Goal: Transaction & Acquisition: Download file/media

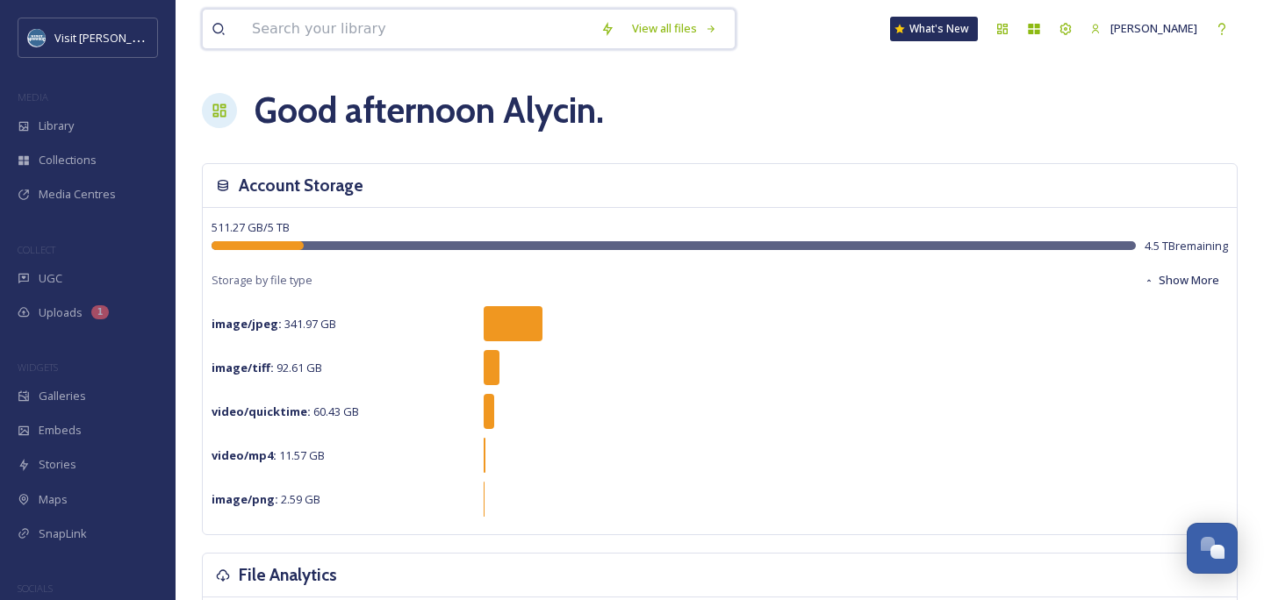
click at [469, 40] on input at bounding box center [417, 29] width 348 height 39
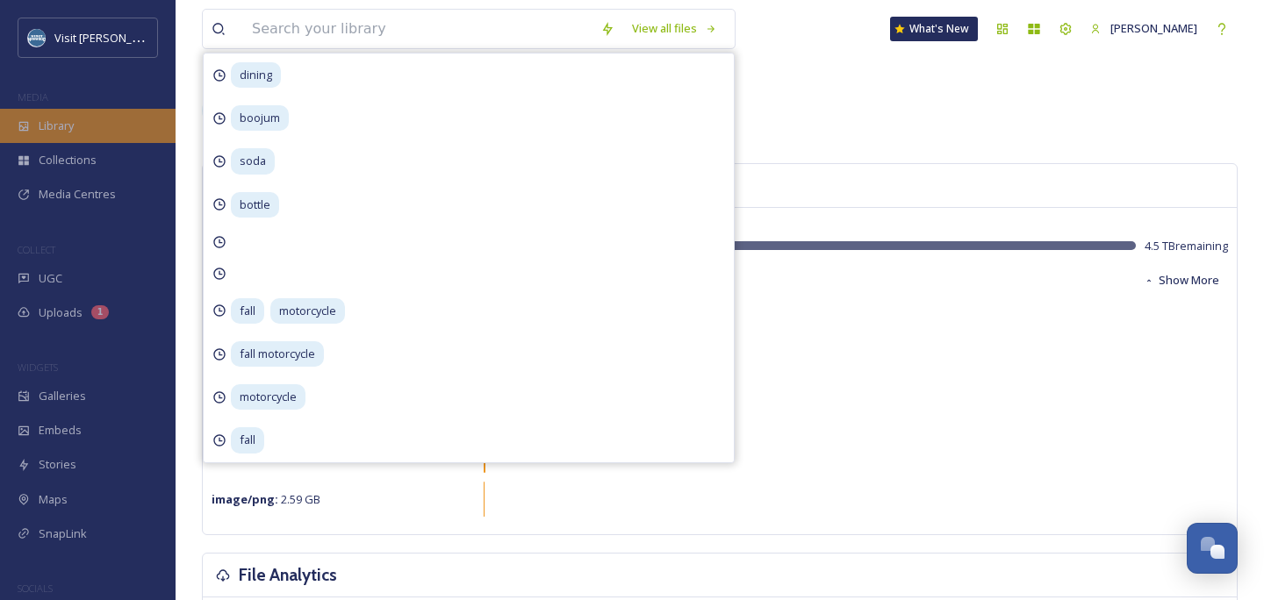
click at [78, 117] on div "Library" at bounding box center [88, 126] width 176 height 34
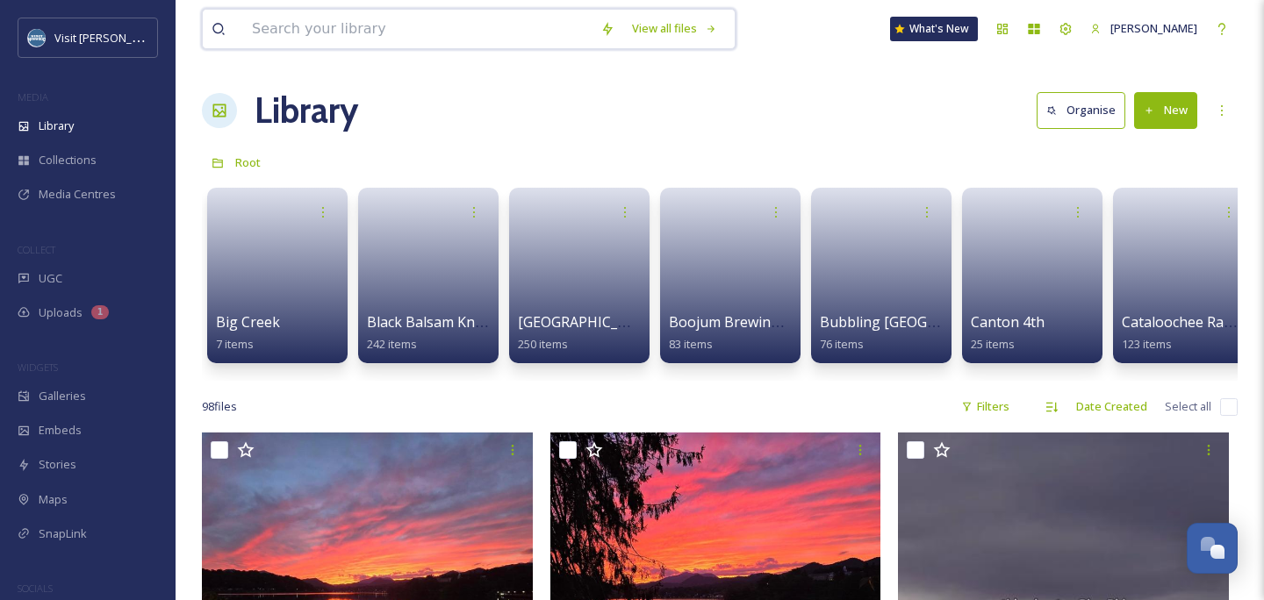
click at [312, 24] on input at bounding box center [417, 29] width 348 height 39
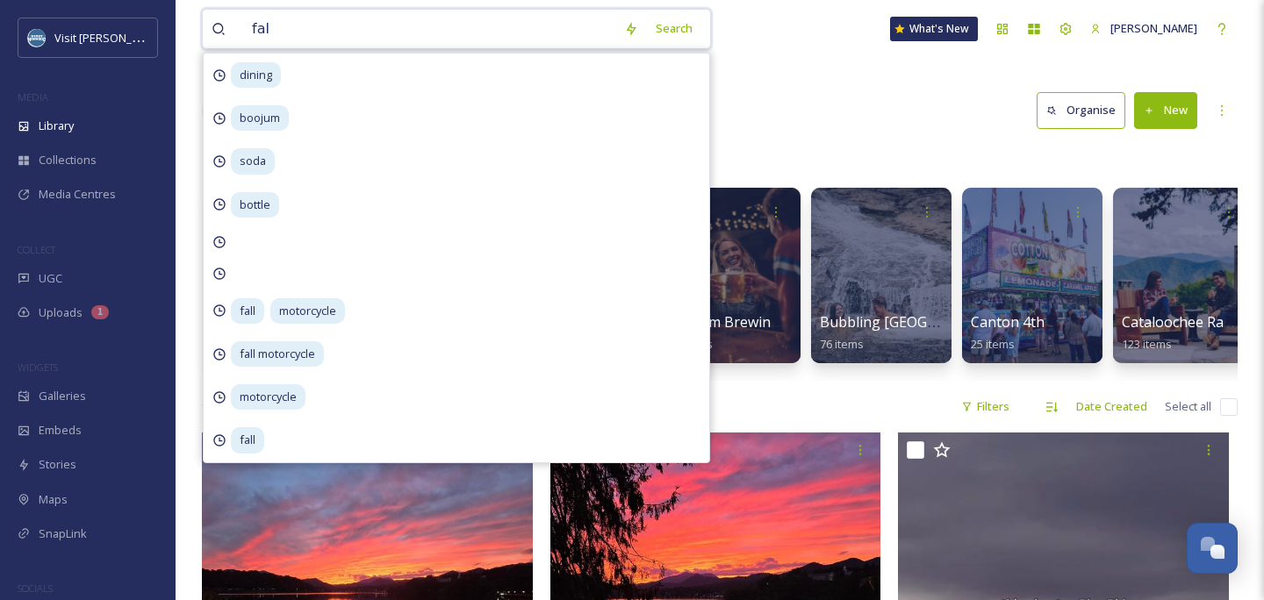
type input "fall"
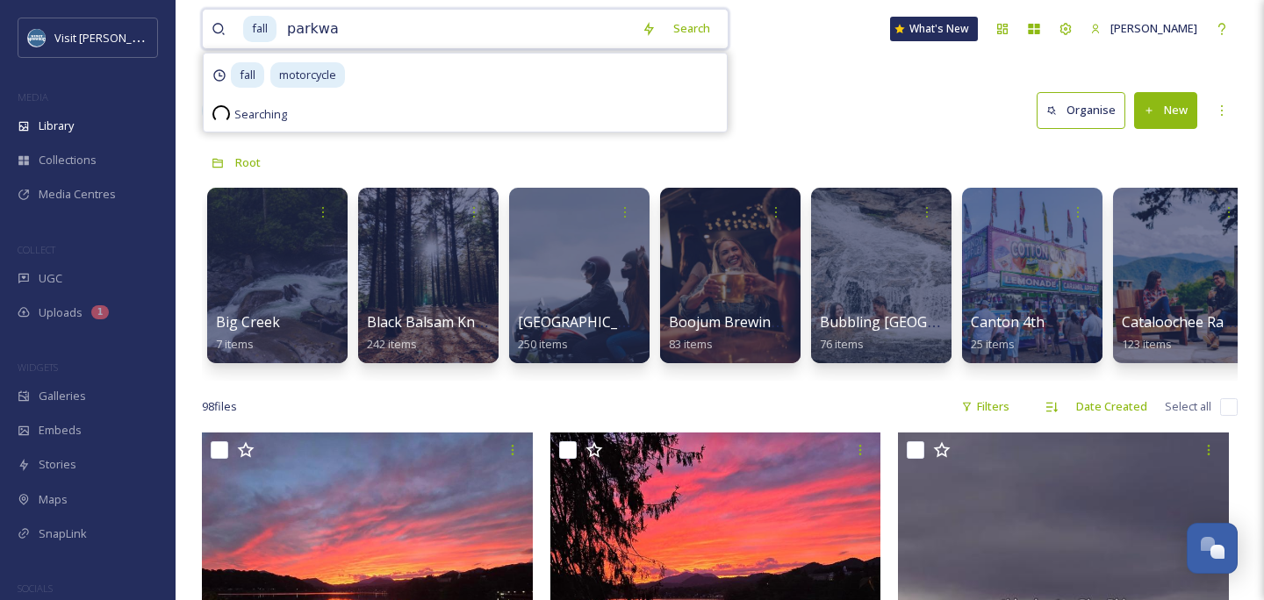
type input "parkway"
type input "p"
type input "mountains"
click at [727, 23] on div "Search Press Enter to search" at bounding box center [729, 28] width 75 height 34
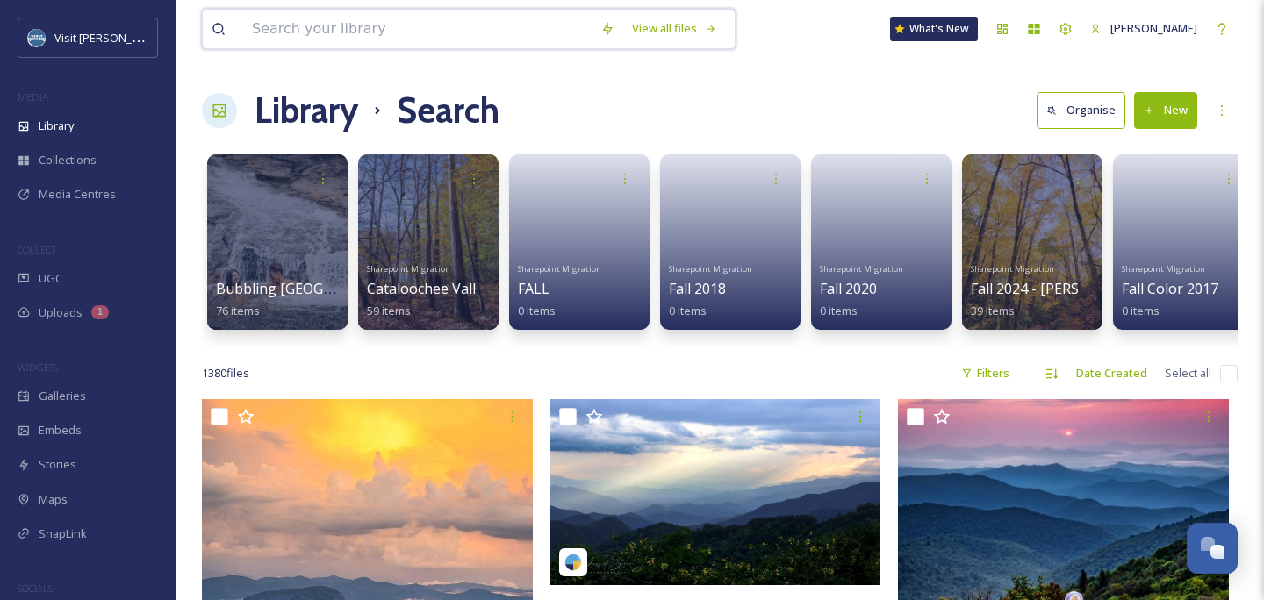
click at [448, 16] on input at bounding box center [417, 29] width 348 height 39
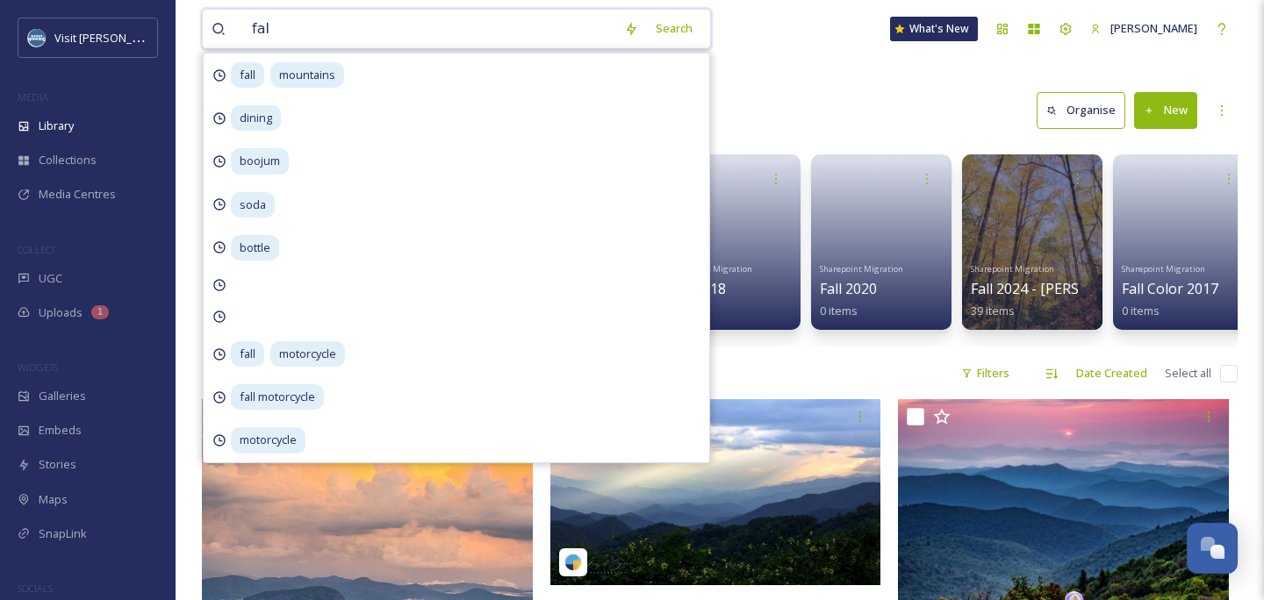
type input "fall"
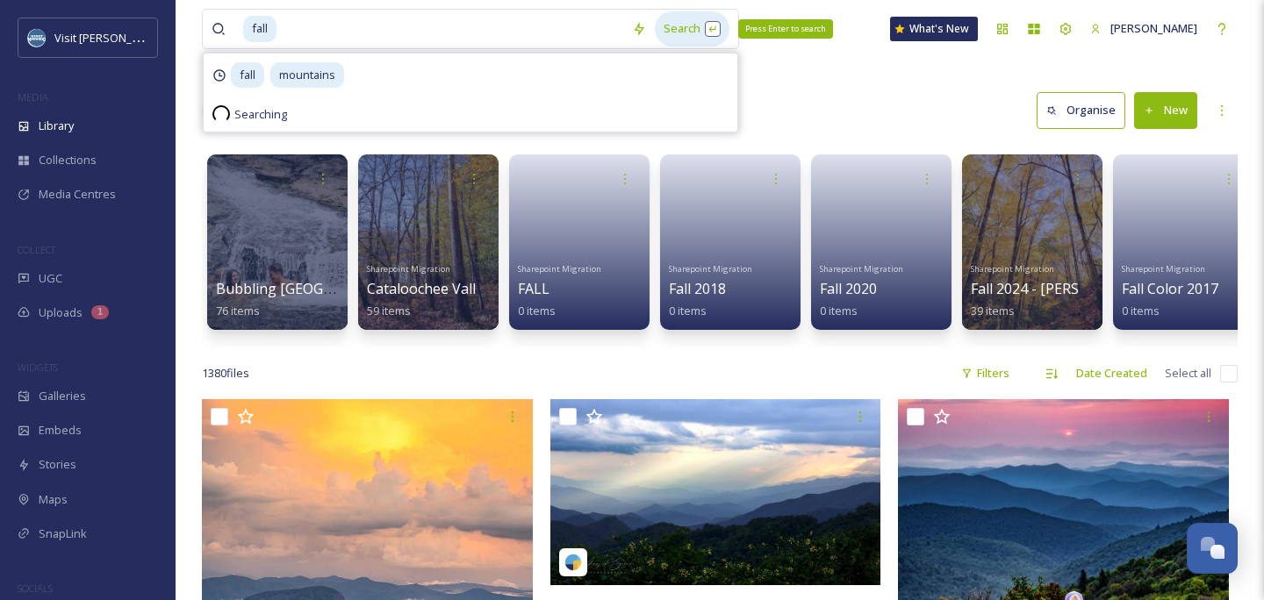
click at [717, 26] on div "Search Press Enter to search" at bounding box center [692, 28] width 75 height 34
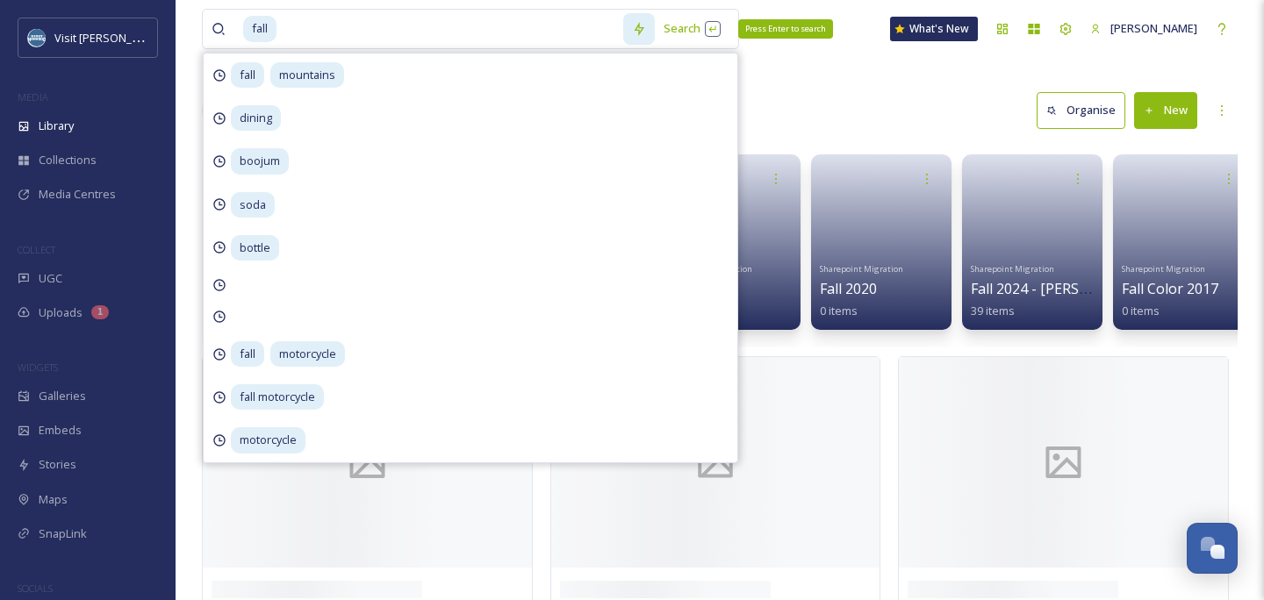
click at [655, 20] on div at bounding box center [639, 29] width 32 height 32
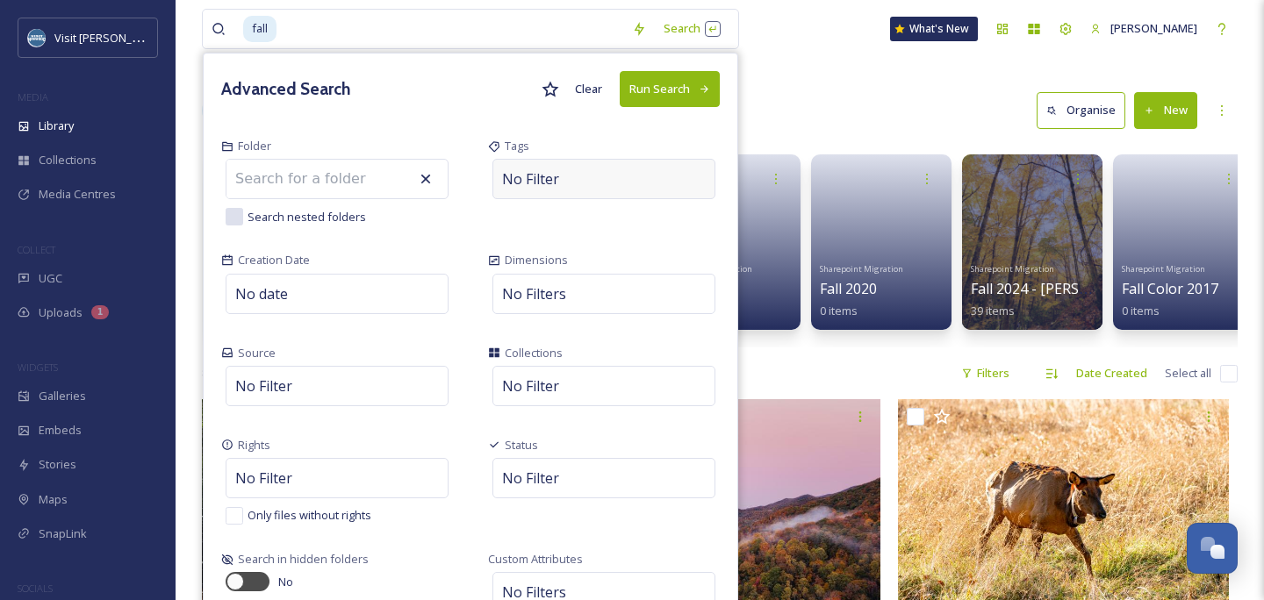
click at [628, 178] on div "No Filter" at bounding box center [603, 179] width 223 height 40
type input "fall"
click at [447, 241] on div "Creation Date No date" at bounding box center [337, 285] width 267 height 92
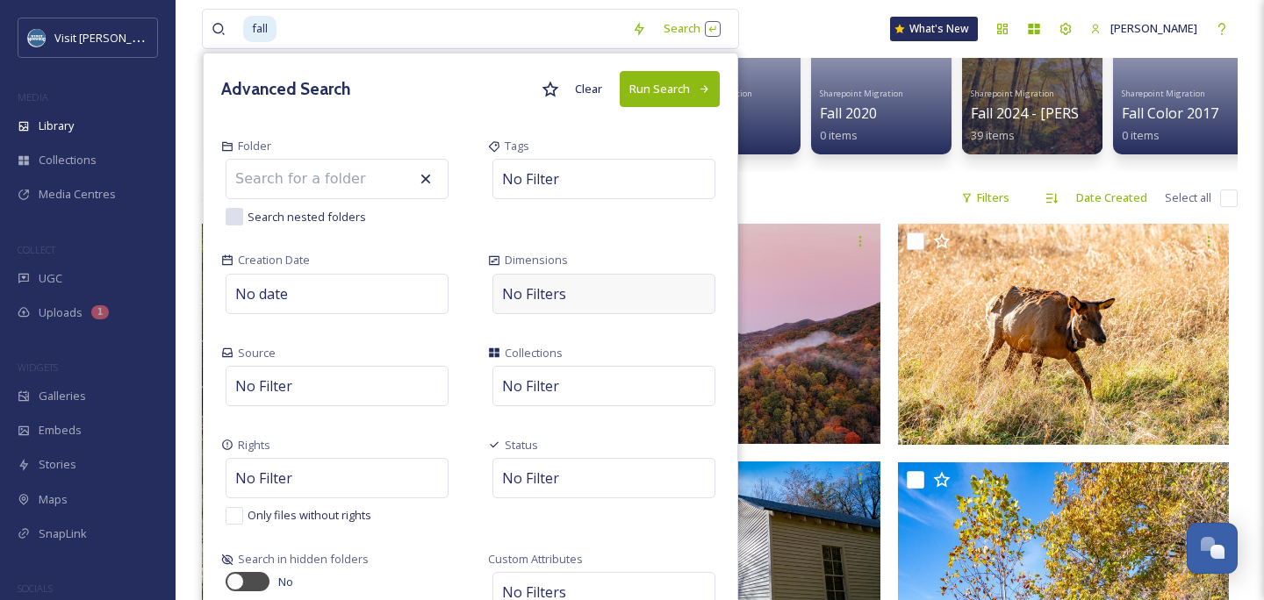
scroll to position [198, 0]
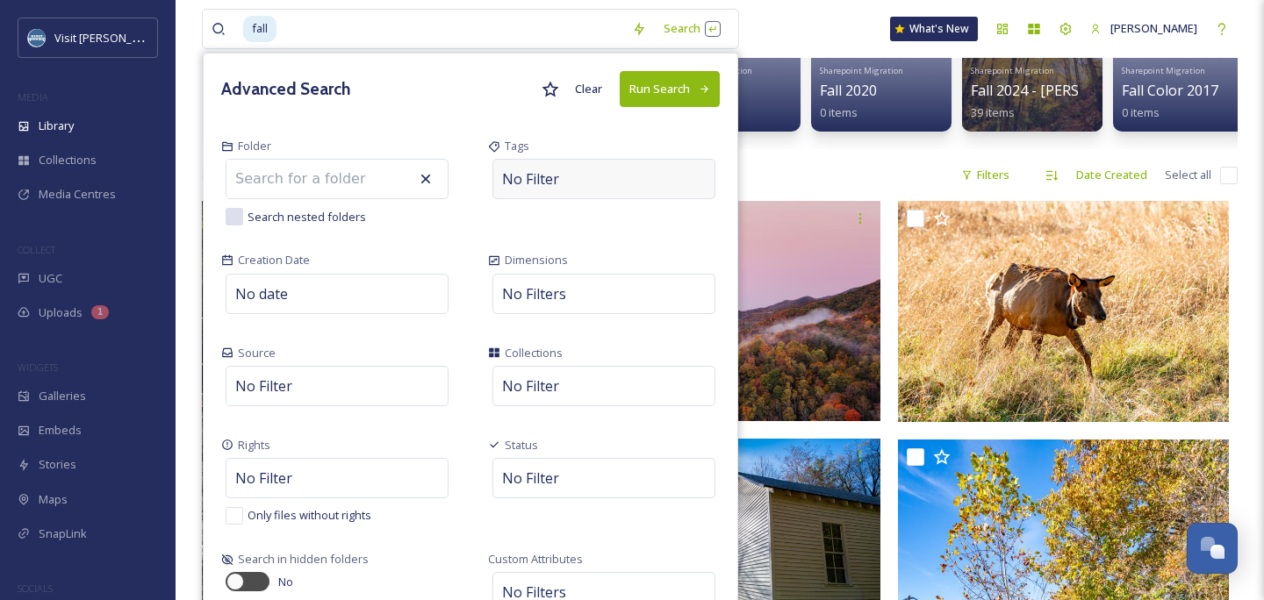
click at [584, 176] on div "No Filter" at bounding box center [603, 179] width 223 height 40
type input "fall"
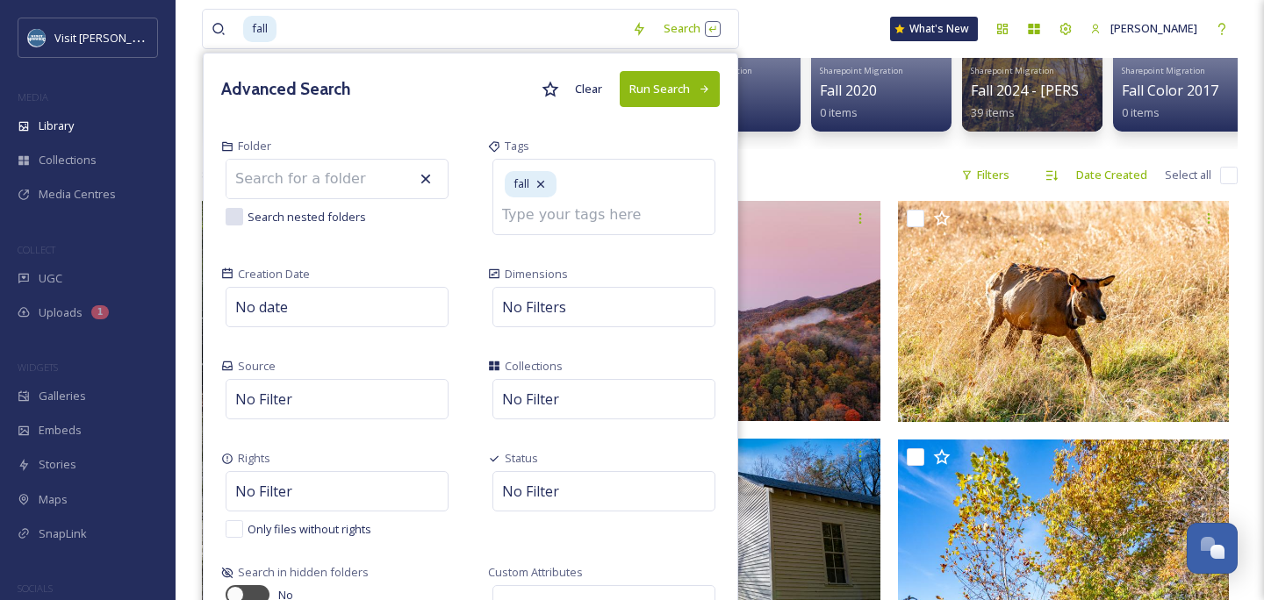
click at [685, 89] on button "Run Search" at bounding box center [670, 89] width 100 height 36
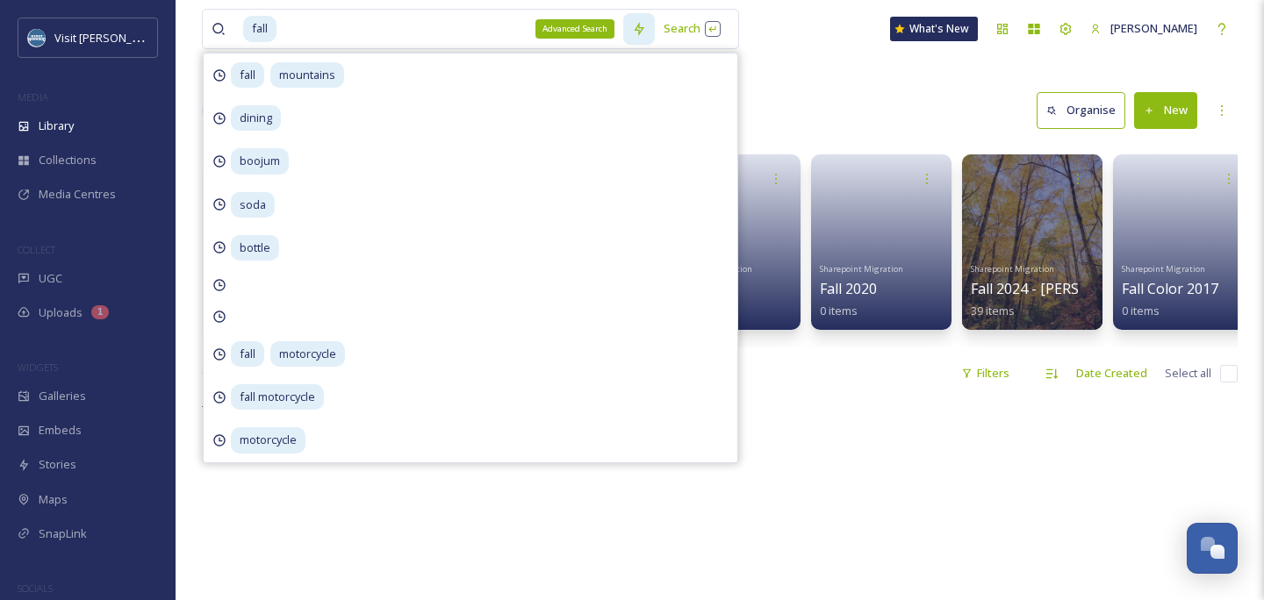
click at [646, 27] on icon at bounding box center [639, 29] width 14 height 14
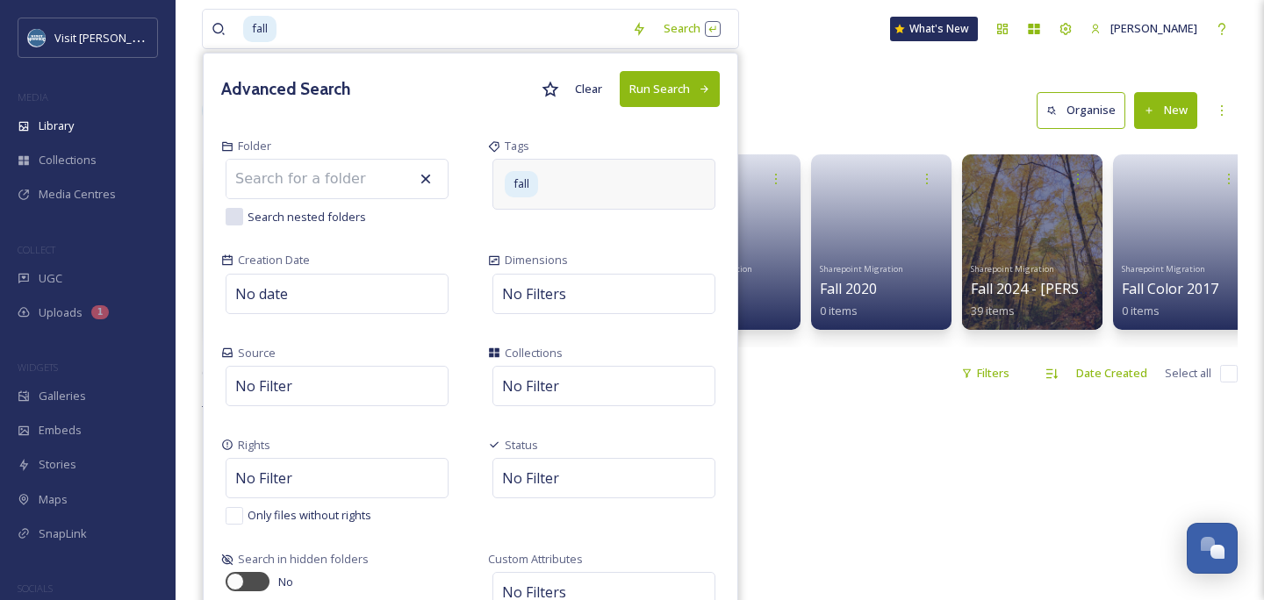
click at [650, 194] on div "fall" at bounding box center [603, 184] width 223 height 50
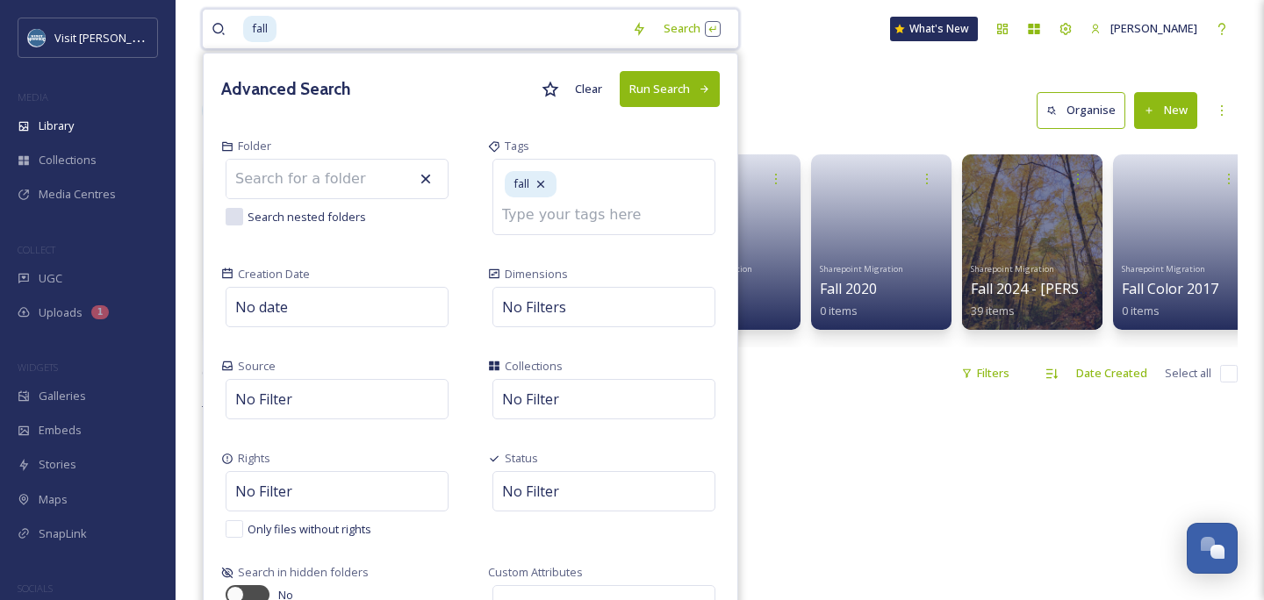
click at [518, 34] on input at bounding box center [450, 29] width 345 height 39
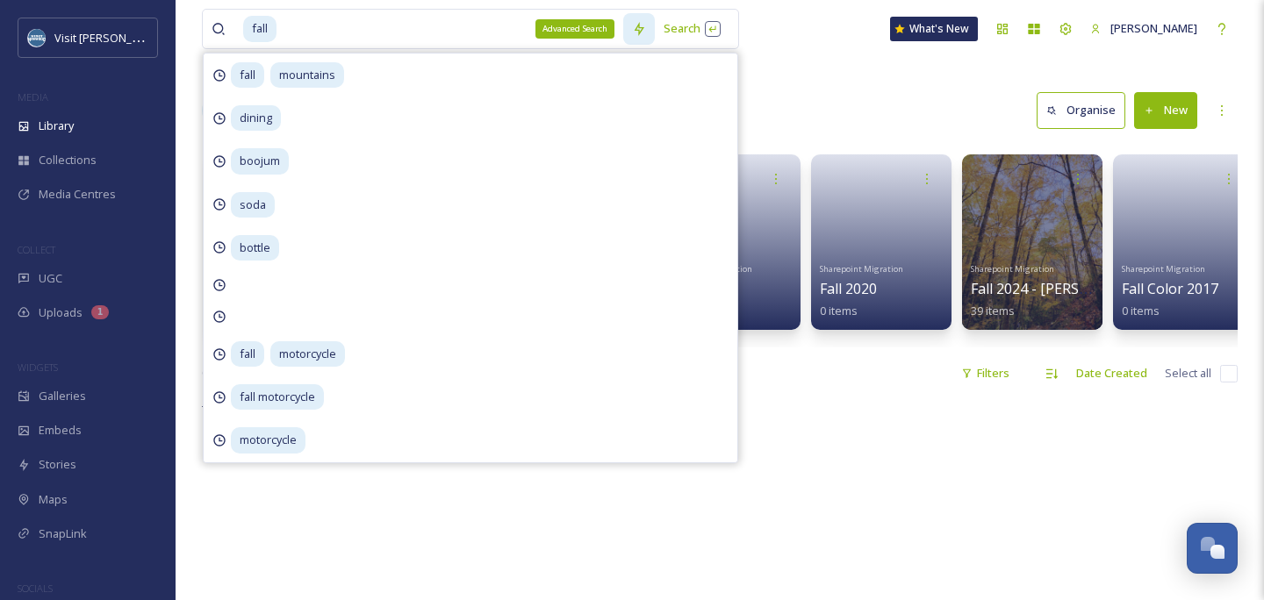
click at [655, 30] on div "Advanced Search" at bounding box center [639, 29] width 32 height 32
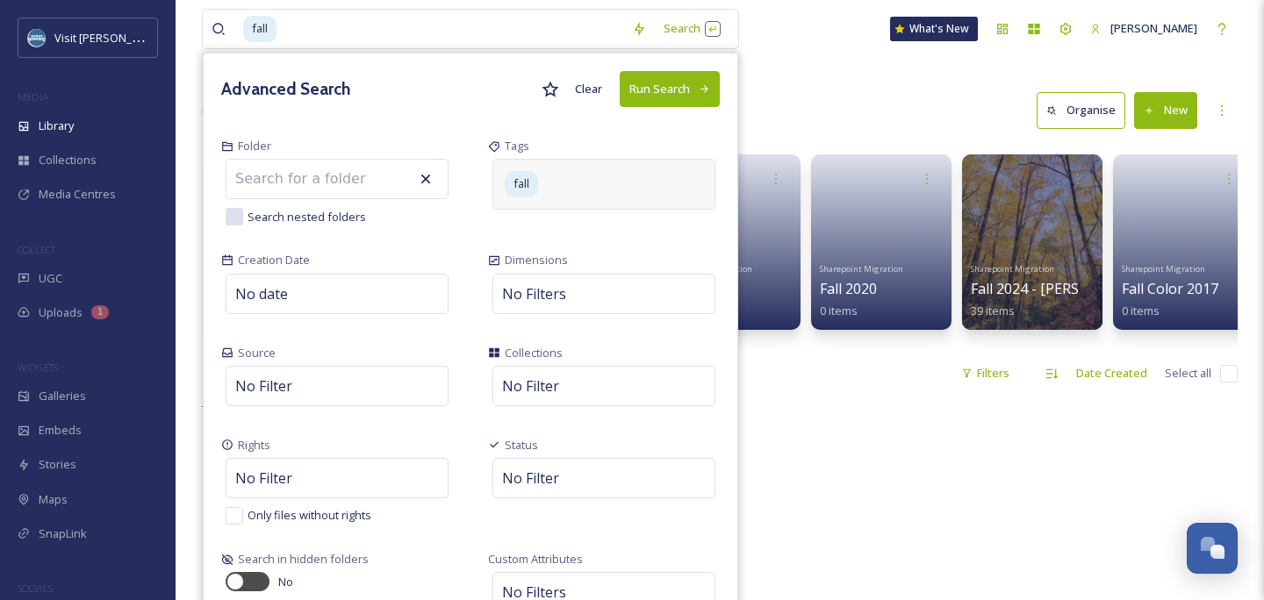
click at [631, 173] on div "fall" at bounding box center [603, 184] width 223 height 50
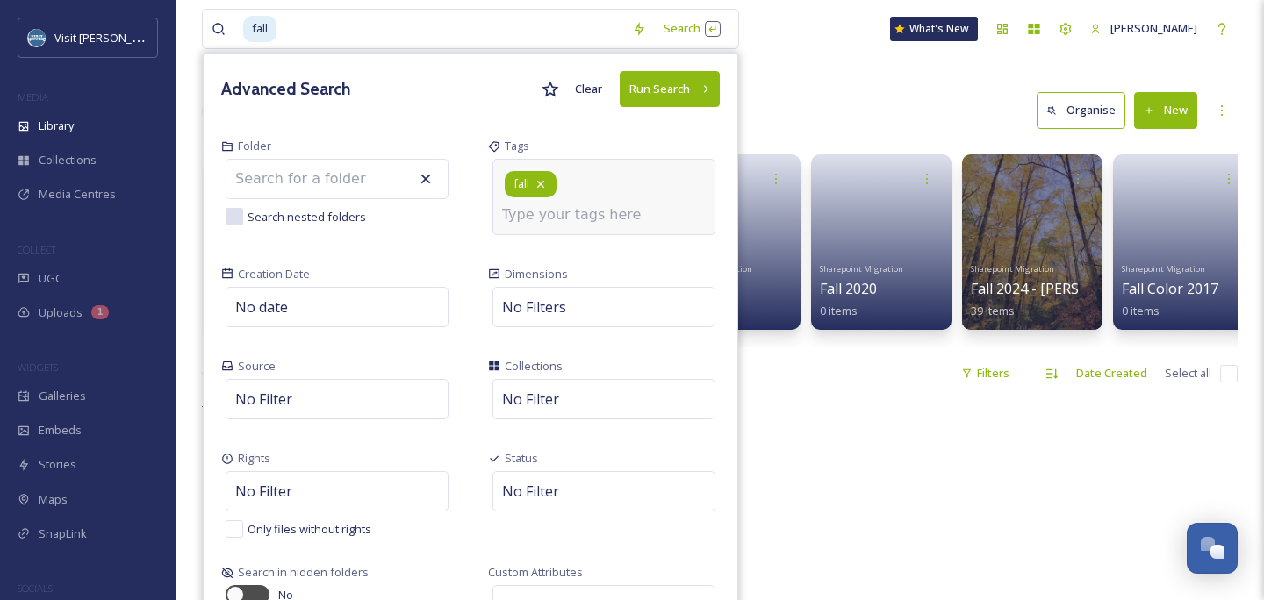
click at [548, 177] on icon at bounding box center [541, 184] width 14 height 14
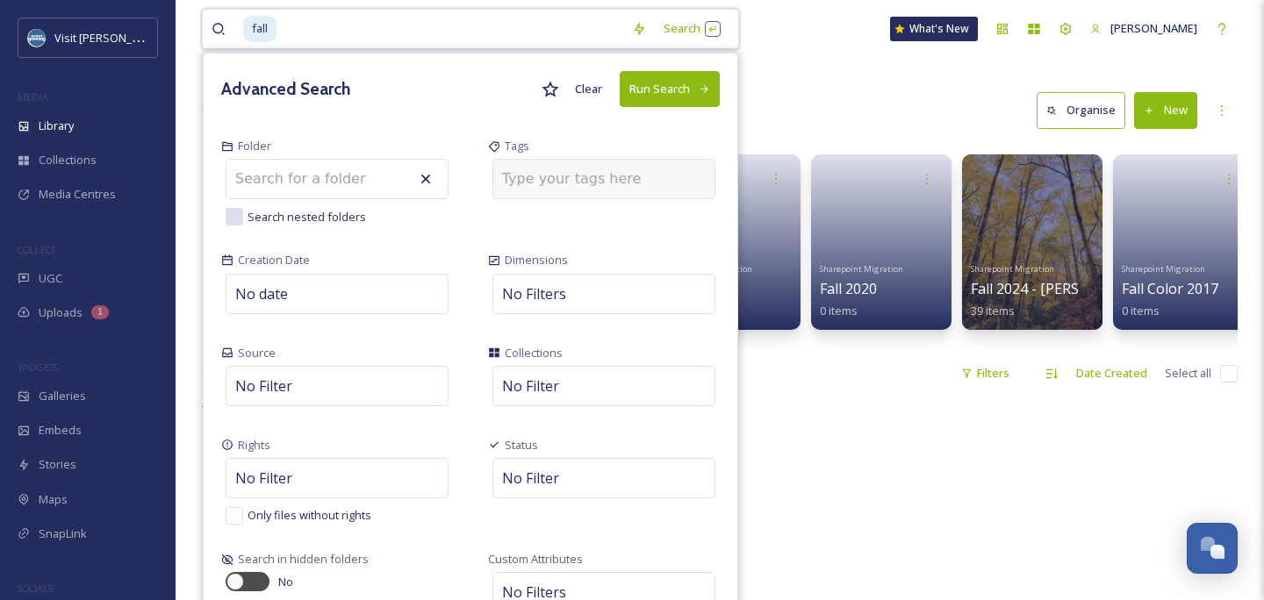
click at [551, 177] on input at bounding box center [590, 178] width 176 height 21
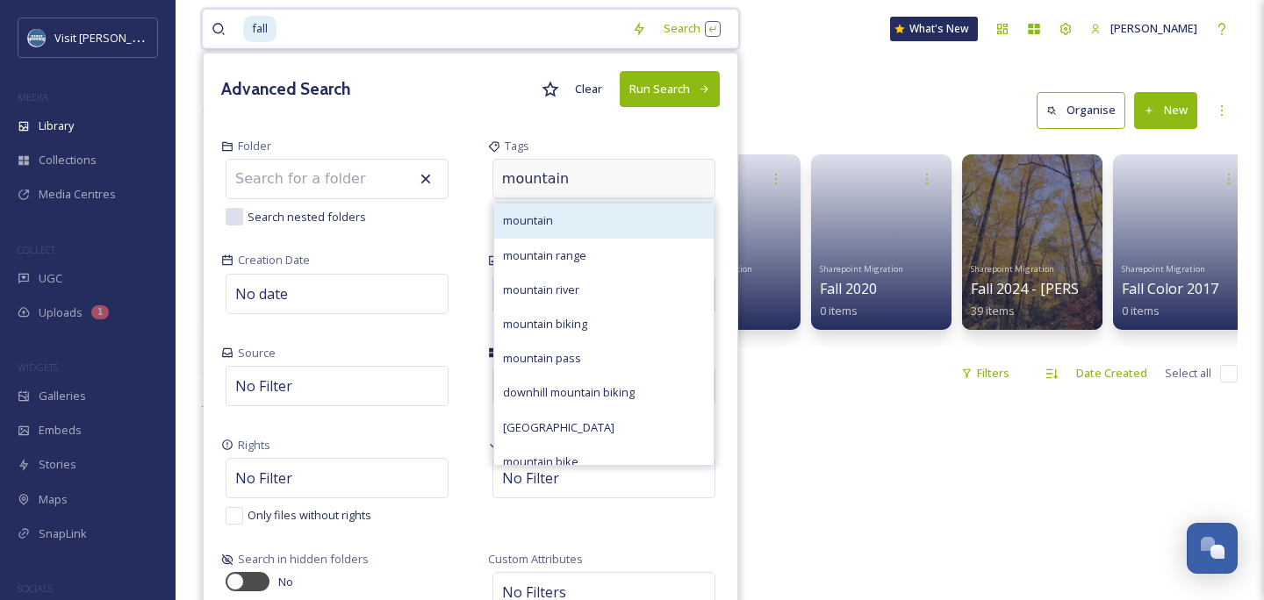
type input "mountain"
click at [562, 217] on div "mountain" at bounding box center [603, 221] width 219 height 34
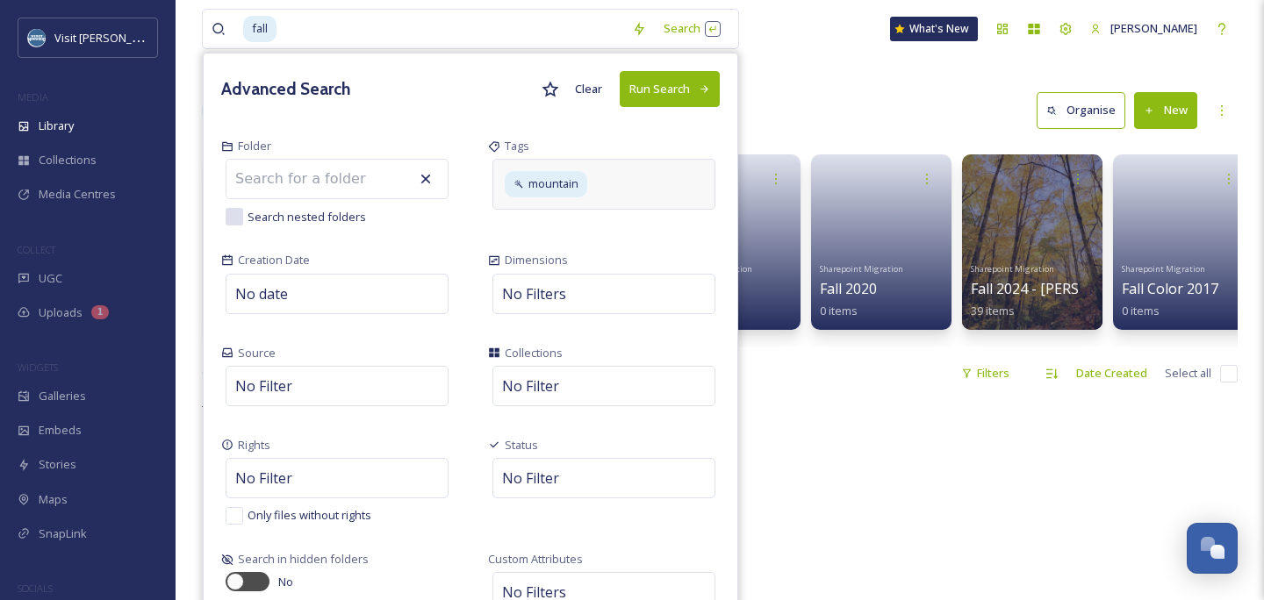
click at [686, 100] on button "Run Search" at bounding box center [670, 89] width 100 height 36
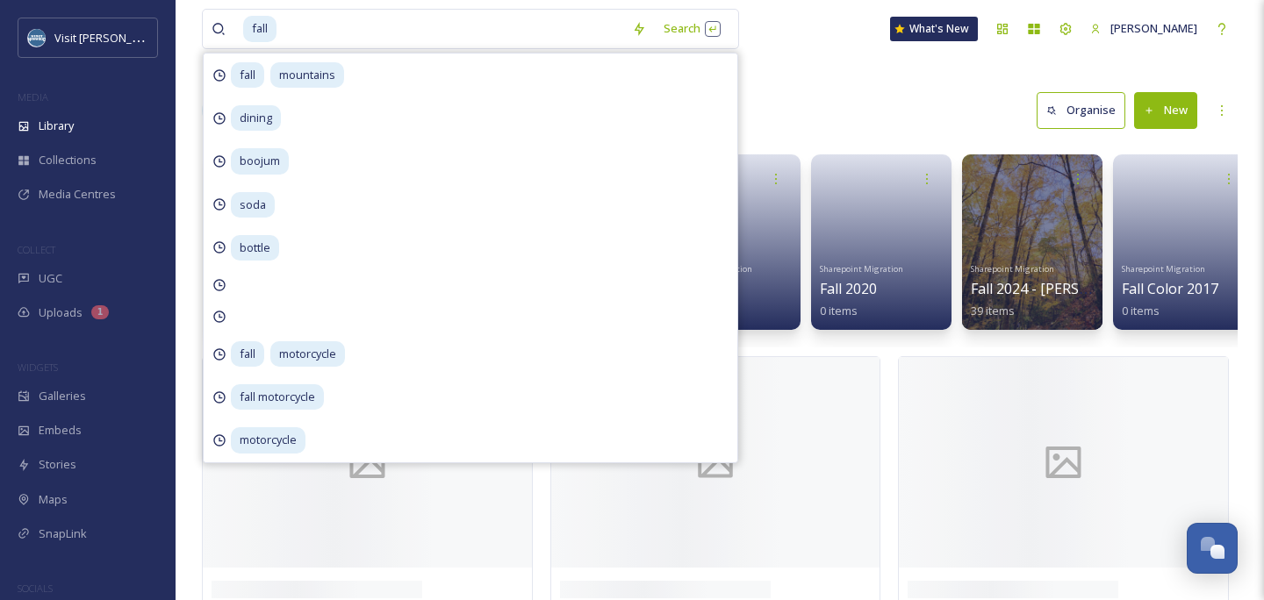
click at [854, 98] on div "Library Search Organise New" at bounding box center [720, 110] width 1036 height 53
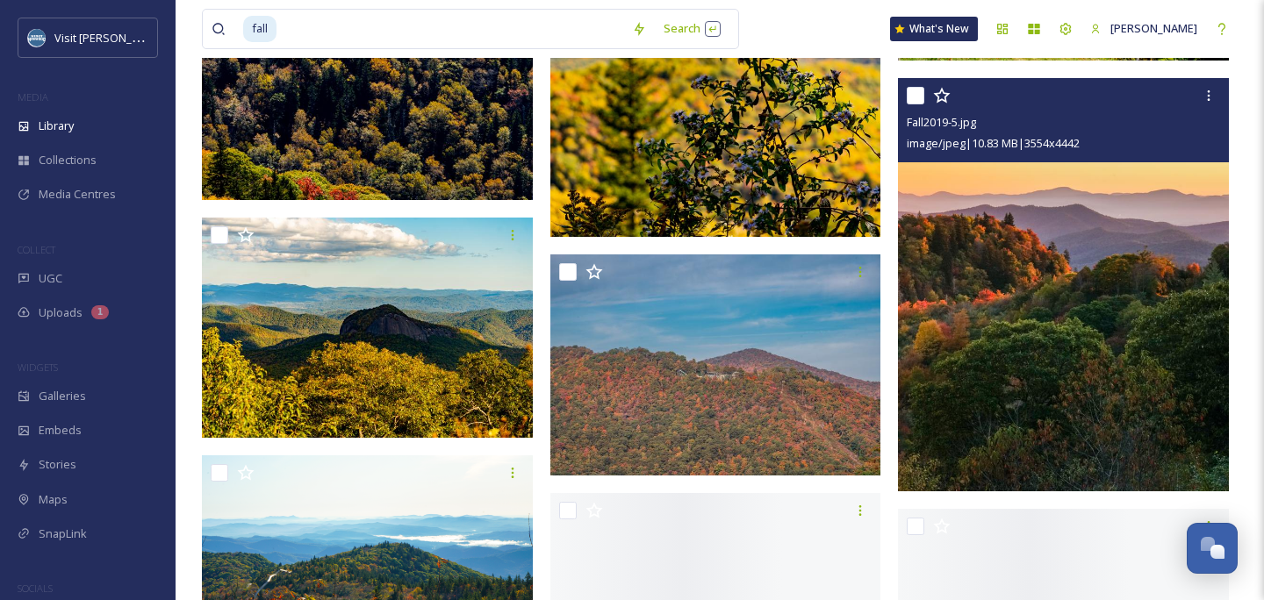
scroll to position [9875, 0]
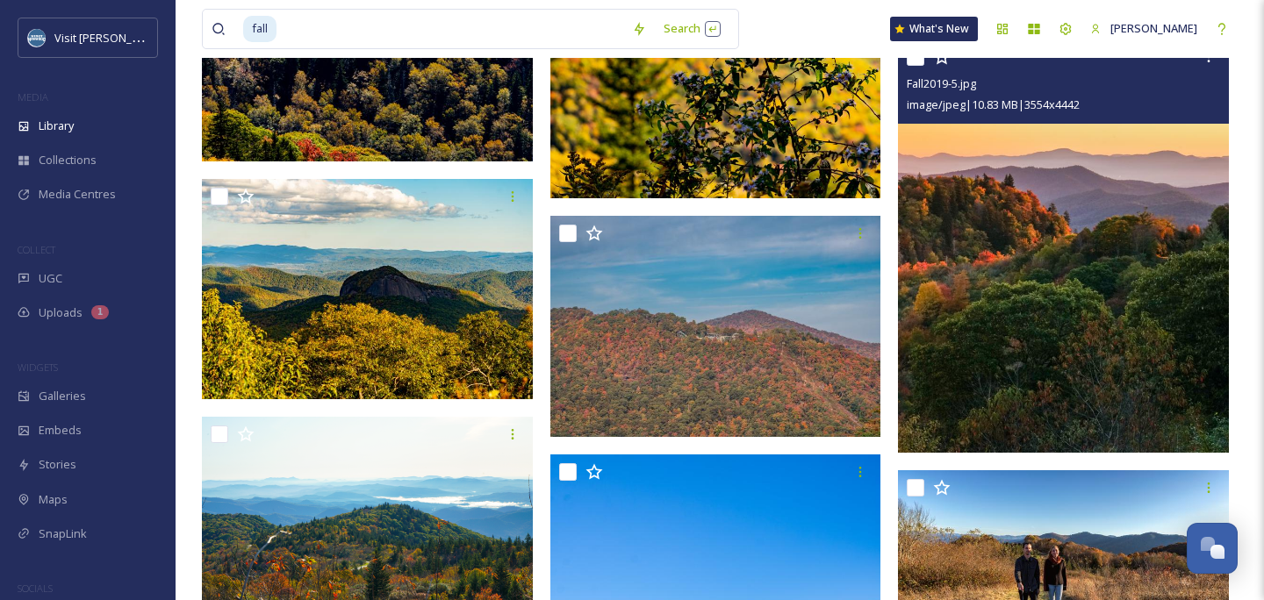
click at [1050, 332] on img at bounding box center [1063, 245] width 331 height 413
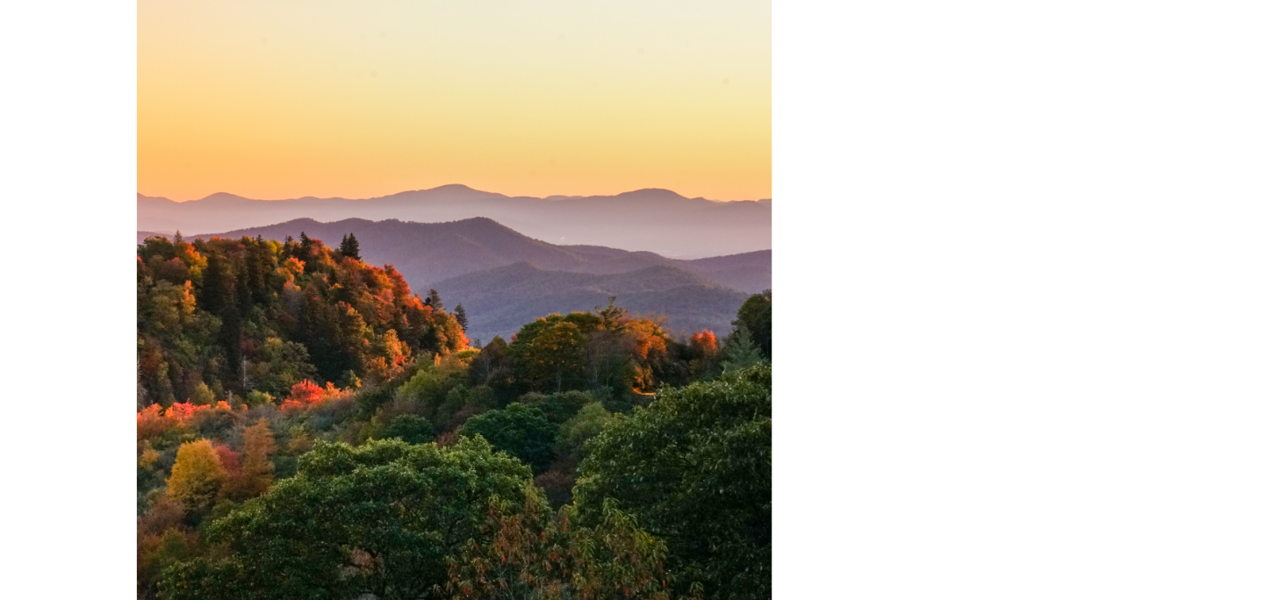
scroll to position [9744, 0]
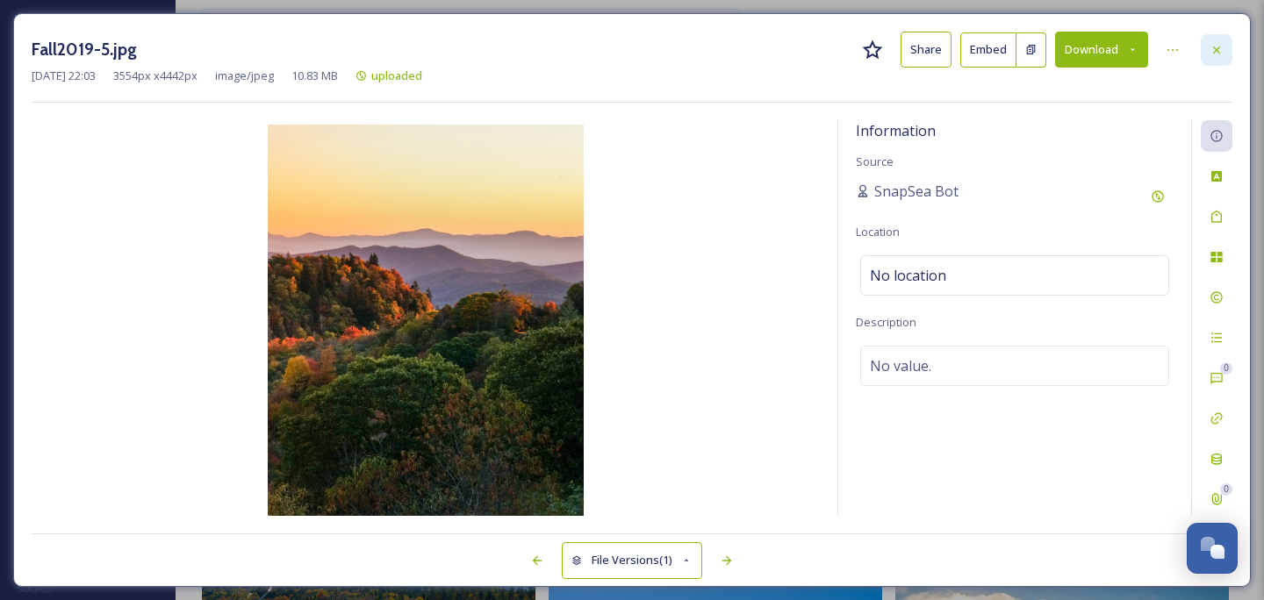
click at [1216, 47] on icon at bounding box center [1216, 50] width 14 height 14
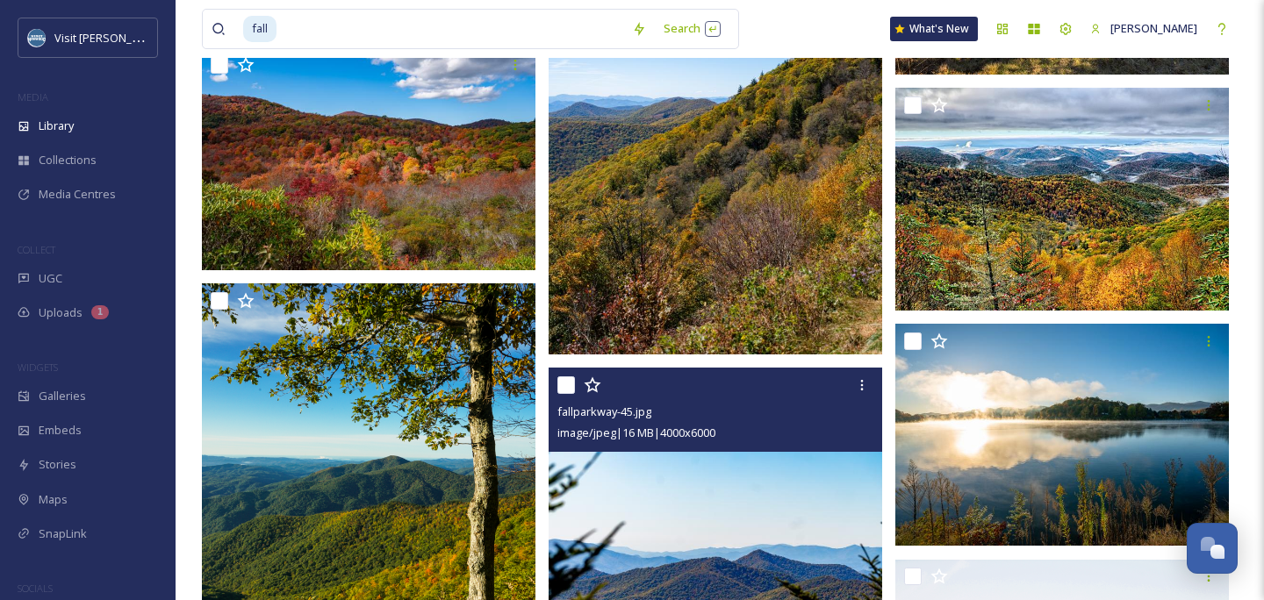
scroll to position [10395, 0]
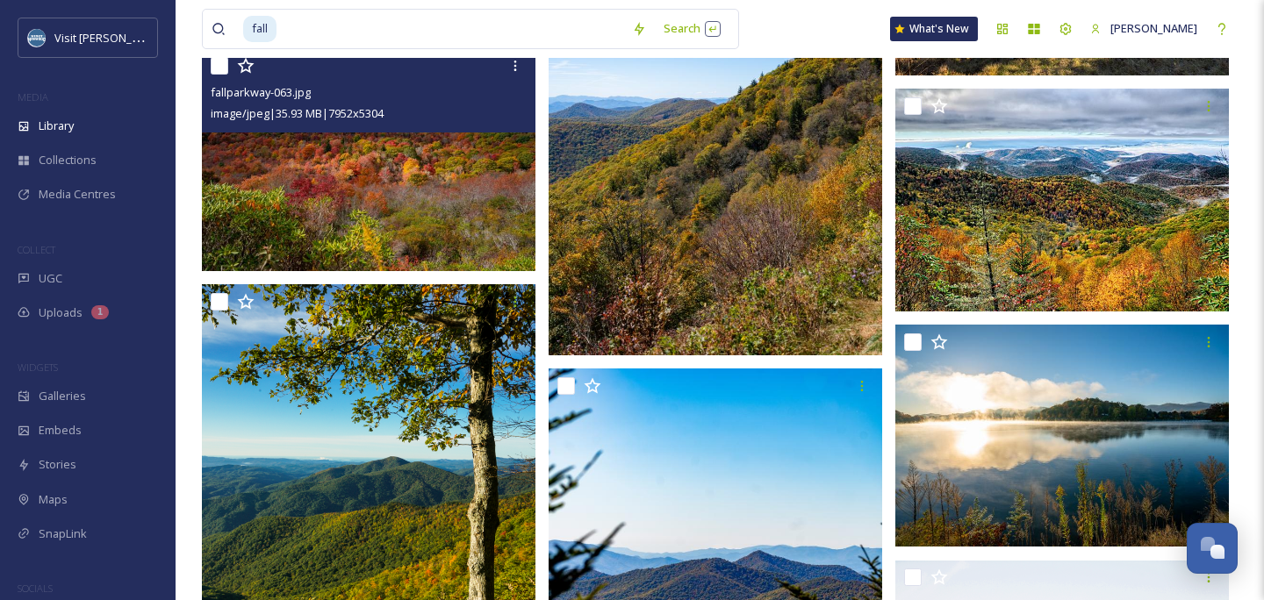
click at [408, 191] on img at bounding box center [368, 159] width 333 height 223
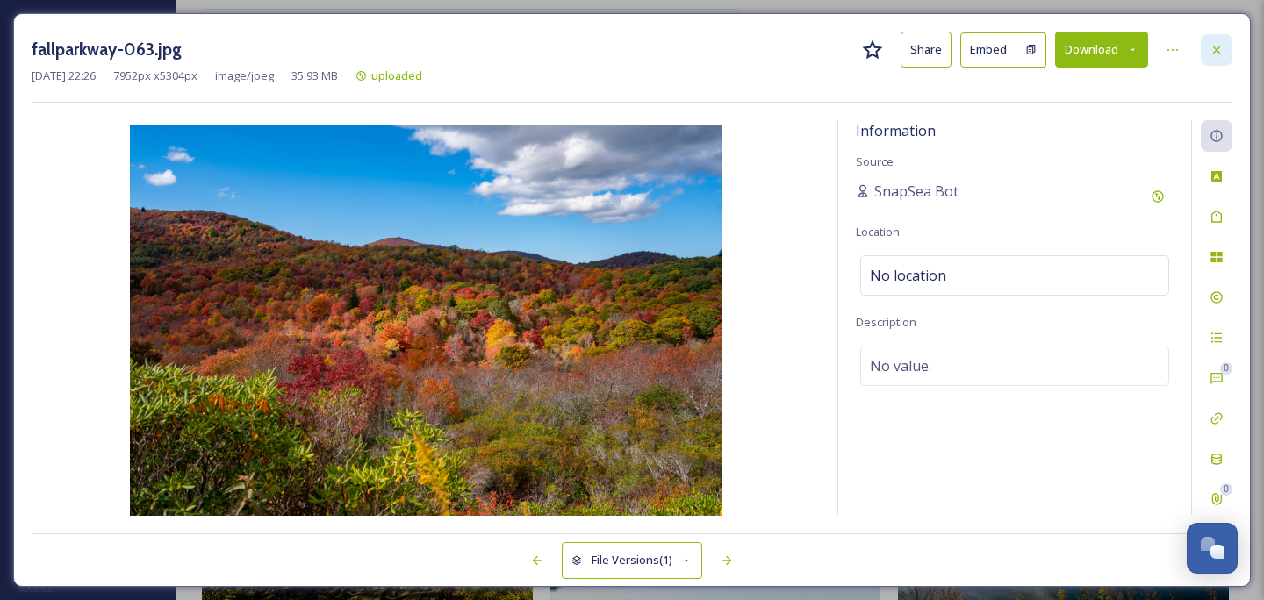
click at [1220, 46] on icon at bounding box center [1216, 50] width 14 height 14
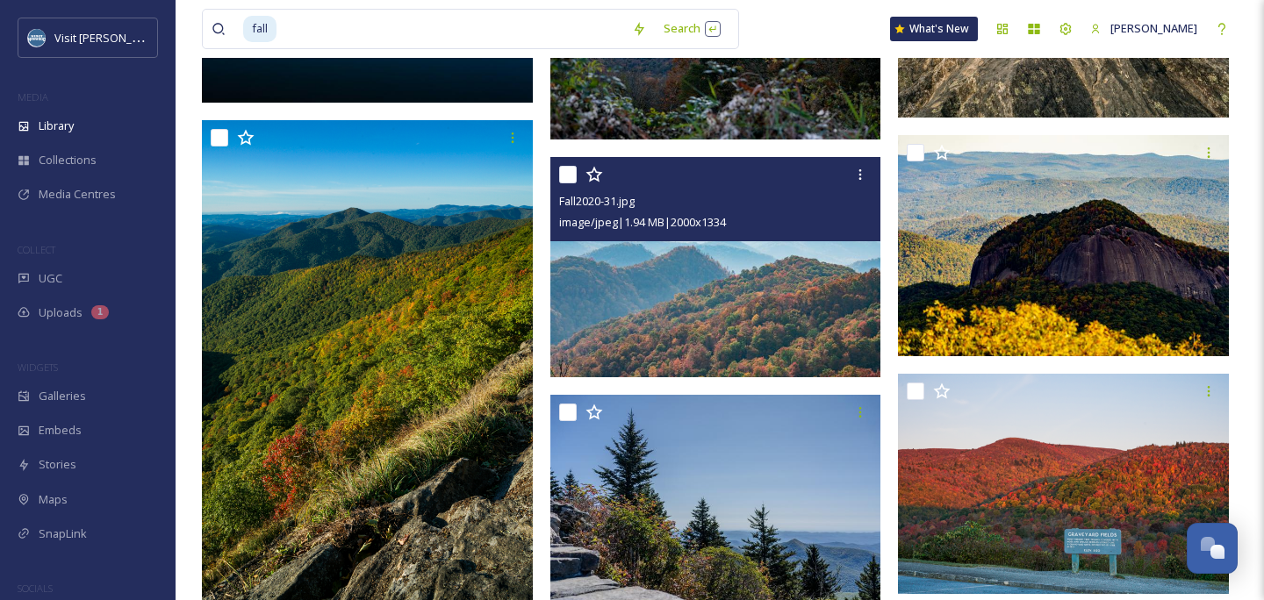
scroll to position [12904, 0]
click at [756, 298] on img at bounding box center [715, 267] width 331 height 221
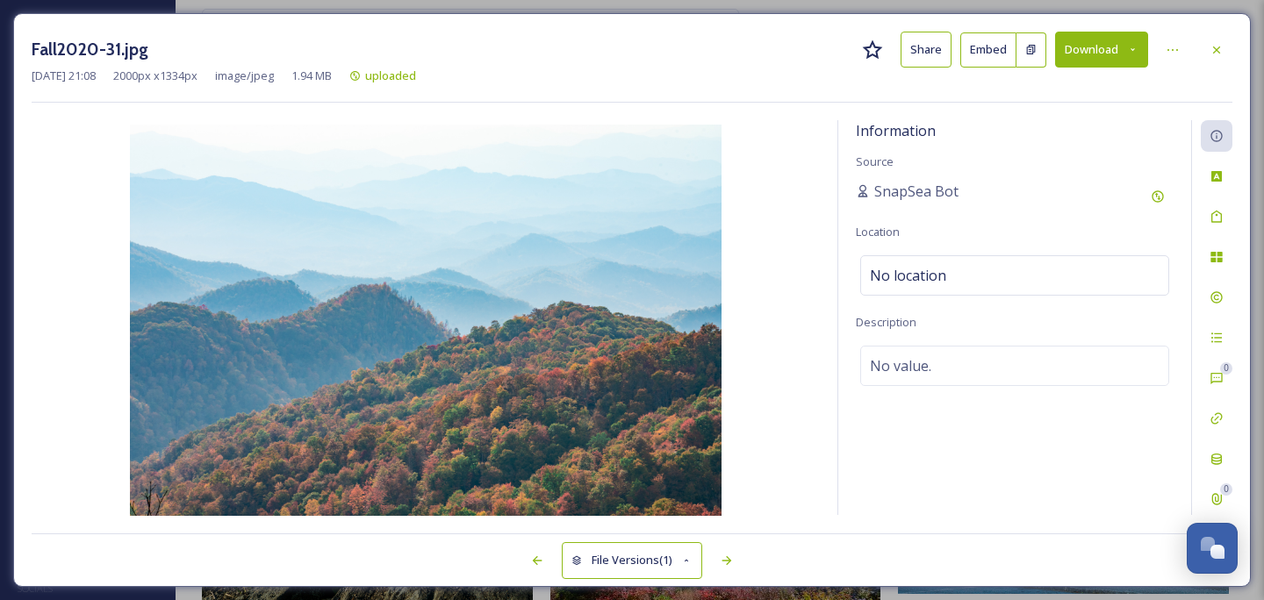
click at [1080, 60] on button "Download" at bounding box center [1101, 50] width 93 height 36
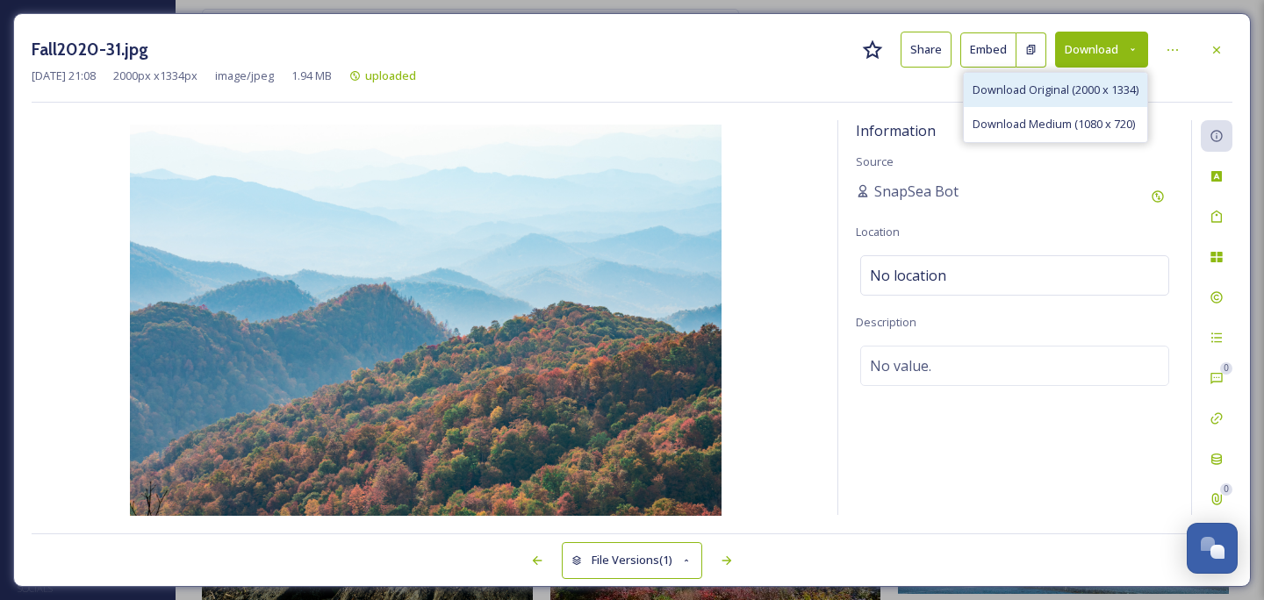
click at [1082, 98] on div "Download Original (2000 x 1334)" at bounding box center [1055, 90] width 183 height 34
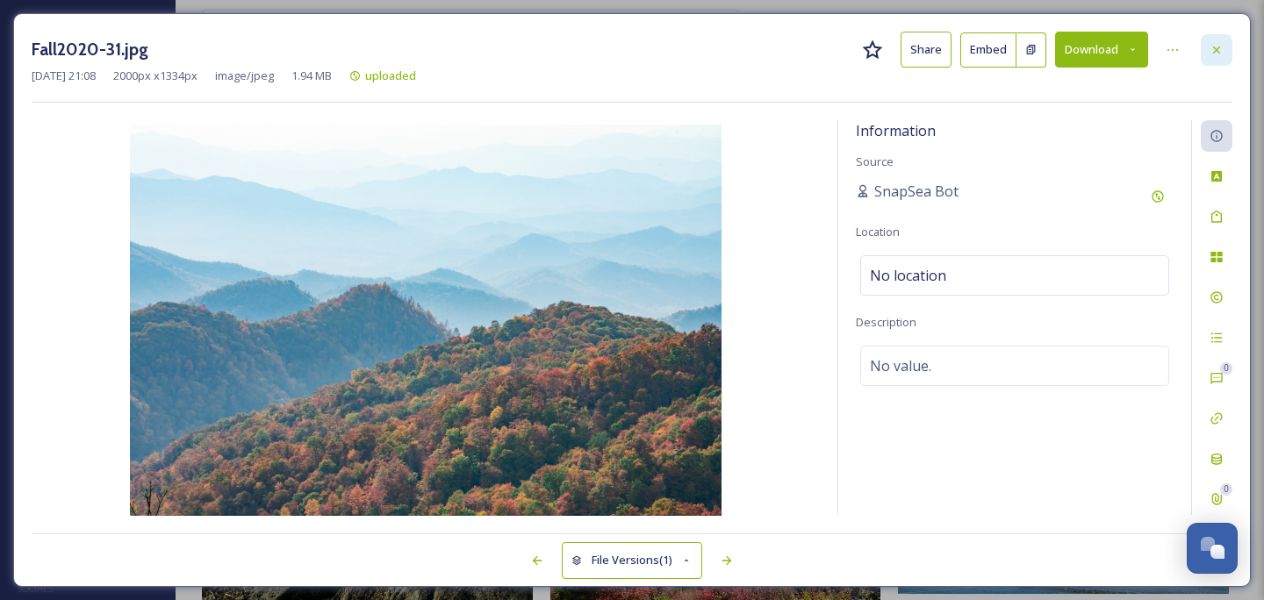
click at [1215, 52] on icon at bounding box center [1216, 50] width 14 height 14
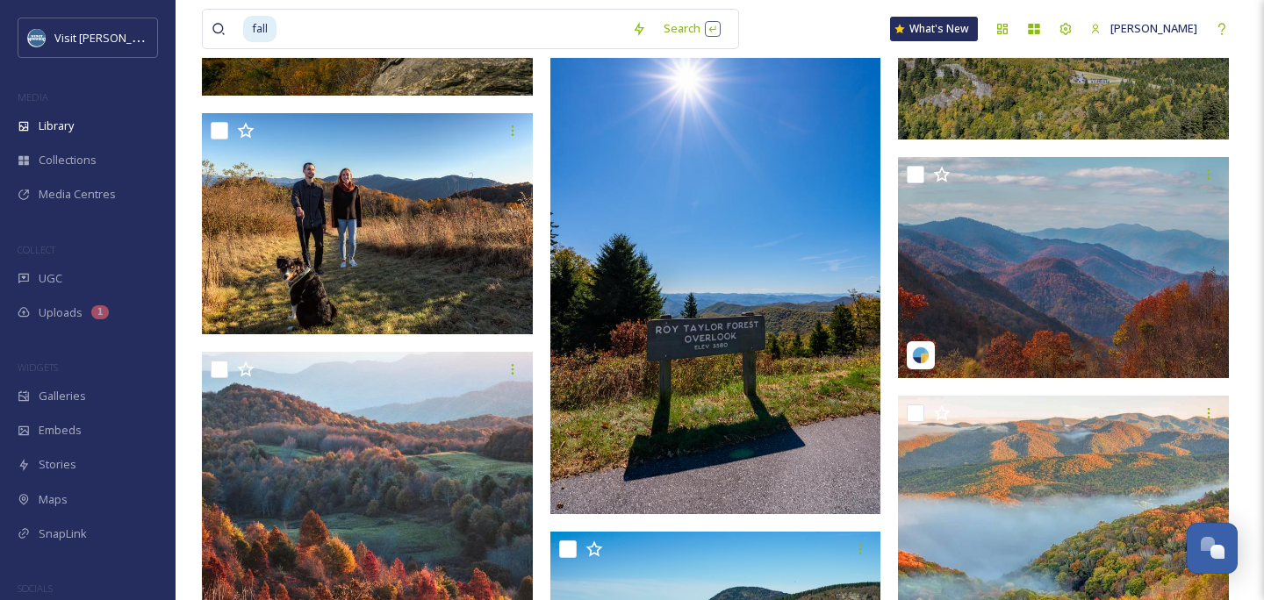
scroll to position [16018, 0]
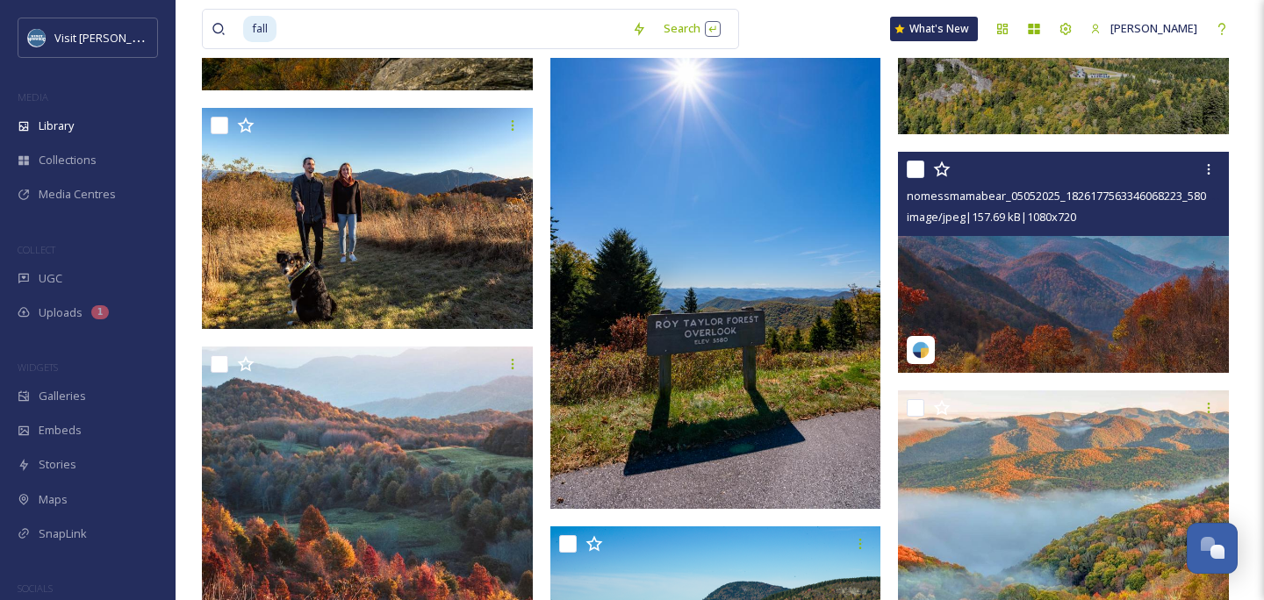
click at [1038, 304] on img at bounding box center [1063, 262] width 331 height 221
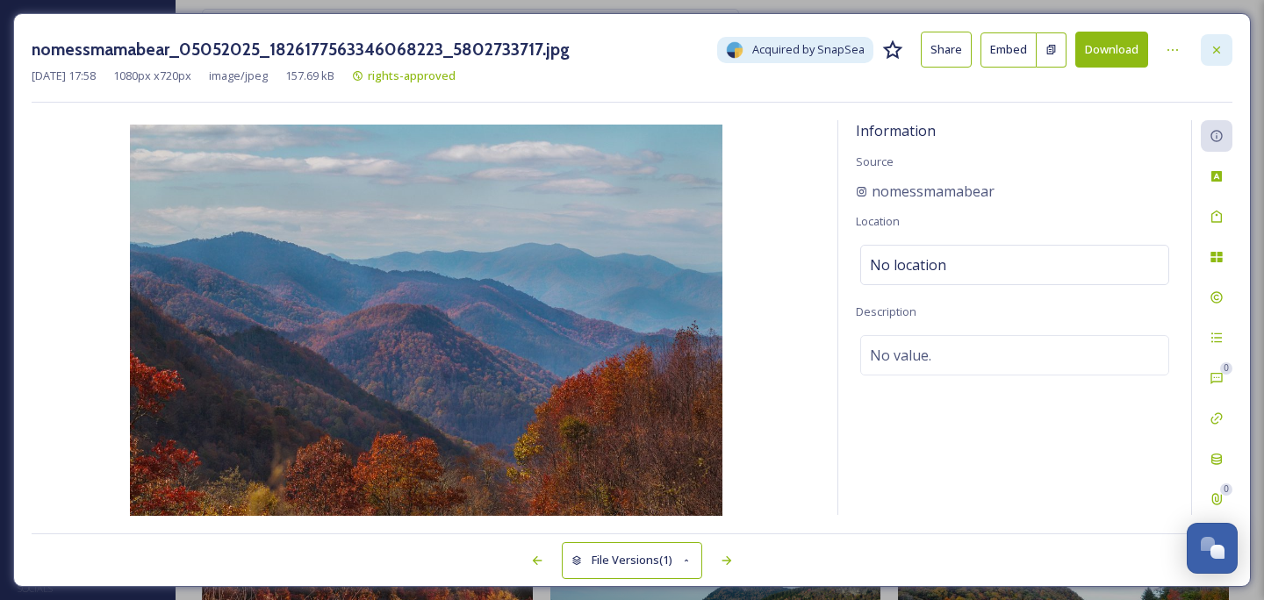
click at [1218, 43] on icon at bounding box center [1216, 50] width 14 height 14
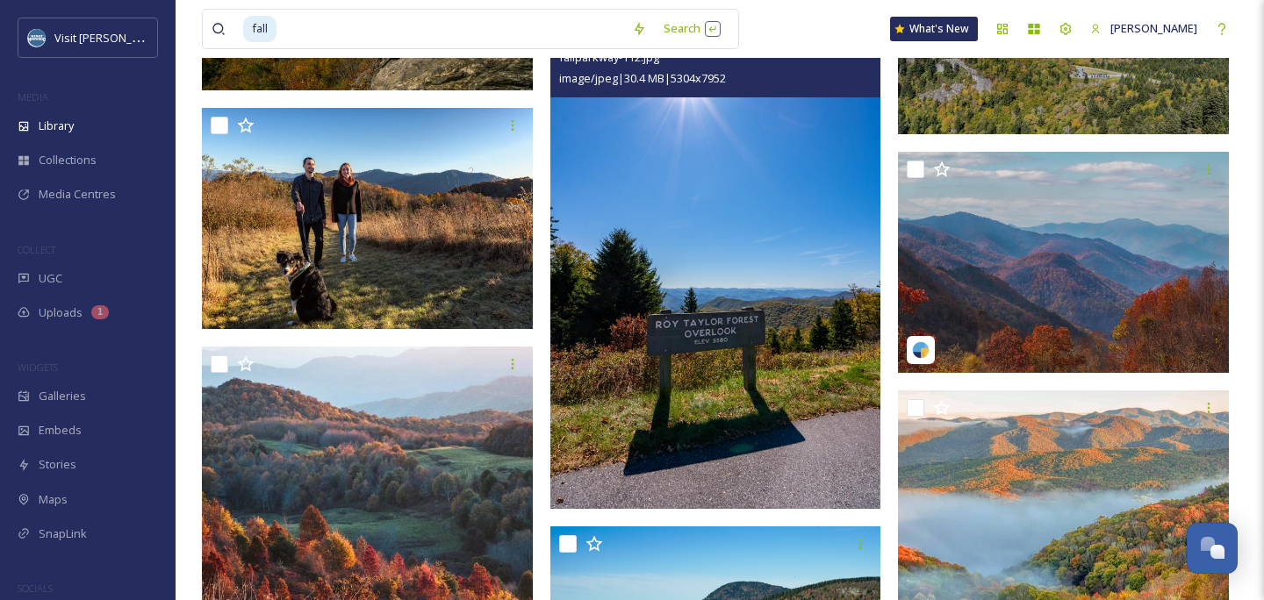
scroll to position [16207, 0]
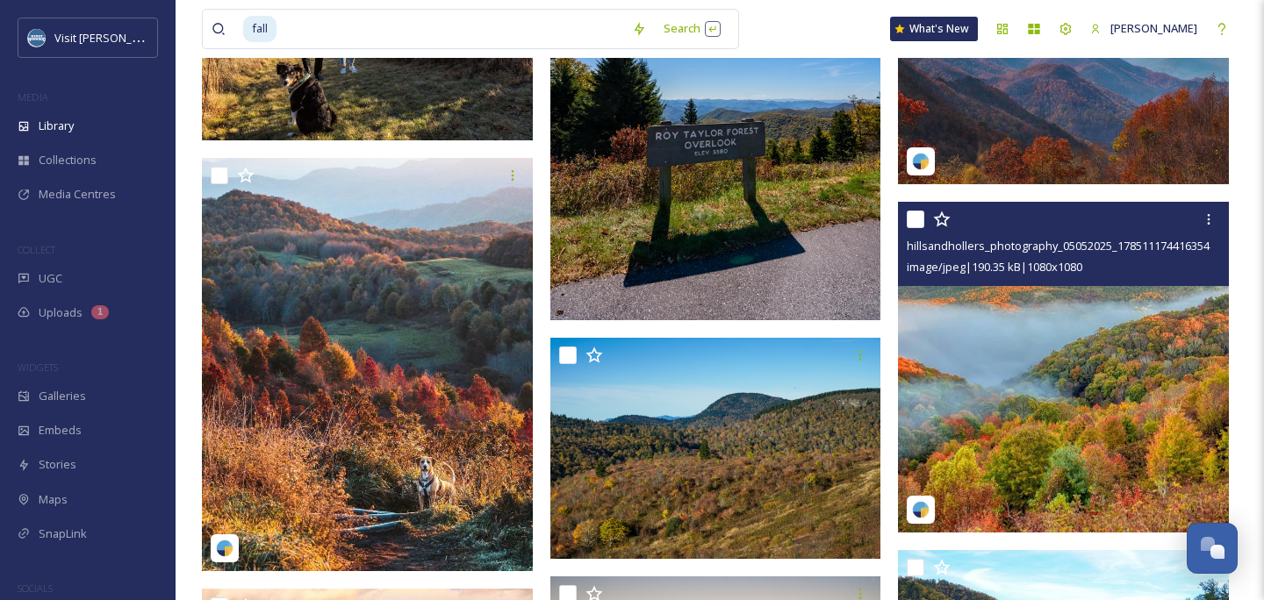
click at [1051, 421] on img at bounding box center [1063, 367] width 331 height 331
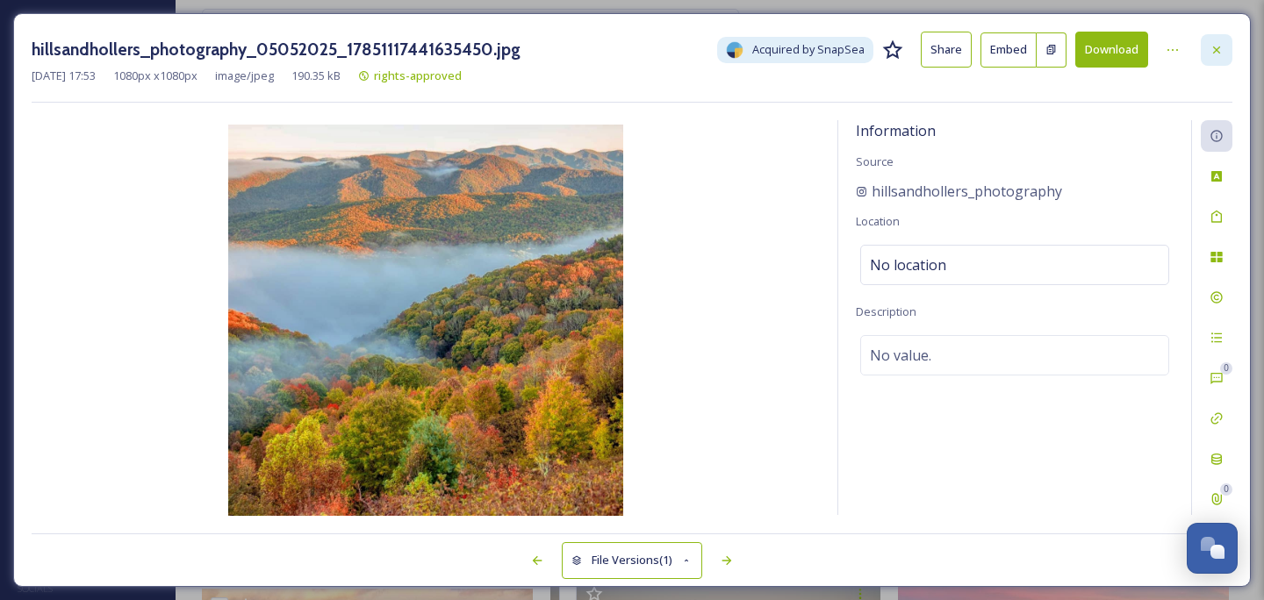
click at [1229, 38] on div at bounding box center [1216, 50] width 32 height 32
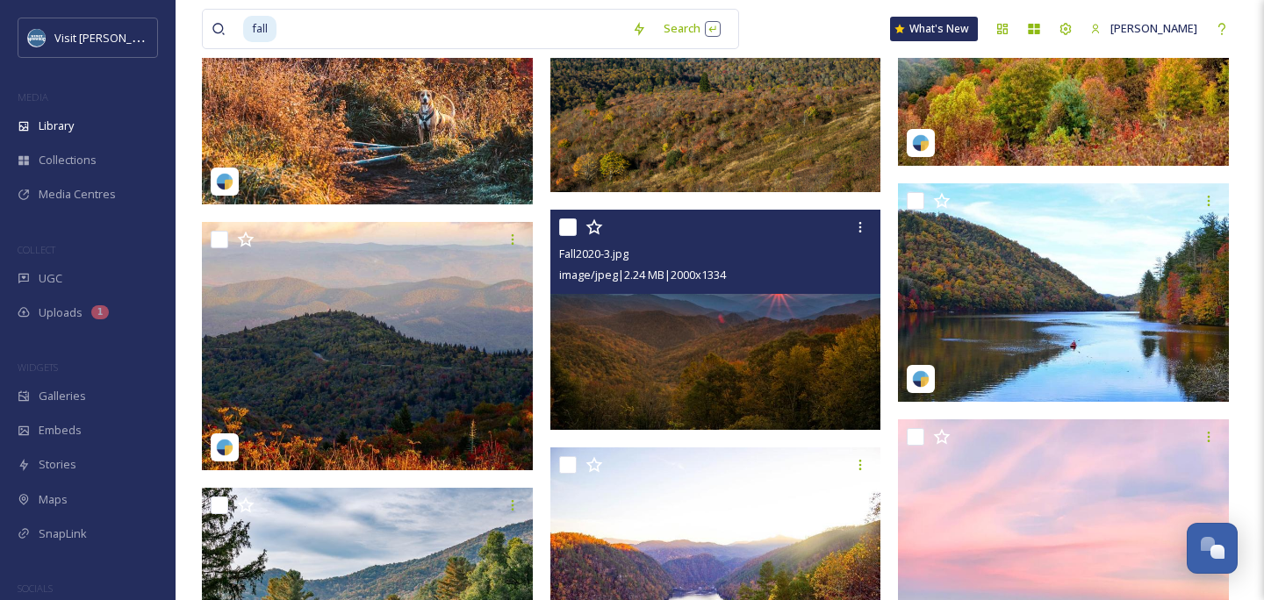
scroll to position [16711, 0]
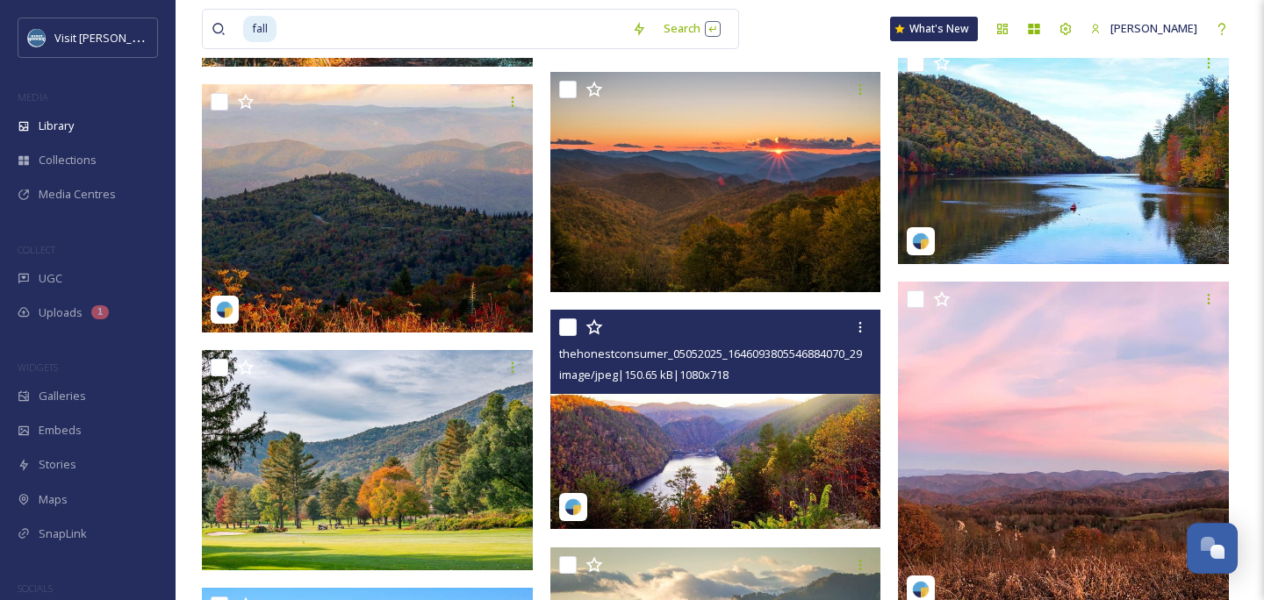
click at [806, 447] on img at bounding box center [715, 419] width 331 height 219
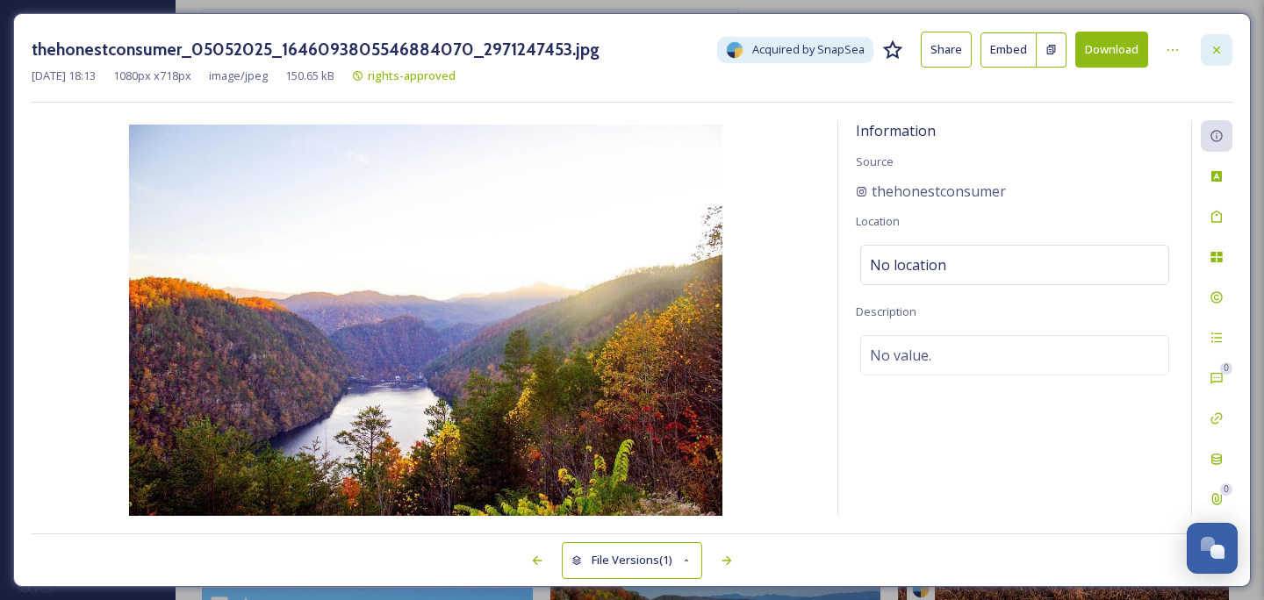
click at [1220, 48] on icon at bounding box center [1216, 50] width 14 height 14
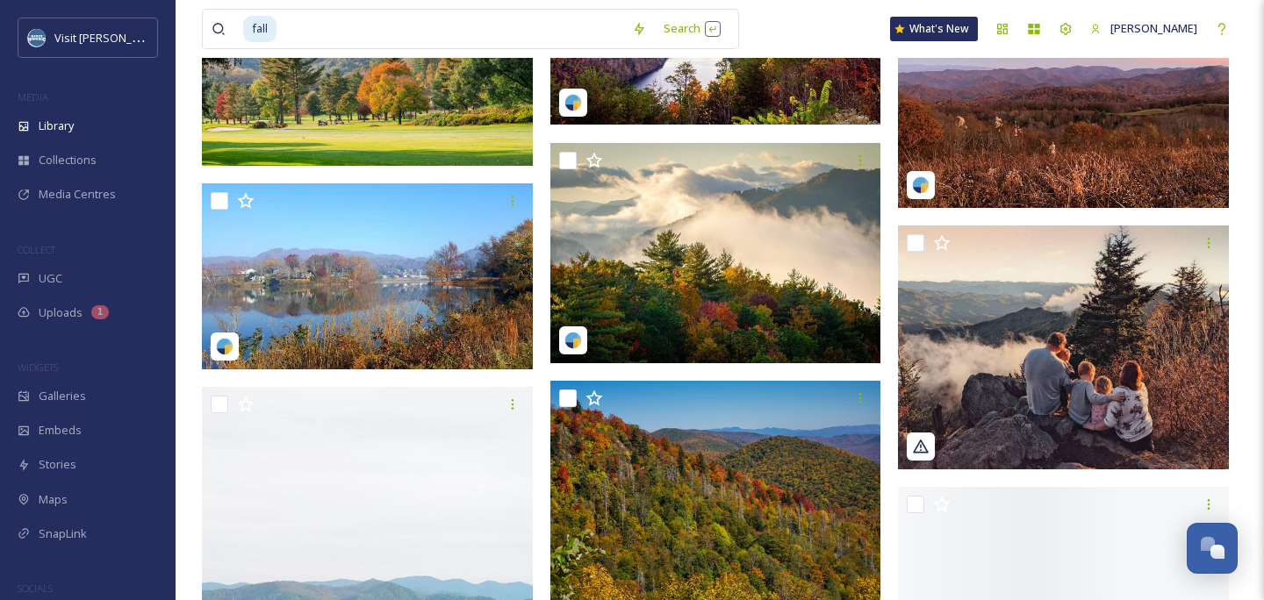
scroll to position [17123, 0]
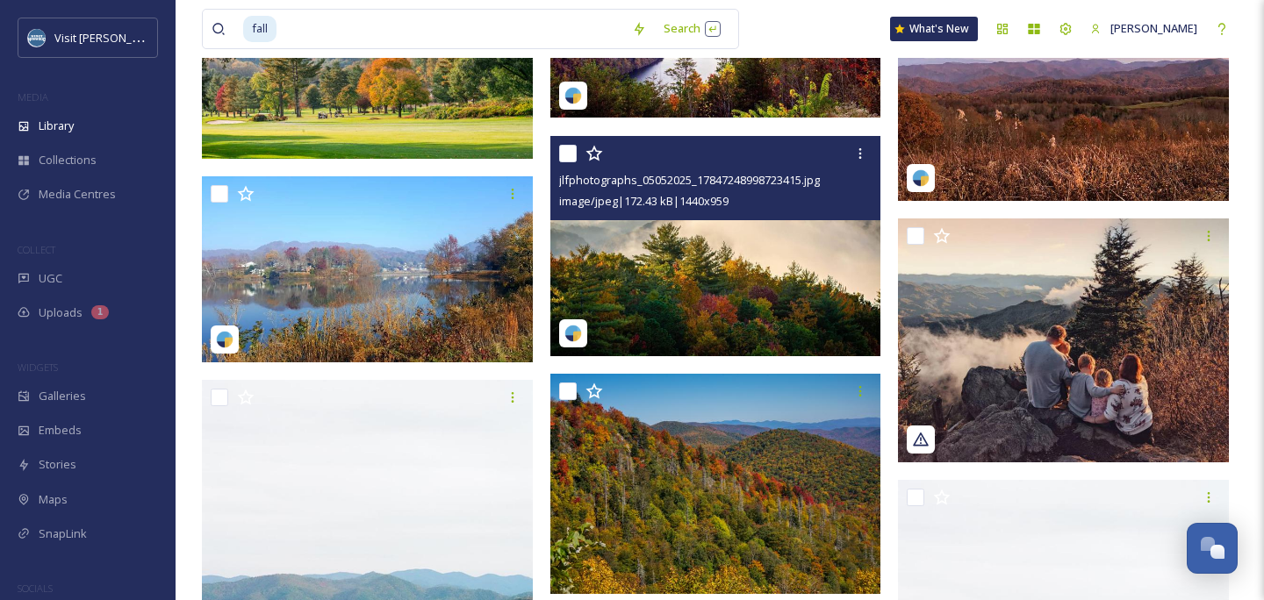
click at [700, 283] on img at bounding box center [715, 246] width 331 height 220
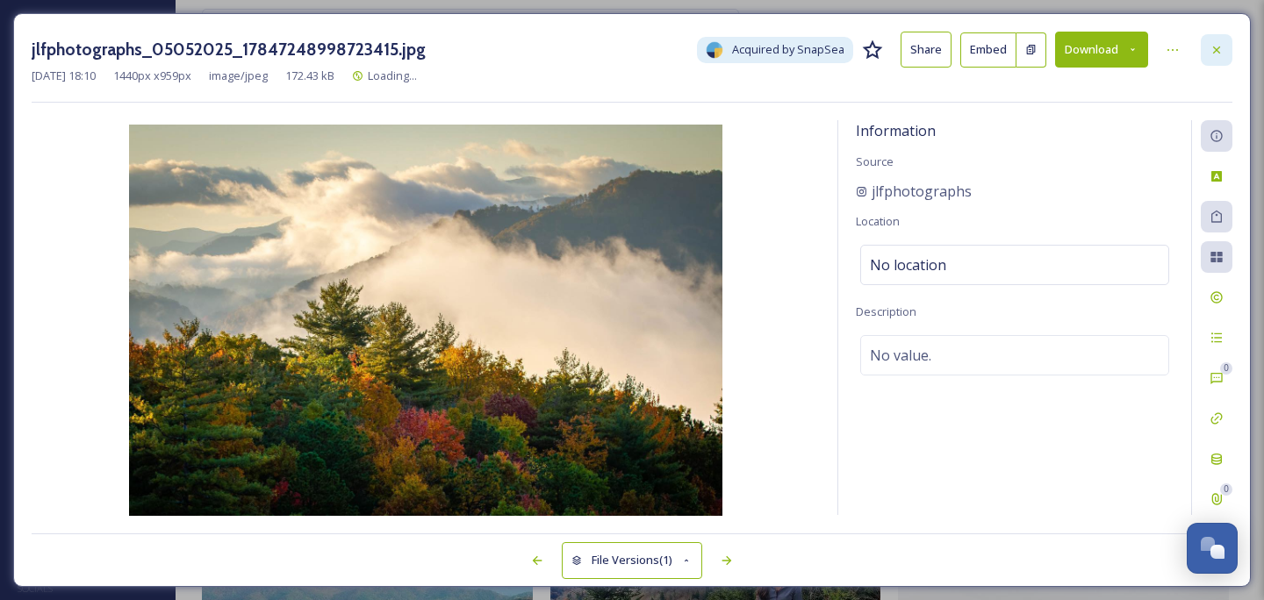
click at [1208, 59] on div at bounding box center [1216, 50] width 32 height 32
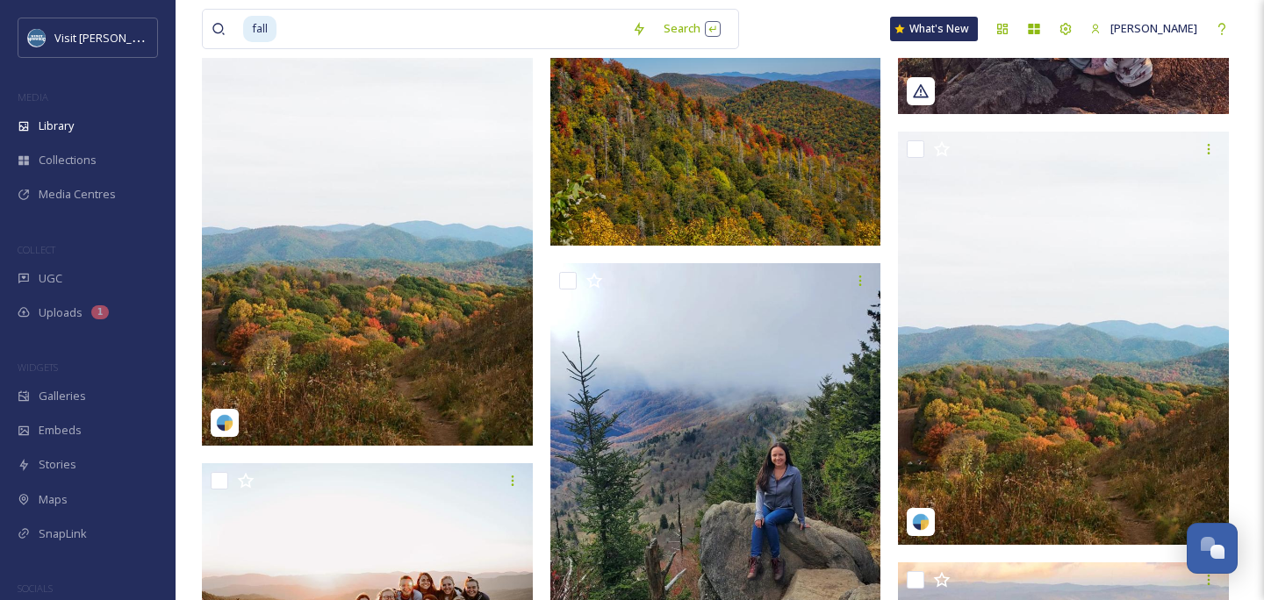
scroll to position [17470, 0]
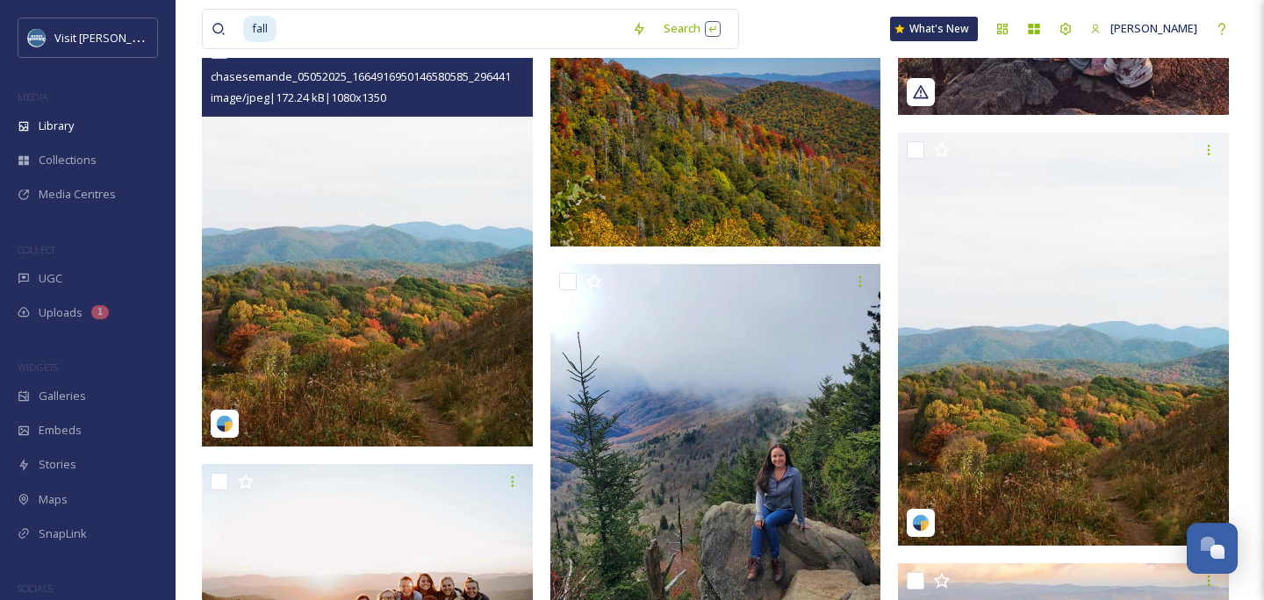
click at [308, 289] on img at bounding box center [367, 238] width 331 height 413
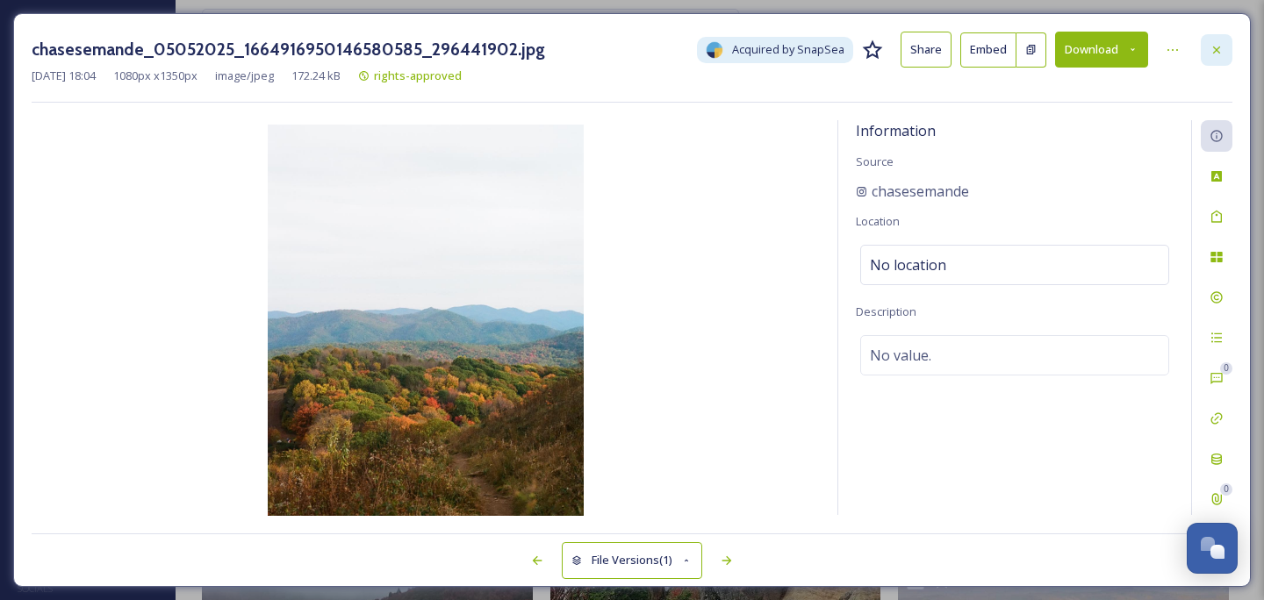
click at [1220, 48] on icon at bounding box center [1216, 50] width 14 height 14
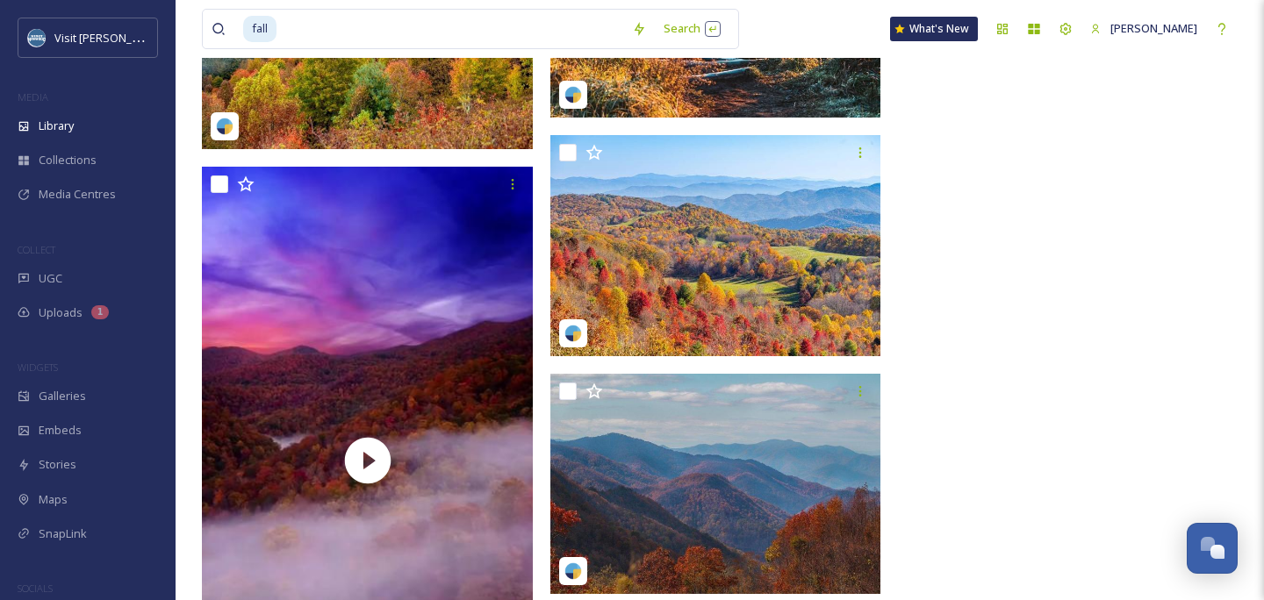
scroll to position [20243, 0]
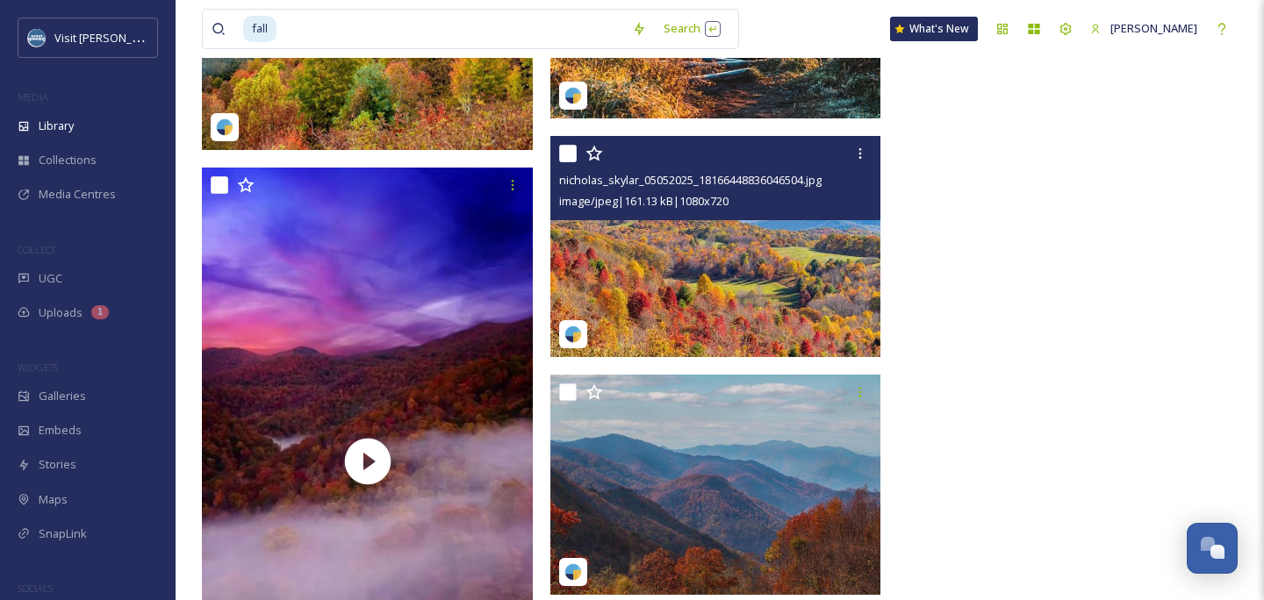
click at [741, 288] on img at bounding box center [715, 246] width 331 height 221
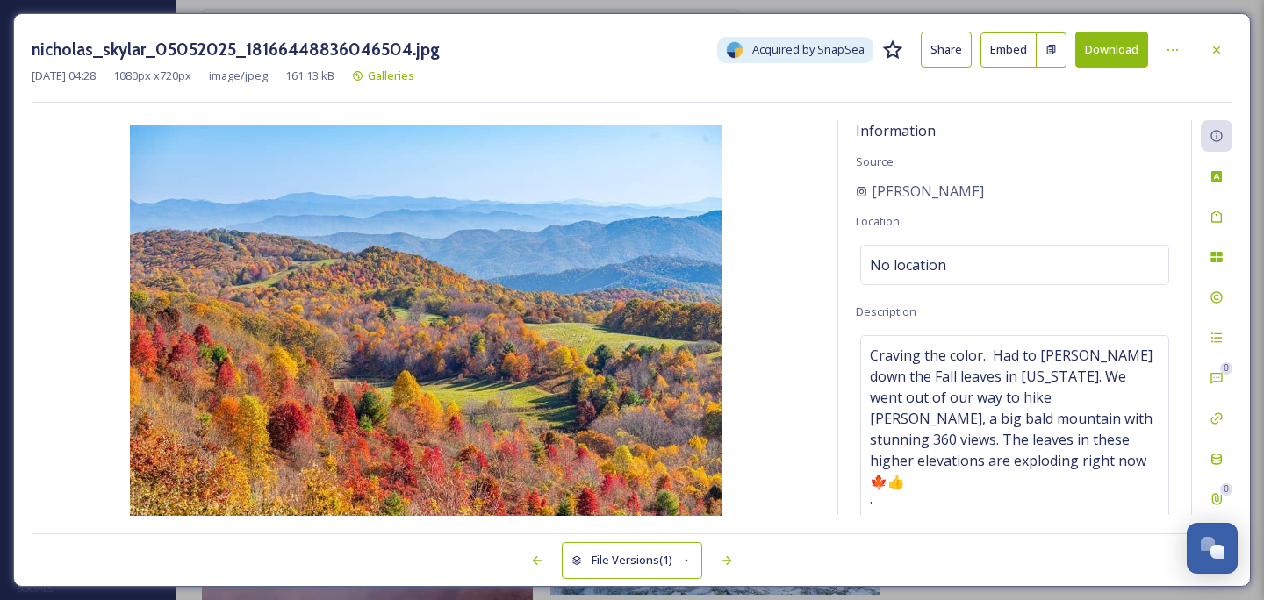
click at [1110, 53] on button "Download" at bounding box center [1111, 50] width 73 height 36
click at [1214, 47] on icon at bounding box center [1216, 50] width 14 height 14
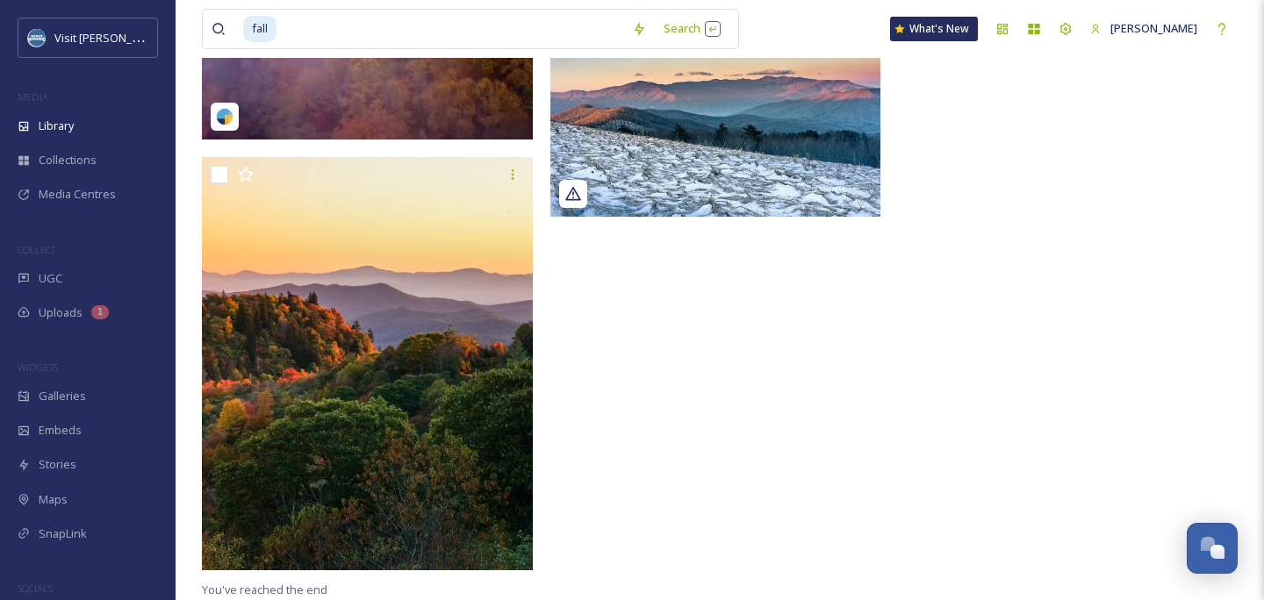
scroll to position [20859, 0]
click at [407, 42] on input at bounding box center [450, 29] width 345 height 39
type input "f"
type input "b"
type input "music"
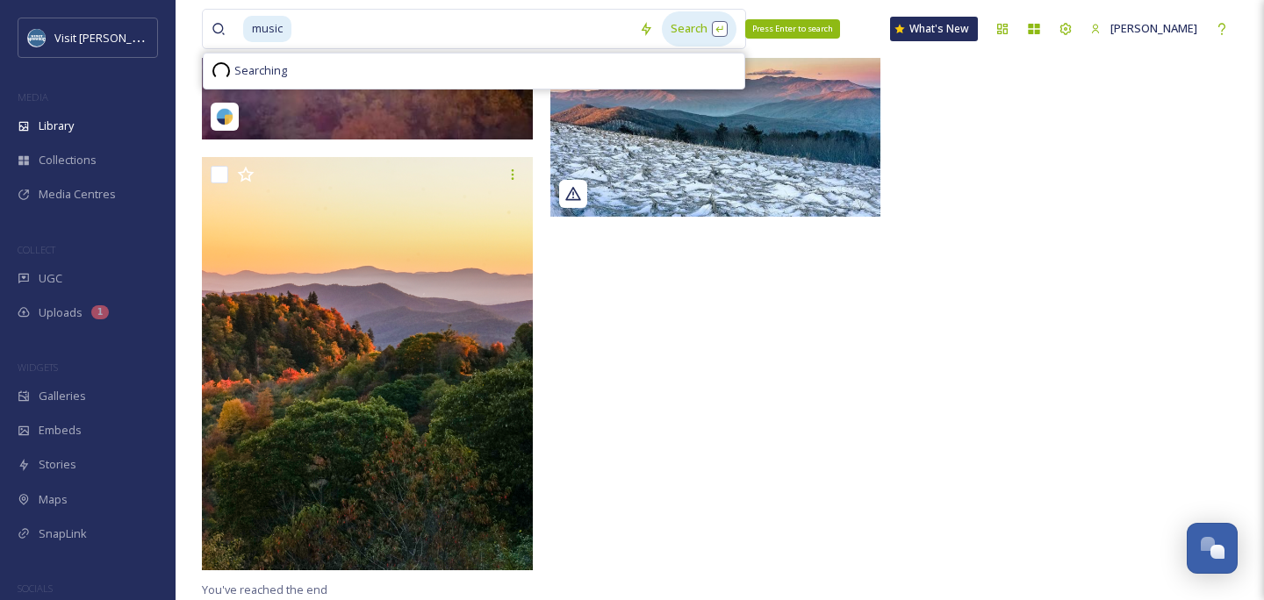
click at [713, 18] on div "Search Press Enter to search" at bounding box center [699, 28] width 75 height 34
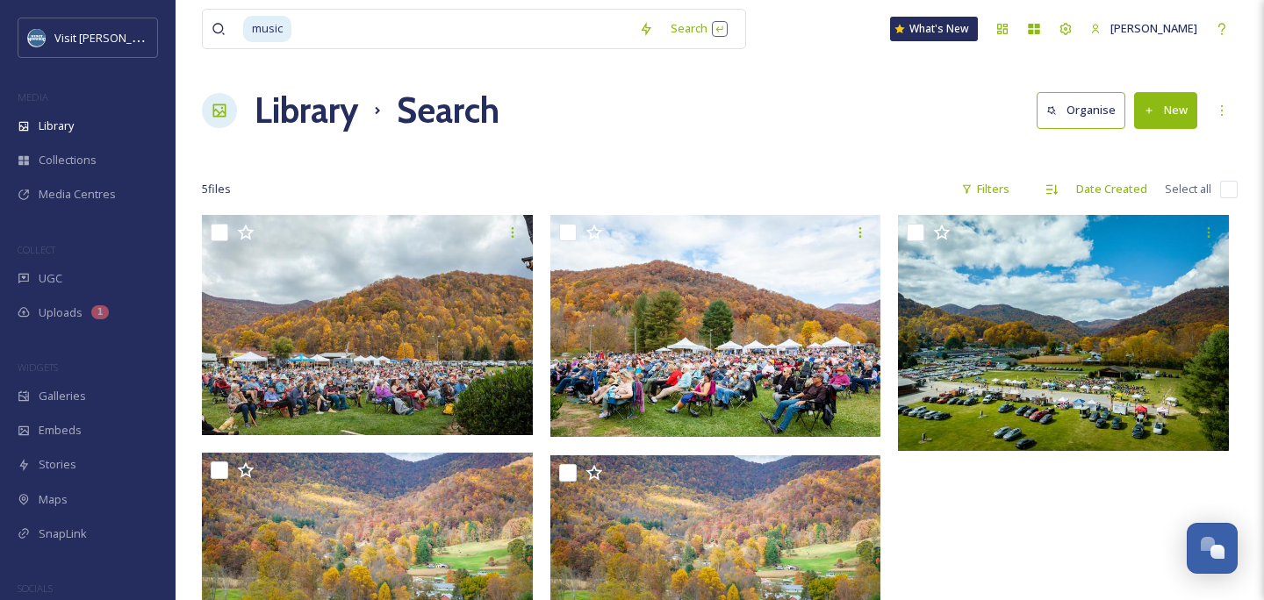
scroll to position [-1, 0]
click at [341, 29] on input at bounding box center [461, 29] width 337 height 39
type input "m"
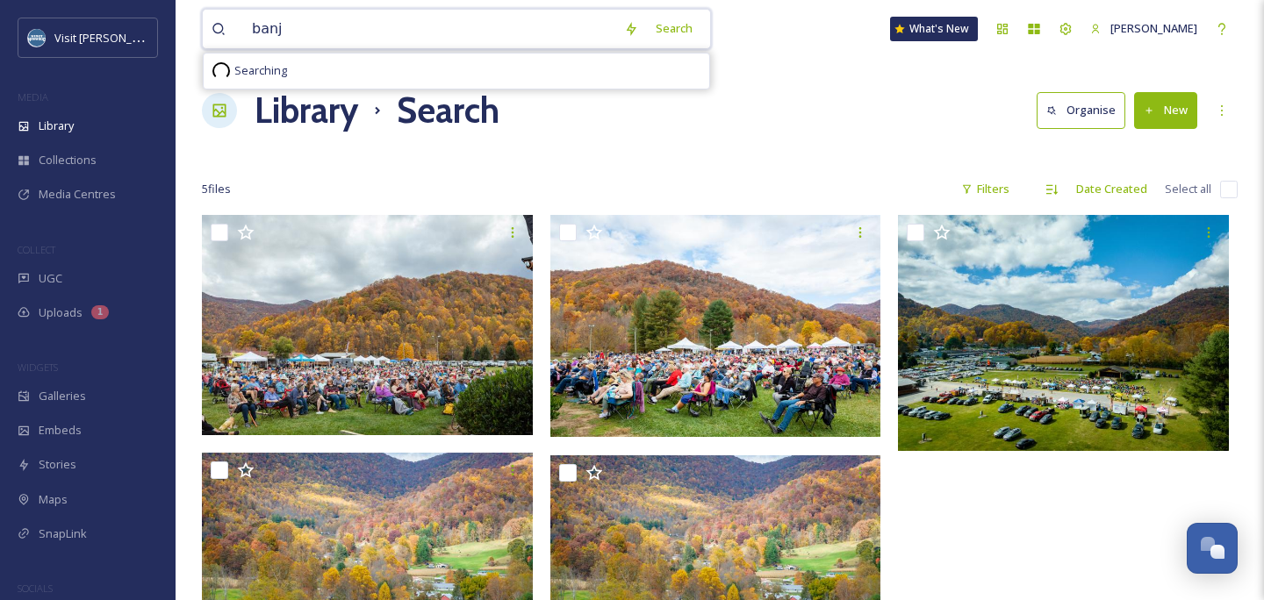
type input "banjo"
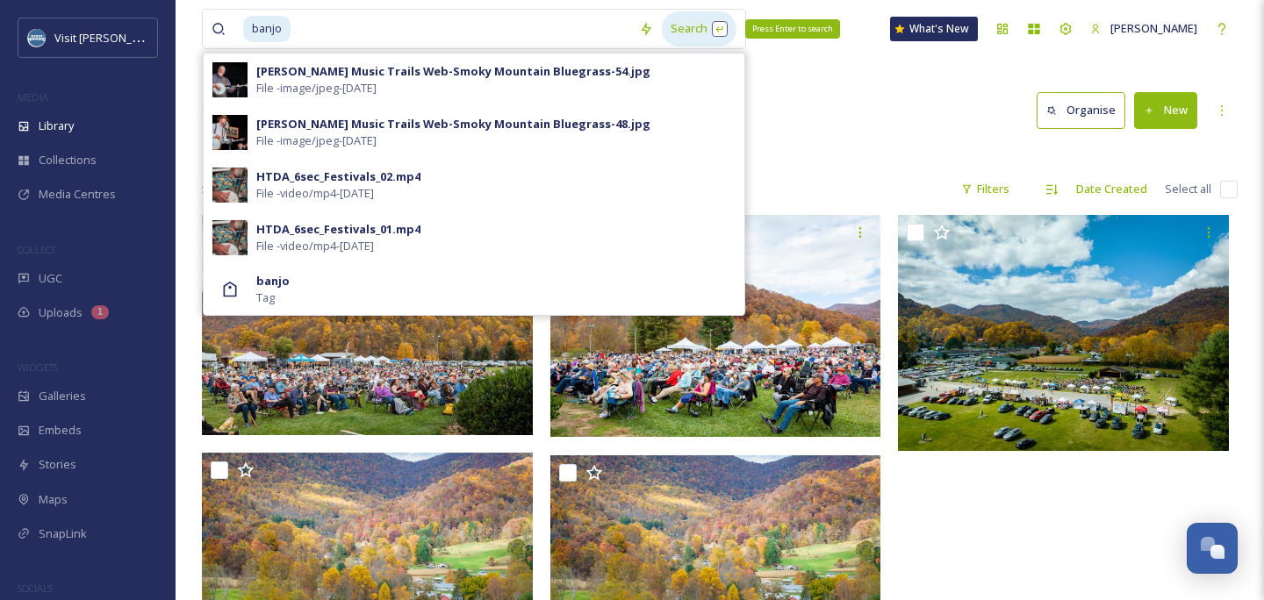
click at [720, 23] on div "Search Press Enter to search" at bounding box center [699, 28] width 75 height 34
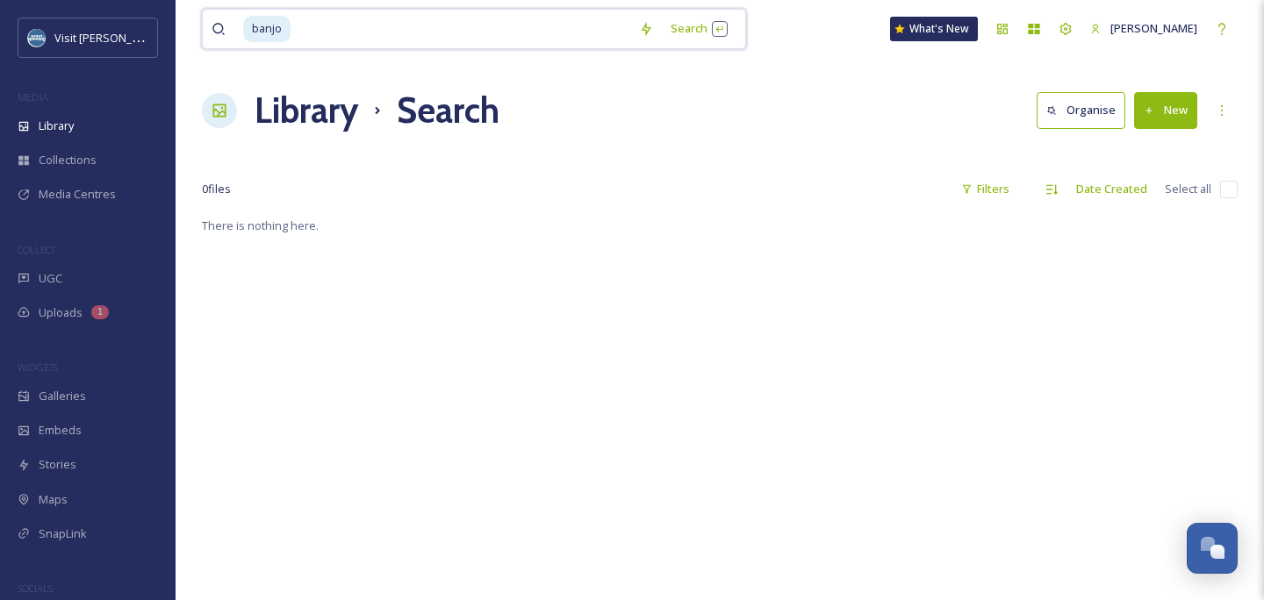
click at [376, 25] on input at bounding box center [461, 29] width 338 height 39
type input "b"
type input "concert"
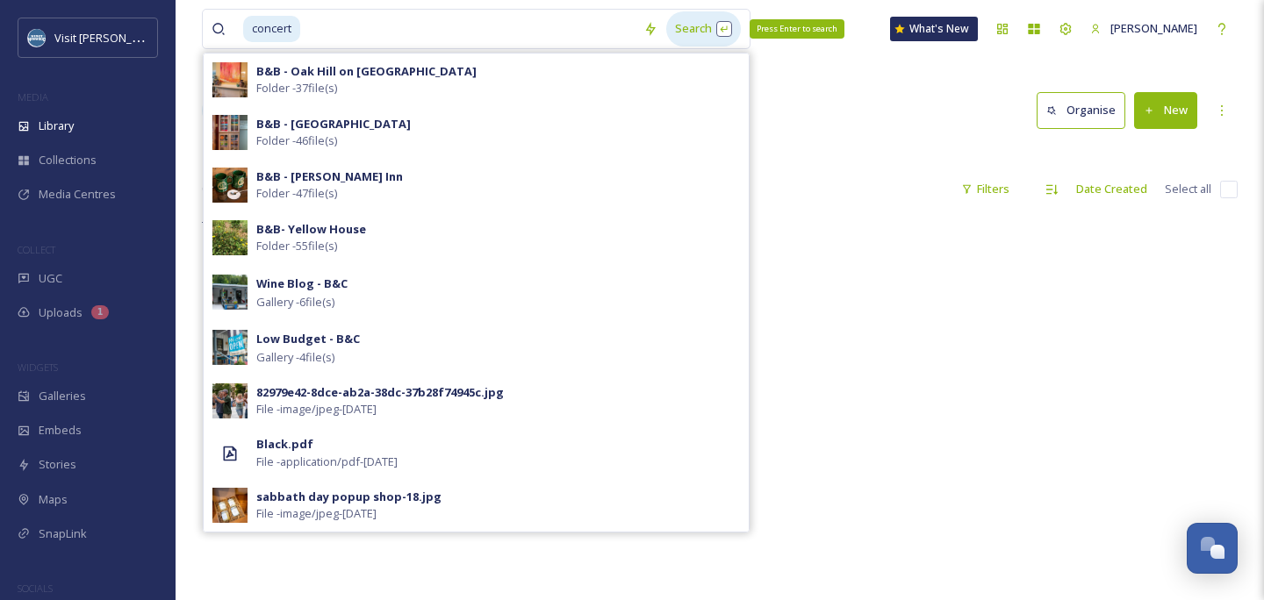
click at [711, 31] on div "Search Press Enter to search" at bounding box center [703, 28] width 75 height 34
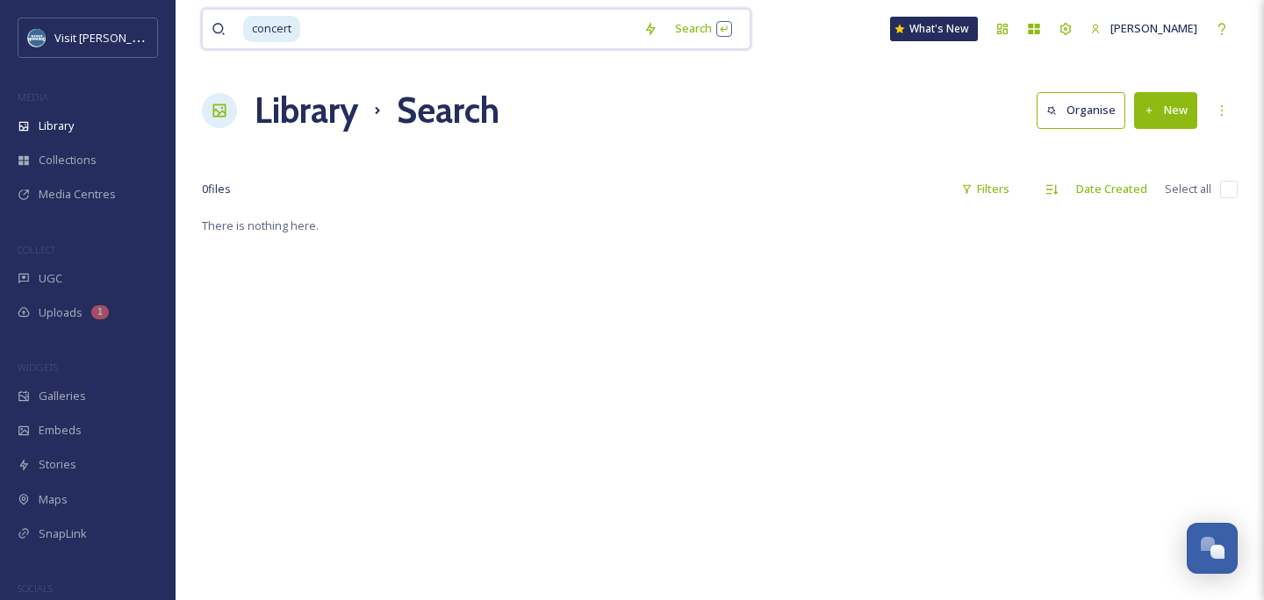
click at [575, 35] on input at bounding box center [468, 29] width 333 height 39
type input "c"
type input "balsam range"
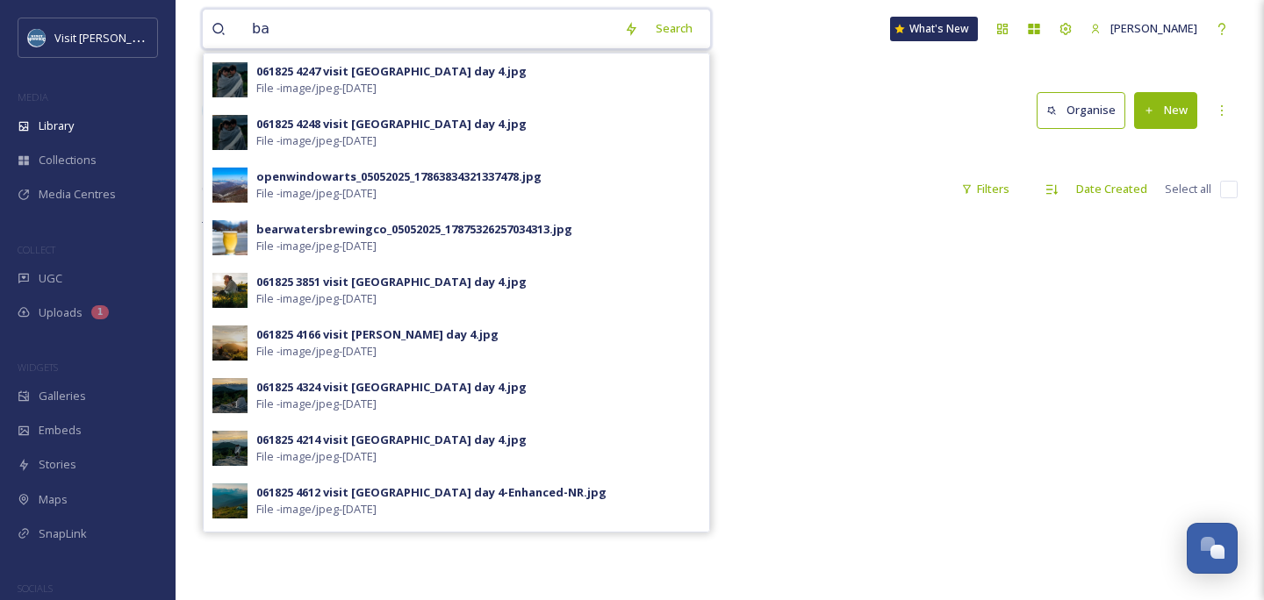
type input "b"
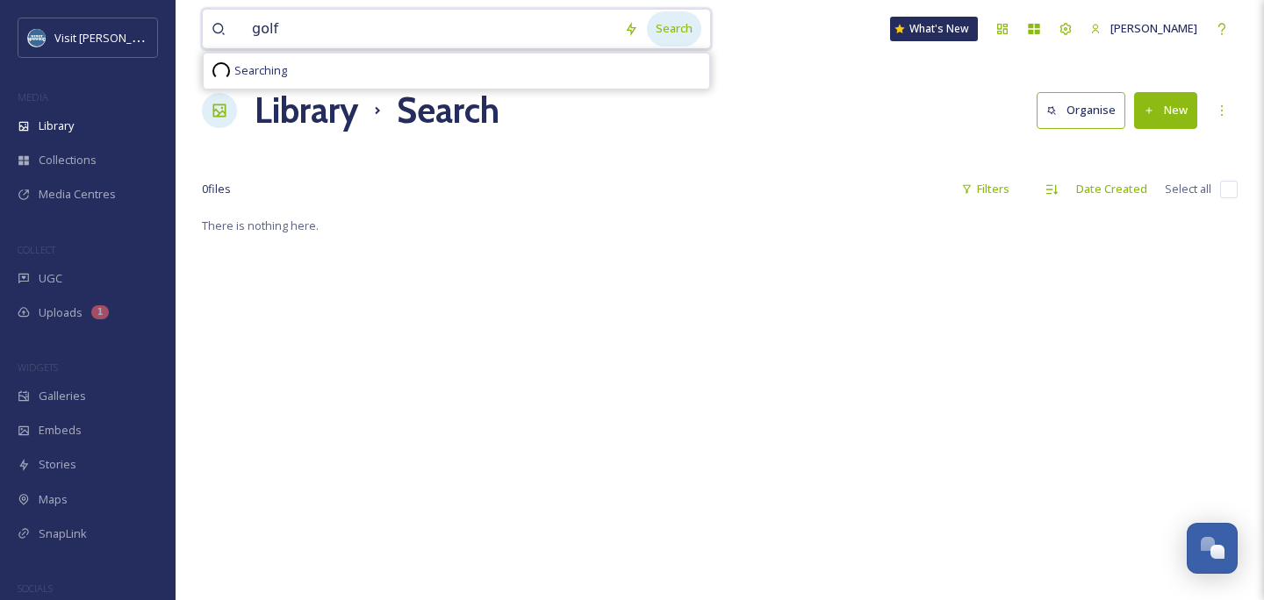
type input "golf"
click at [701, 38] on div "Search" at bounding box center [674, 28] width 54 height 34
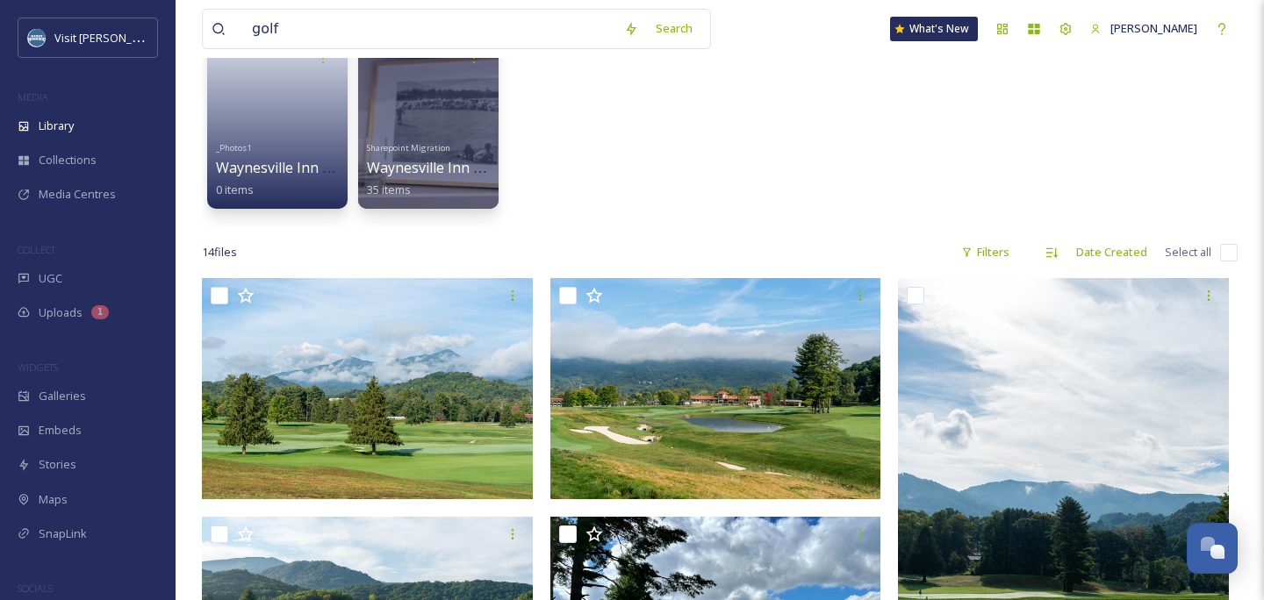
scroll to position [656, 0]
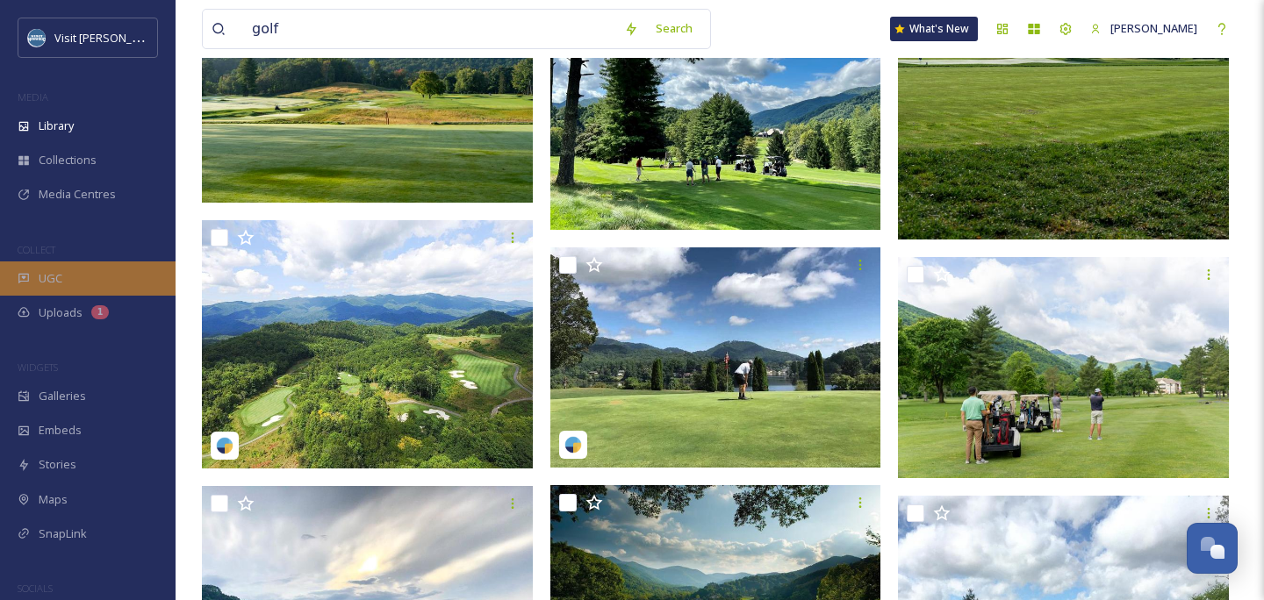
click at [54, 277] on span "UGC" at bounding box center [51, 278] width 24 height 17
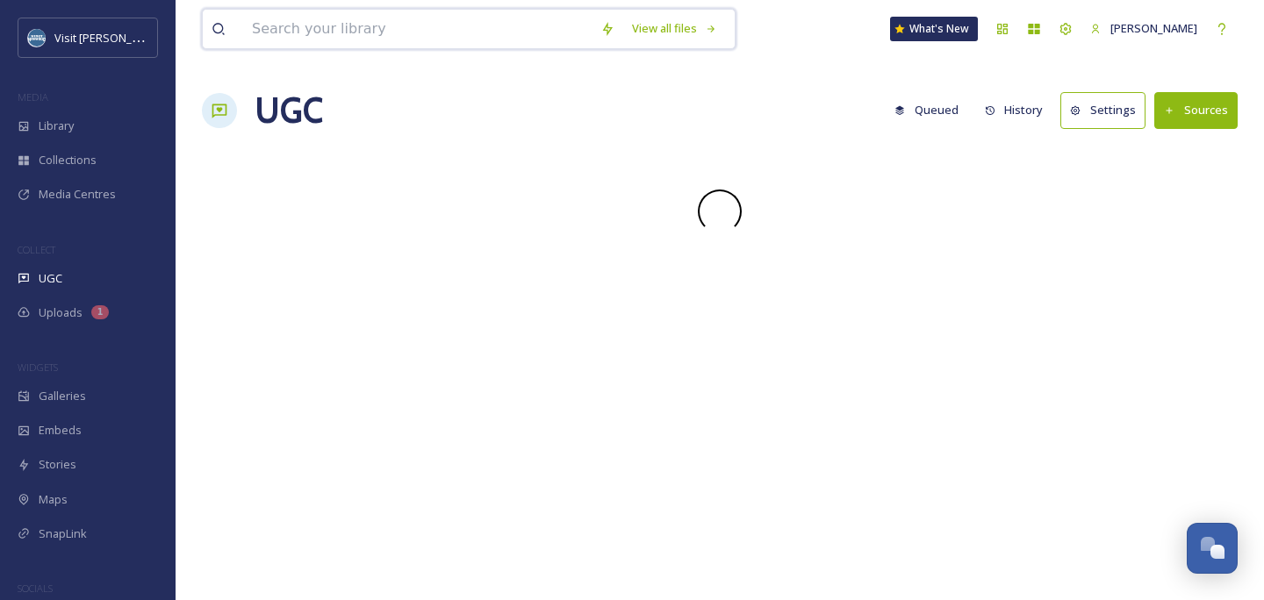
click at [420, 33] on input at bounding box center [417, 29] width 348 height 39
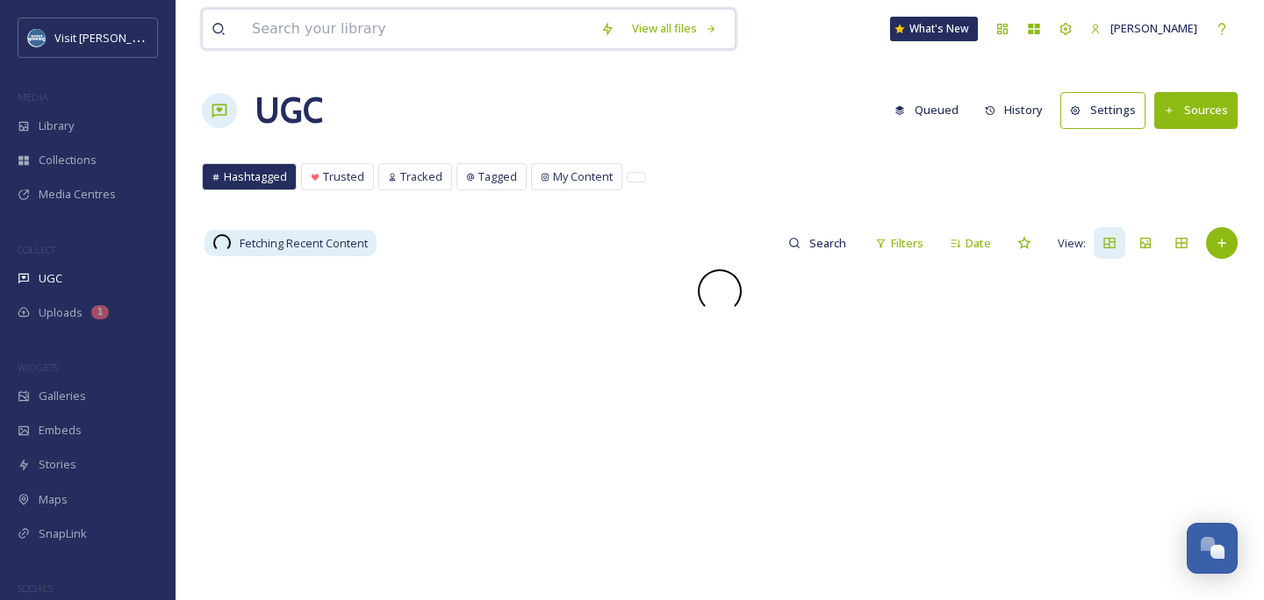
click at [520, 39] on input at bounding box center [417, 29] width 348 height 39
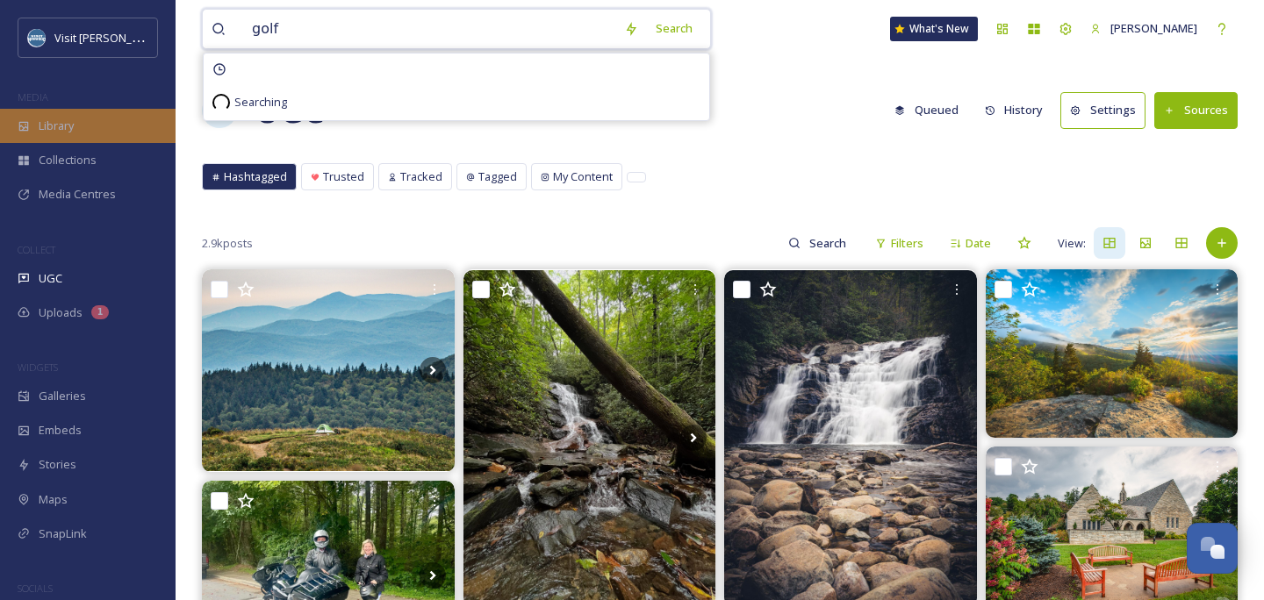
type input "golf"
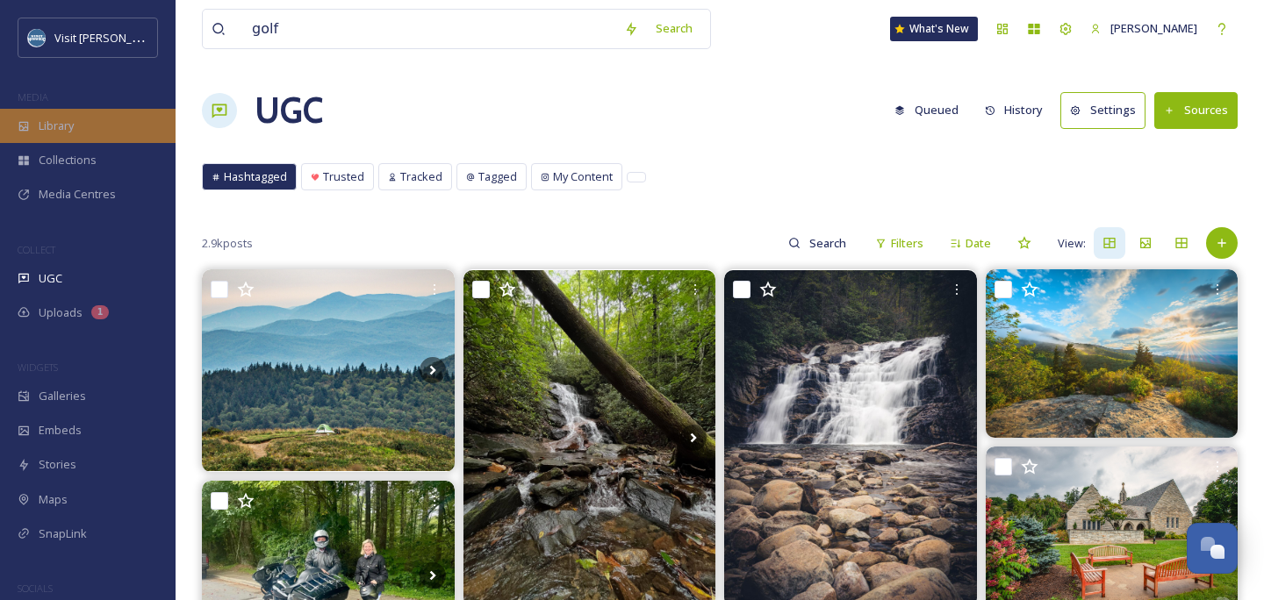
click at [97, 125] on div "Library" at bounding box center [88, 126] width 176 height 34
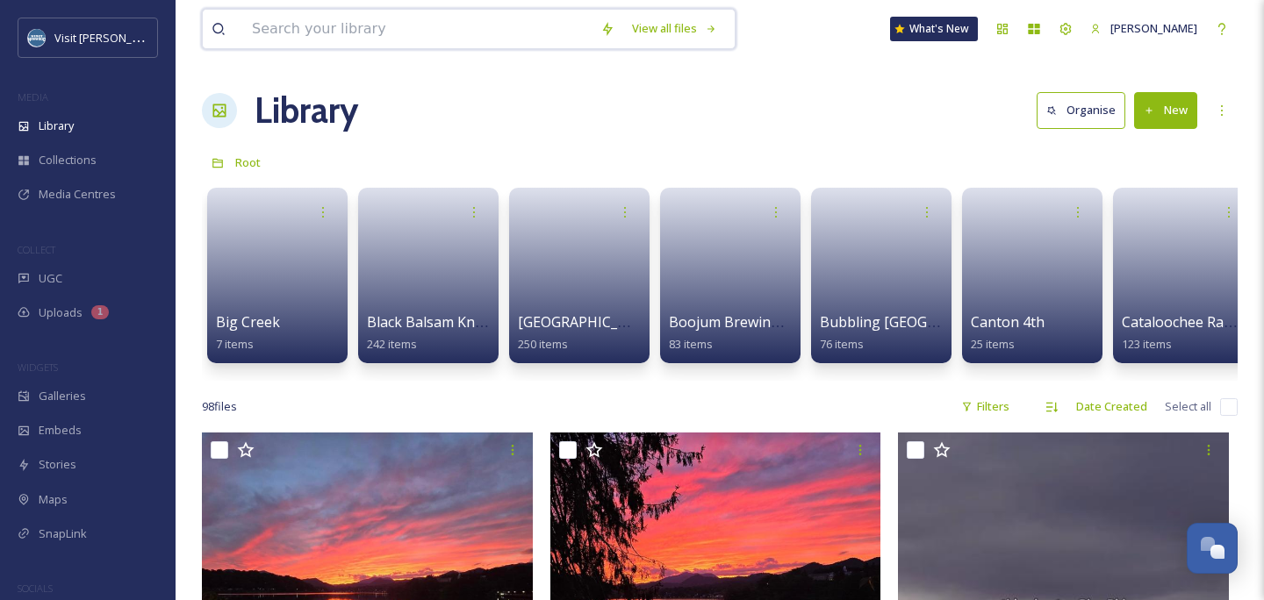
click at [400, 30] on input at bounding box center [417, 29] width 348 height 39
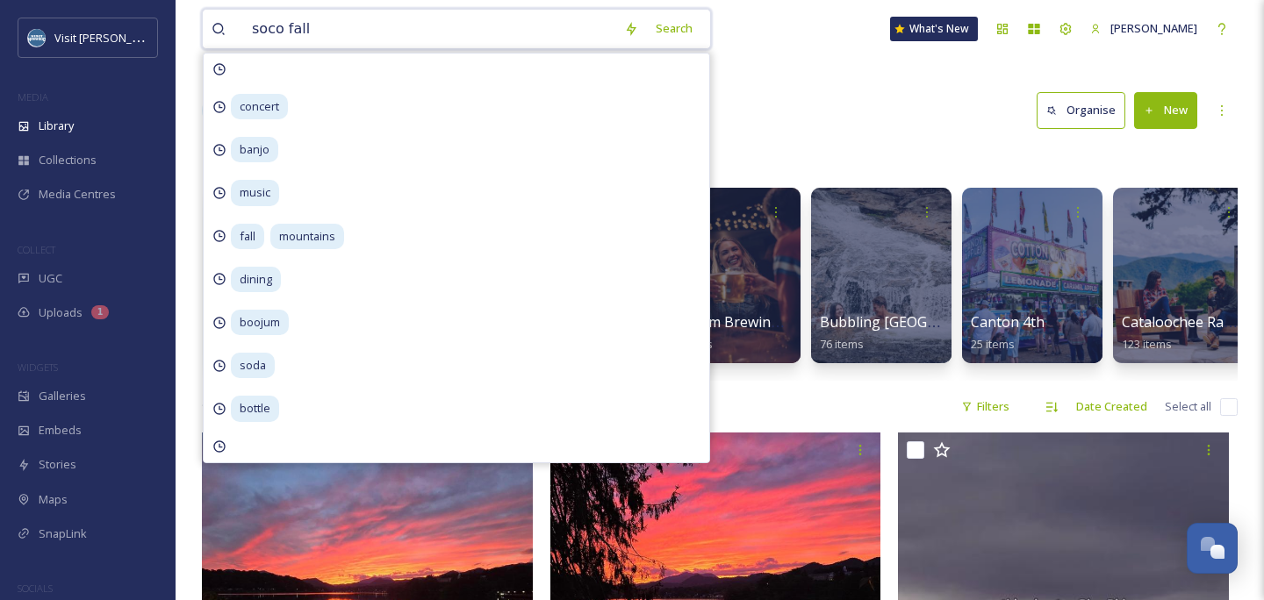
type input "soco falls"
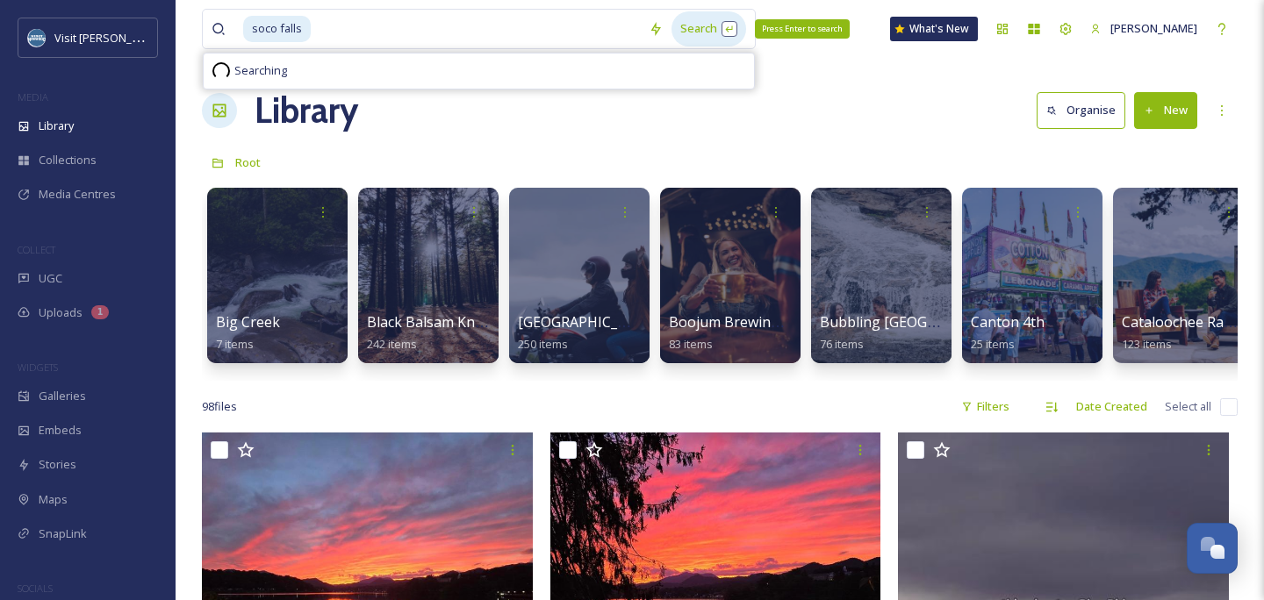
click at [722, 33] on div "Search Press Enter to search" at bounding box center [708, 28] width 75 height 34
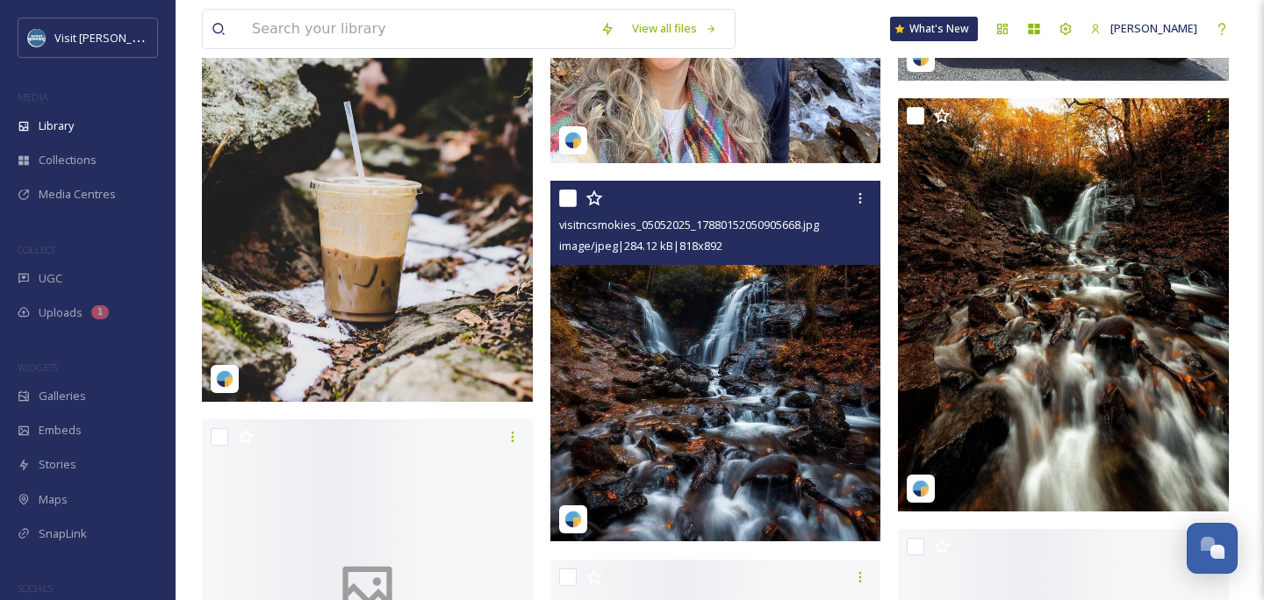
scroll to position [465, 0]
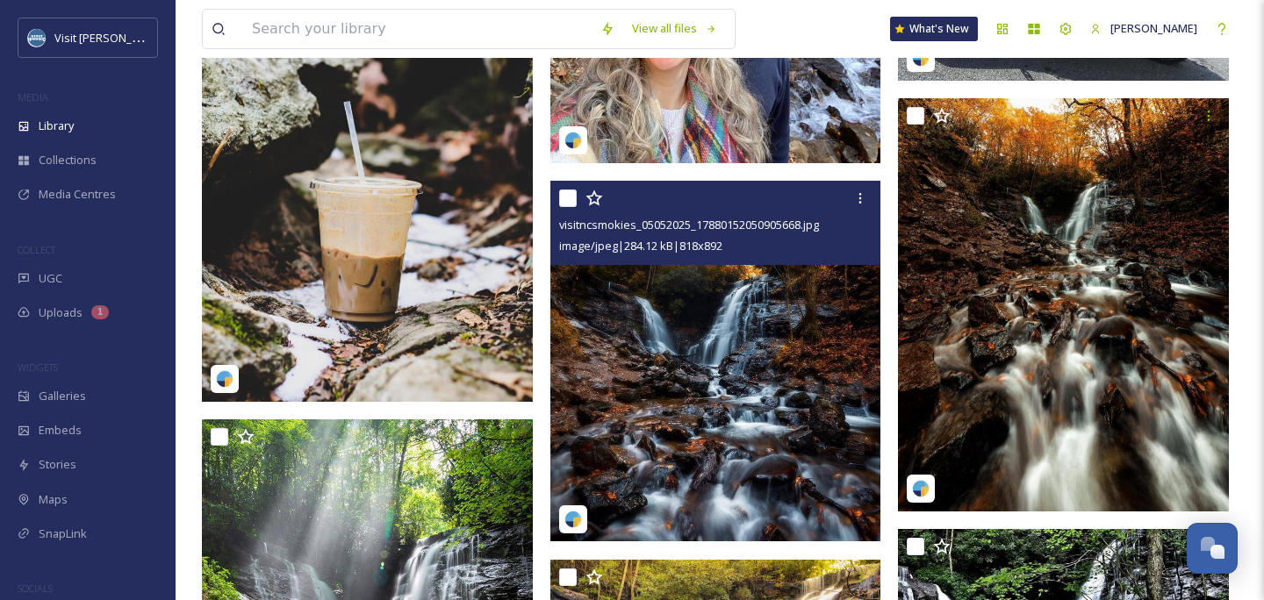
click at [751, 419] on img at bounding box center [715, 362] width 331 height 361
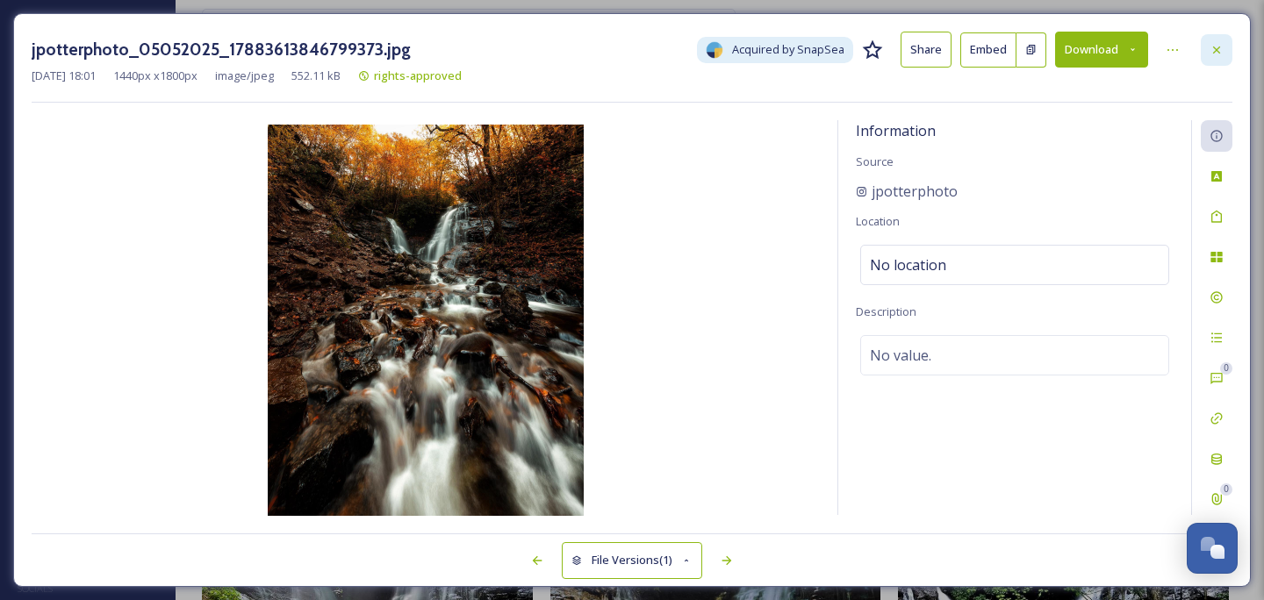
click at [1213, 47] on icon at bounding box center [1216, 50] width 14 height 14
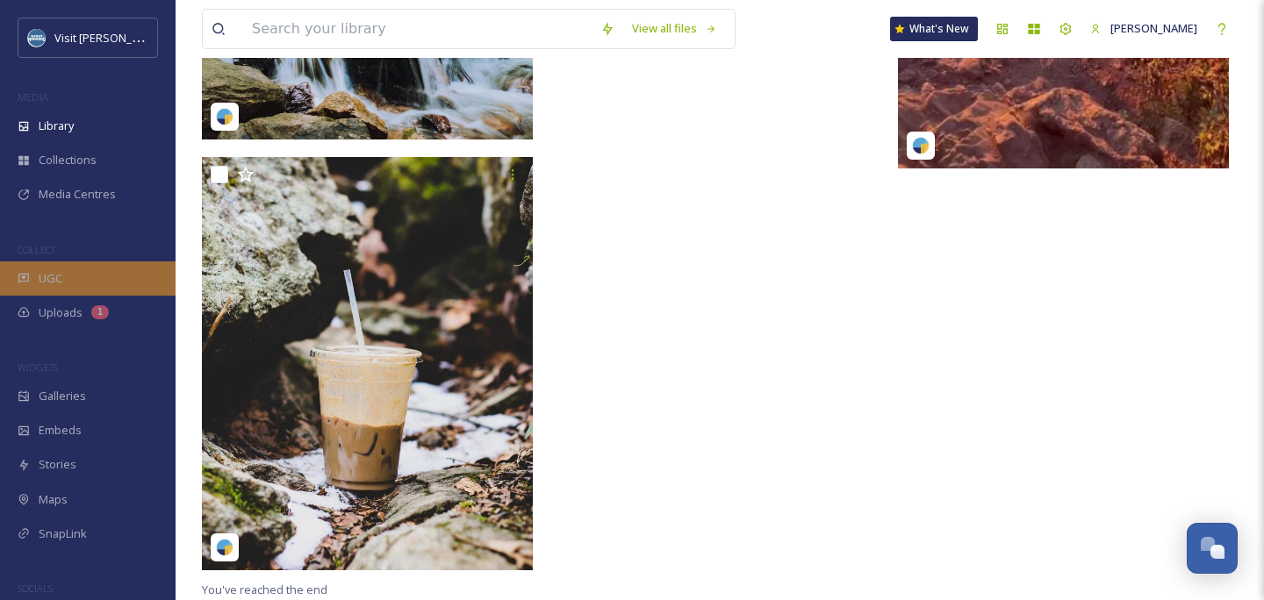
scroll to position [4193, 0]
click at [76, 273] on div "UGC" at bounding box center [88, 279] width 176 height 34
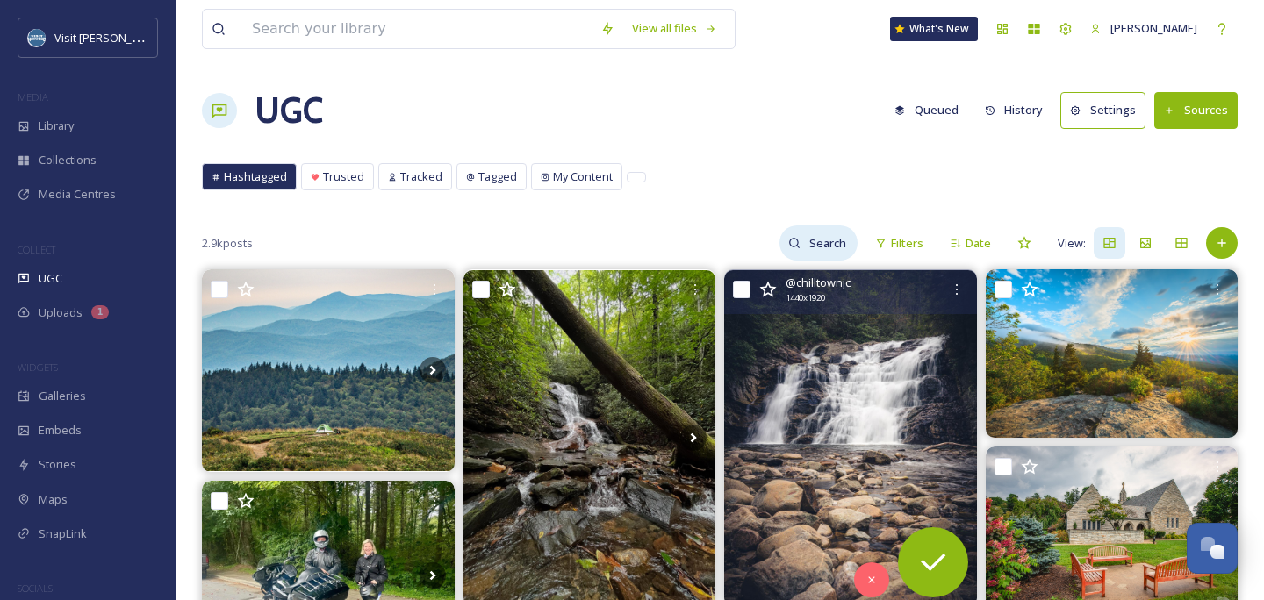
click at [821, 248] on input at bounding box center [828, 243] width 57 height 35
type input "soco falls"
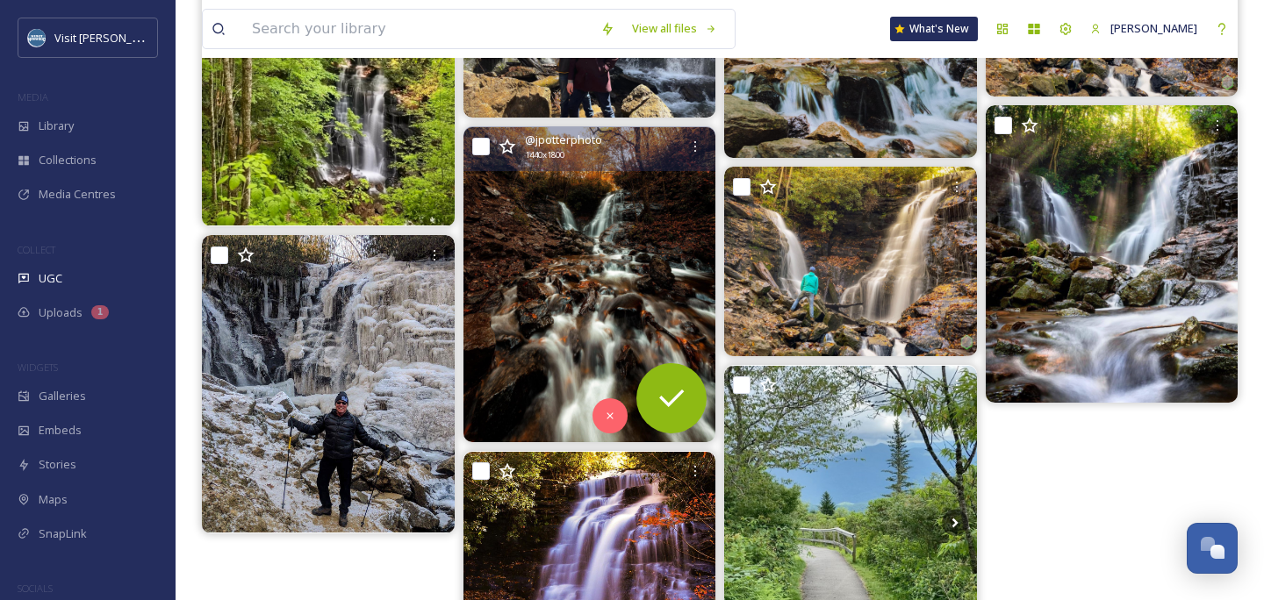
scroll to position [808, 0]
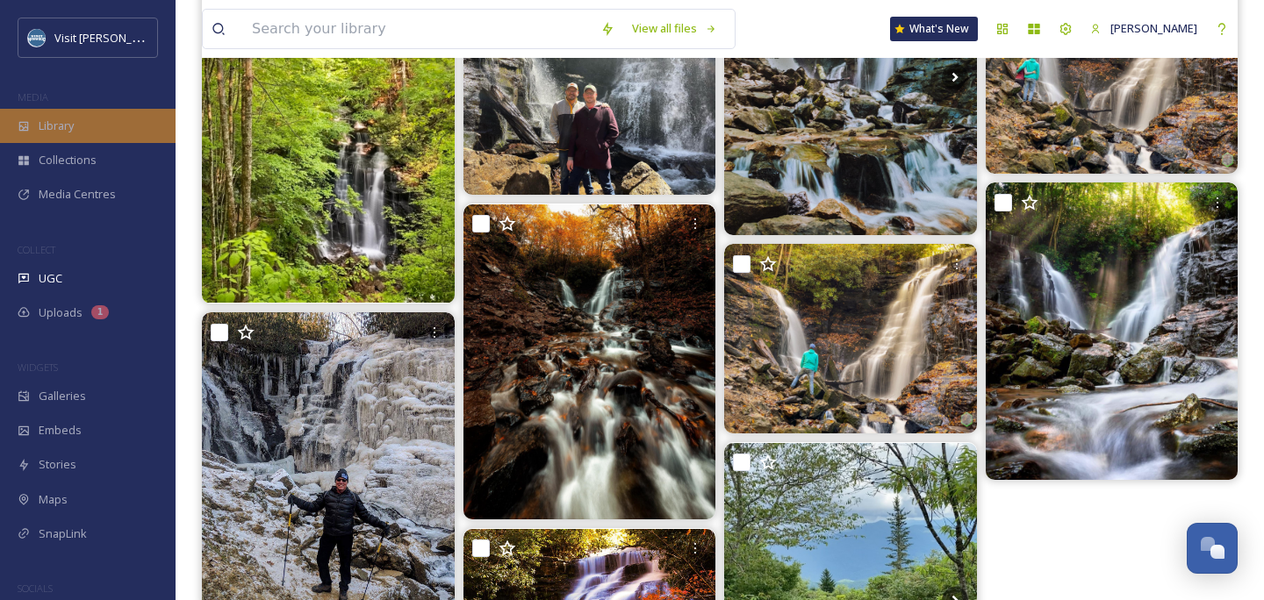
click at [77, 127] on div "Library" at bounding box center [88, 126] width 176 height 34
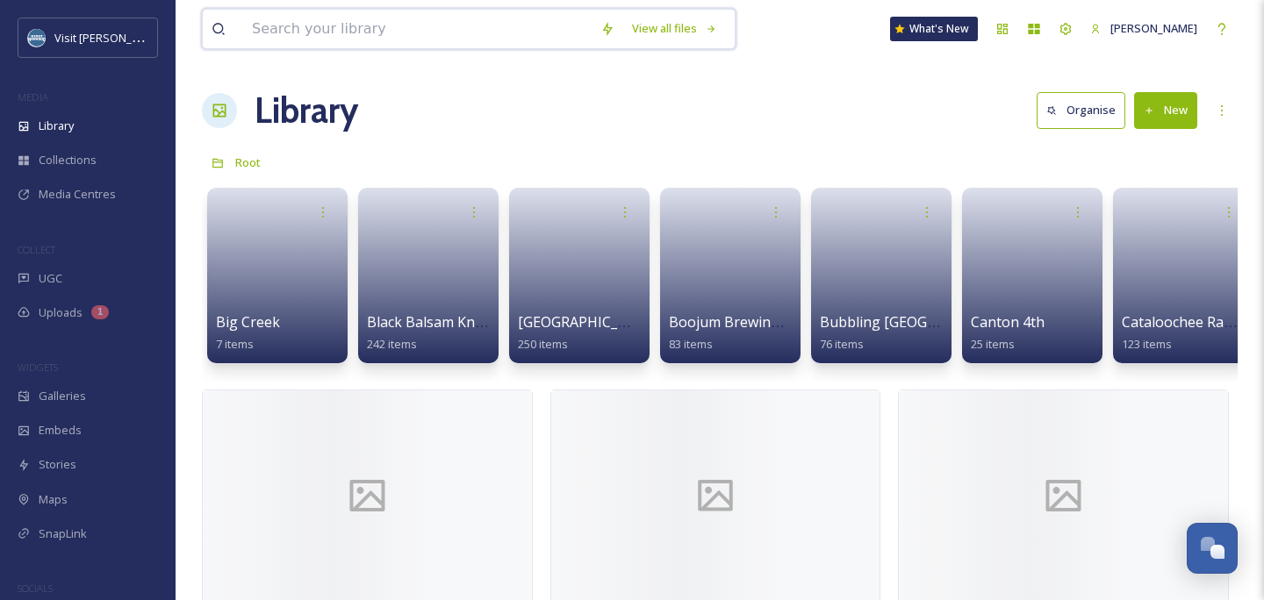
click at [402, 33] on input at bounding box center [417, 29] width 348 height 39
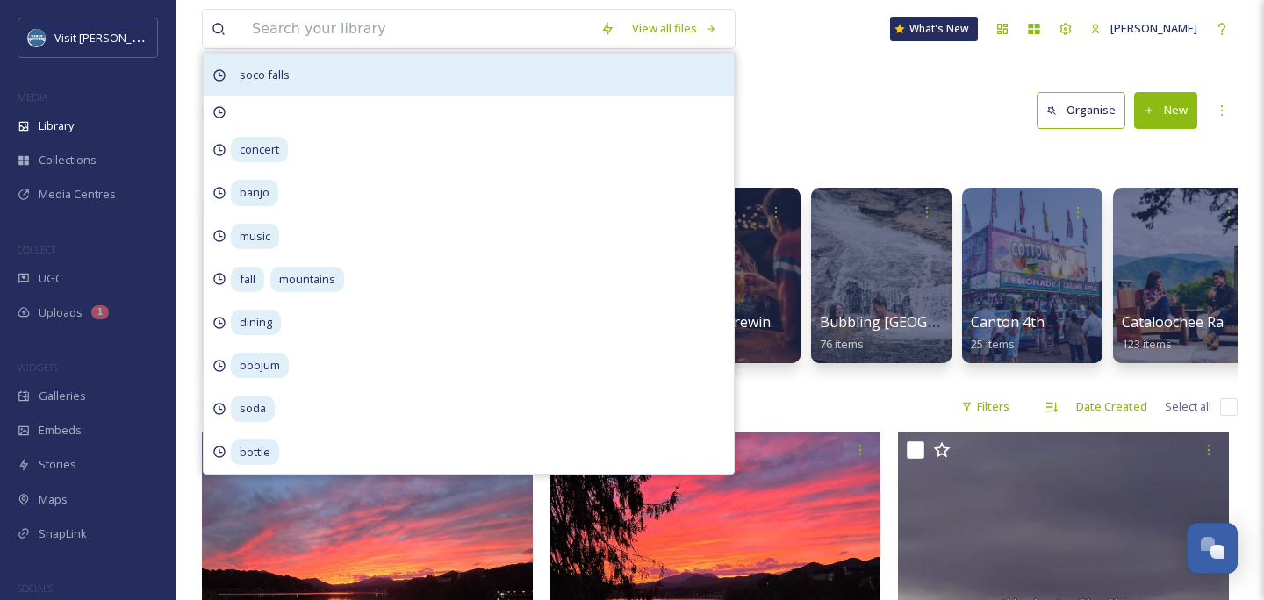
click at [362, 76] on div "soco falls" at bounding box center [469, 75] width 530 height 43
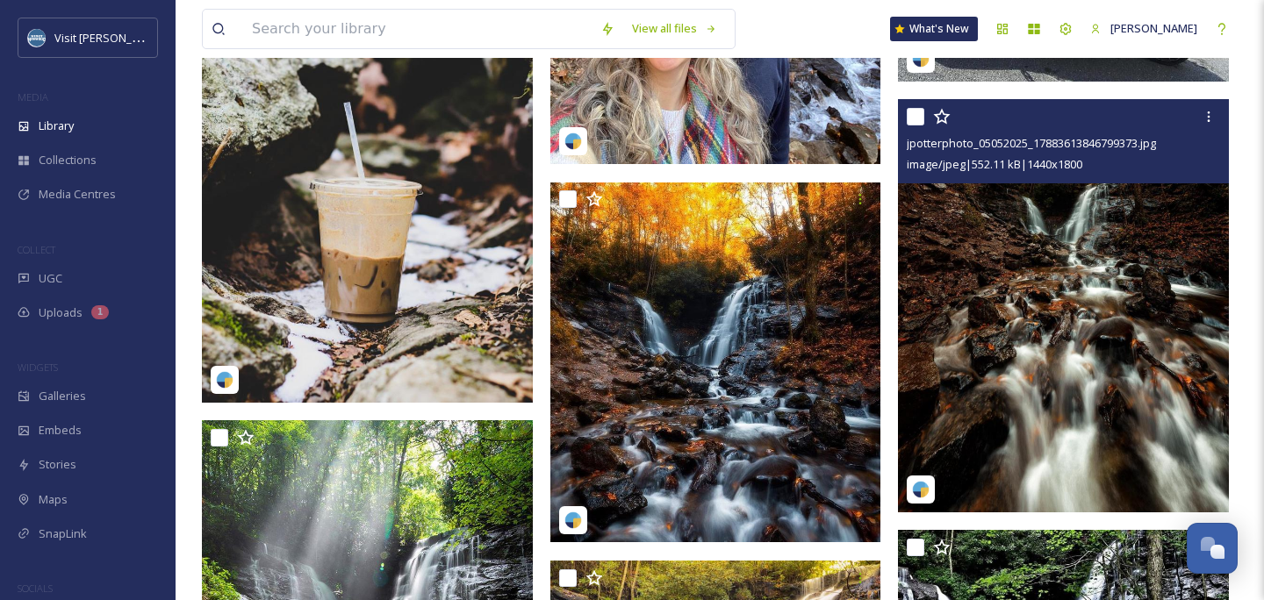
scroll to position [513, 0]
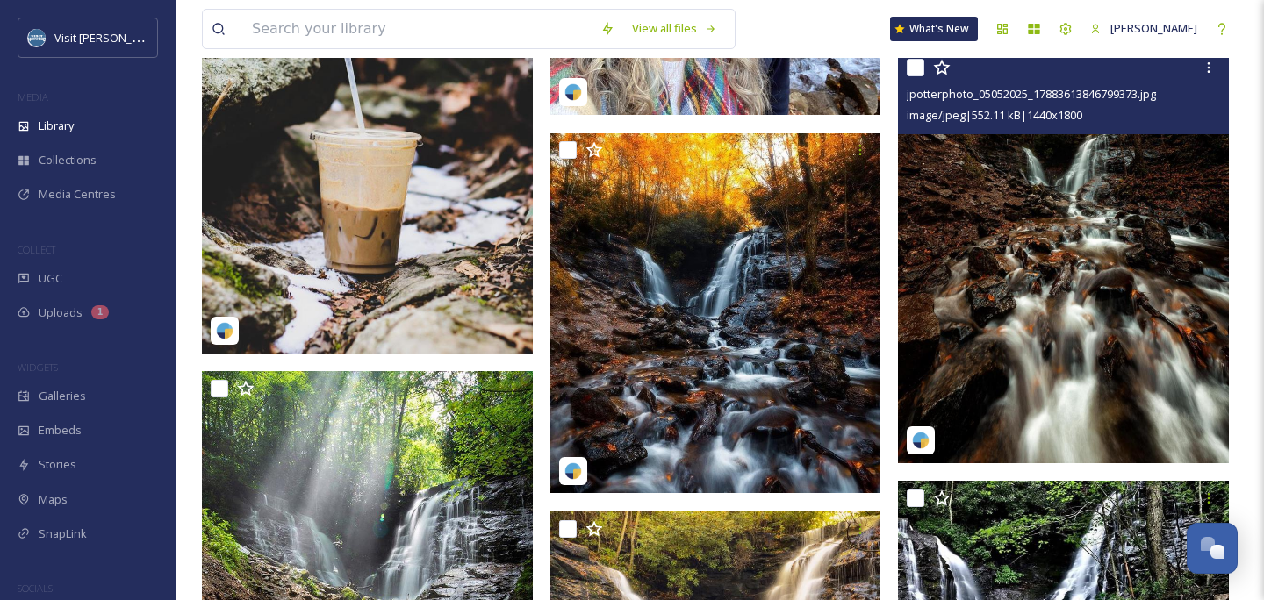
click at [1074, 354] on img at bounding box center [1063, 256] width 331 height 413
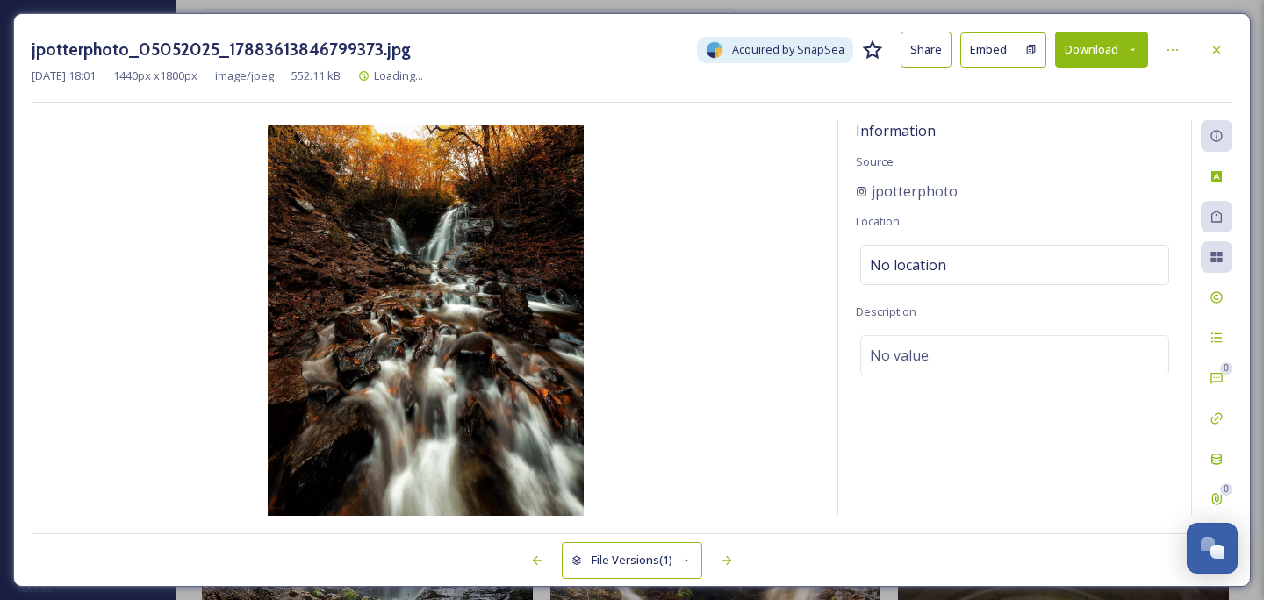
click at [1096, 45] on button "Download" at bounding box center [1101, 50] width 93 height 36
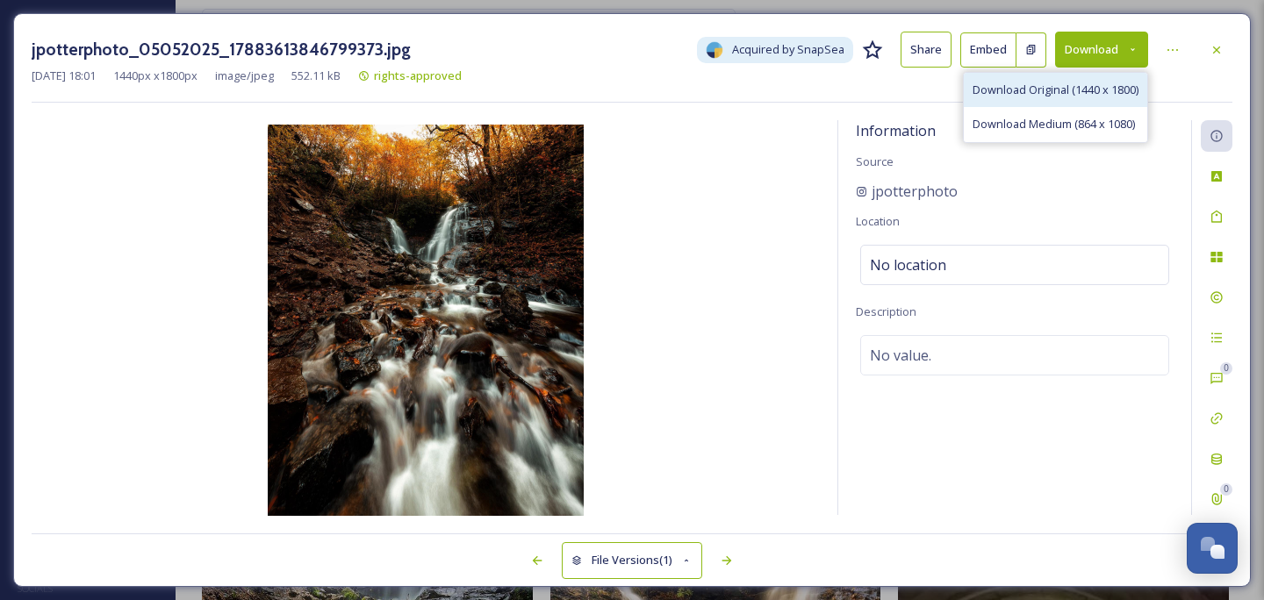
click at [1092, 83] on span "Download Original (1440 x 1800)" at bounding box center [1055, 90] width 166 height 17
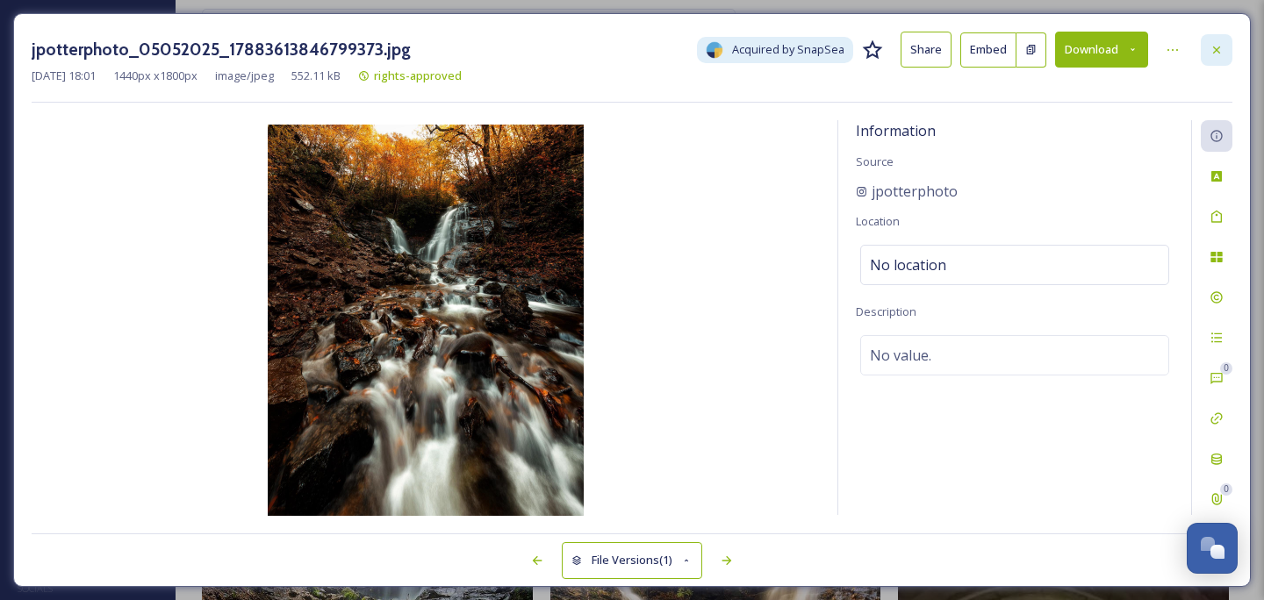
click at [1218, 46] on icon at bounding box center [1216, 50] width 14 height 14
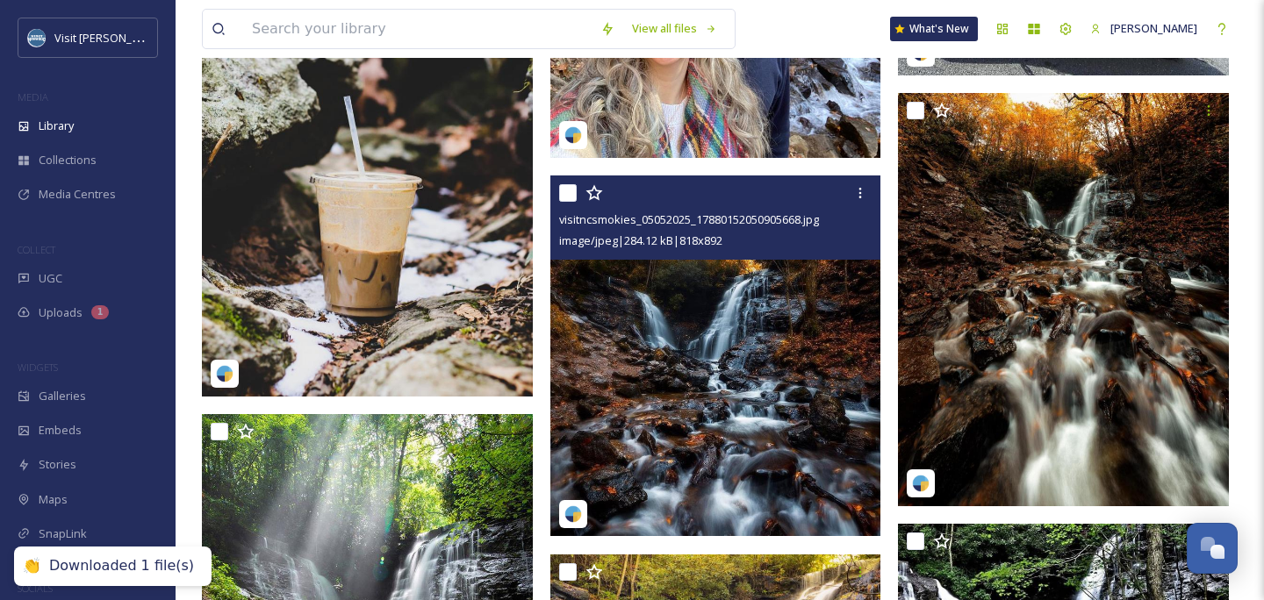
scroll to position [470, 0]
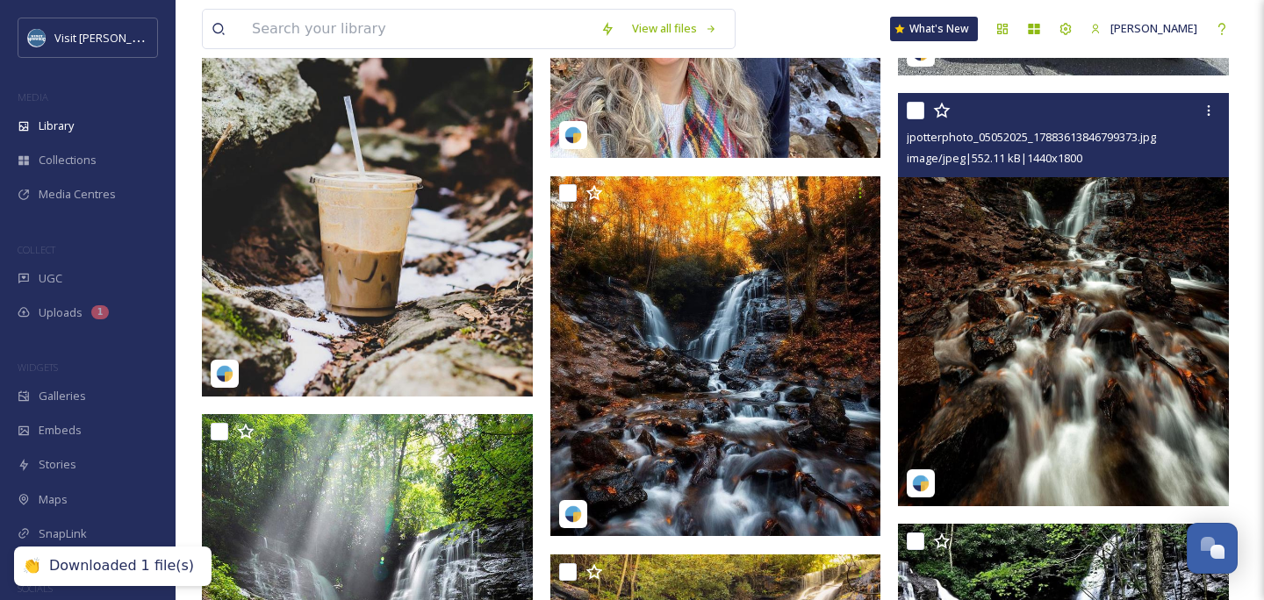
click at [698, 371] on img at bounding box center [715, 356] width 331 height 361
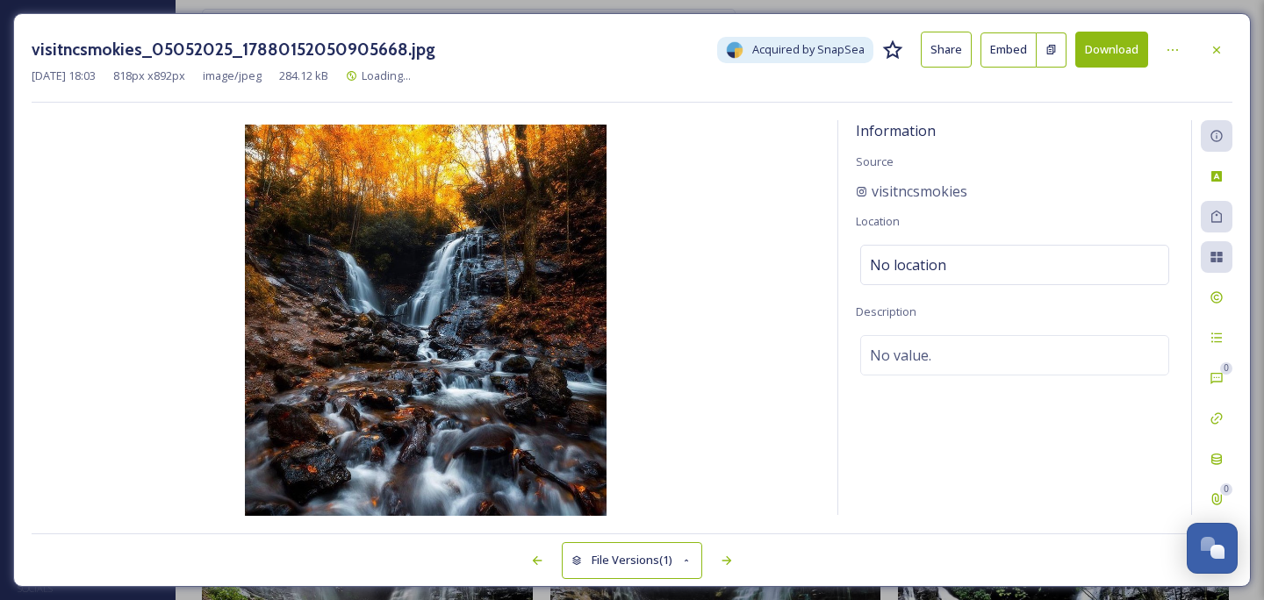
click at [1115, 48] on button "Download" at bounding box center [1111, 50] width 73 height 36
click at [1218, 43] on icon at bounding box center [1216, 50] width 14 height 14
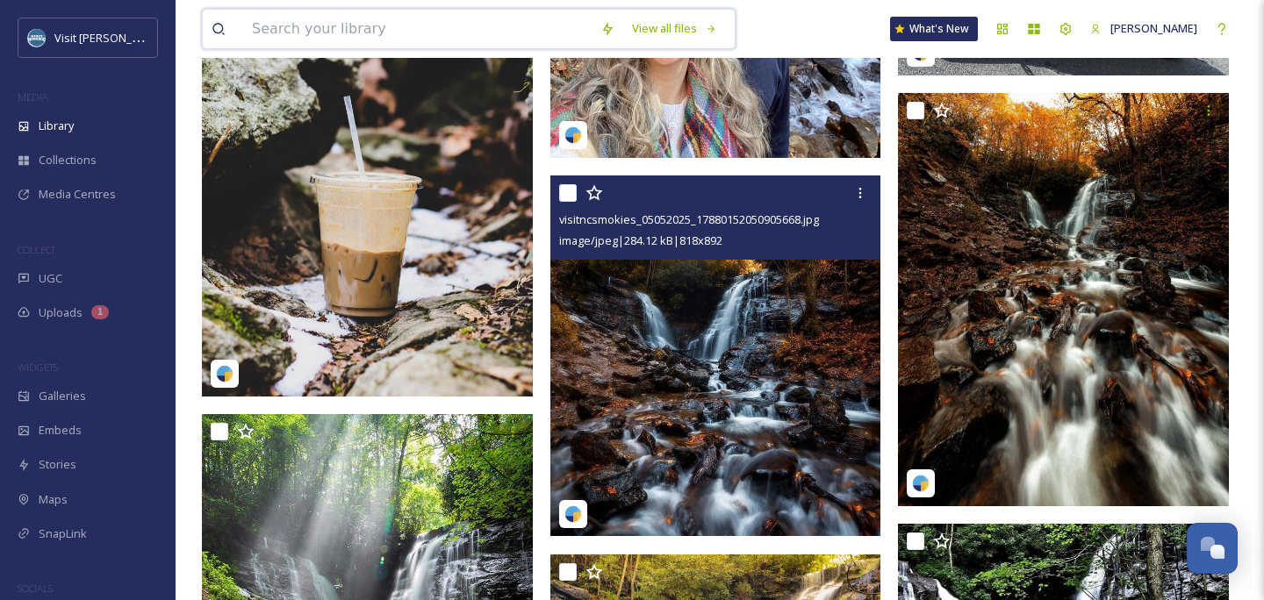
click at [466, 20] on input at bounding box center [417, 29] width 348 height 39
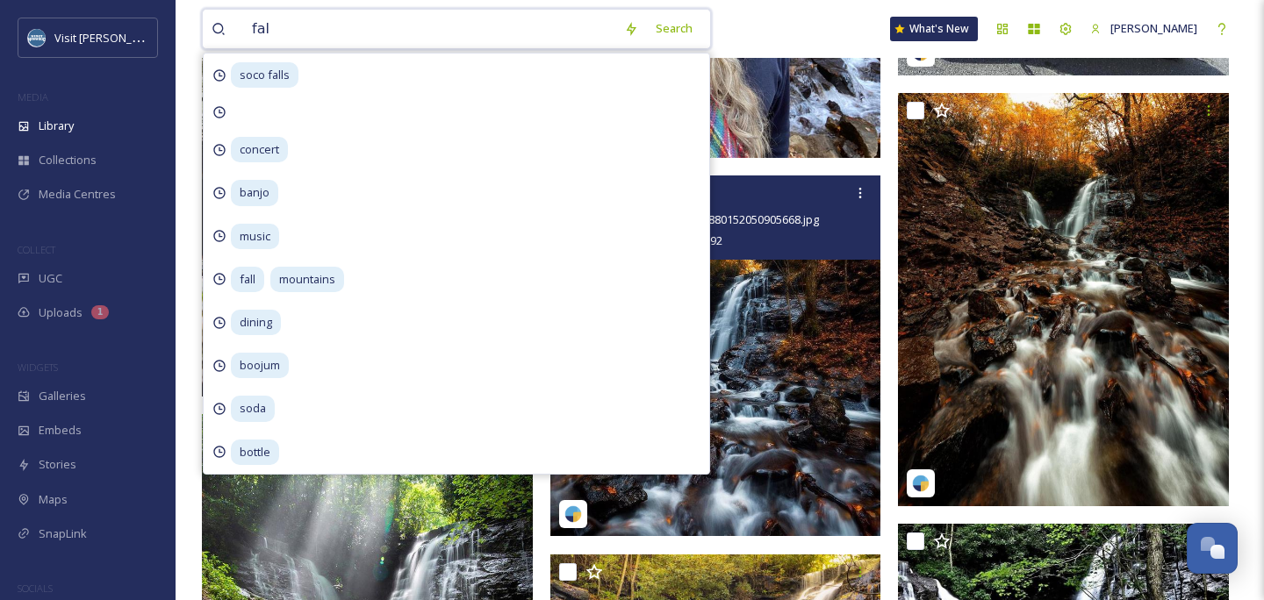
type input "fall"
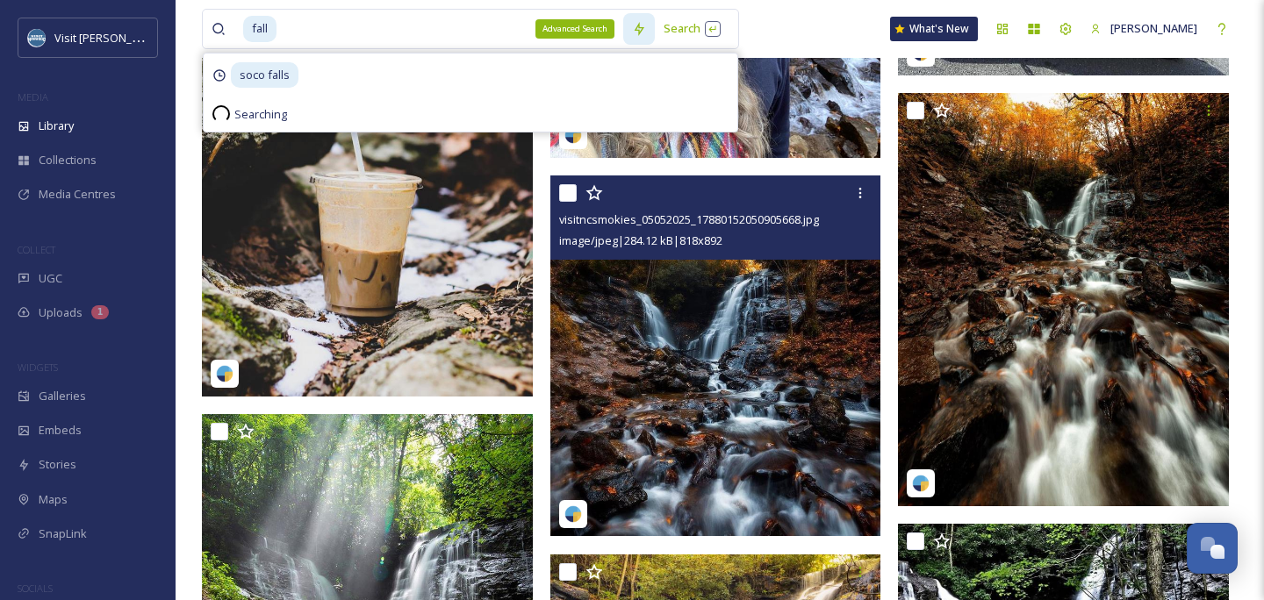
click at [653, 20] on div "Advanced Search" at bounding box center [639, 29] width 32 height 32
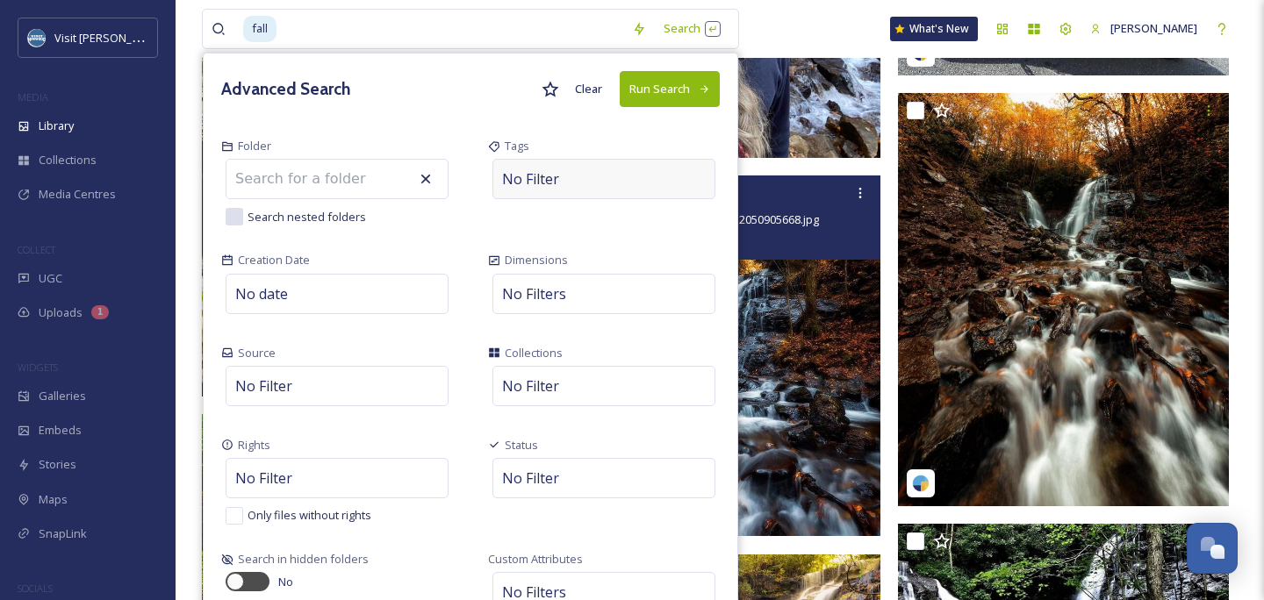
click at [593, 186] on div "No Filter" at bounding box center [603, 179] width 223 height 40
type input "people"
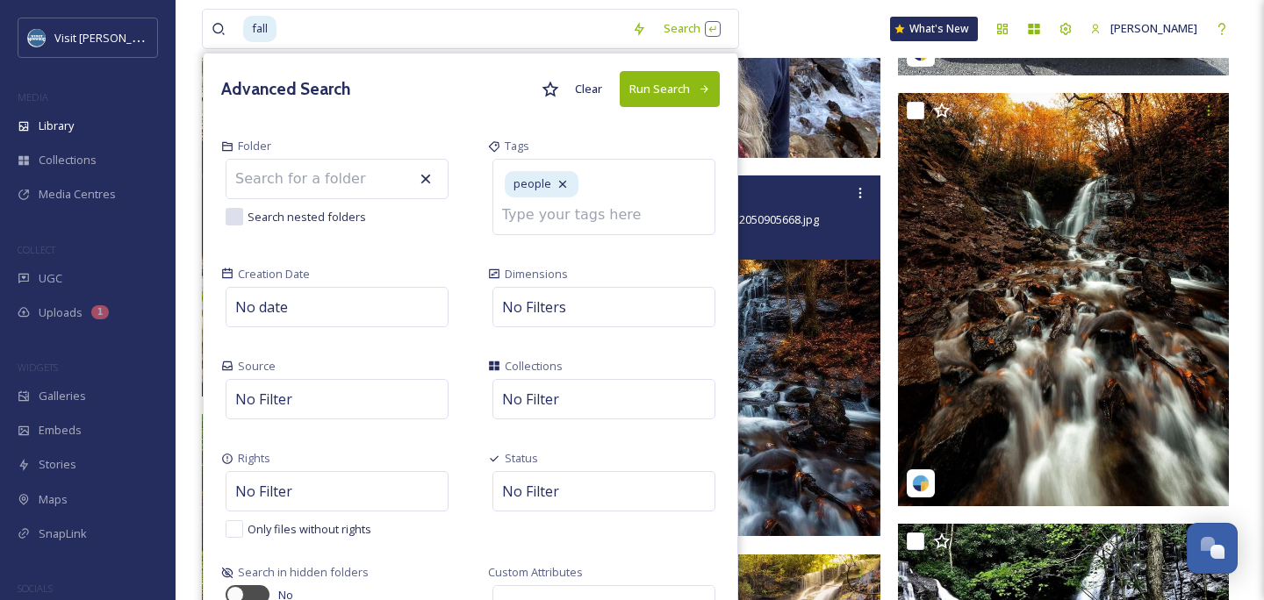
click at [720, 79] on button "Run Search" at bounding box center [670, 89] width 100 height 36
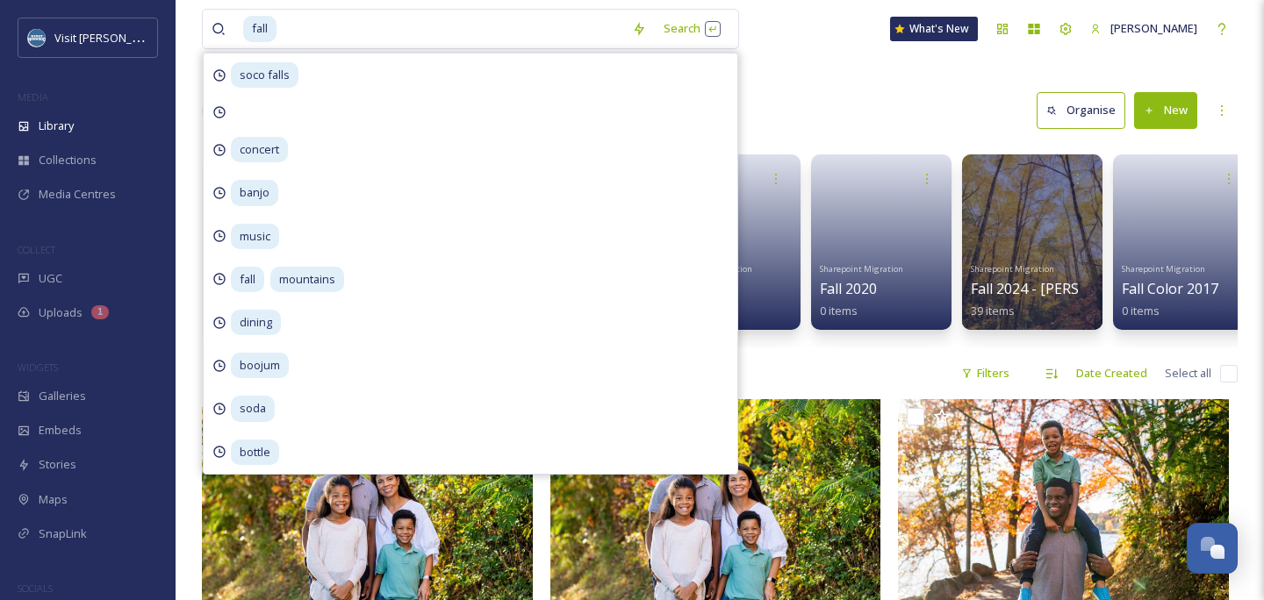
click at [829, 111] on div "Library Search Organise New" at bounding box center [720, 110] width 1036 height 53
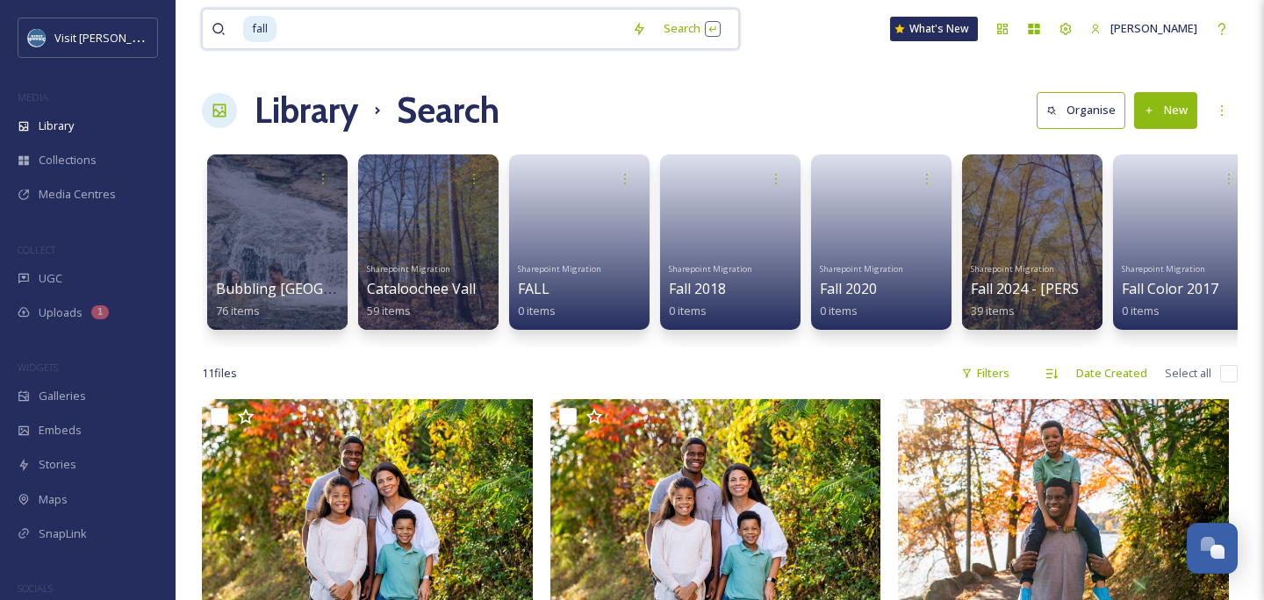
click at [584, 39] on input at bounding box center [450, 29] width 345 height 39
type input "f"
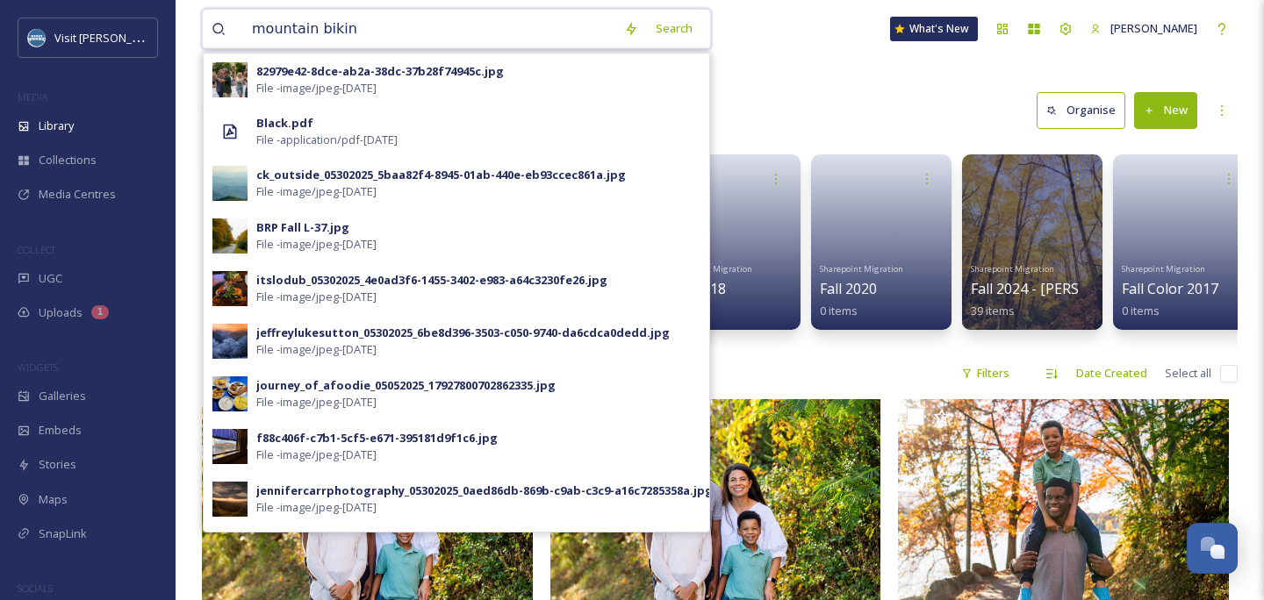
type input "mountain biking"
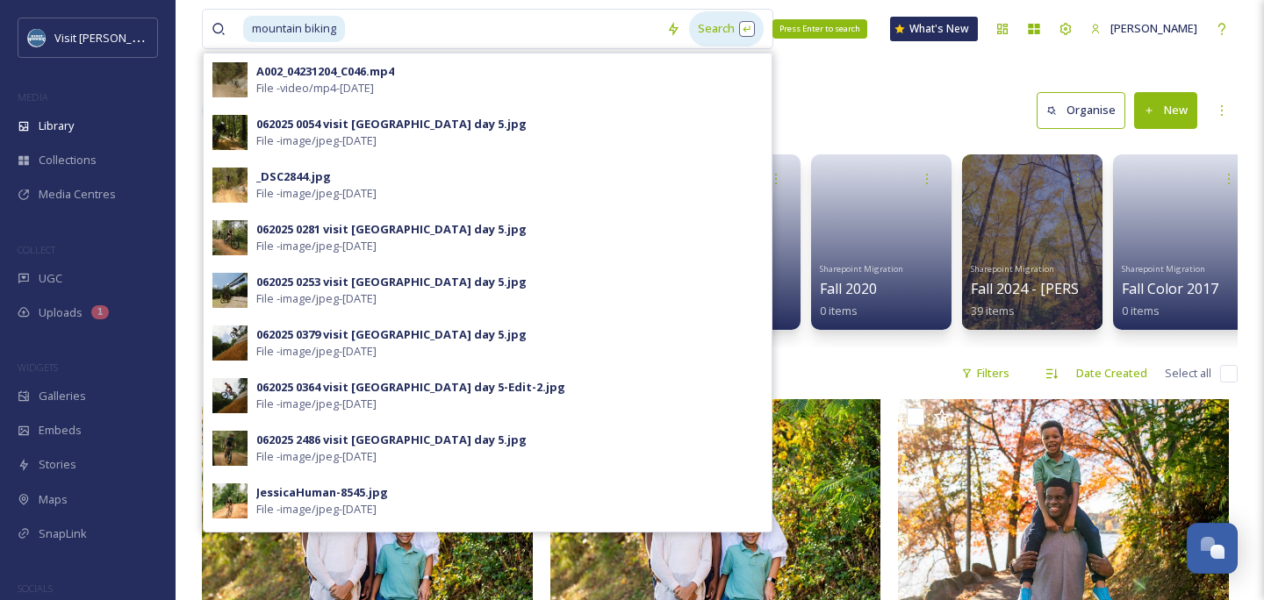
click at [724, 35] on div "Search Press Enter to search" at bounding box center [726, 28] width 75 height 34
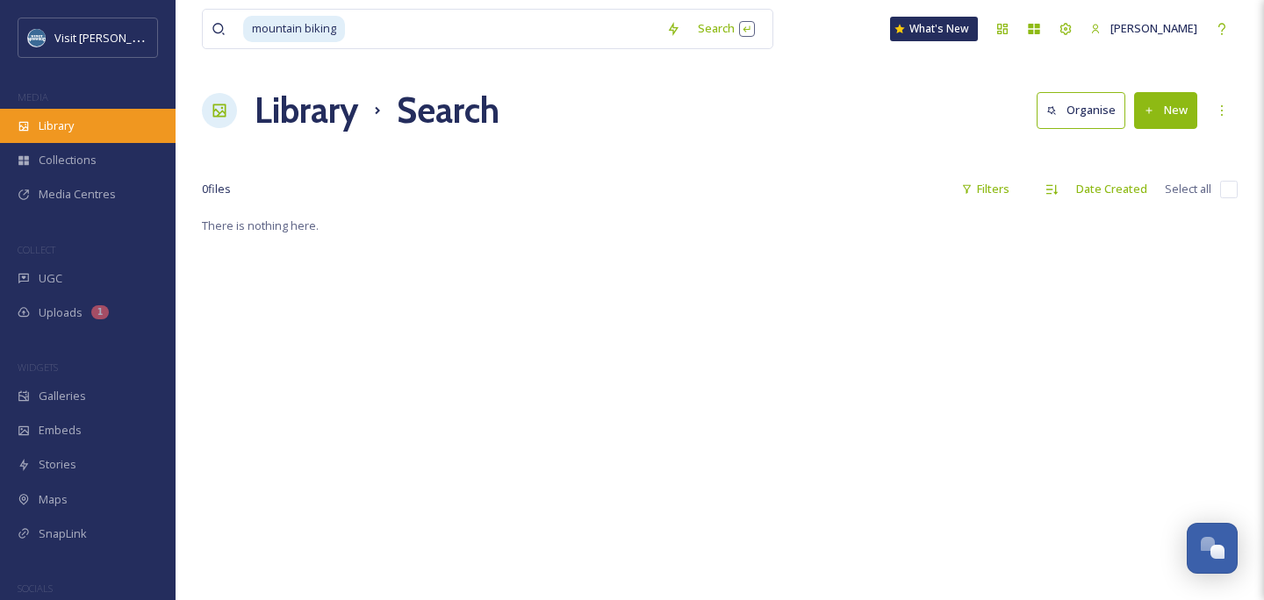
click at [63, 130] on span "Library" at bounding box center [56, 126] width 35 height 17
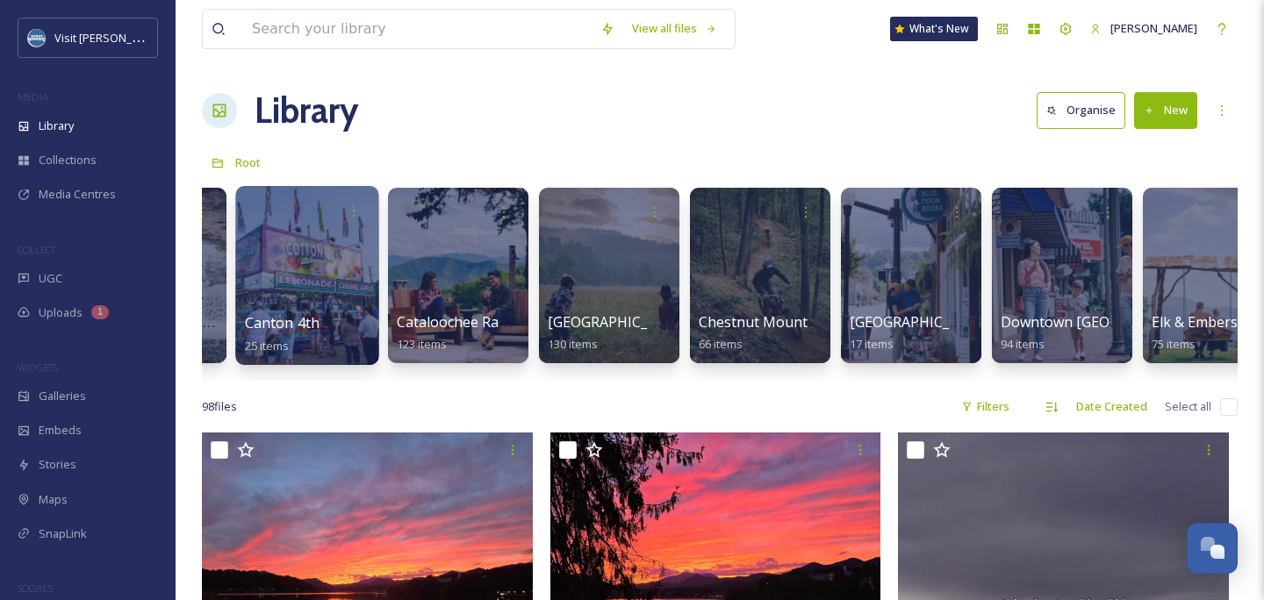
scroll to position [0, 727]
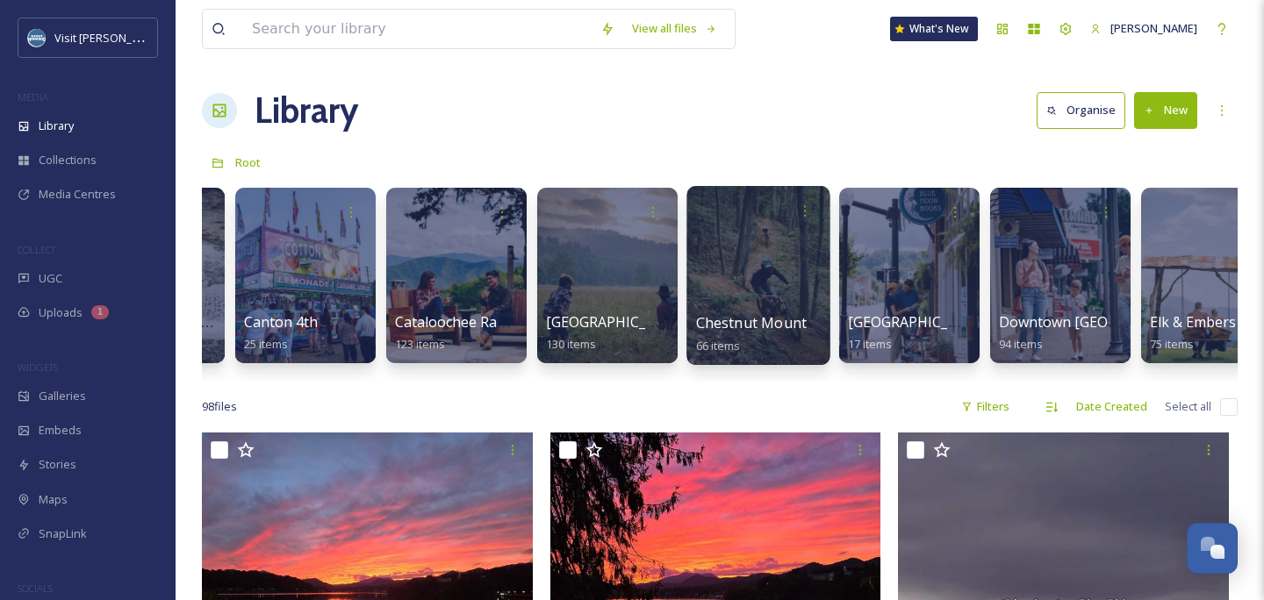
click at [742, 262] on div at bounding box center [757, 275] width 143 height 179
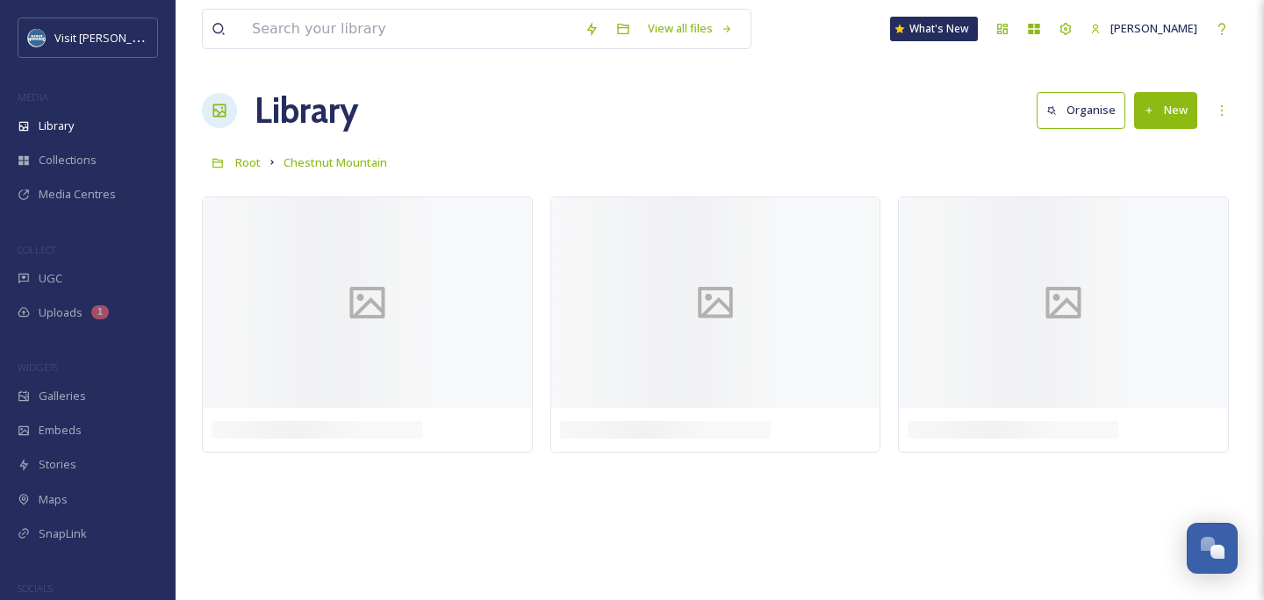
click at [806, 148] on div "Root Chestnut Mountain" at bounding box center [720, 162] width 1036 height 33
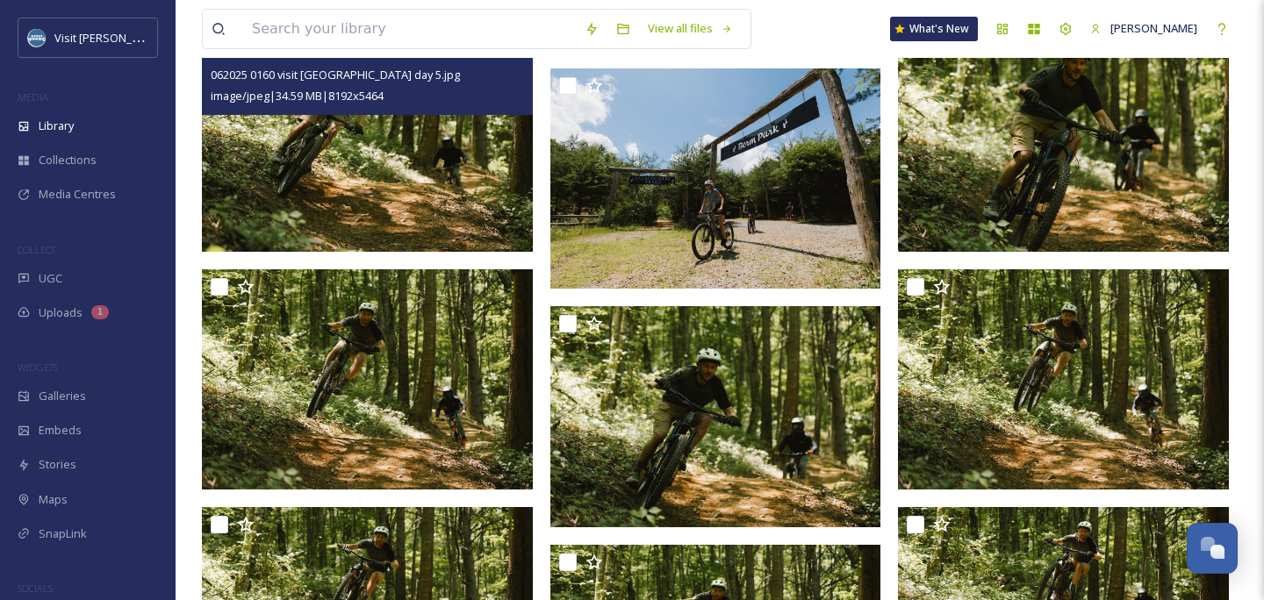
scroll to position [3346, 0]
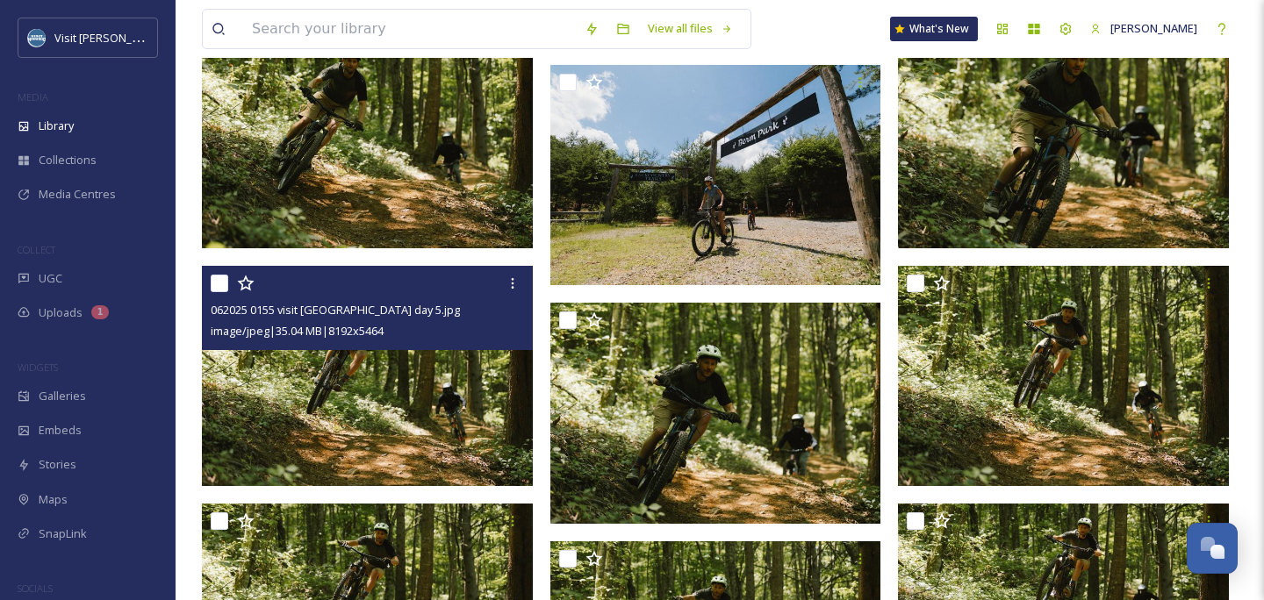
click at [398, 397] on img at bounding box center [367, 376] width 331 height 221
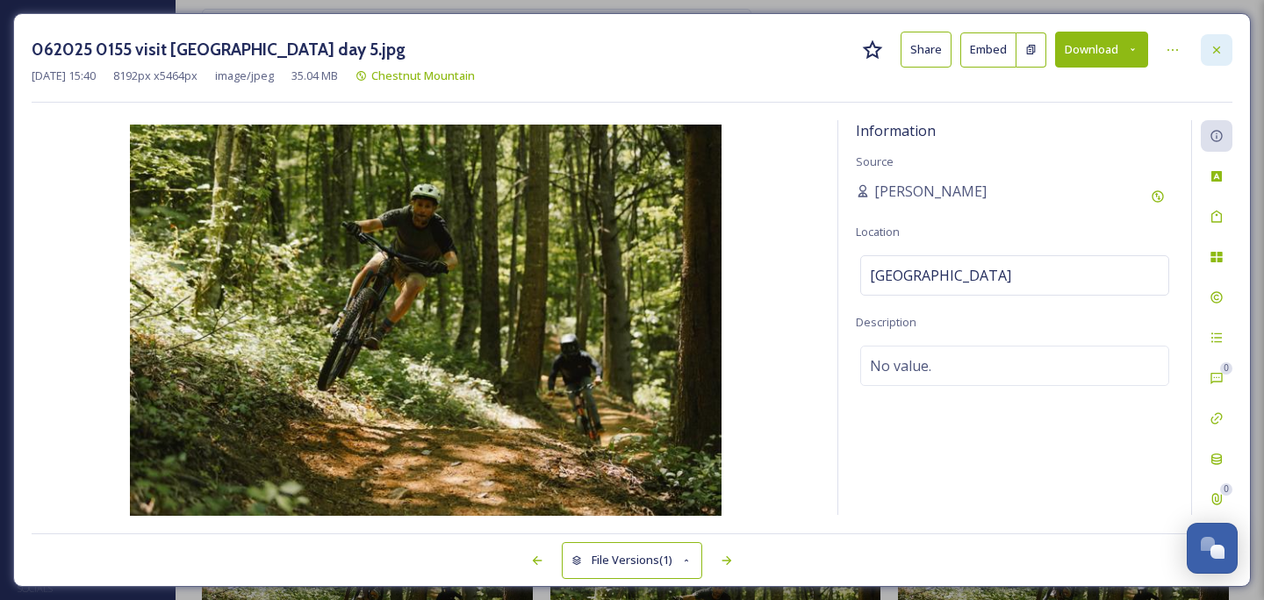
click at [1210, 41] on div at bounding box center [1216, 50] width 32 height 32
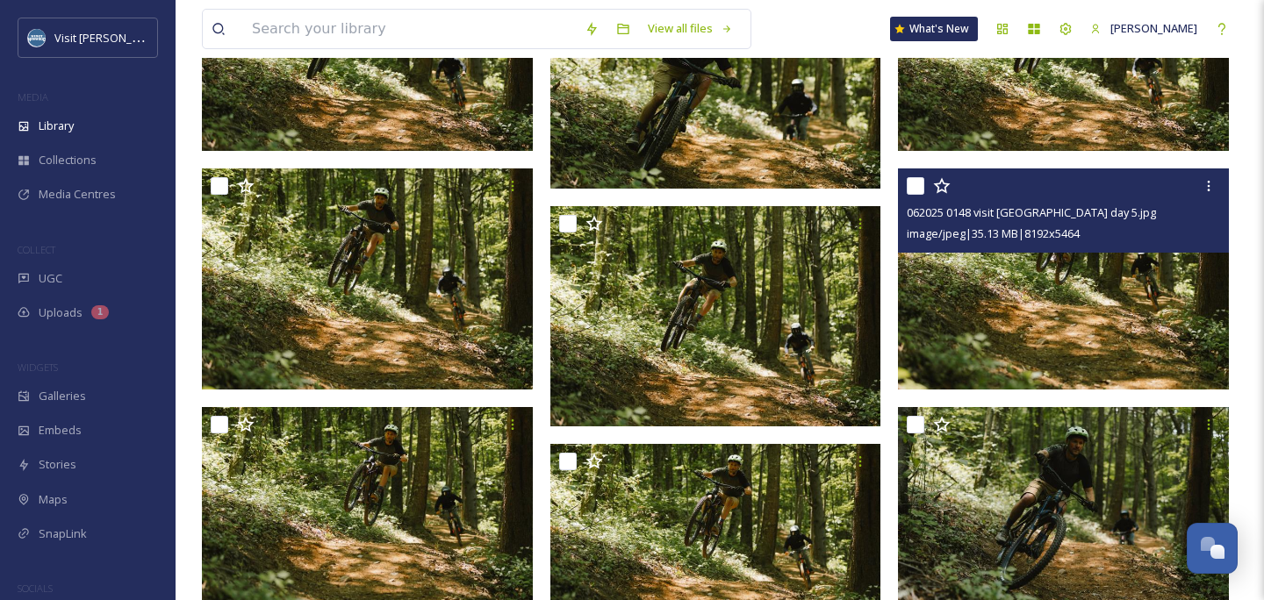
scroll to position [3745, 0]
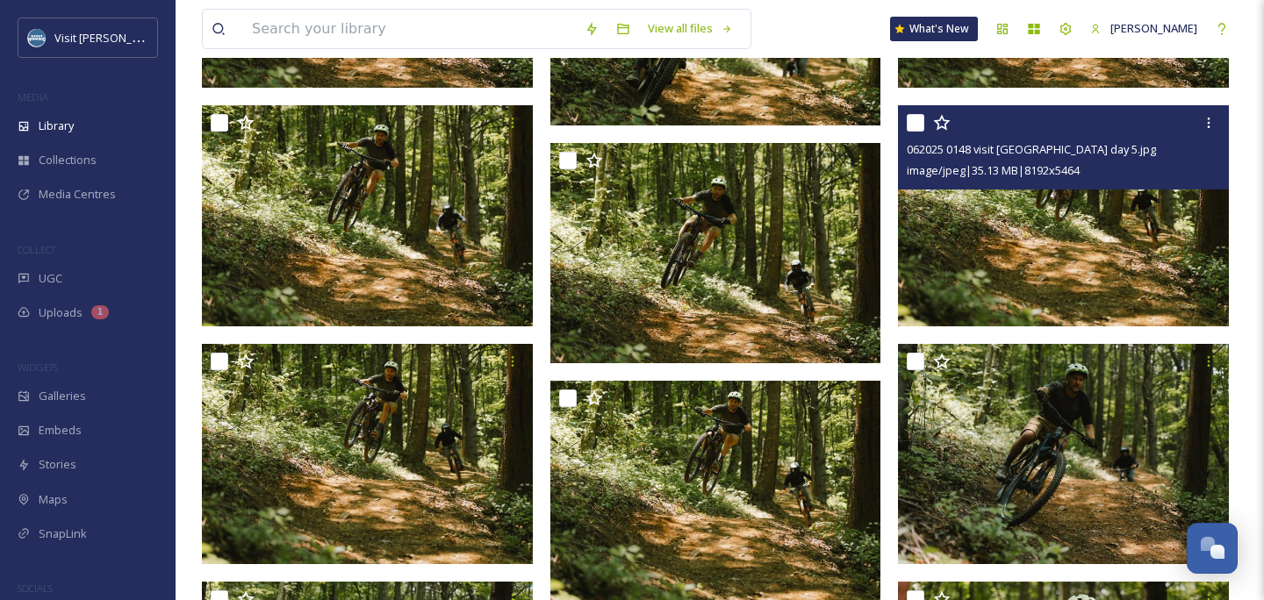
click at [1050, 254] on img at bounding box center [1063, 215] width 331 height 221
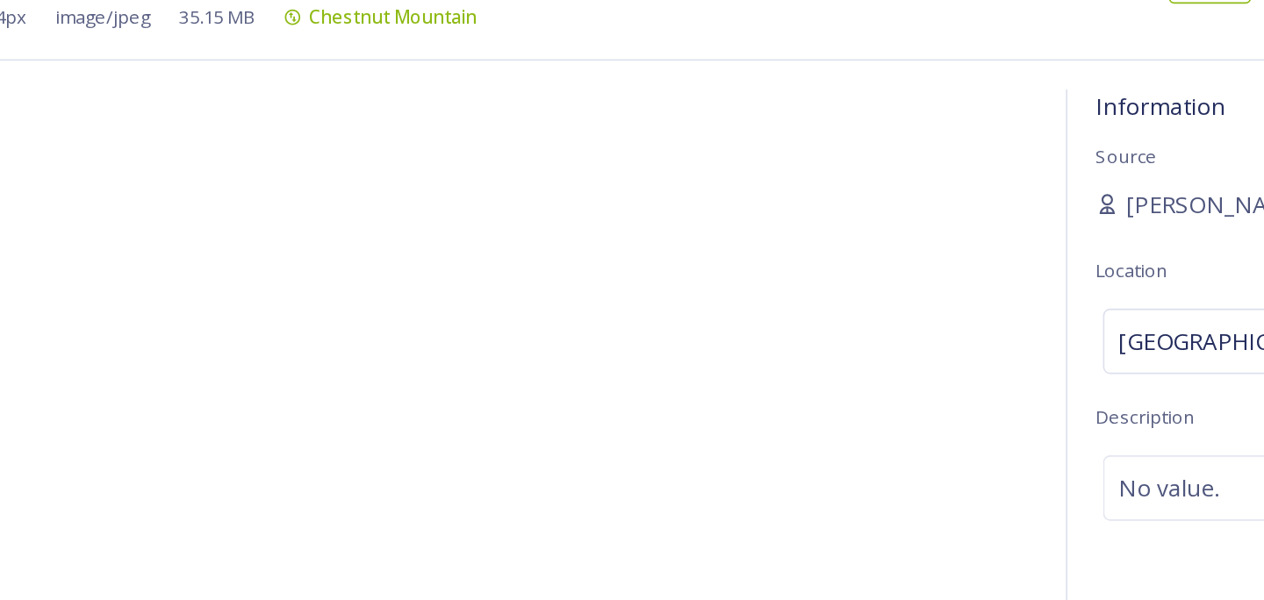
scroll to position [3571, 0]
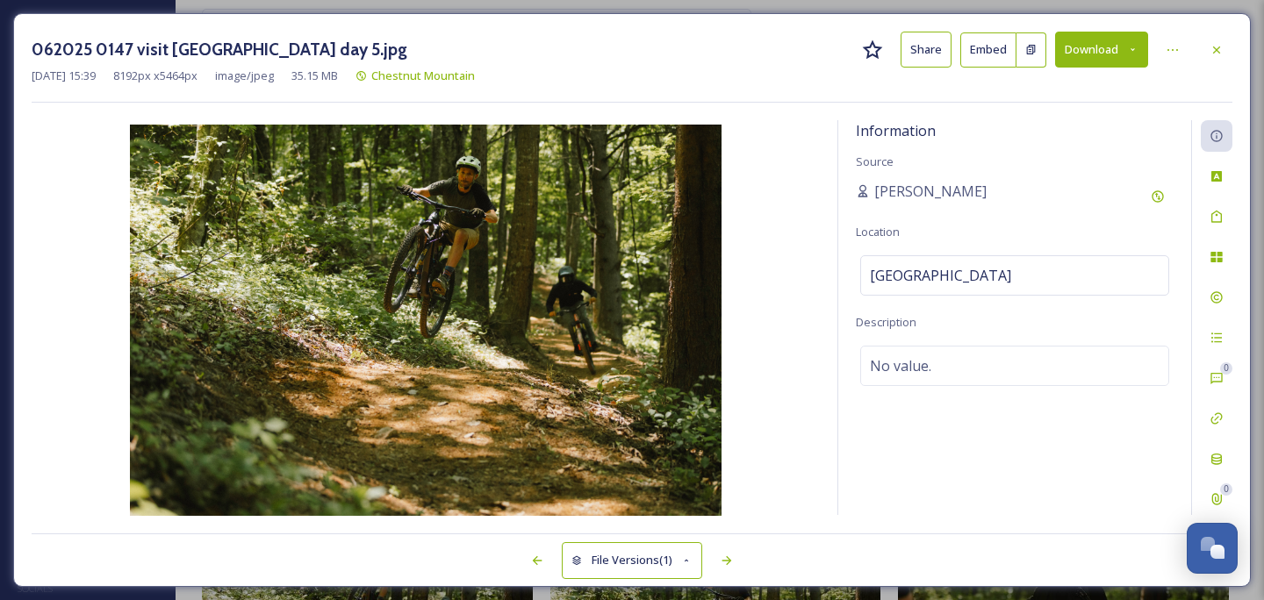
click at [1072, 47] on button "Download" at bounding box center [1101, 50] width 93 height 36
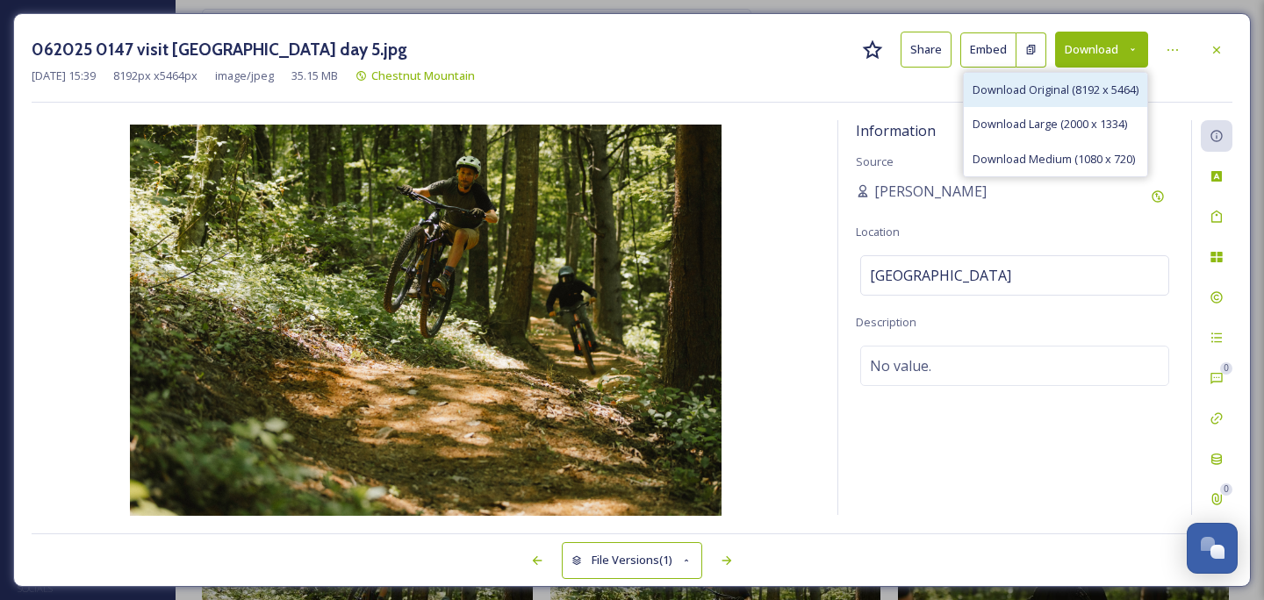
click at [1063, 90] on span "Download Original (8192 x 5464)" at bounding box center [1055, 90] width 166 height 17
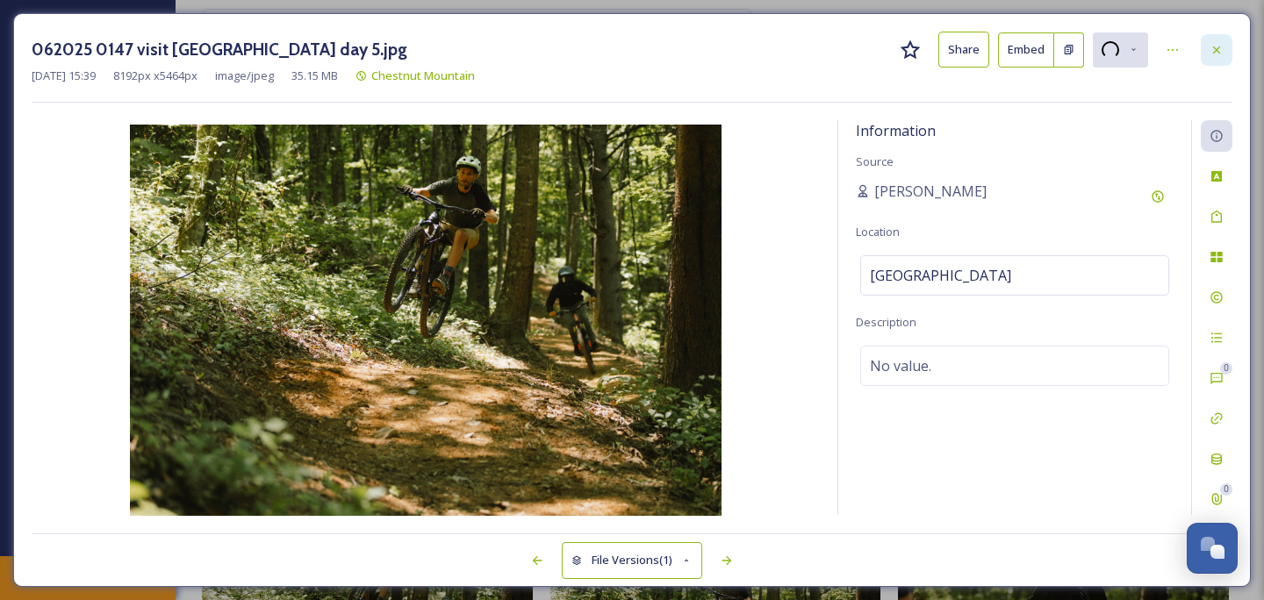
click at [1227, 46] on div at bounding box center [1216, 50] width 32 height 32
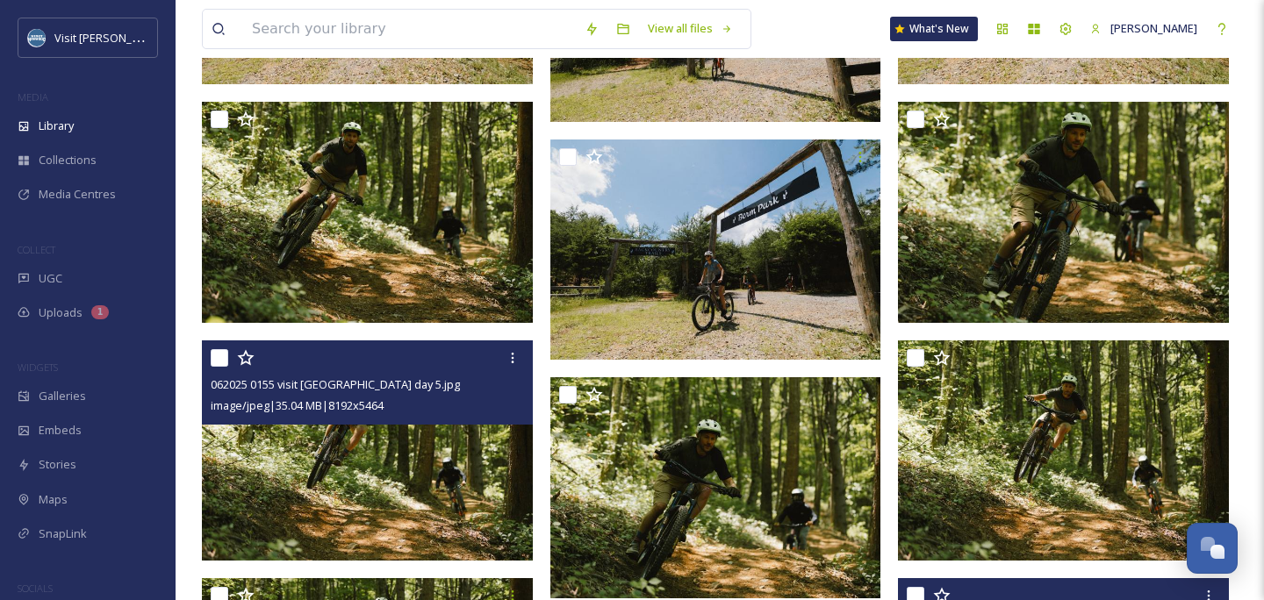
scroll to position [3272, 0]
click at [366, 476] on img at bounding box center [367, 450] width 331 height 221
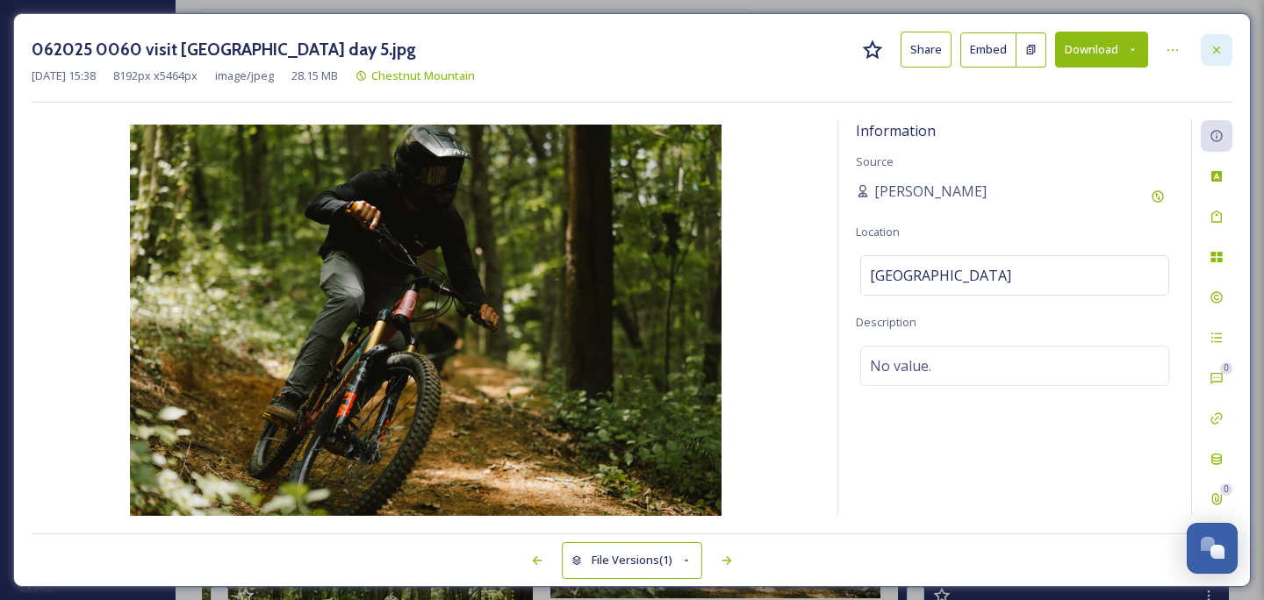
click at [1215, 61] on div at bounding box center [1216, 50] width 32 height 32
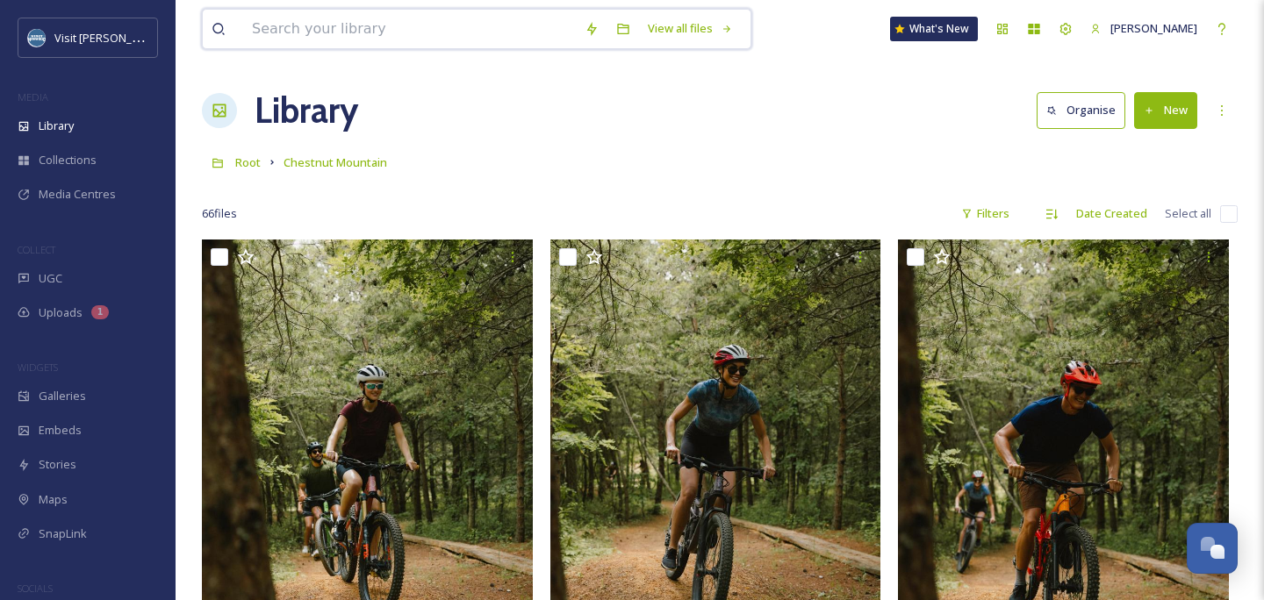
click at [301, 30] on input at bounding box center [409, 29] width 333 height 39
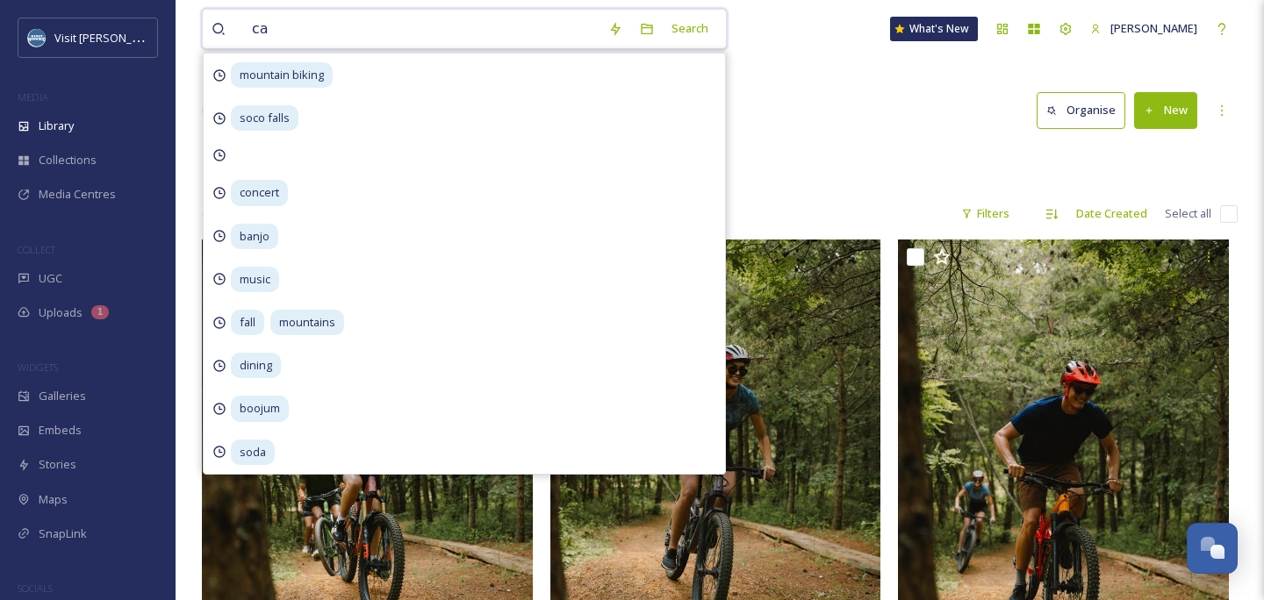
type input "c"
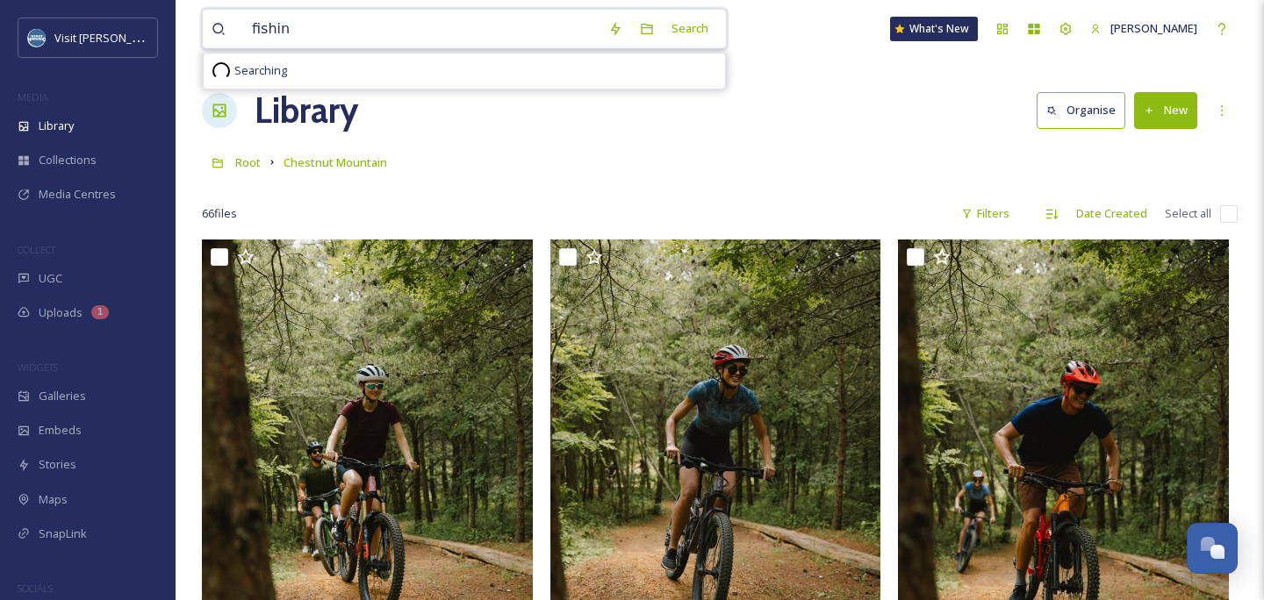
type input "fishing"
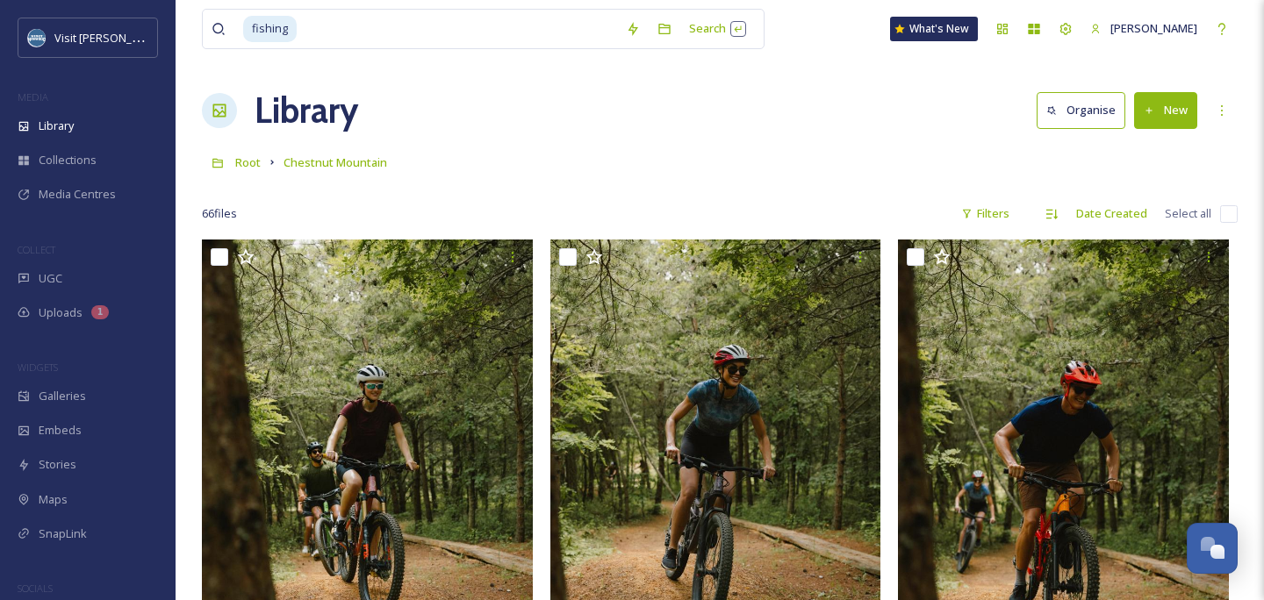
click at [737, 51] on div "fishing Search What's New Alycin Ray" at bounding box center [720, 29] width 1036 height 58
click at [721, 22] on div "Search Press Enter to search" at bounding box center [717, 28] width 75 height 34
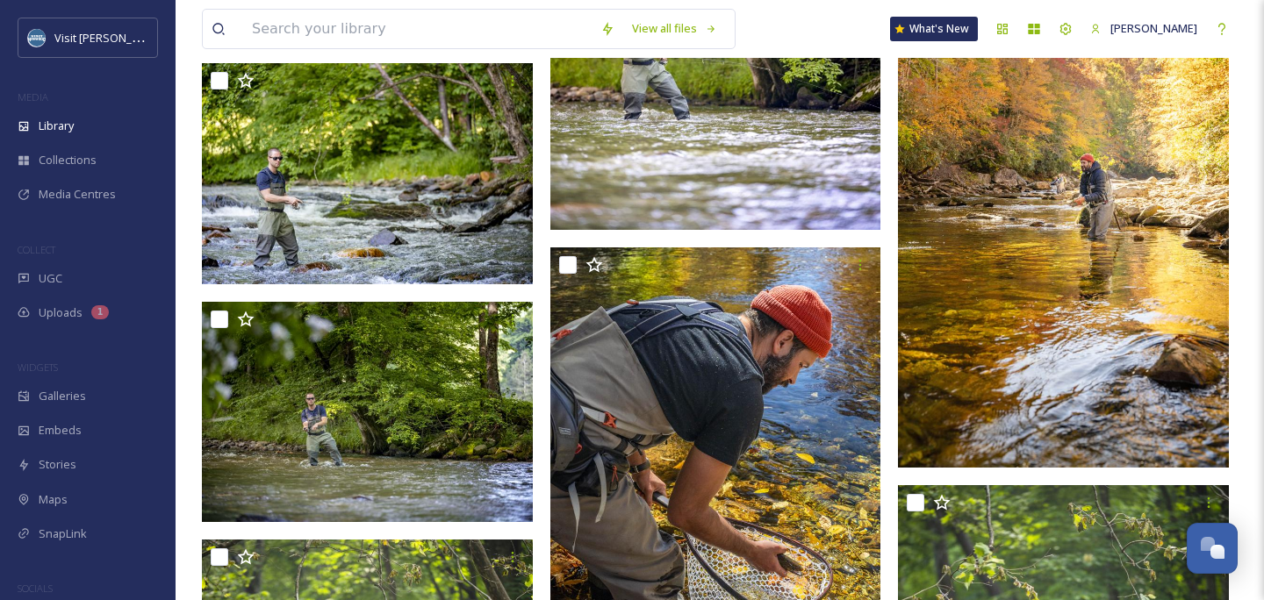
scroll to position [2261, 0]
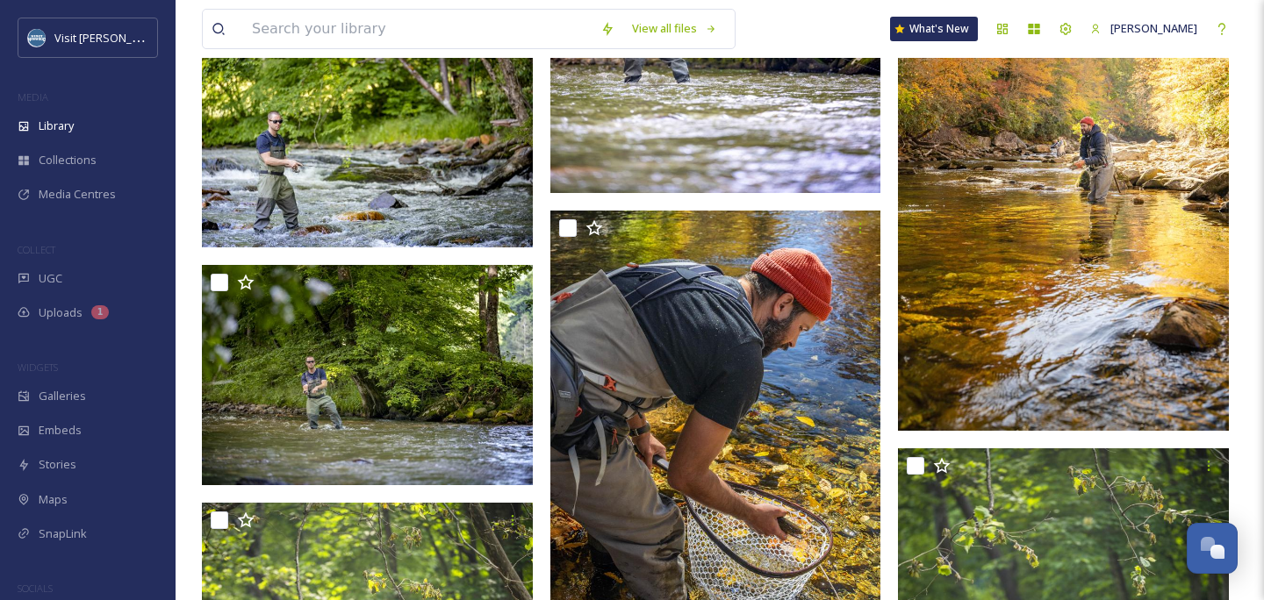
click at [1141, 226] on img at bounding box center [1063, 183] width 331 height 497
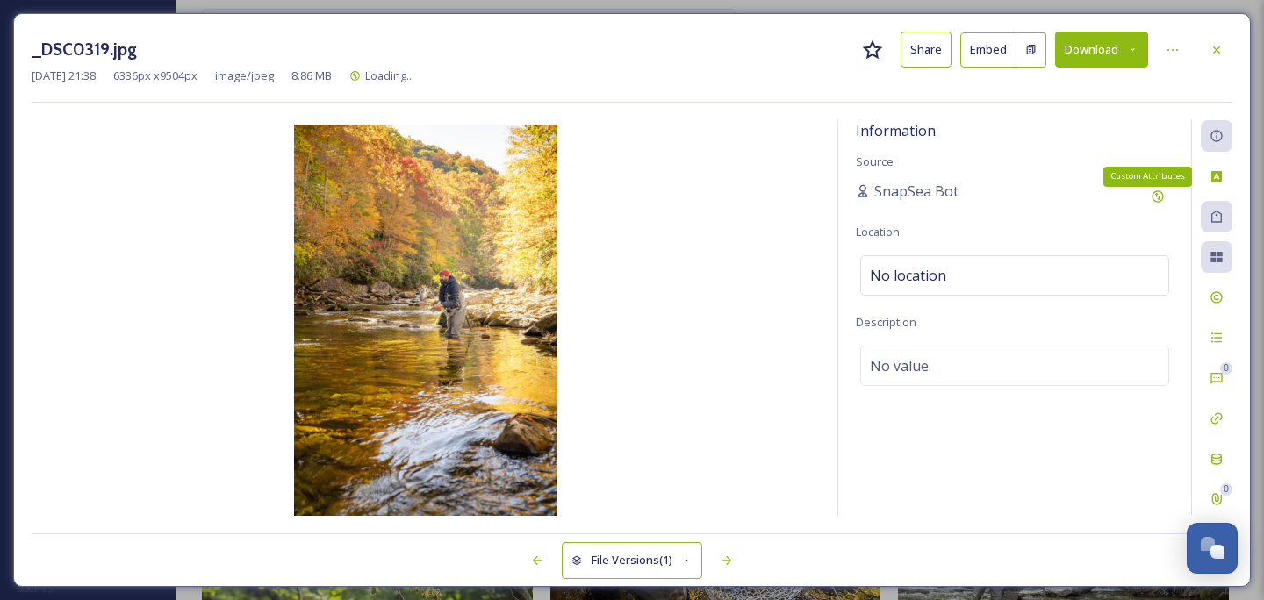
click at [1220, 203] on div at bounding box center [1216, 217] width 32 height 32
click at [1226, 206] on div "Tags" at bounding box center [1216, 217] width 32 height 32
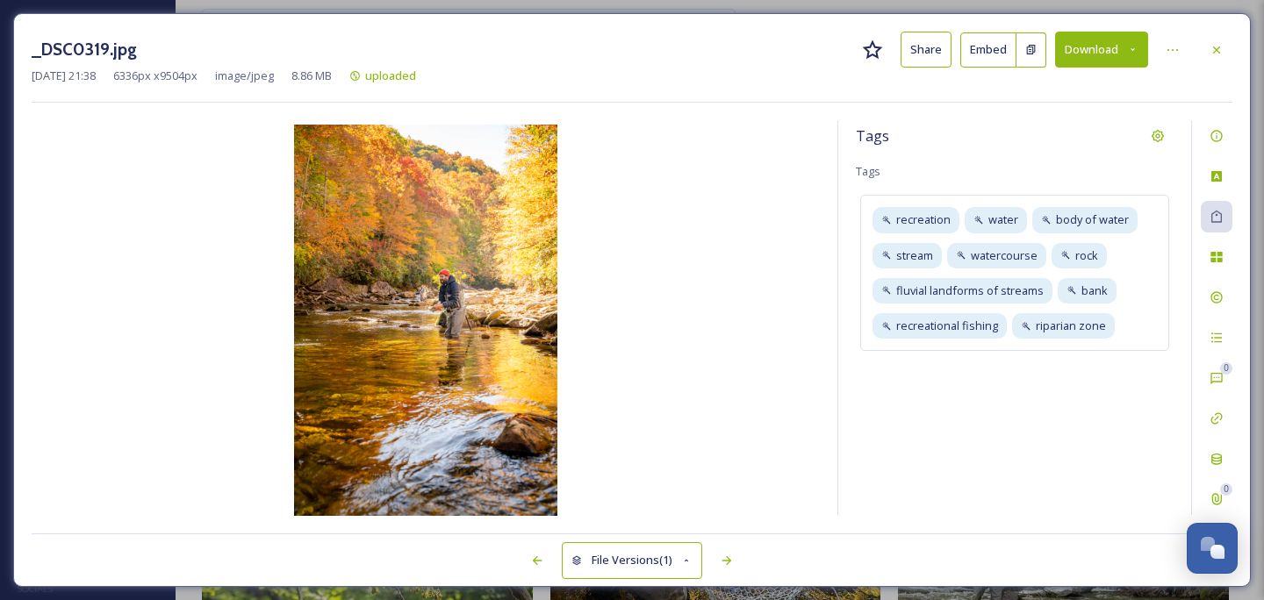
click at [1079, 47] on button "Download" at bounding box center [1101, 50] width 93 height 36
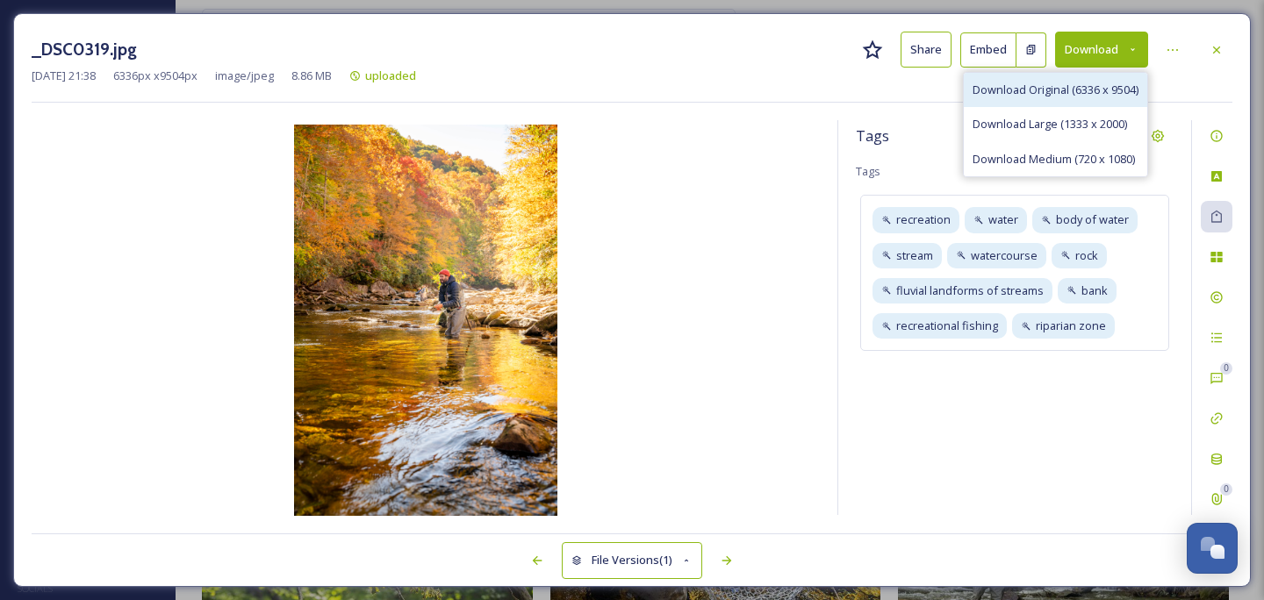
click at [1074, 82] on span "Download Original (6336 x 9504)" at bounding box center [1055, 90] width 166 height 17
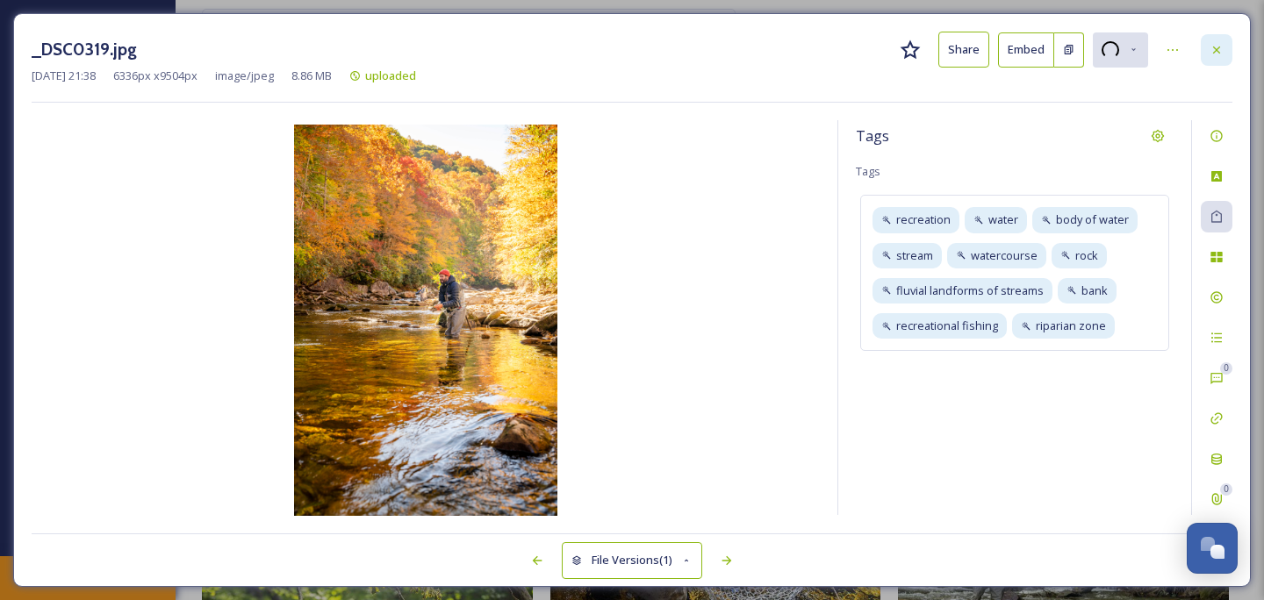
click at [1219, 48] on icon at bounding box center [1216, 50] width 14 height 14
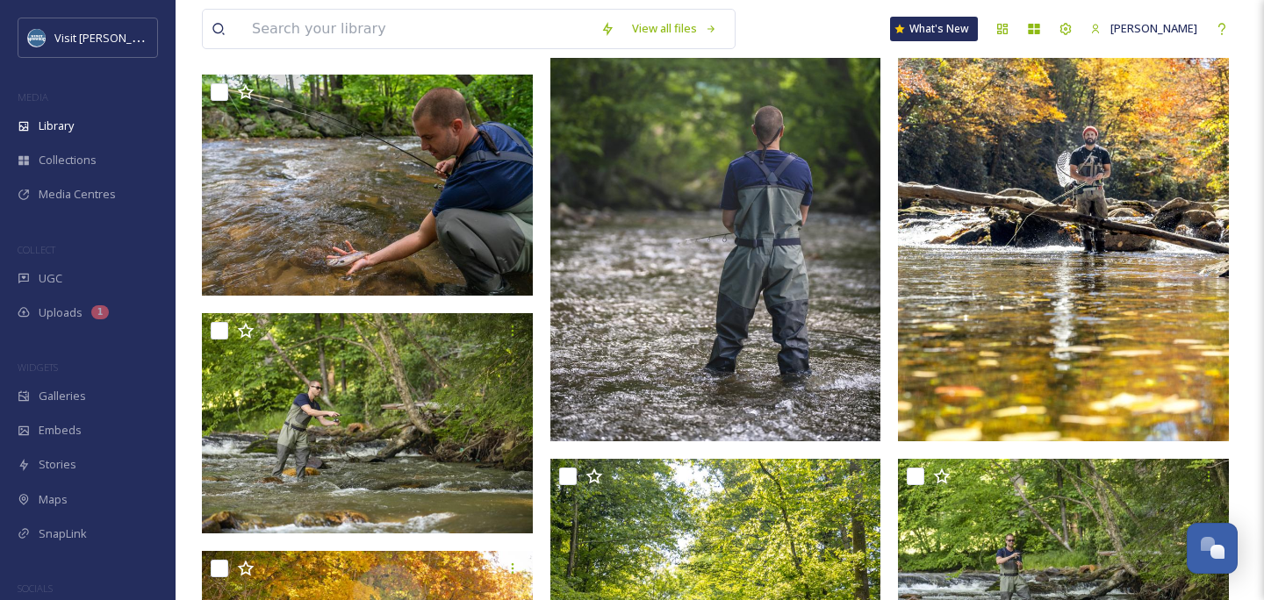
scroll to position [682, 0]
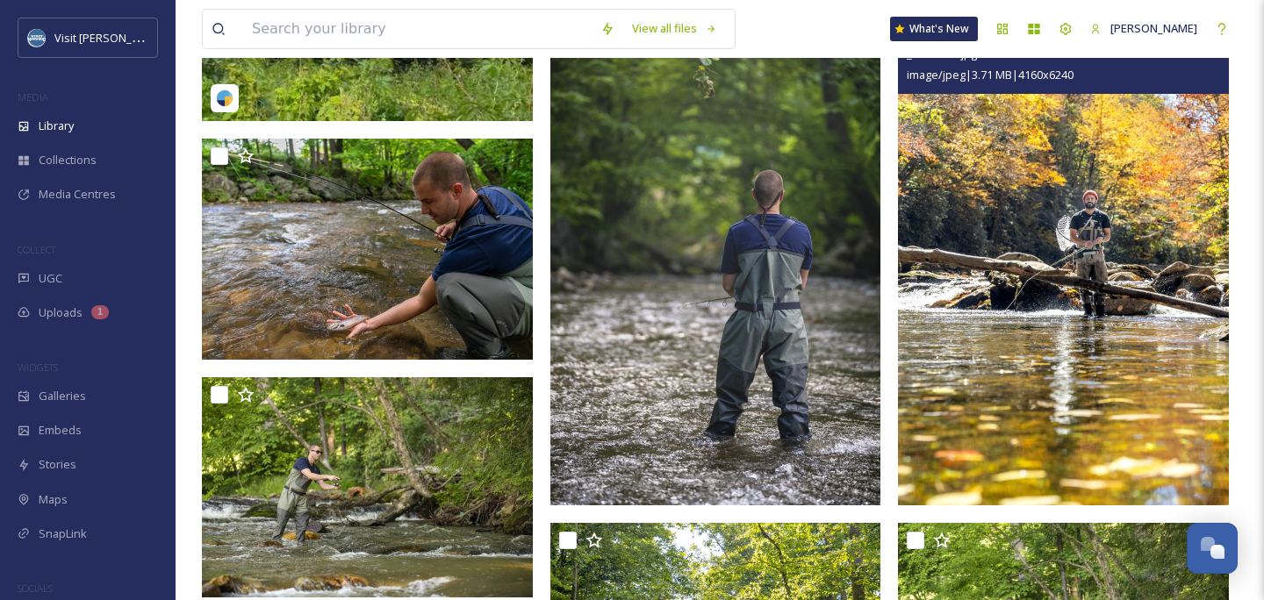
click at [1003, 266] on img at bounding box center [1063, 258] width 331 height 497
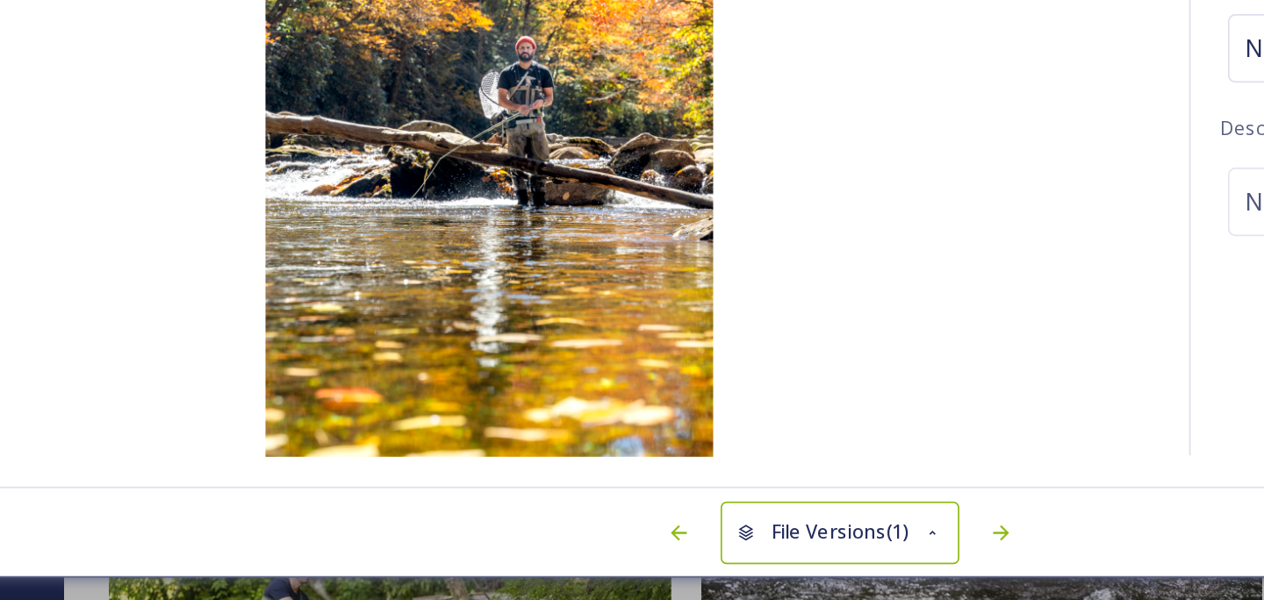
scroll to position [692, 0]
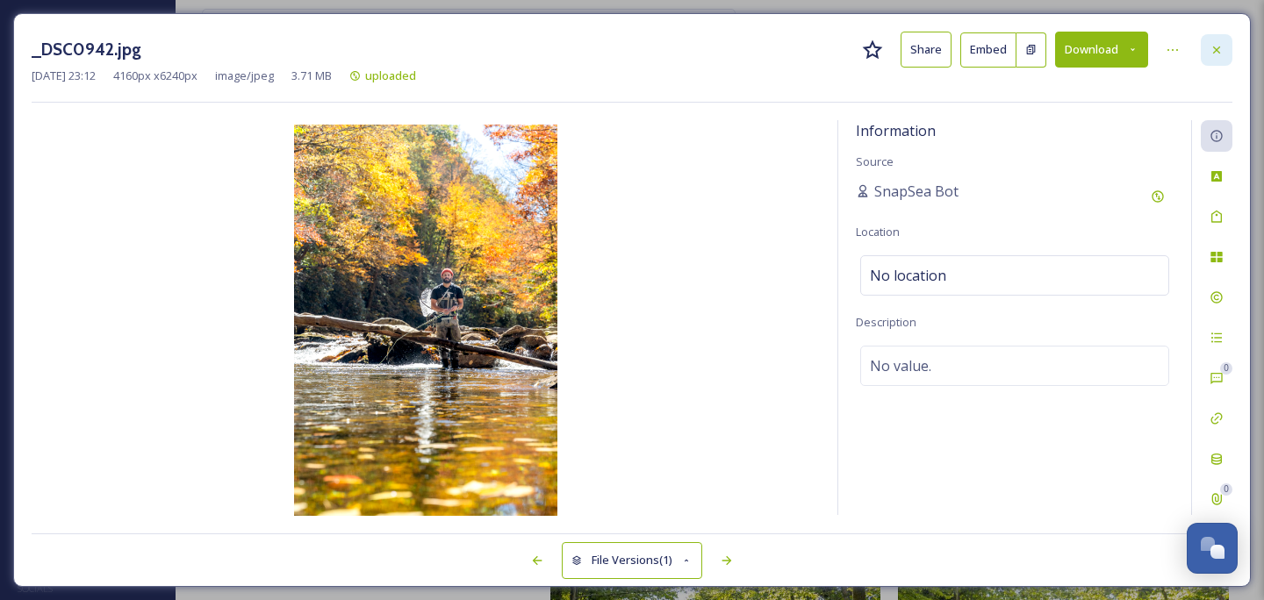
click at [1222, 50] on icon at bounding box center [1216, 50] width 14 height 14
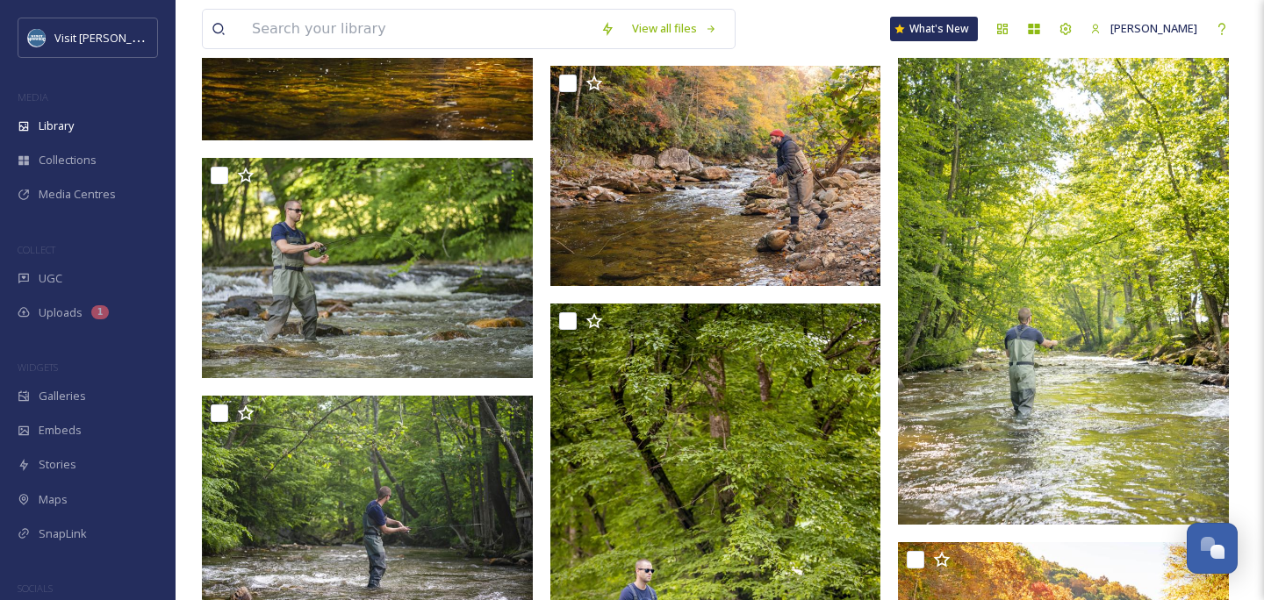
scroll to position [1399, 0]
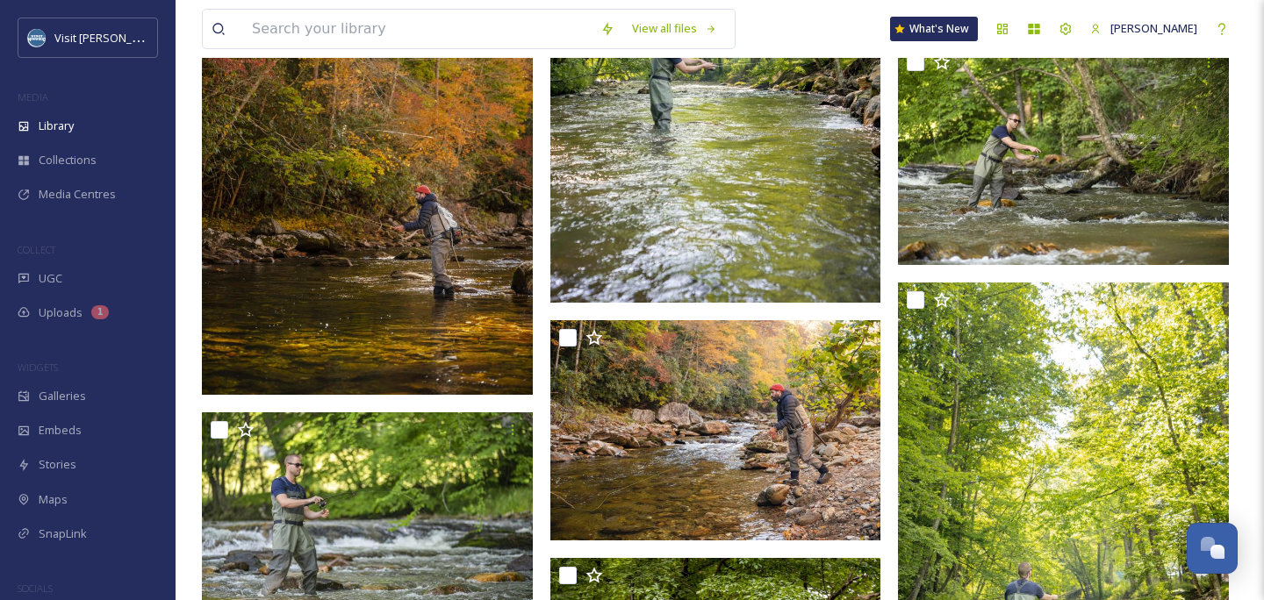
click at [392, 254] on img at bounding box center [367, 146] width 331 height 497
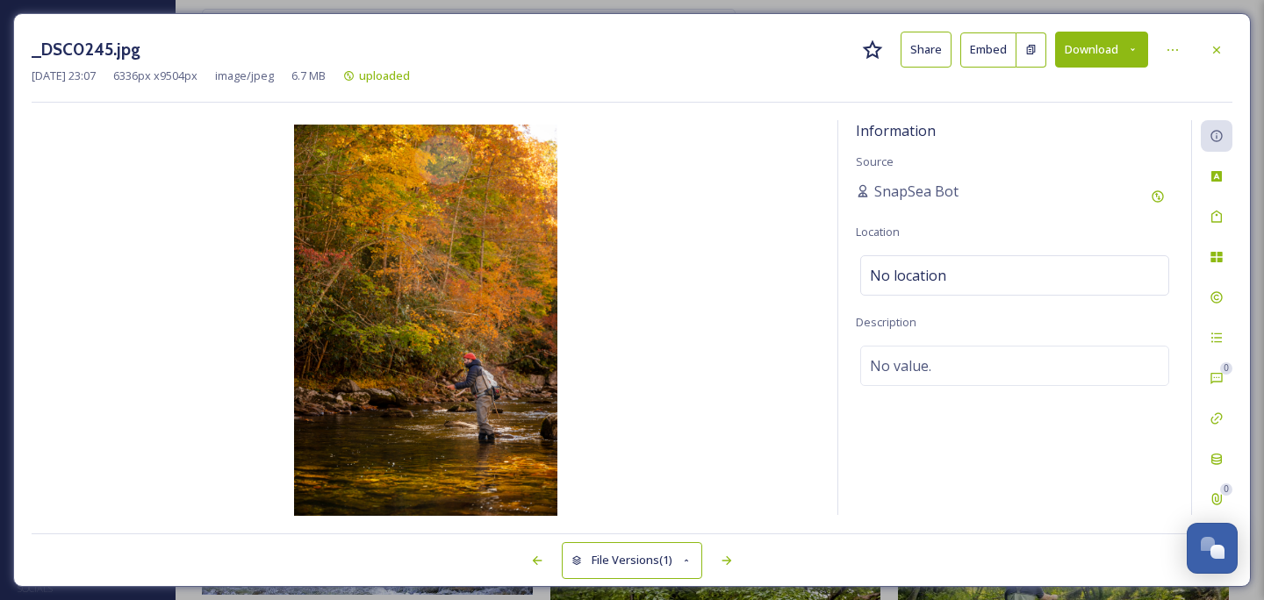
click at [1080, 50] on button "Download" at bounding box center [1101, 50] width 93 height 36
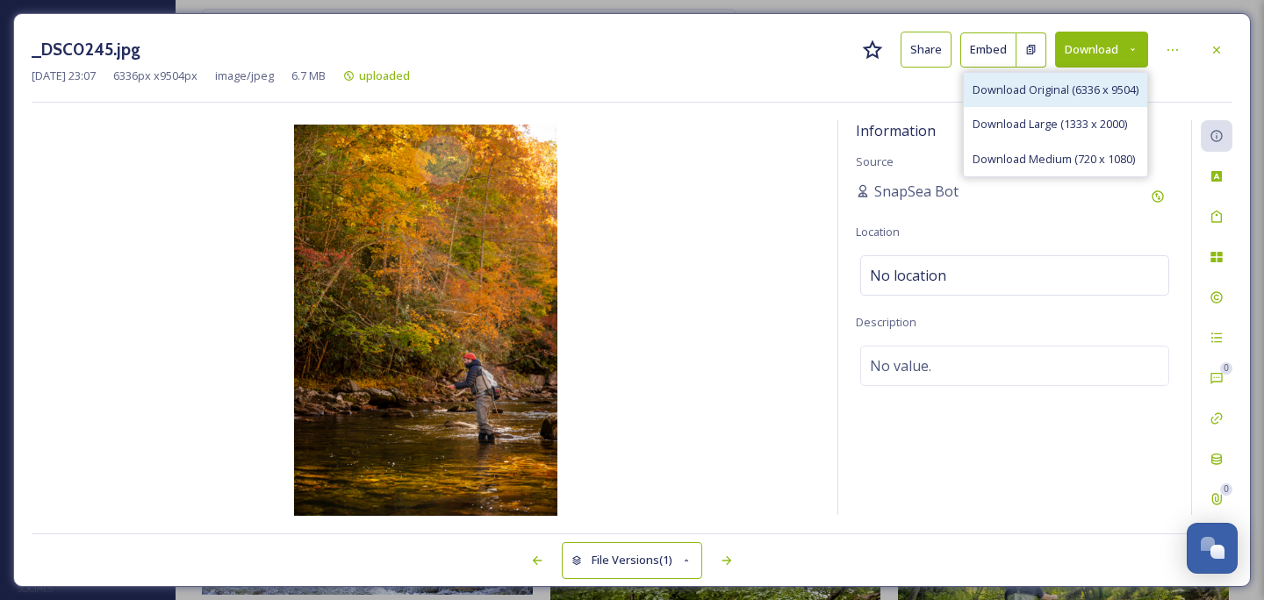
click at [1065, 82] on span "Download Original (6336 x 9504)" at bounding box center [1055, 90] width 166 height 17
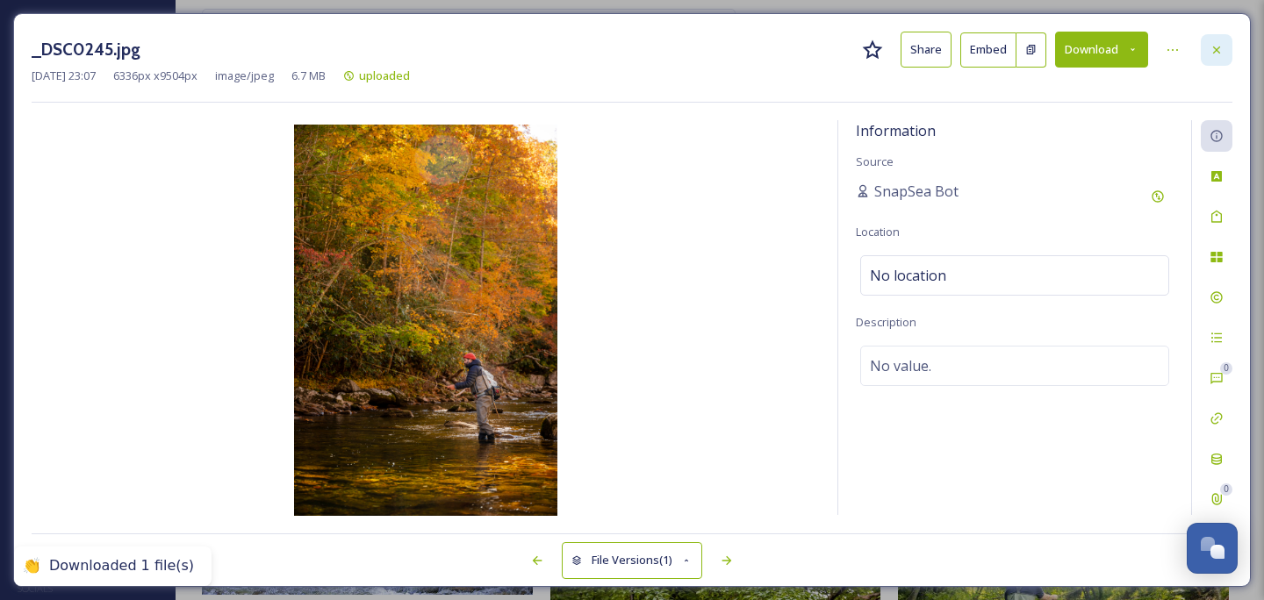
click at [1223, 48] on div at bounding box center [1216, 50] width 32 height 32
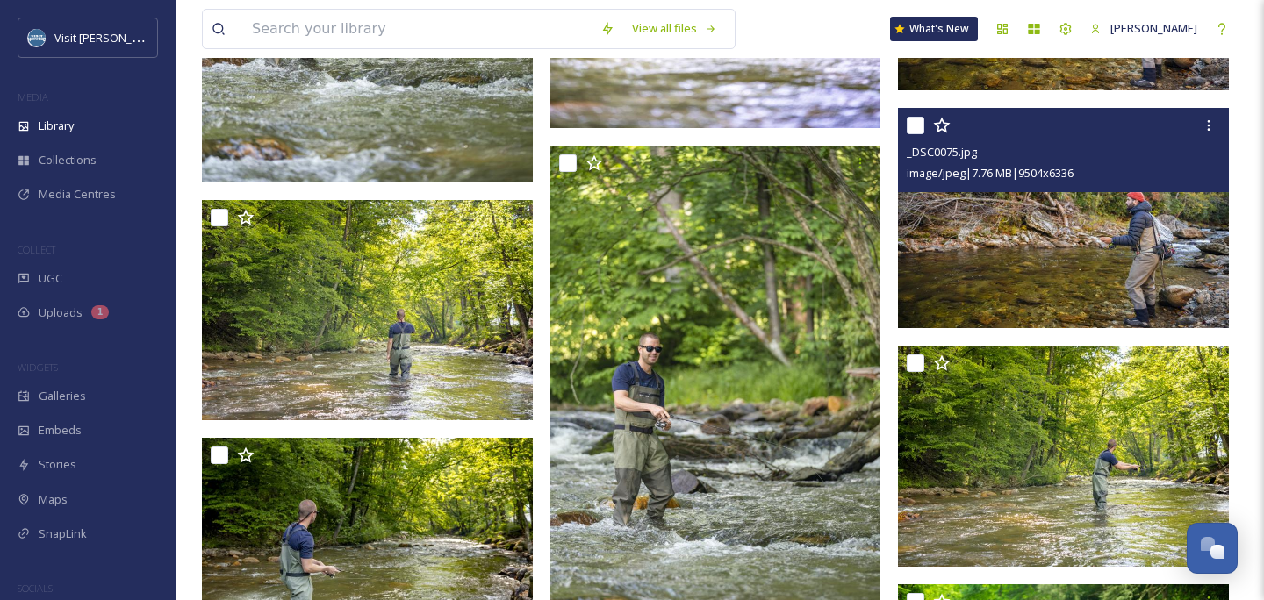
scroll to position [3597, 0]
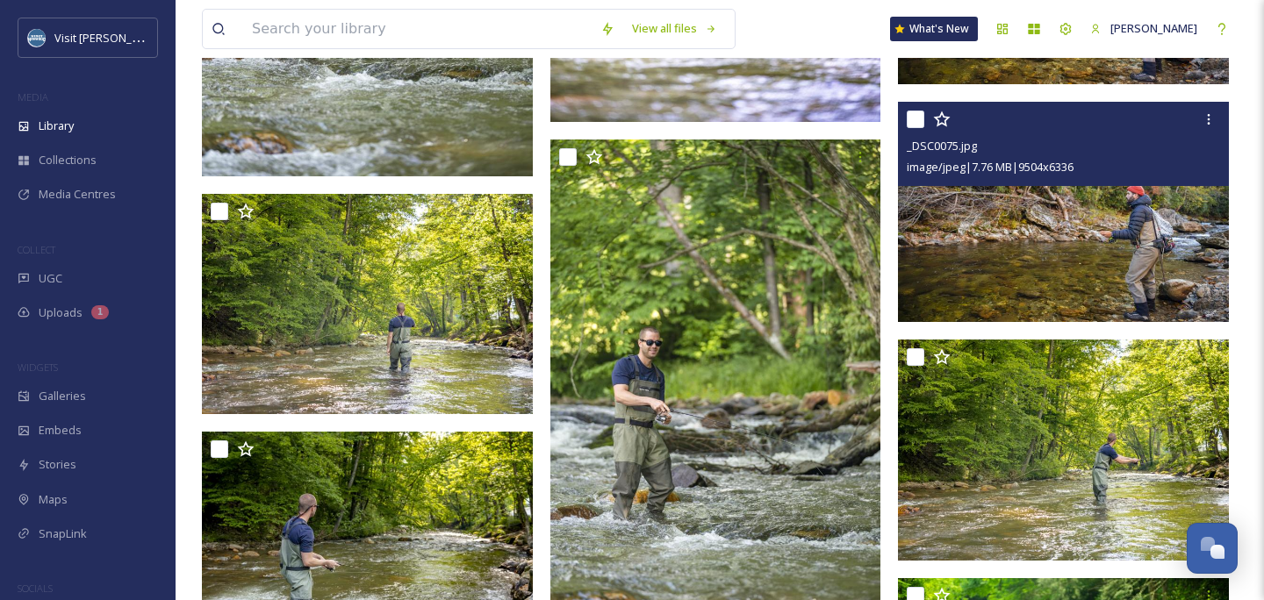
click at [1084, 244] on img at bounding box center [1063, 212] width 331 height 221
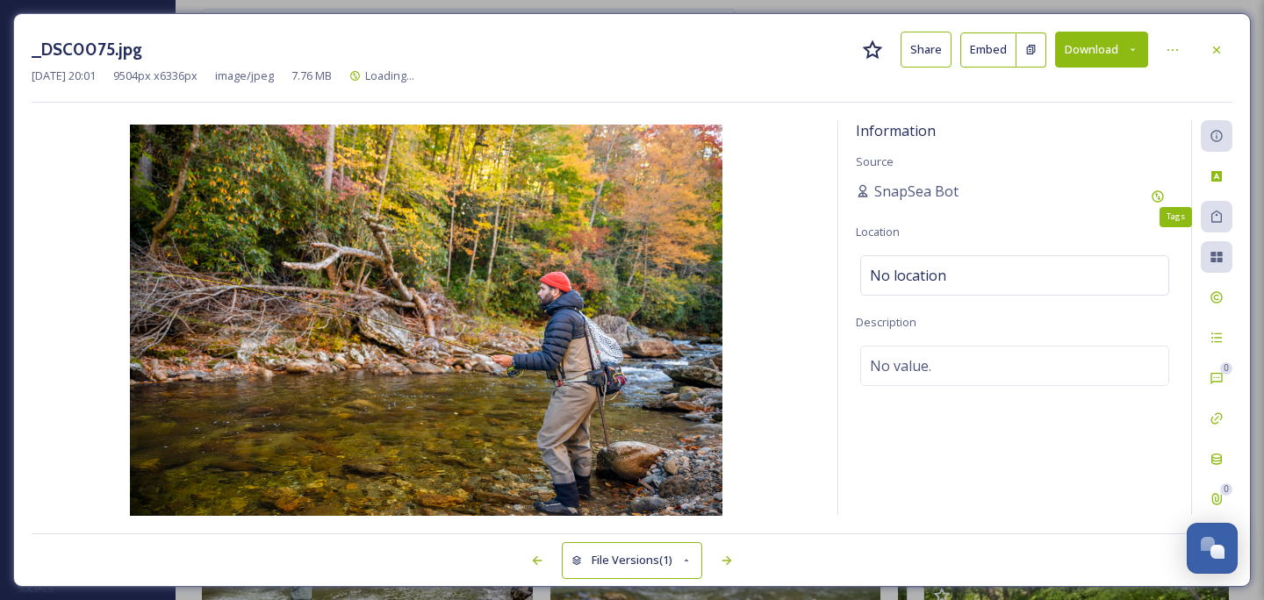
click at [1215, 218] on icon at bounding box center [1216, 217] width 14 height 14
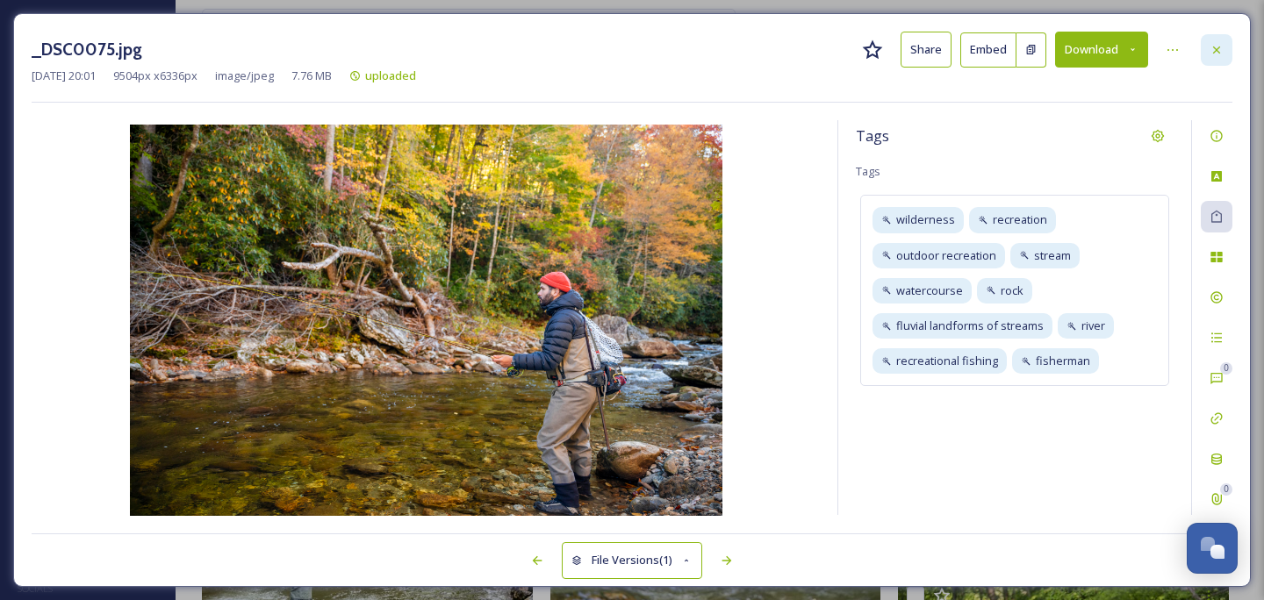
click at [1212, 57] on div at bounding box center [1216, 50] width 32 height 32
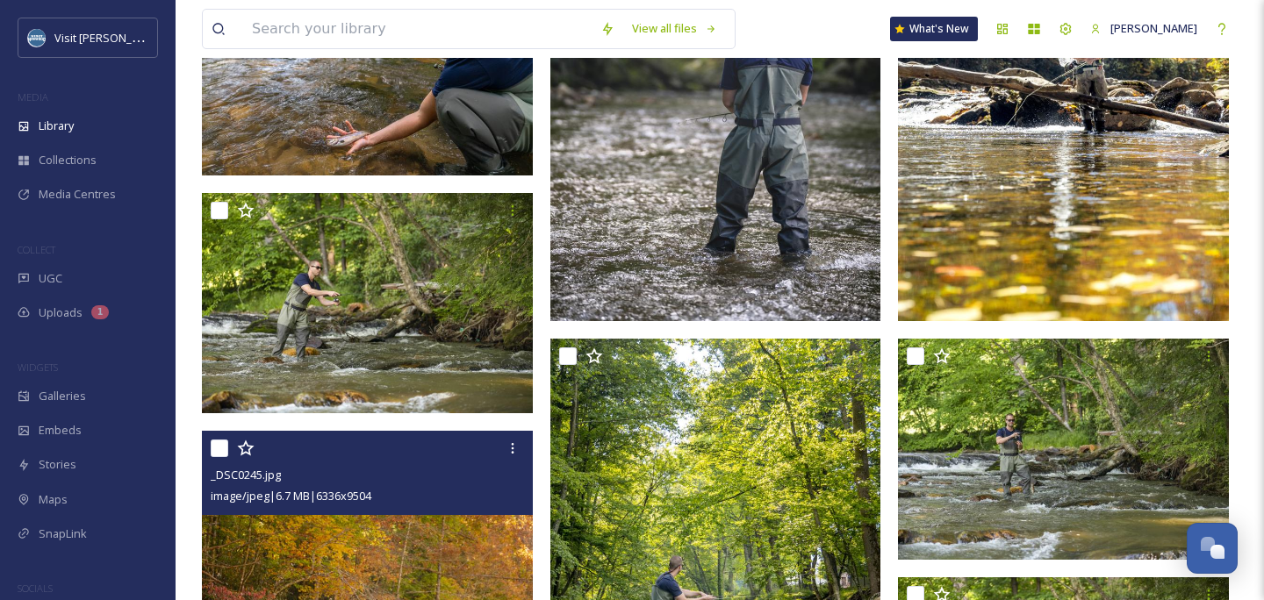
scroll to position [467, 0]
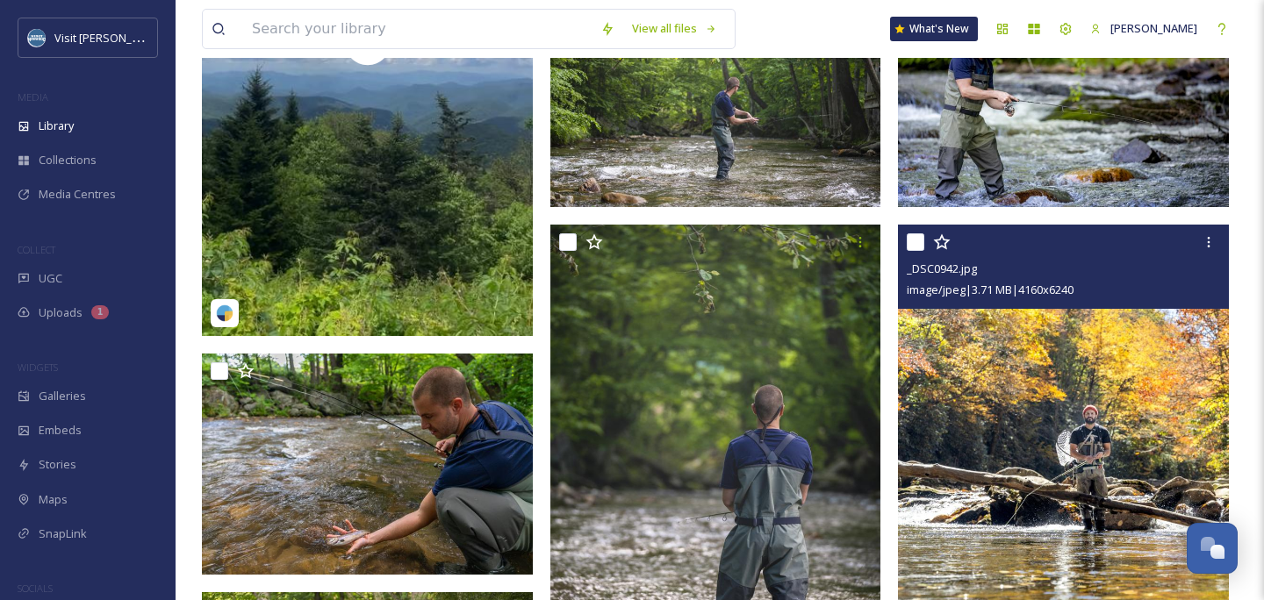
click at [1060, 510] on img at bounding box center [1063, 473] width 331 height 497
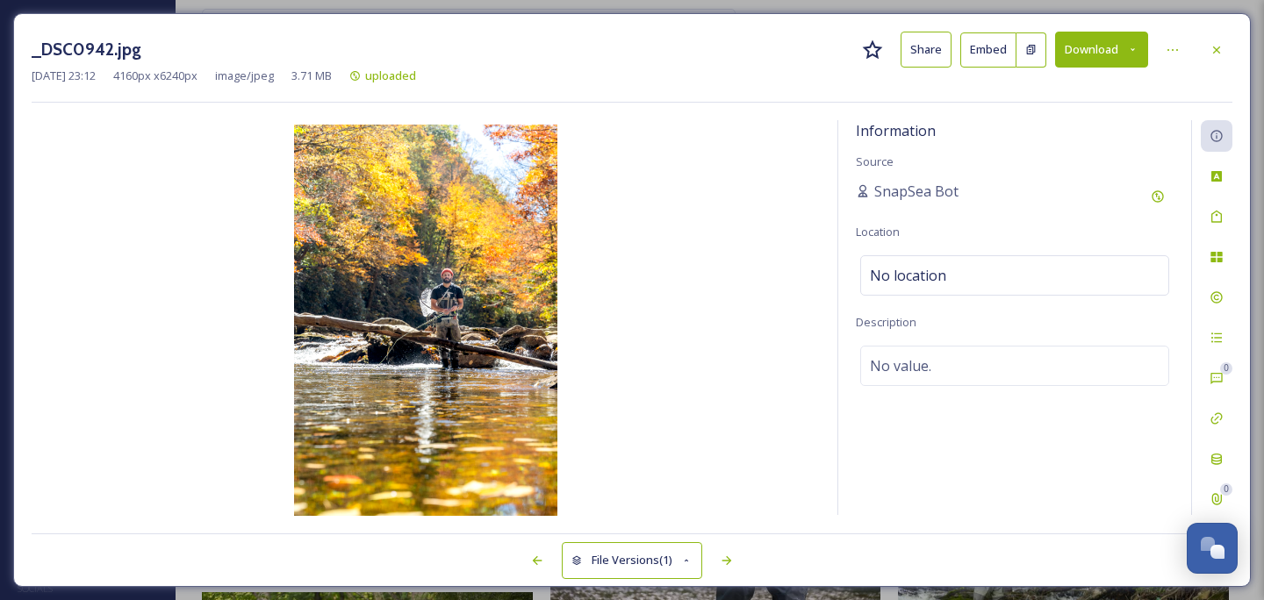
click at [1101, 47] on button "Download" at bounding box center [1101, 50] width 93 height 36
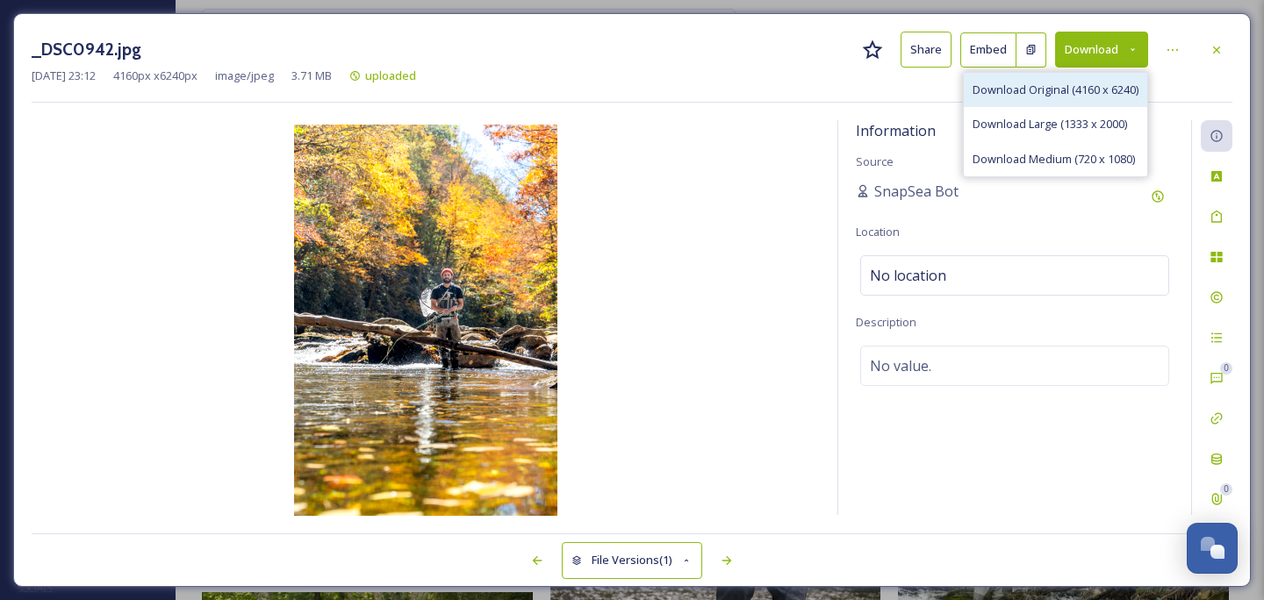
click at [1093, 79] on div "Download Original (4160 x 6240)" at bounding box center [1055, 90] width 183 height 34
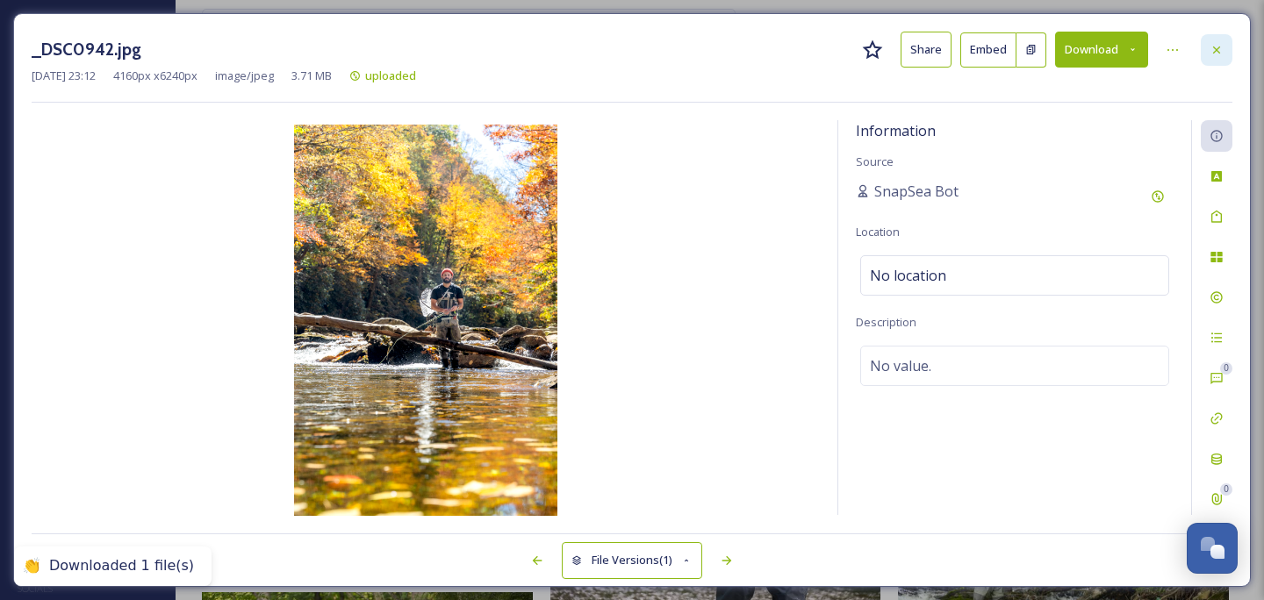
click at [1215, 49] on icon at bounding box center [1216, 50] width 14 height 14
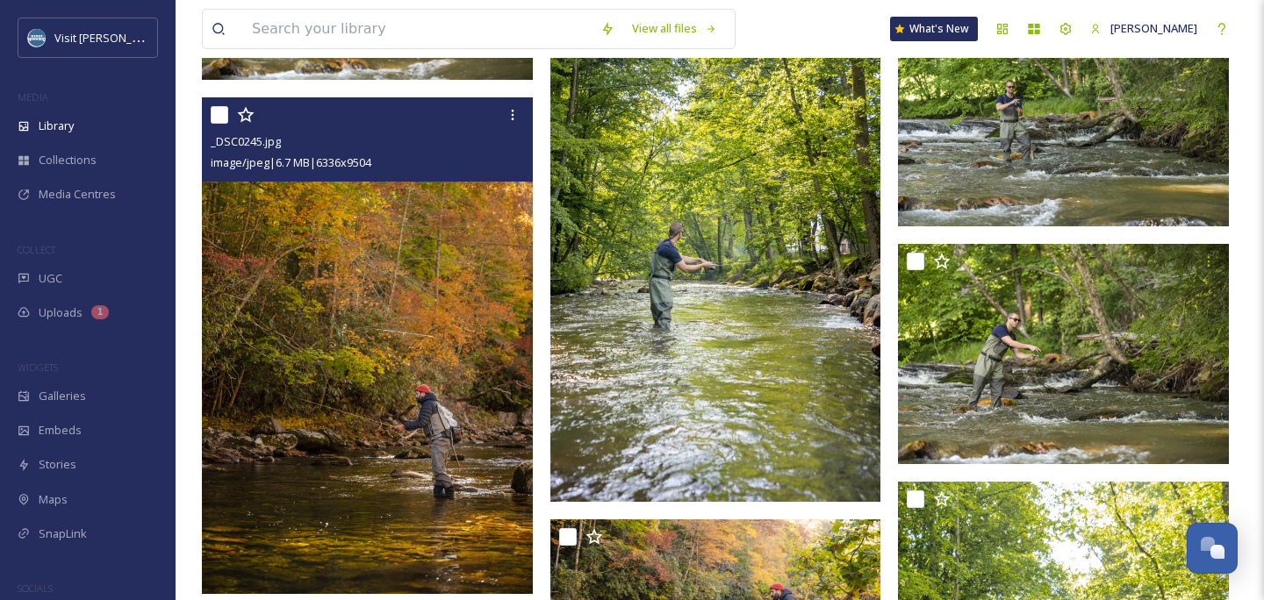
scroll to position [1201, 0]
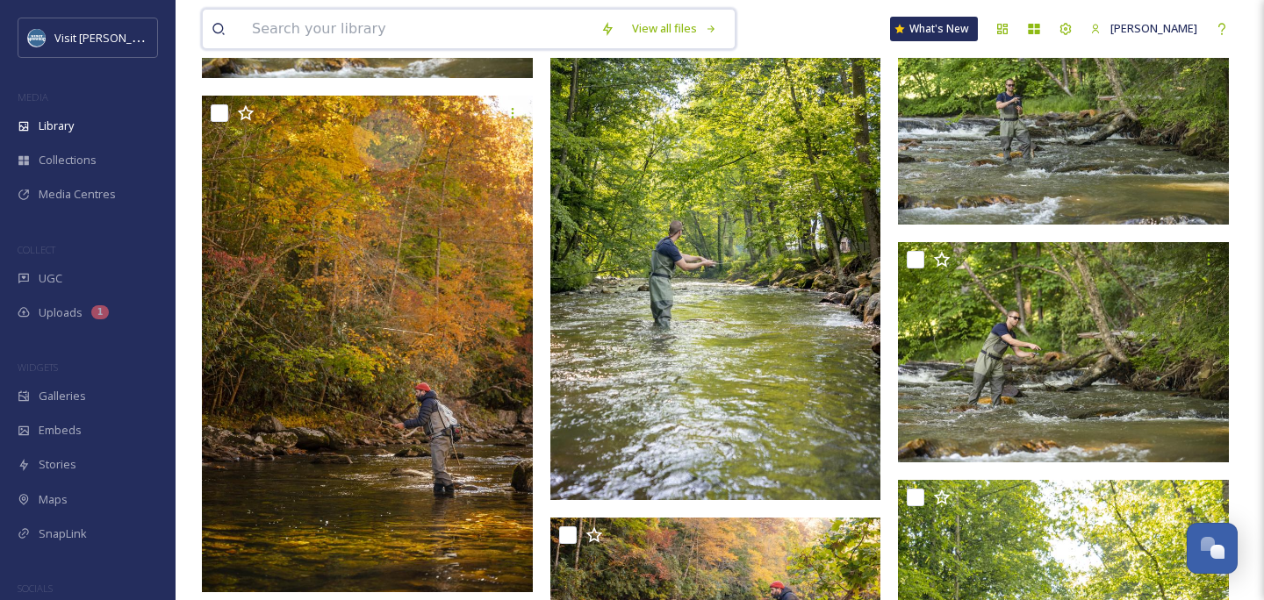
click at [324, 41] on input at bounding box center [417, 29] width 348 height 39
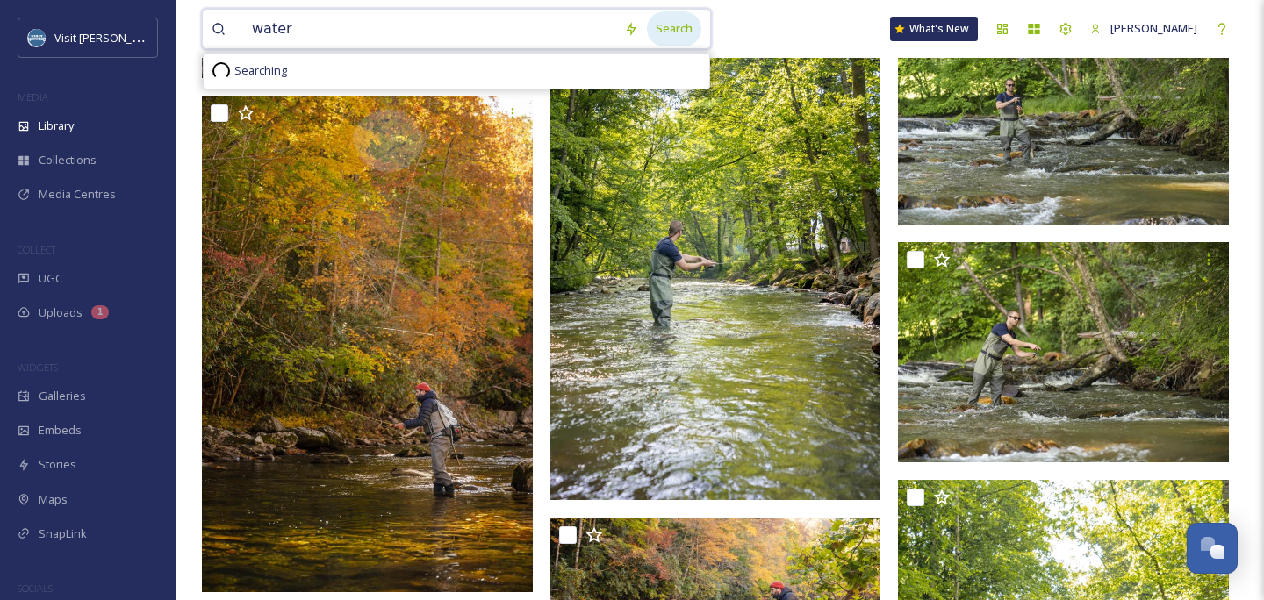
type input "water"
click at [693, 30] on div "Search" at bounding box center [674, 28] width 54 height 34
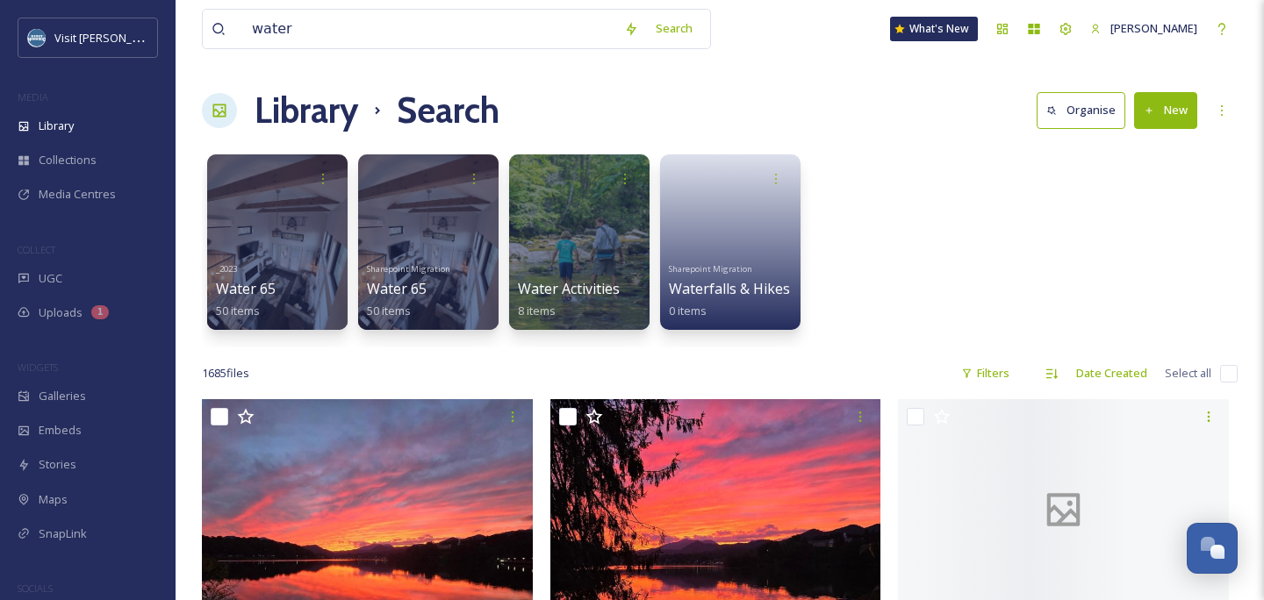
click at [870, 157] on div "_2023 Water 65 50 items Sharepoint Migration Water 65 50 items Water Activities…" at bounding box center [720, 247] width 1036 height 202
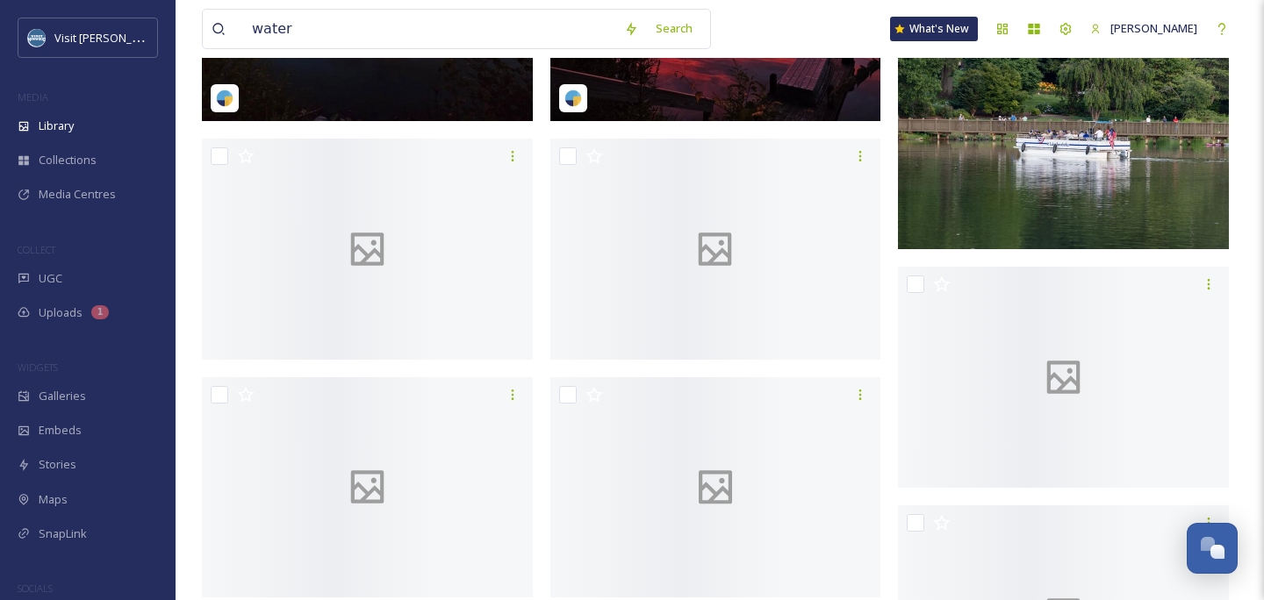
scroll to position [797, 0]
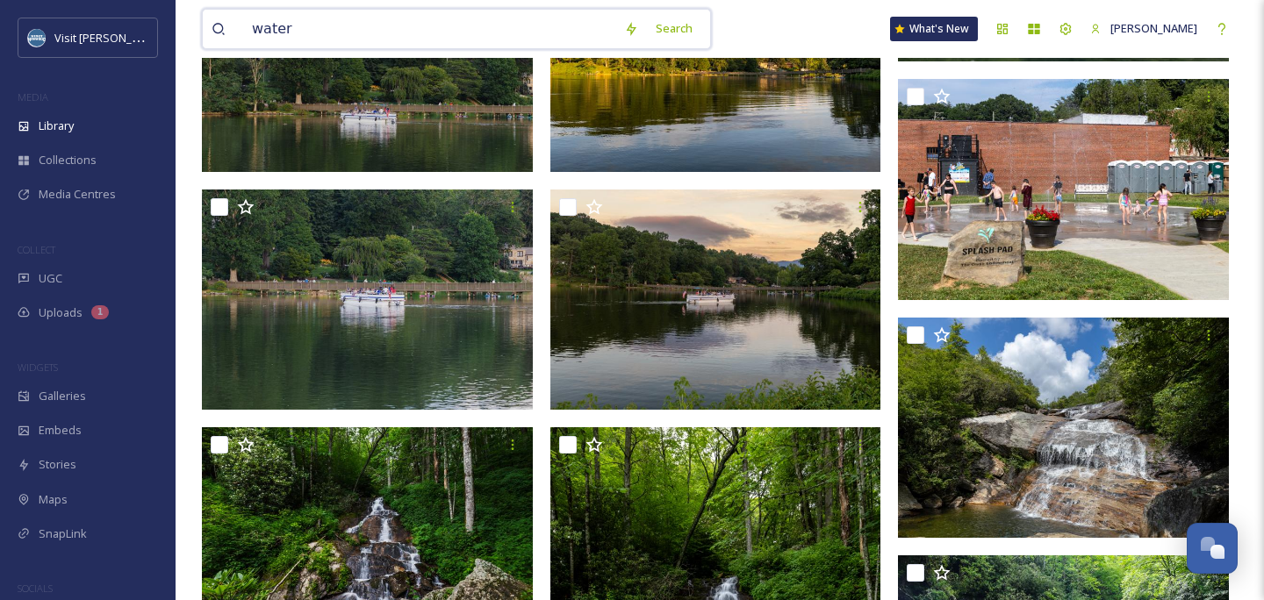
click at [462, 18] on input "water" at bounding box center [429, 29] width 372 height 39
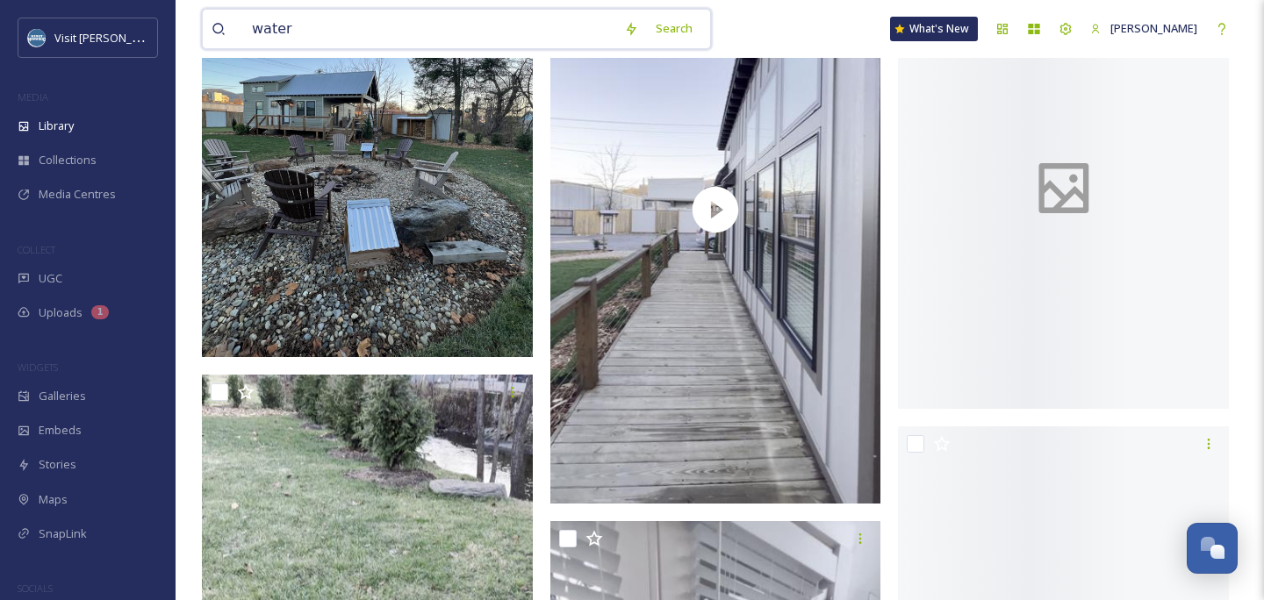
scroll to position [20915, 0]
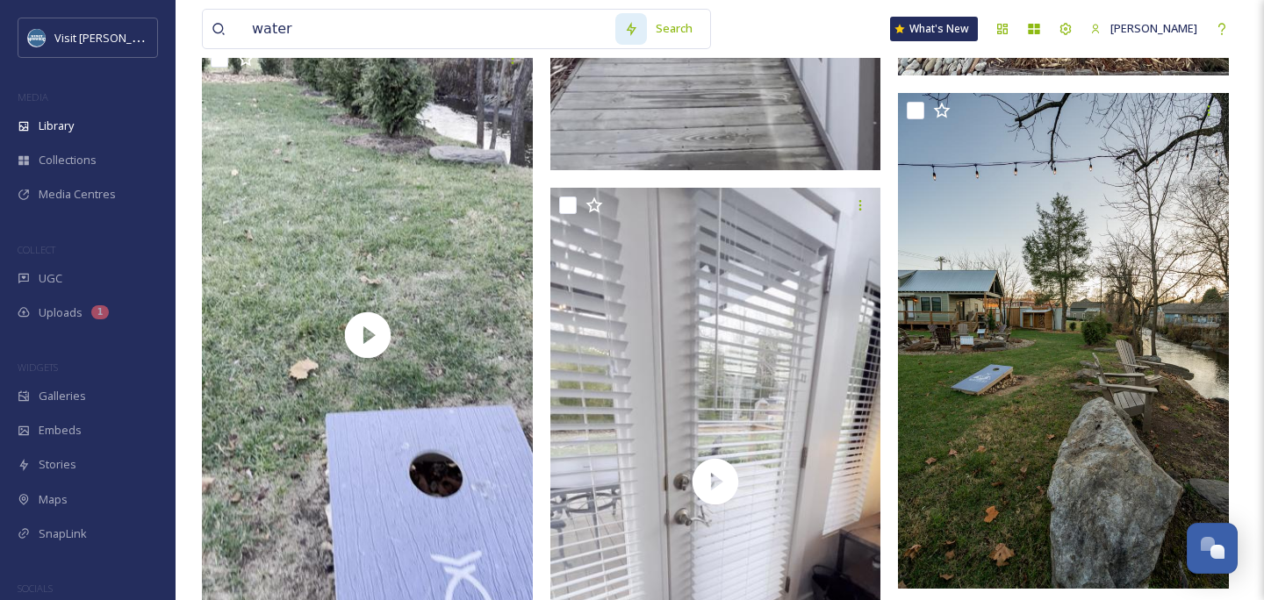
click at [636, 31] on icon at bounding box center [632, 29] width 10 height 14
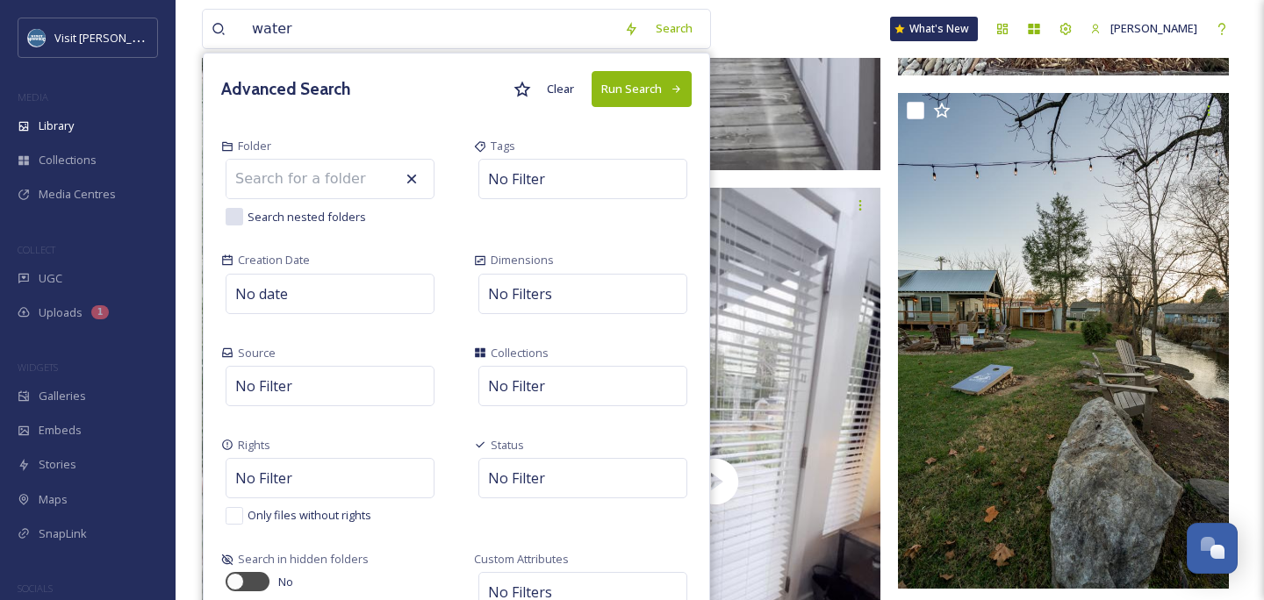
click at [390, 183] on input at bounding box center [322, 179] width 193 height 39
type input "l"
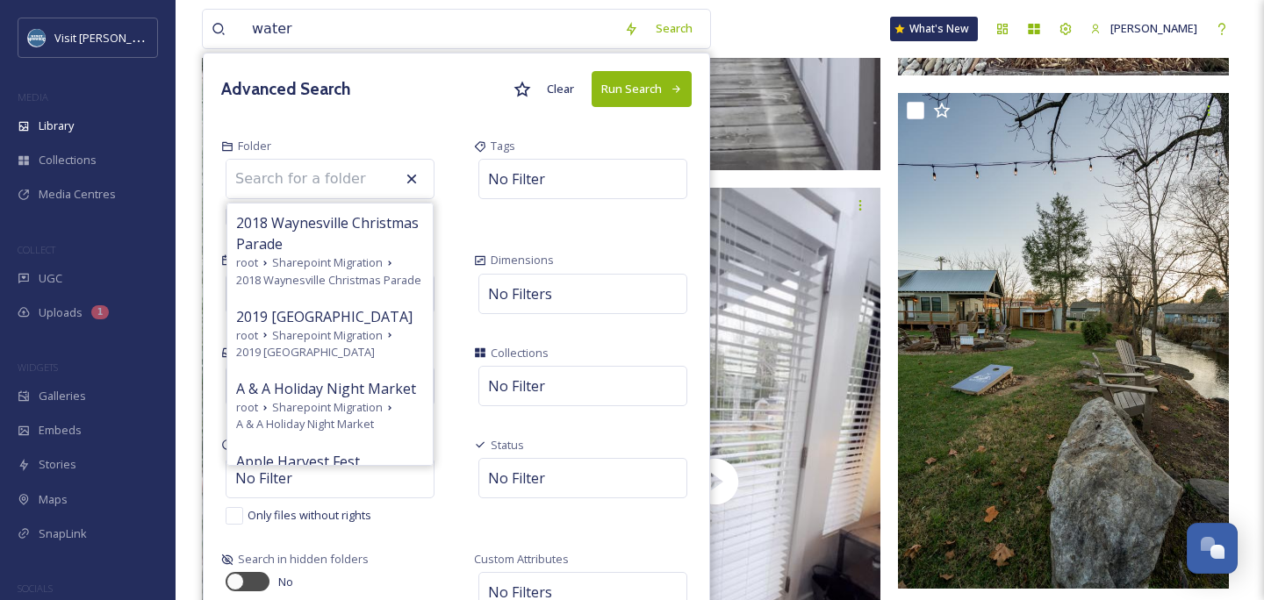
click at [484, 224] on div "Tags No Filter" at bounding box center [582, 182] width 253 height 114
click at [479, 424] on div "Status No Filter" at bounding box center [582, 481] width 253 height 114
click at [420, 180] on icon at bounding box center [412, 179] width 18 height 18
click at [417, 180] on icon at bounding box center [412, 180] width 10 height 10
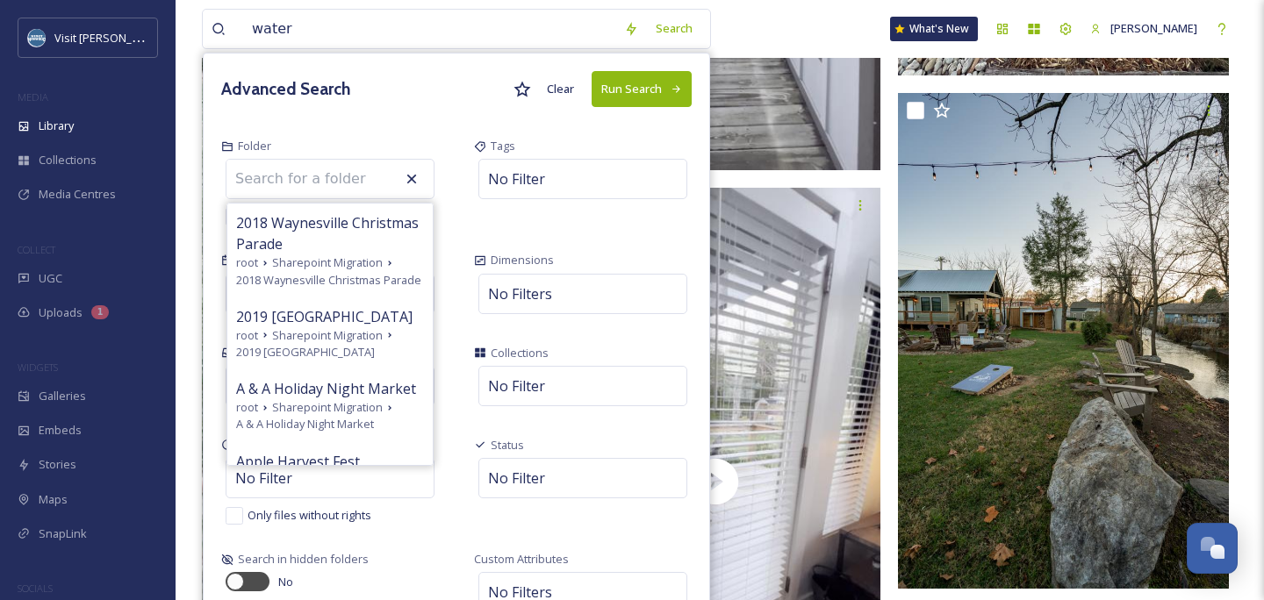
click at [415, 173] on icon at bounding box center [412, 179] width 18 height 18
click at [420, 177] on icon at bounding box center [412, 179] width 18 height 18
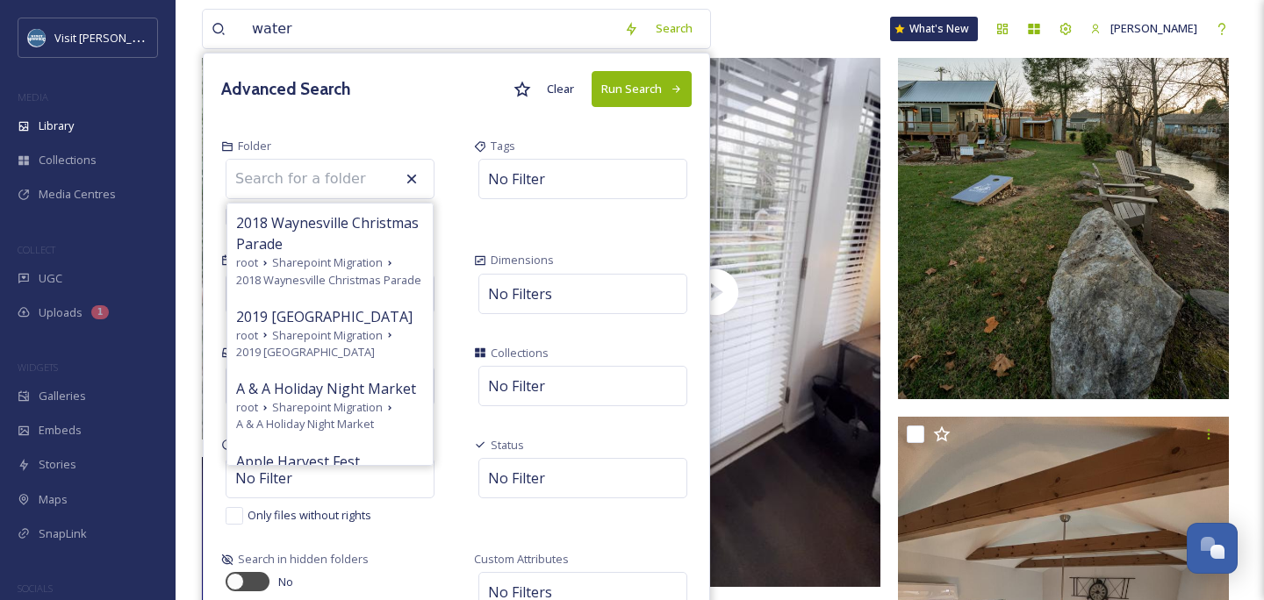
scroll to position [21106, 0]
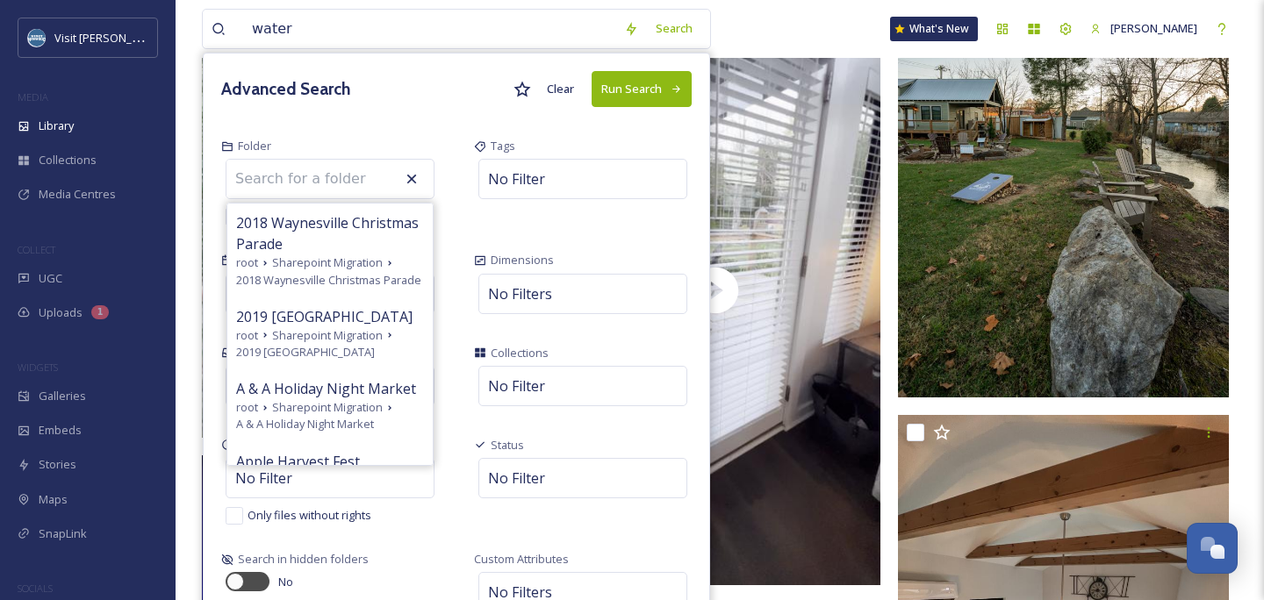
click at [420, 181] on icon at bounding box center [412, 179] width 18 height 18
click at [362, 140] on div "Folder" at bounding box center [330, 146] width 218 height 17
click at [565, 88] on button "Clear" at bounding box center [560, 89] width 45 height 34
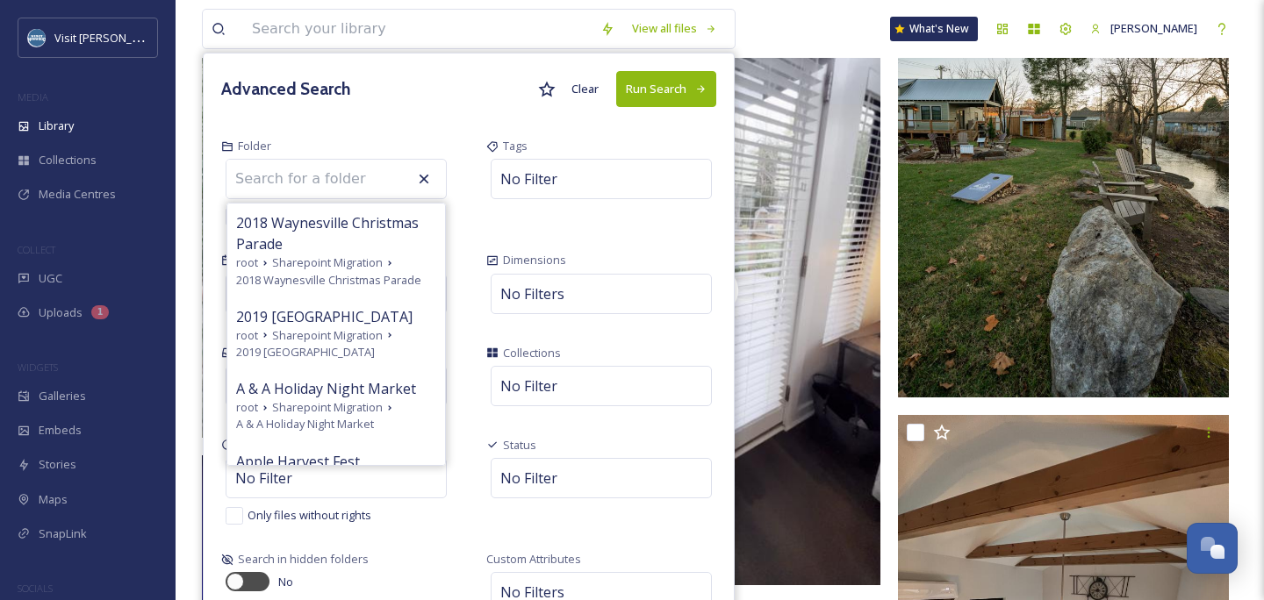
click at [599, 85] on button "Clear" at bounding box center [585, 89] width 45 height 34
click at [799, 41] on div "View all files Advanced Search Clear Run Search Folder 2018 Waynesville Christm…" at bounding box center [720, 29] width 1036 height 58
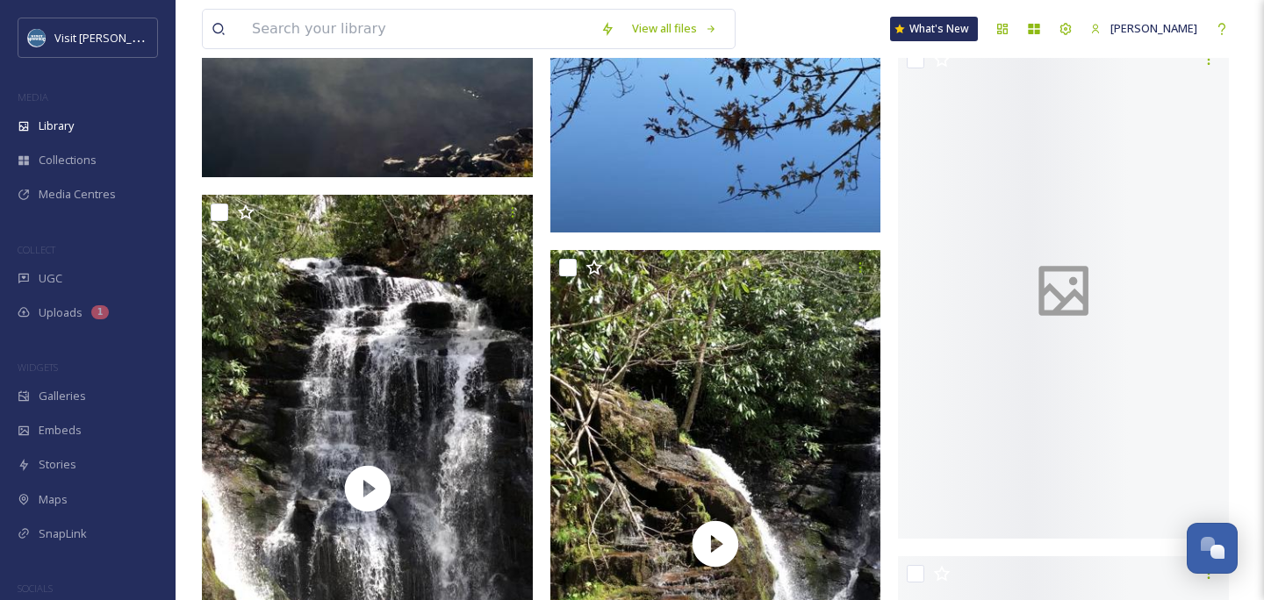
scroll to position [34979, 0]
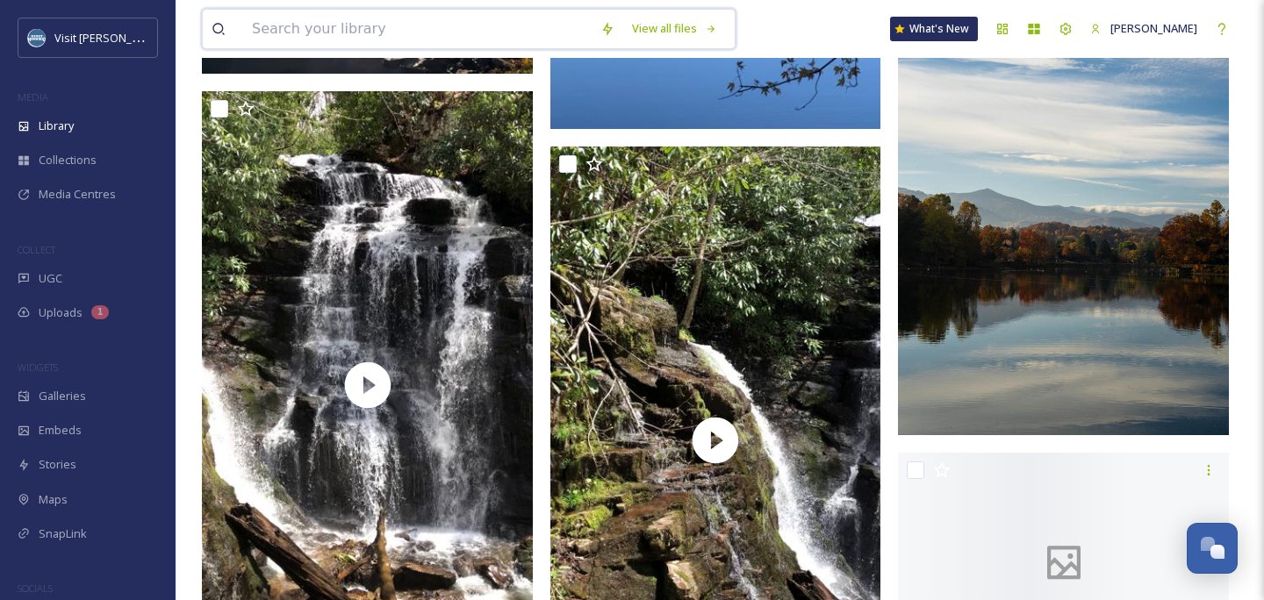
click at [491, 25] on input at bounding box center [417, 29] width 348 height 39
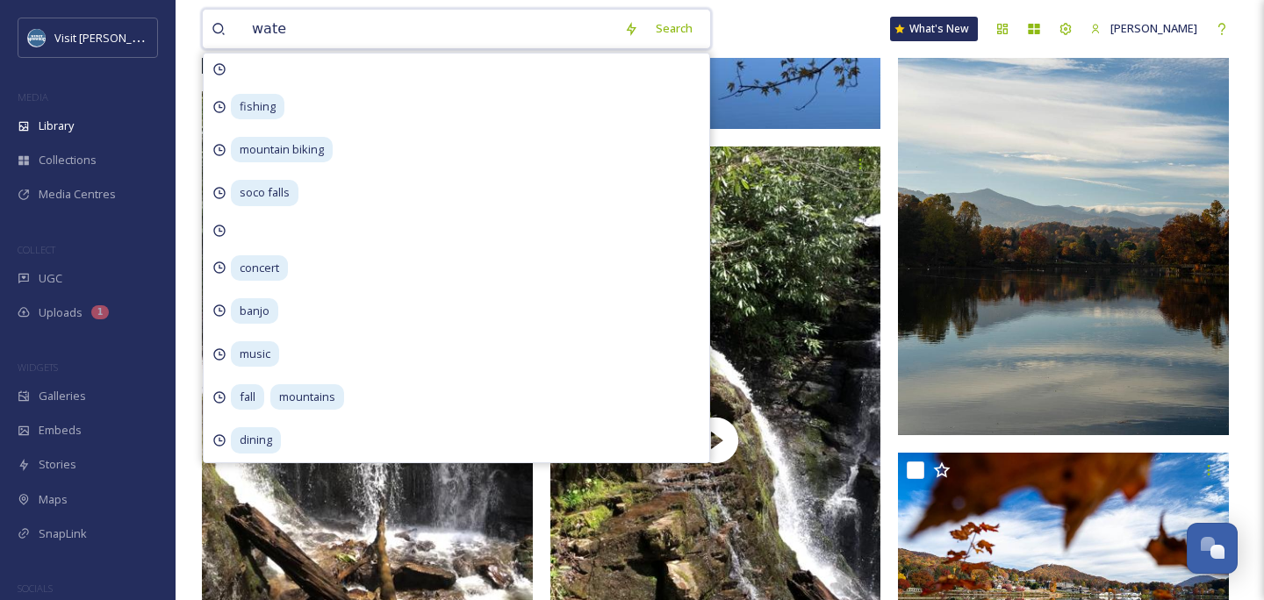
type input "water"
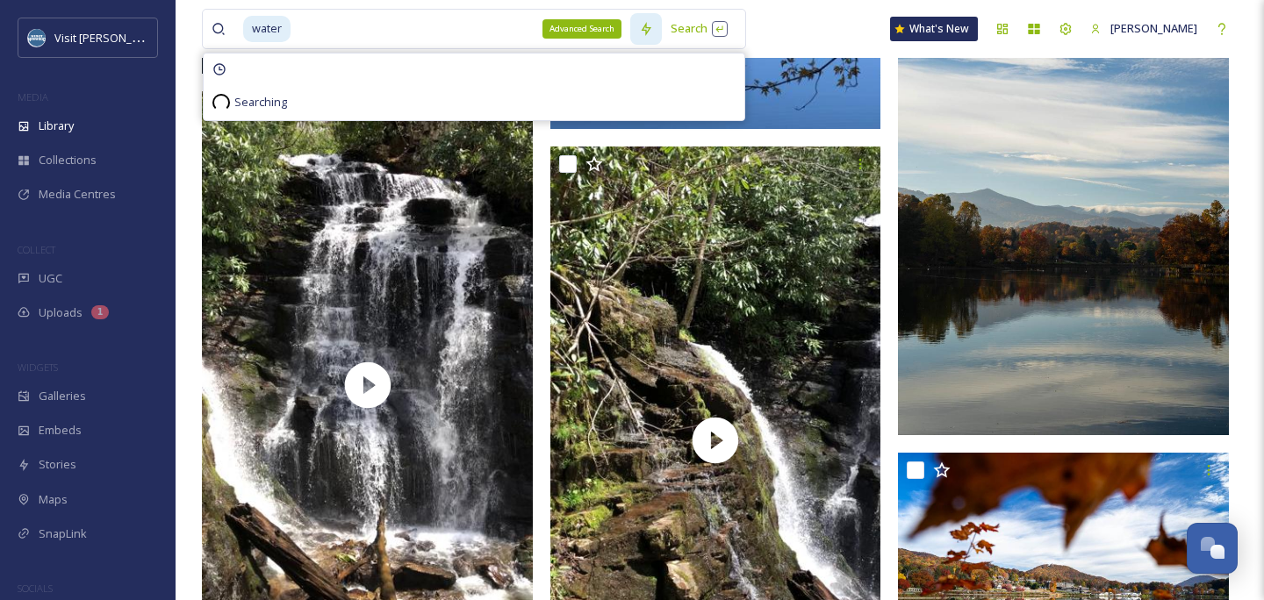
click at [653, 33] on icon at bounding box center [646, 29] width 14 height 14
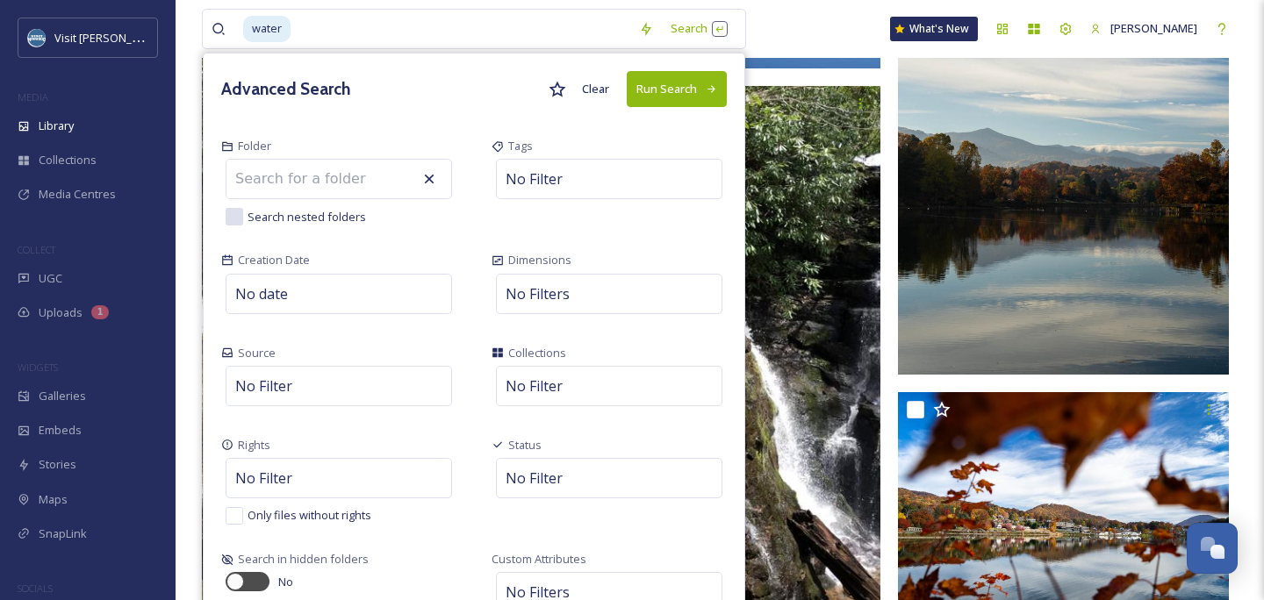
scroll to position [35058, 0]
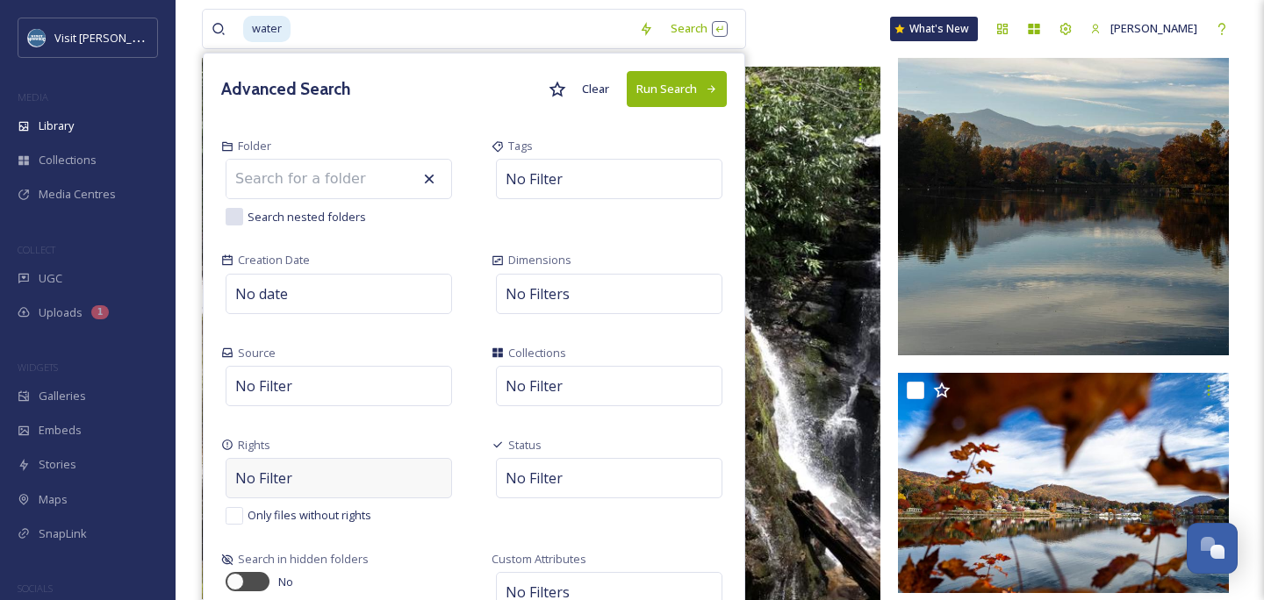
click at [312, 479] on div "No Filter" at bounding box center [339, 478] width 226 height 40
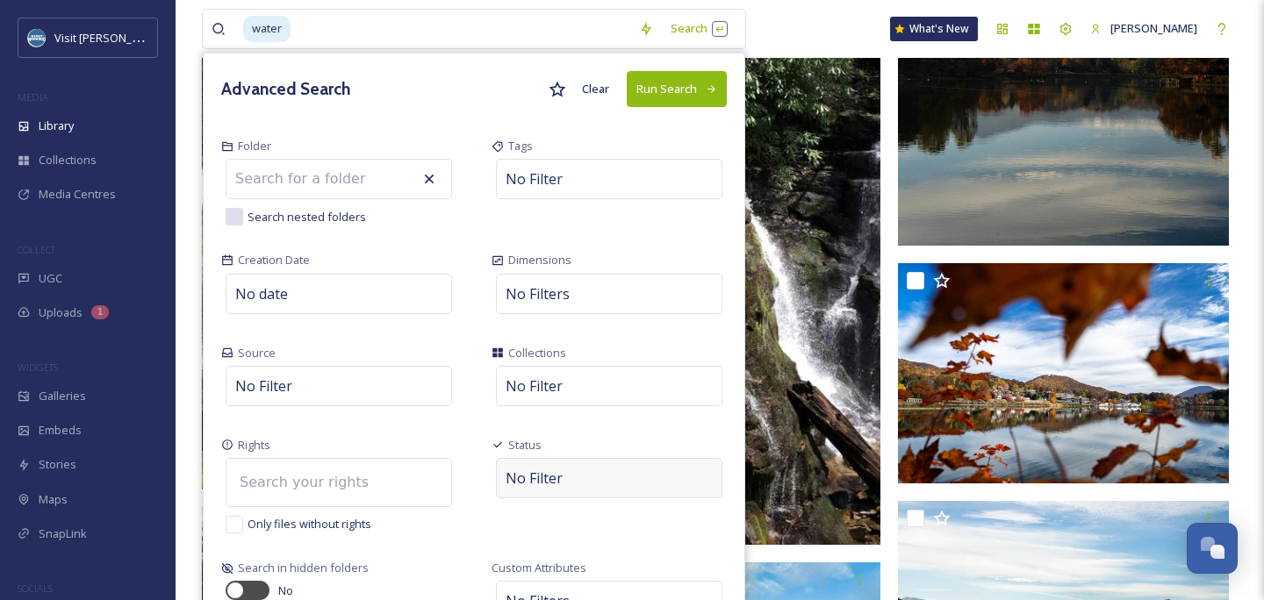
scroll to position [35168, 0]
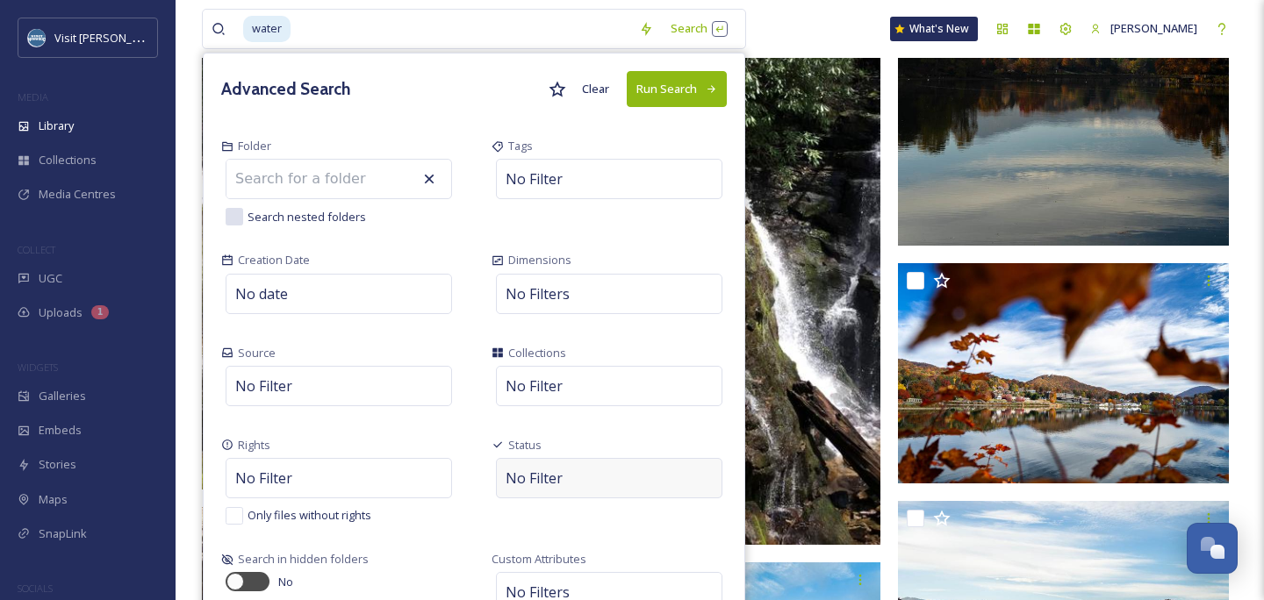
click at [531, 484] on span "No Filter" at bounding box center [533, 478] width 57 height 21
click at [391, 390] on div "No Filter" at bounding box center [339, 386] width 226 height 40
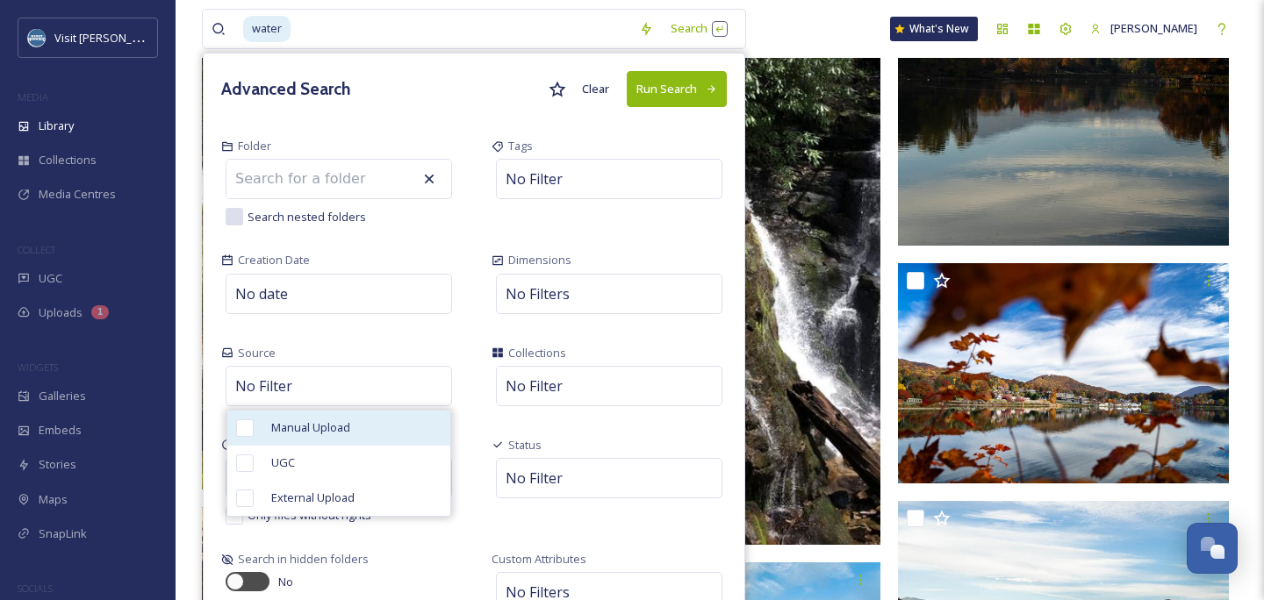
click at [375, 424] on div "Manual Upload" at bounding box center [338, 428] width 223 height 35
checkbox input "true"
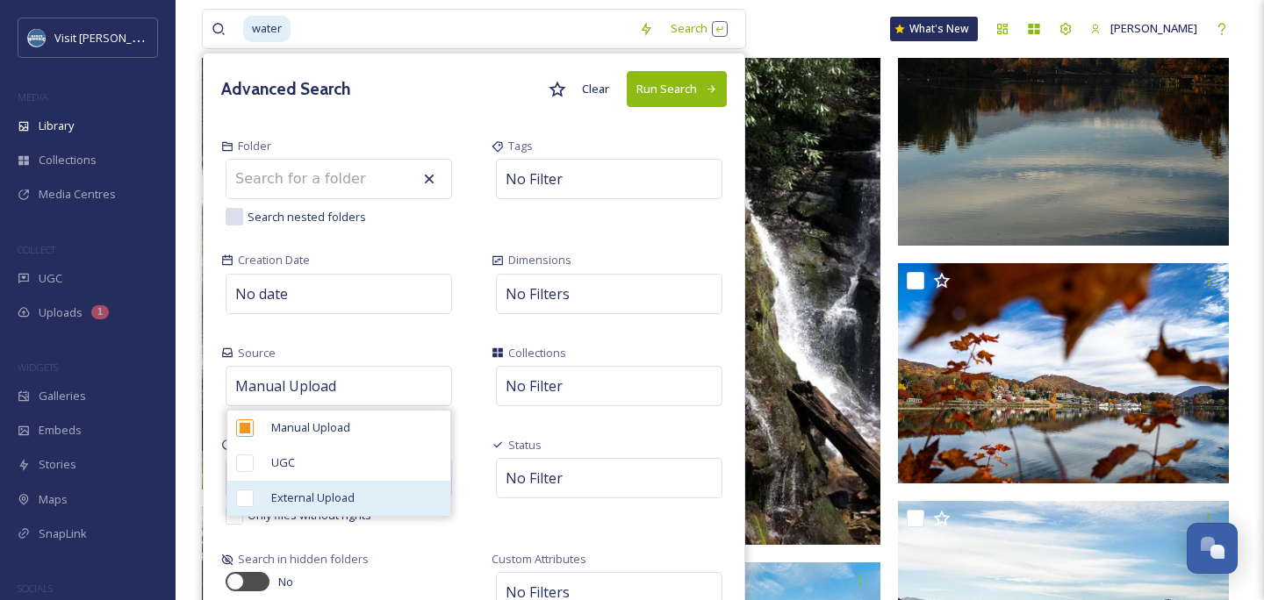
click at [338, 495] on span "External Upload" at bounding box center [312, 498] width 83 height 17
checkbox input "true"
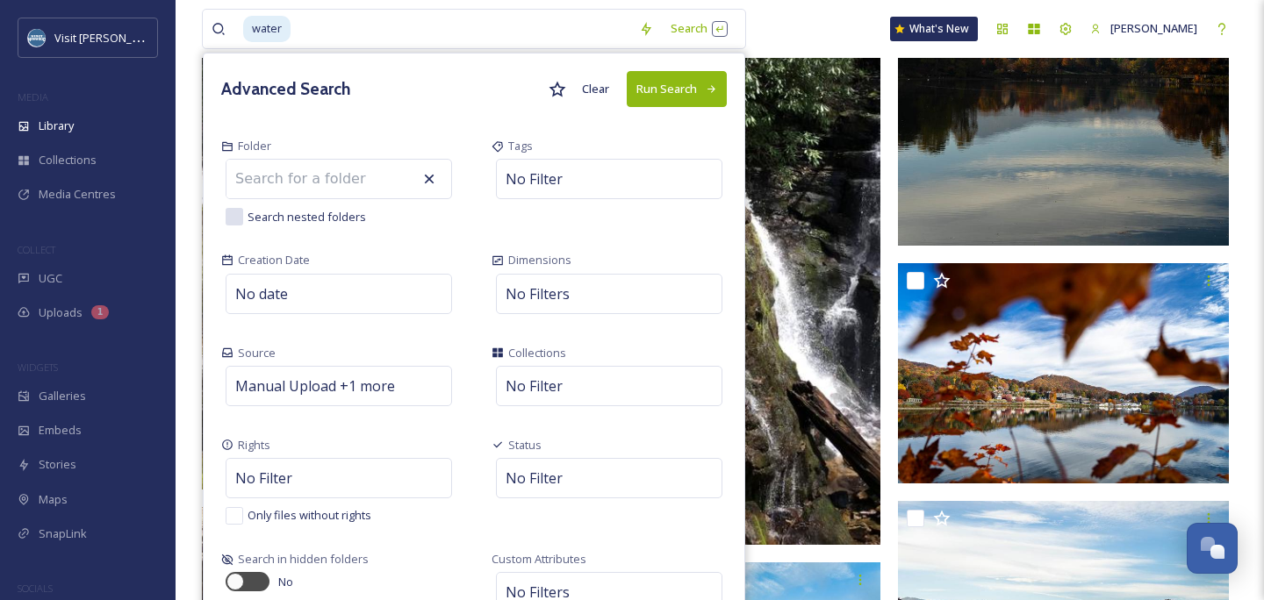
click at [682, 90] on button "Run Search" at bounding box center [677, 89] width 100 height 36
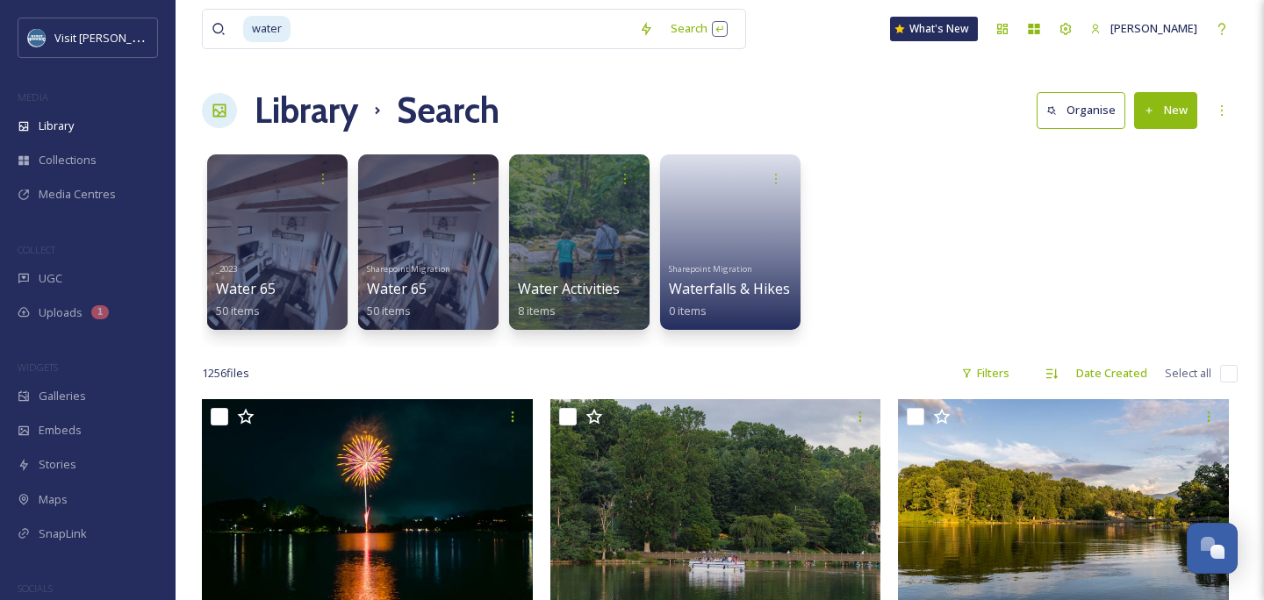
click at [849, 24] on div "water Search What's New Alycin Ray" at bounding box center [720, 29] width 1036 height 58
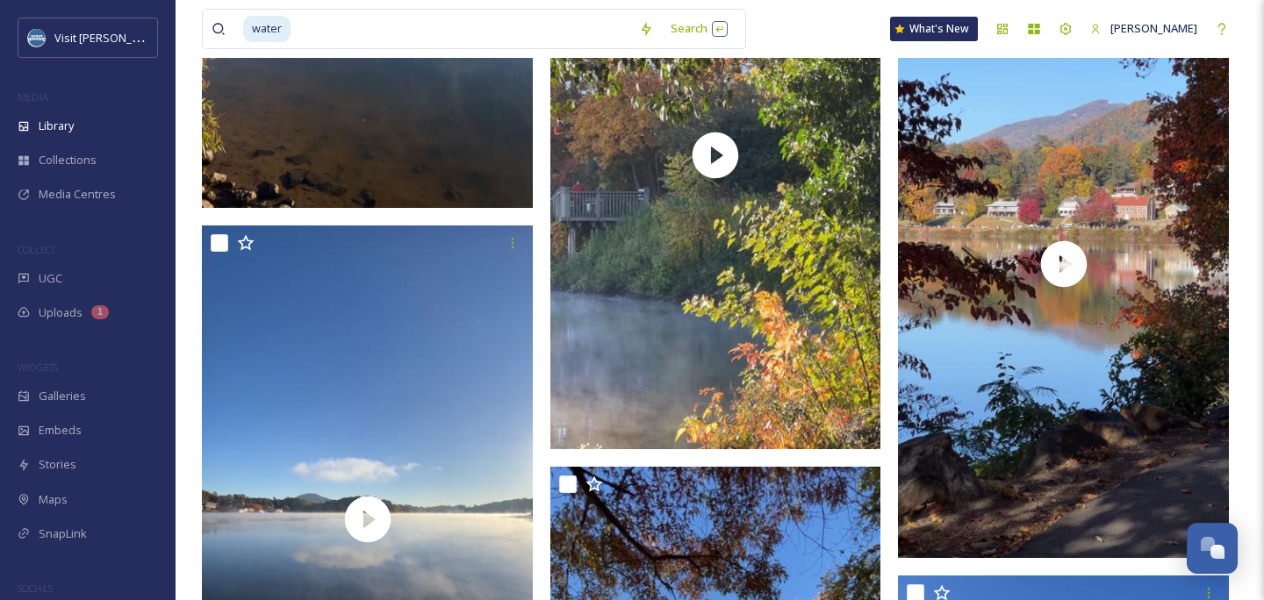
scroll to position [25963, 0]
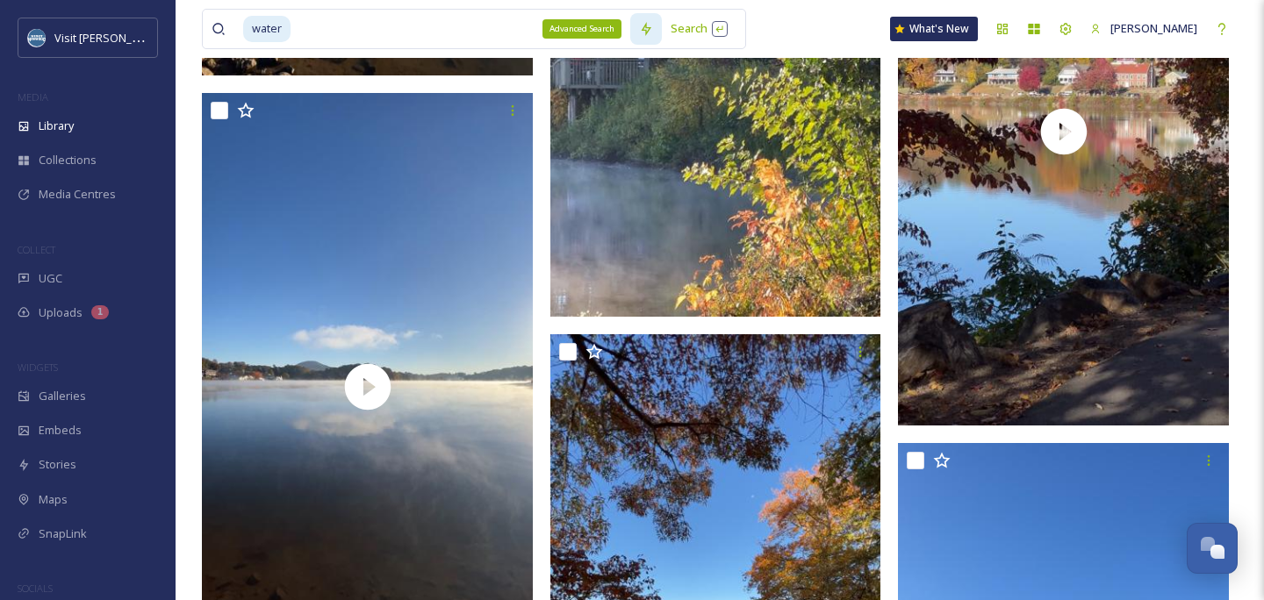
click at [650, 28] on icon at bounding box center [646, 29] width 10 height 14
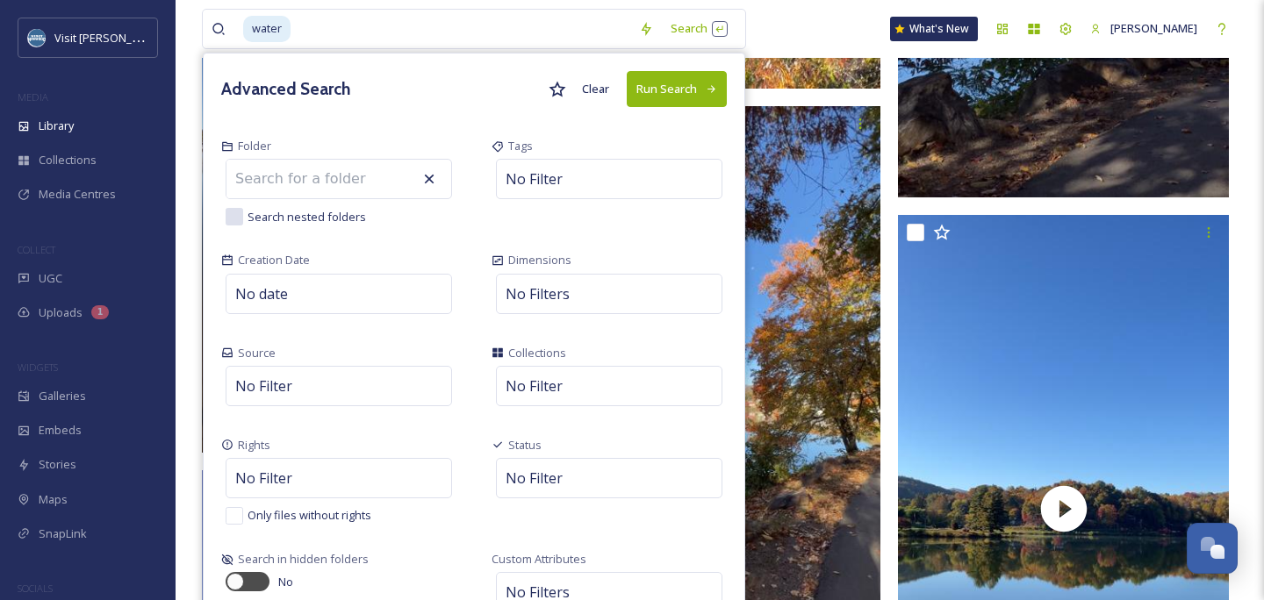
scroll to position [26196, 0]
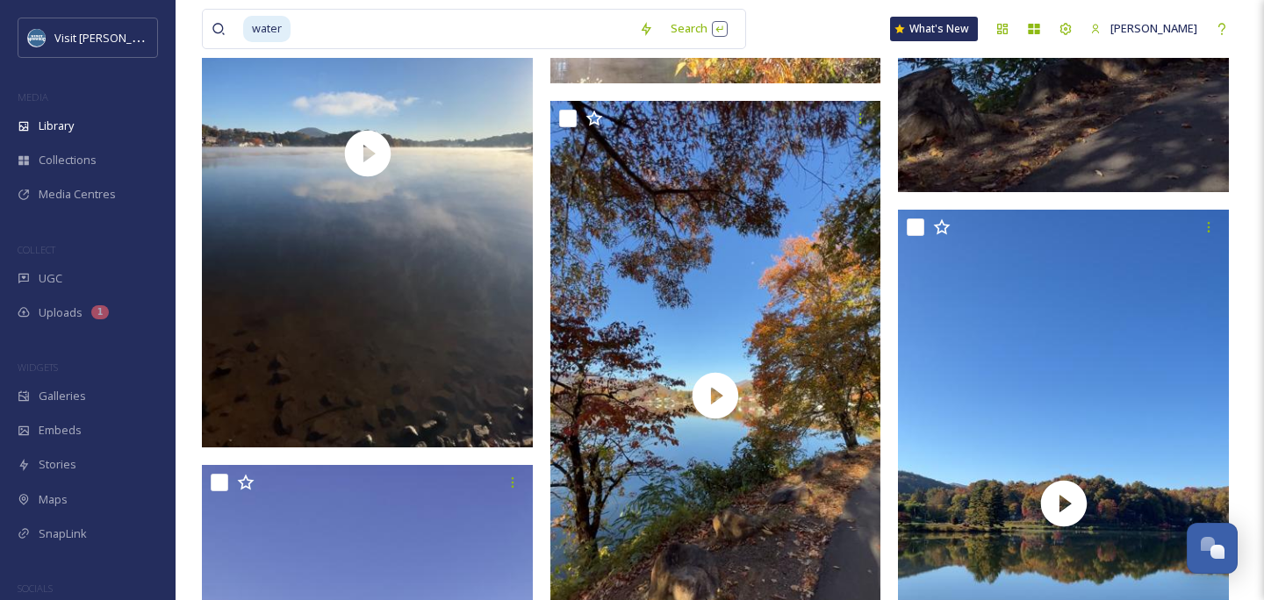
click at [837, 41] on div "water Search What's New Alycin Ray" at bounding box center [720, 29] width 1036 height 58
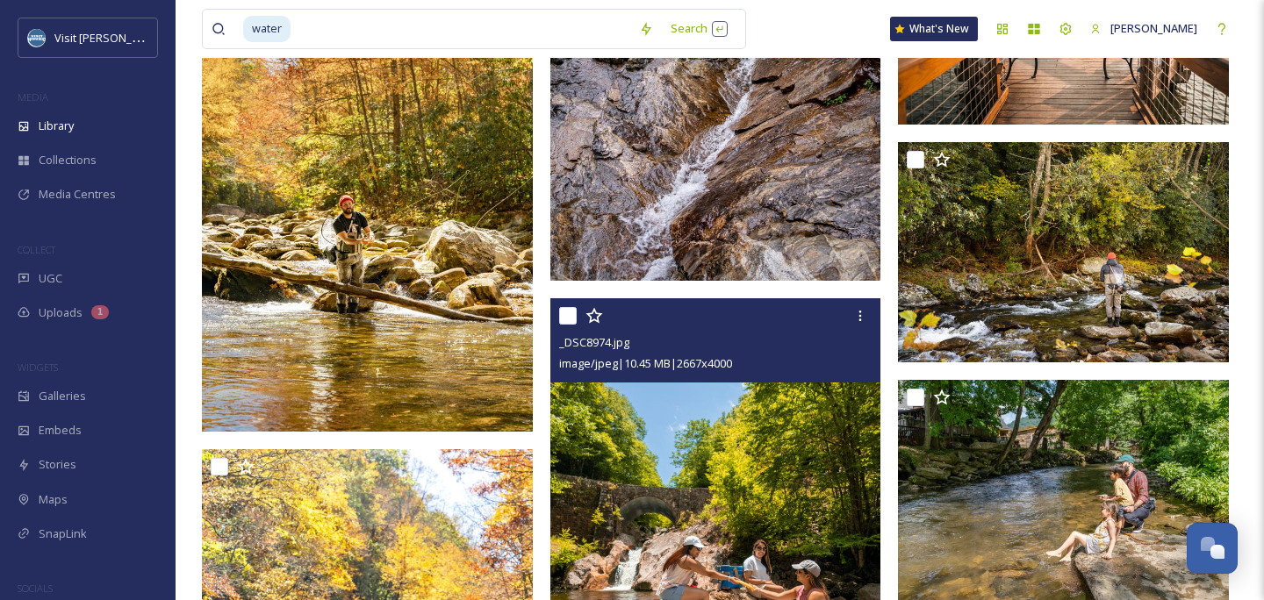
scroll to position [87616, 0]
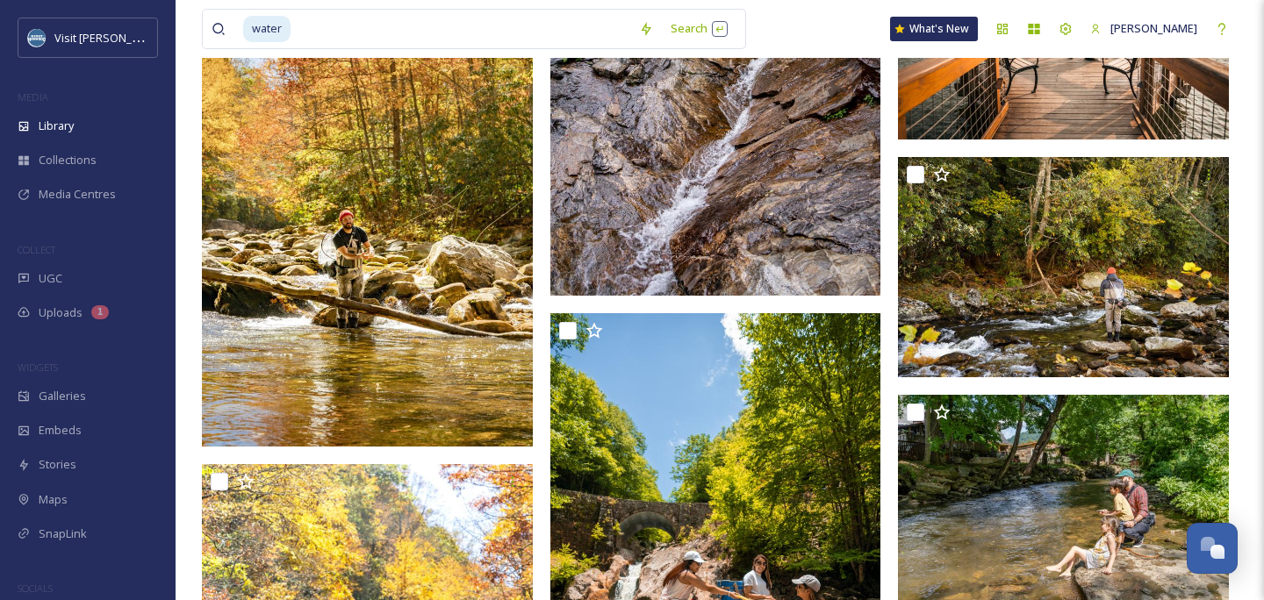
click at [400, 187] on img at bounding box center [367, 199] width 331 height 497
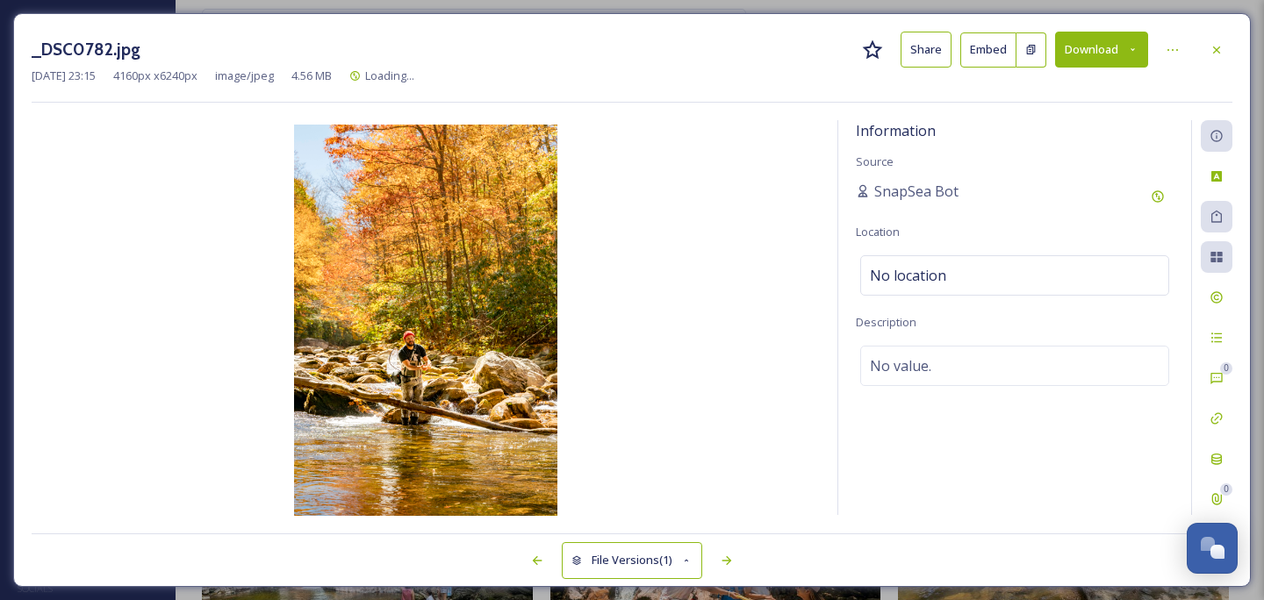
click at [1210, 213] on icon at bounding box center [1216, 217] width 14 height 14
click at [1218, 217] on icon at bounding box center [1216, 217] width 14 height 14
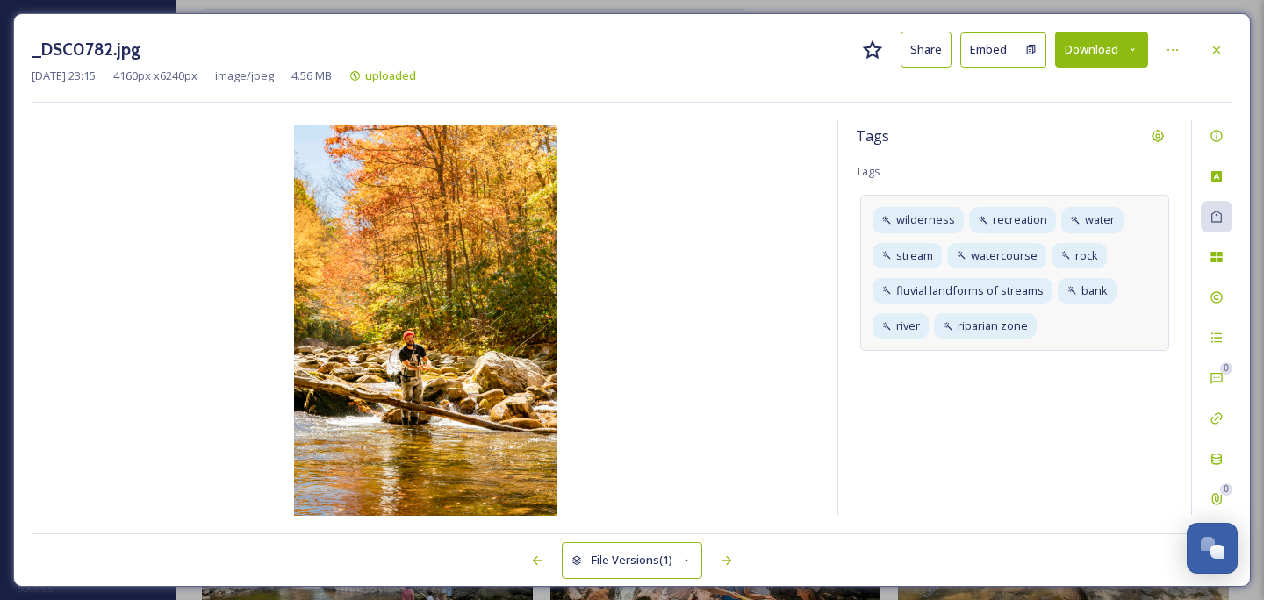
click at [1094, 328] on div "wilderness recreation water stream watercourse rock fluvial landforms of stream…" at bounding box center [1014, 273] width 309 height 156
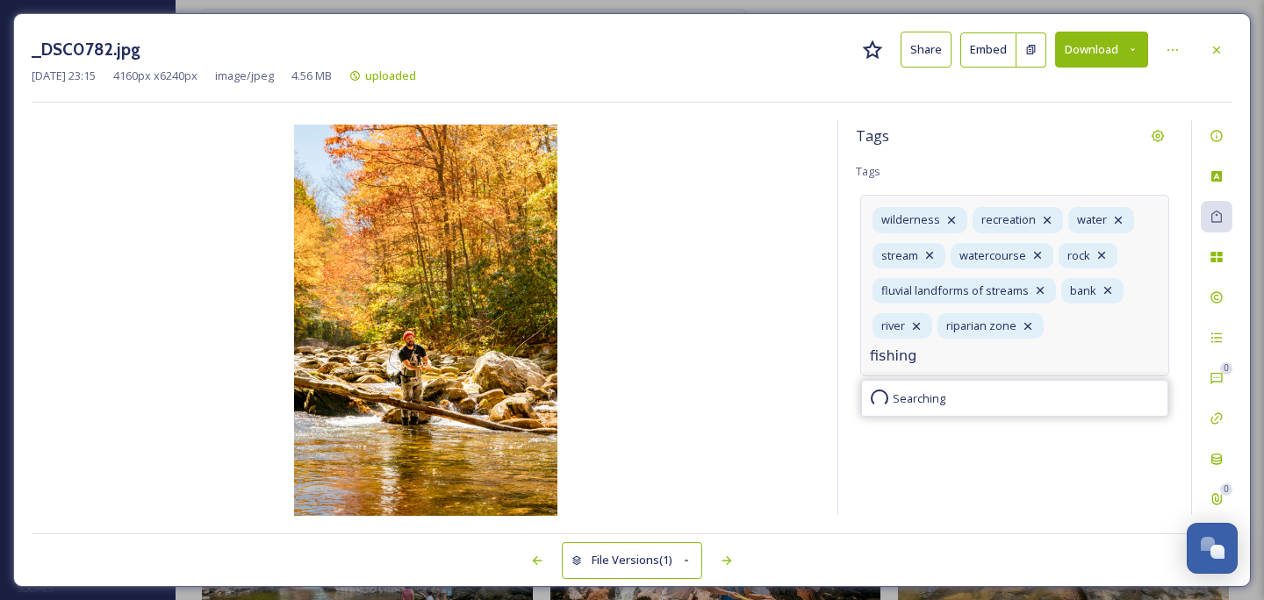
type input "fishing"
type input "fly fishing"
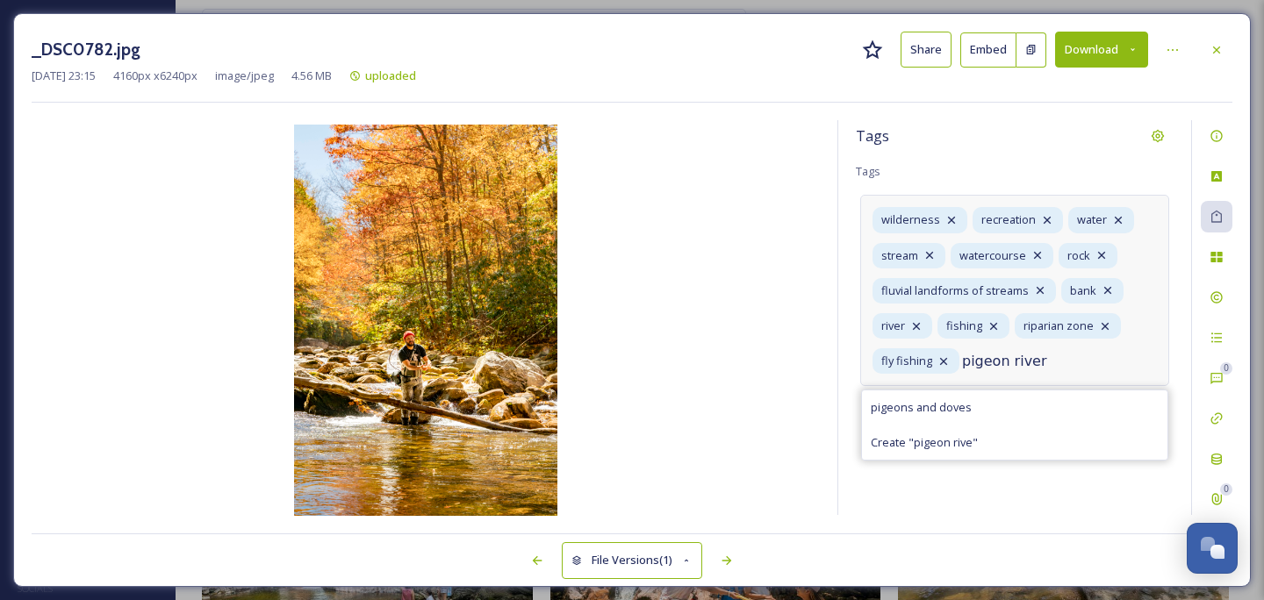
type input "pigeon river"
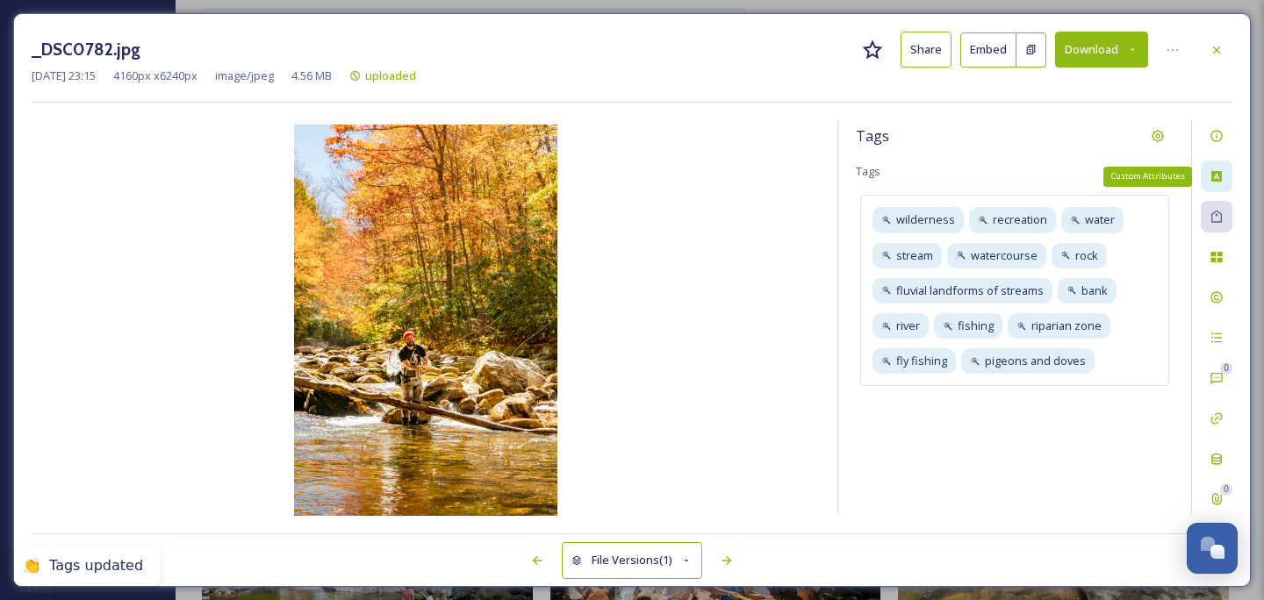
click at [1218, 179] on icon at bounding box center [1216, 176] width 11 height 11
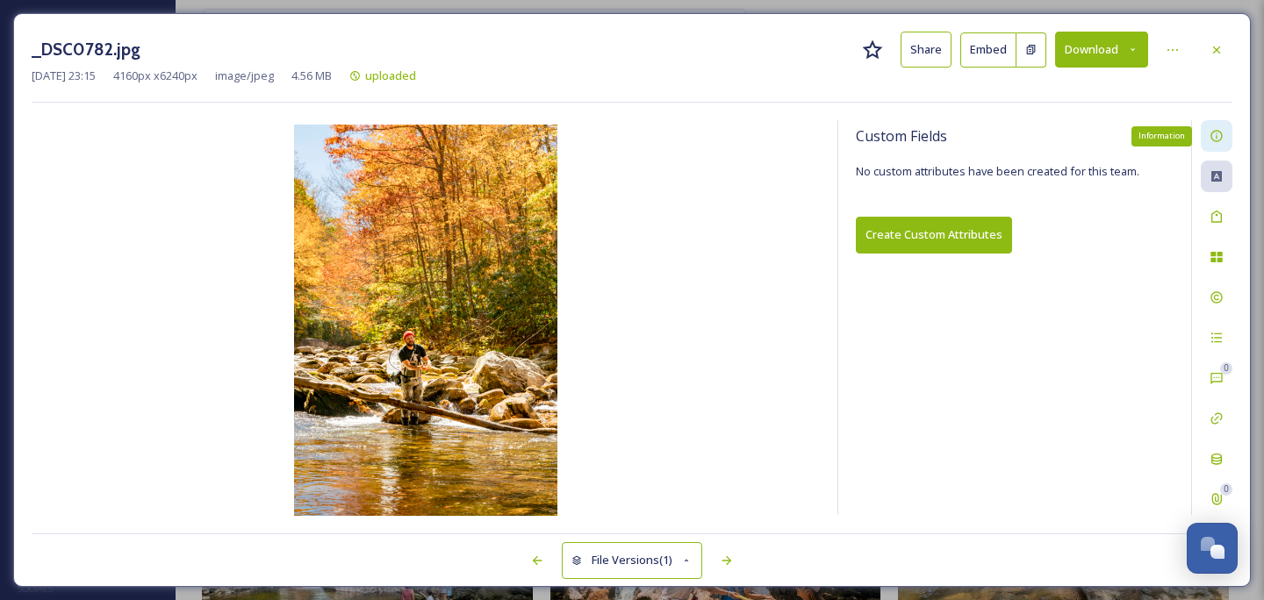
click at [1222, 135] on icon at bounding box center [1215, 136] width 11 height 11
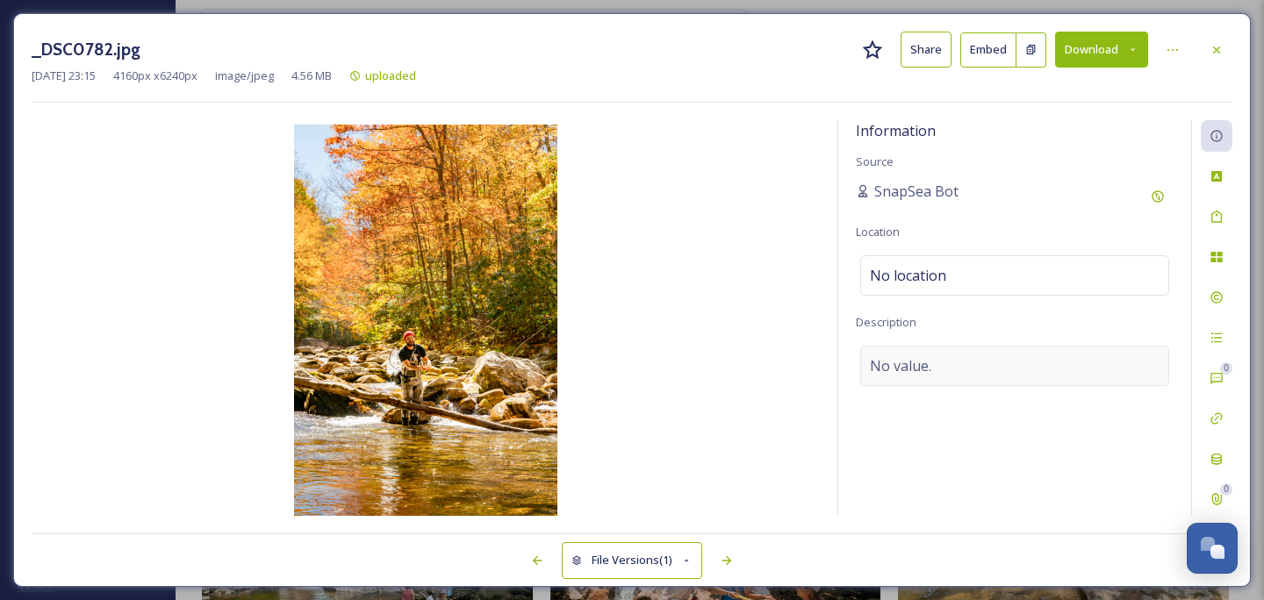
click at [922, 359] on span "No value." at bounding box center [900, 365] width 61 height 21
click at [919, 374] on textarea at bounding box center [1015, 419] width 318 height 146
type textarea "c"
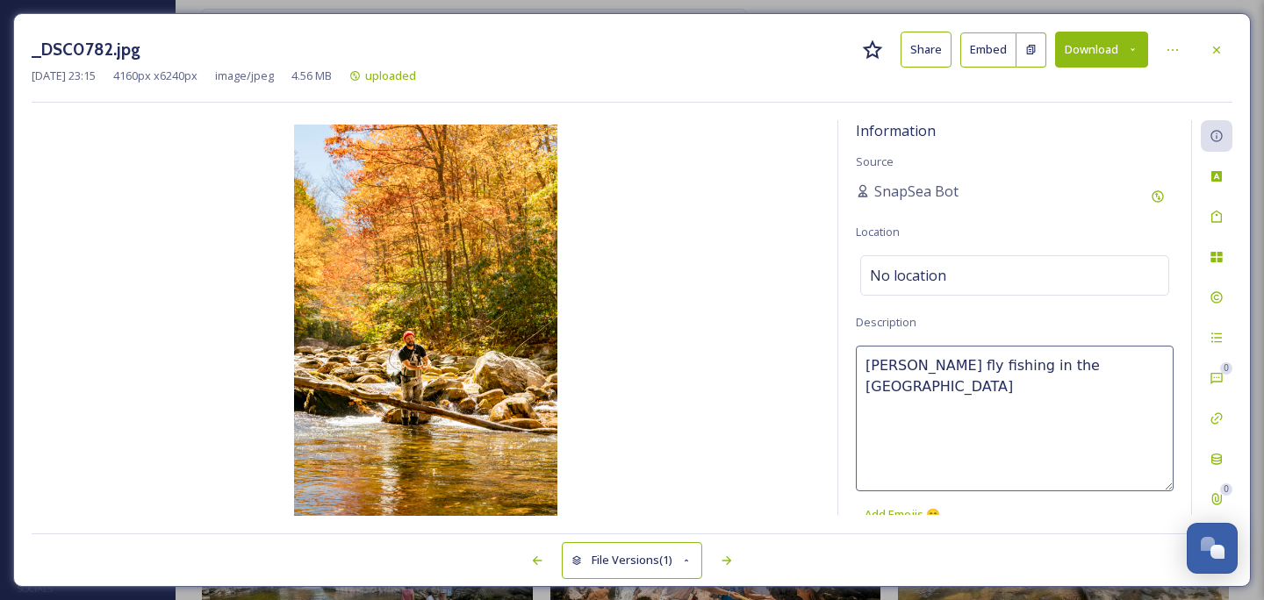
type textarea "Cabell Rice fly fishing in the Pigeon River"
click at [1107, 54] on button "Download" at bounding box center [1101, 50] width 93 height 36
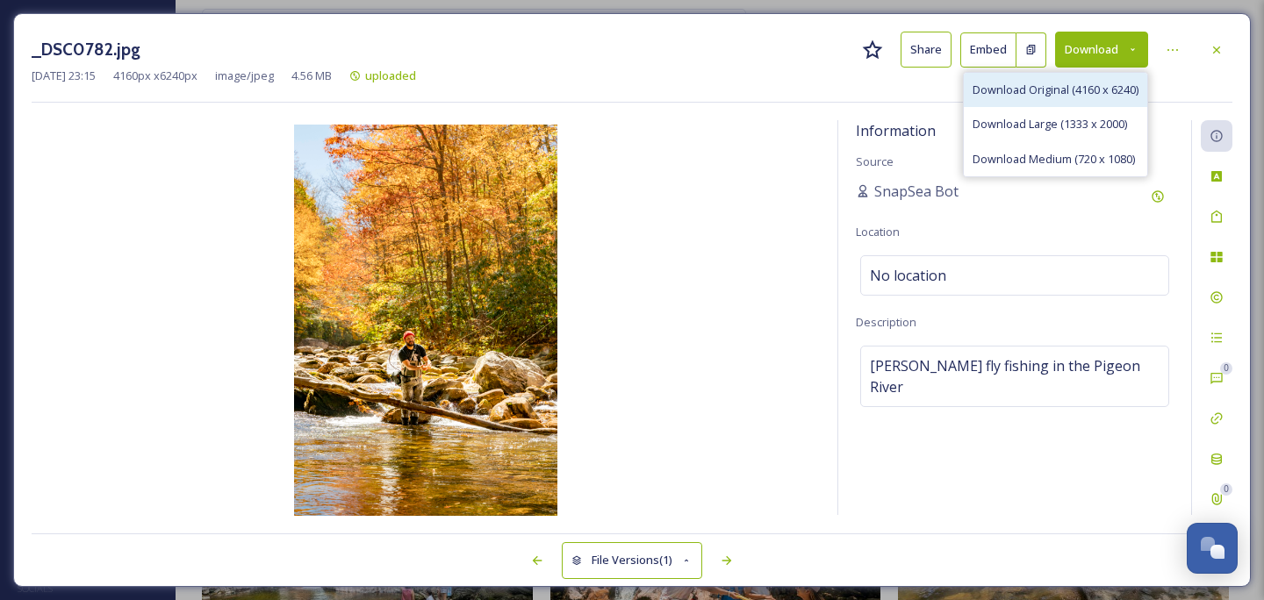
click at [1079, 90] on span "Download Original (4160 x 6240)" at bounding box center [1055, 90] width 166 height 17
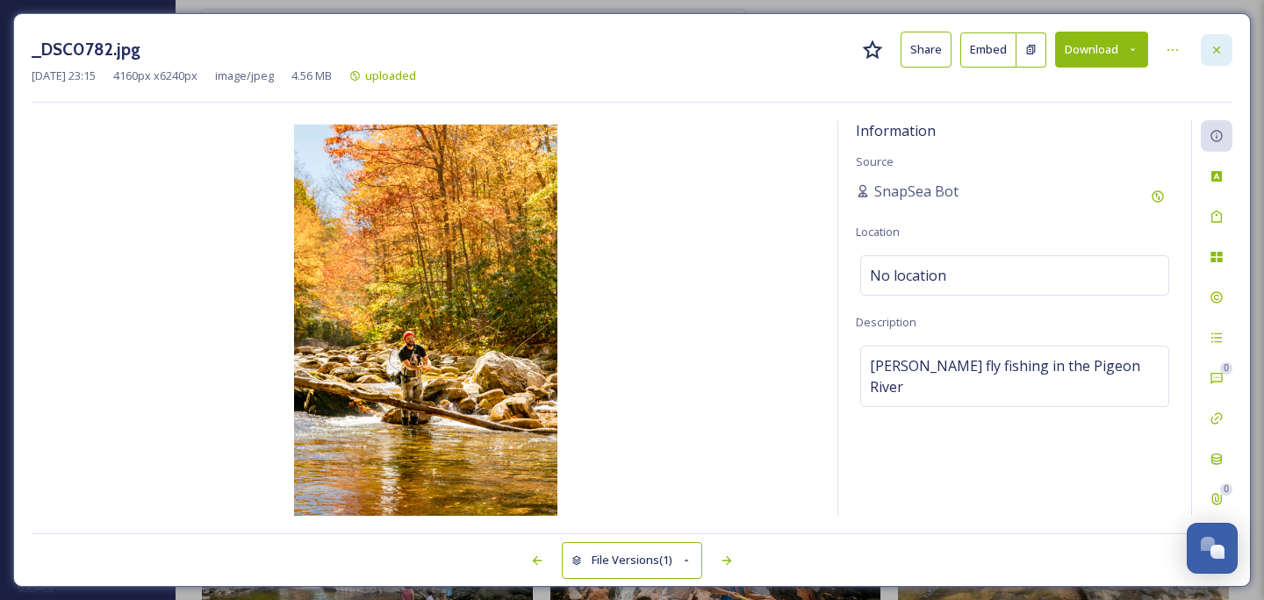
click at [1217, 50] on icon at bounding box center [1216, 49] width 7 height 7
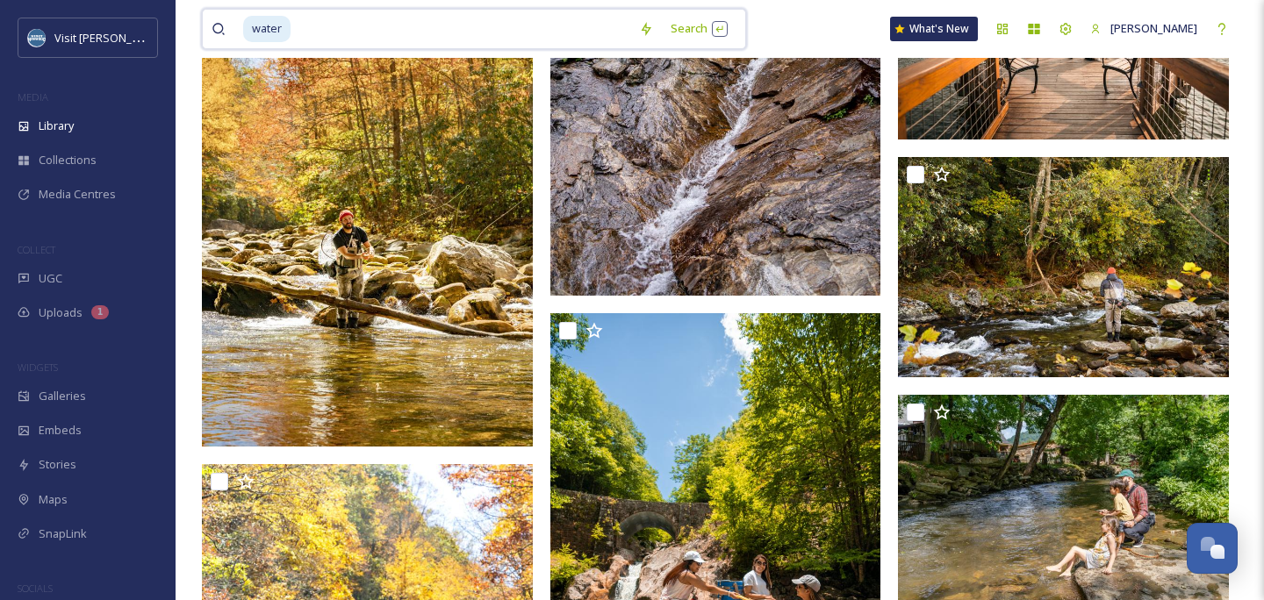
click at [405, 37] on input at bounding box center [461, 29] width 338 height 39
type input "w"
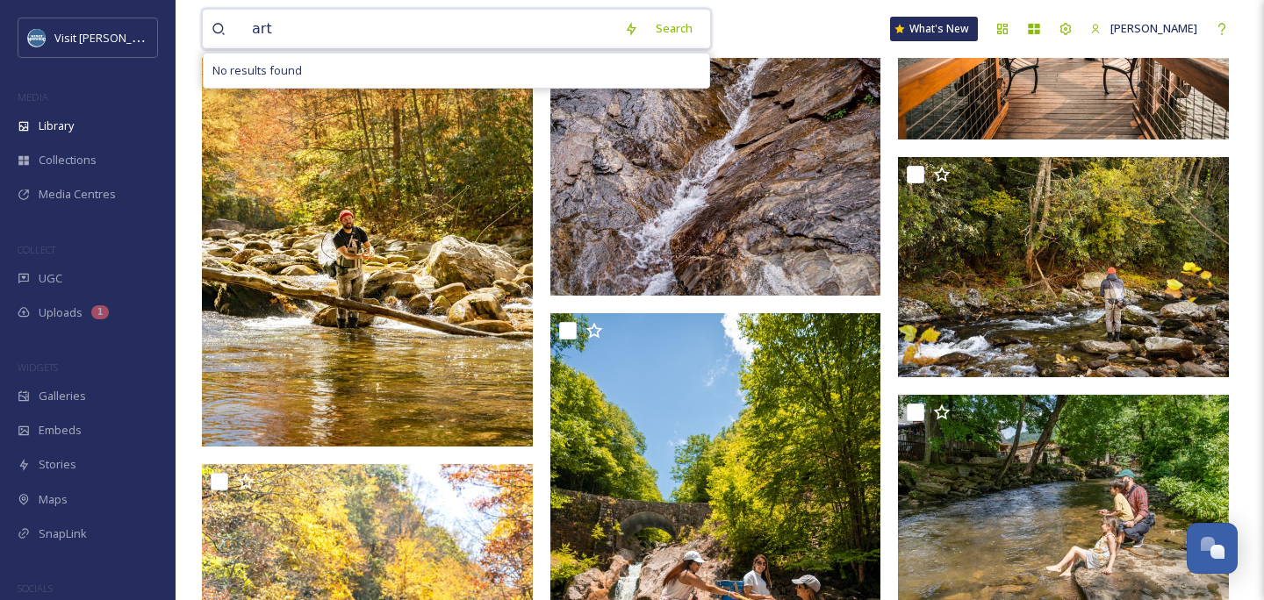
type input "arts"
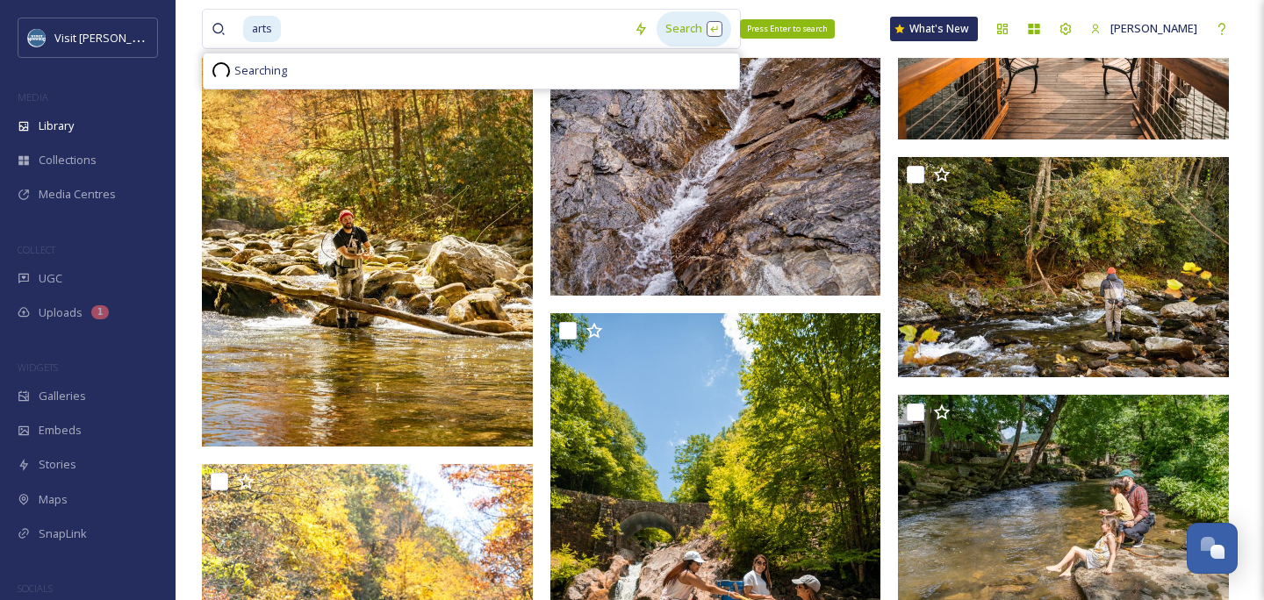
click at [689, 42] on div "Search Press Enter to search" at bounding box center [693, 28] width 75 height 34
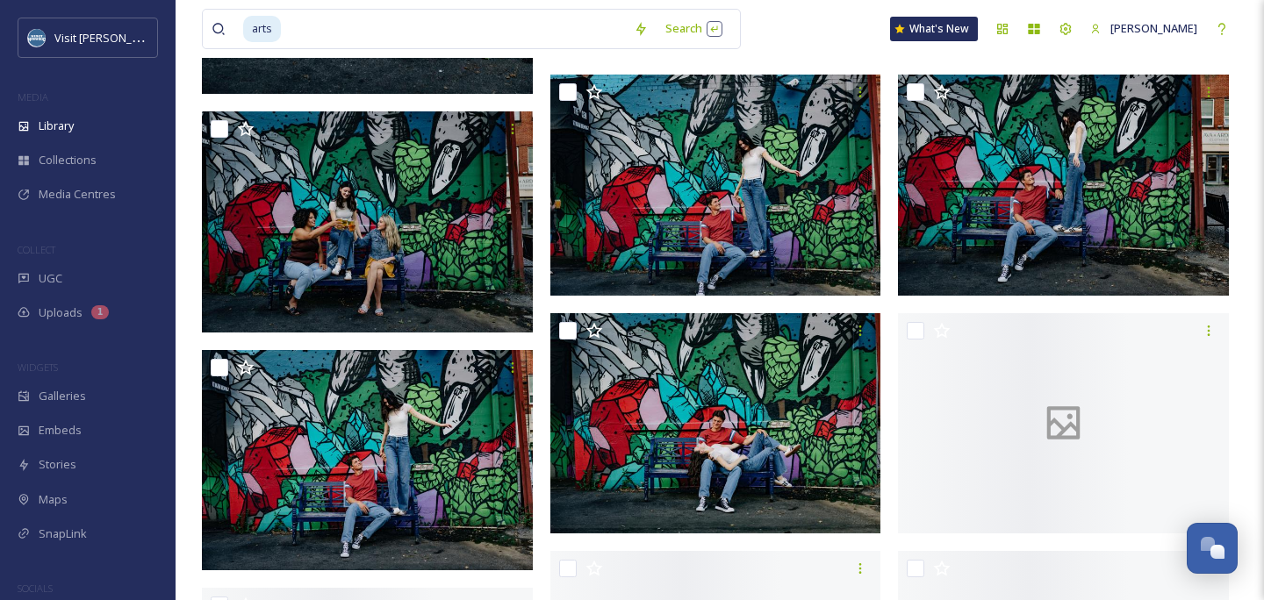
scroll to position [1208, 0]
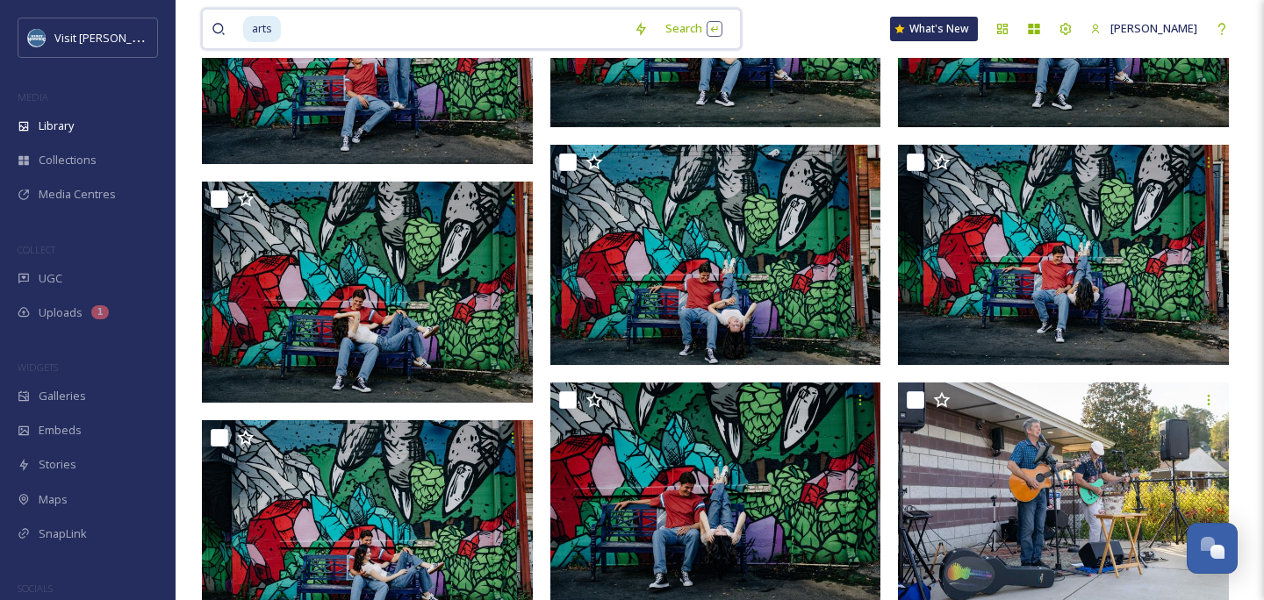
click at [448, 38] on input at bounding box center [454, 29] width 342 height 39
type input "a"
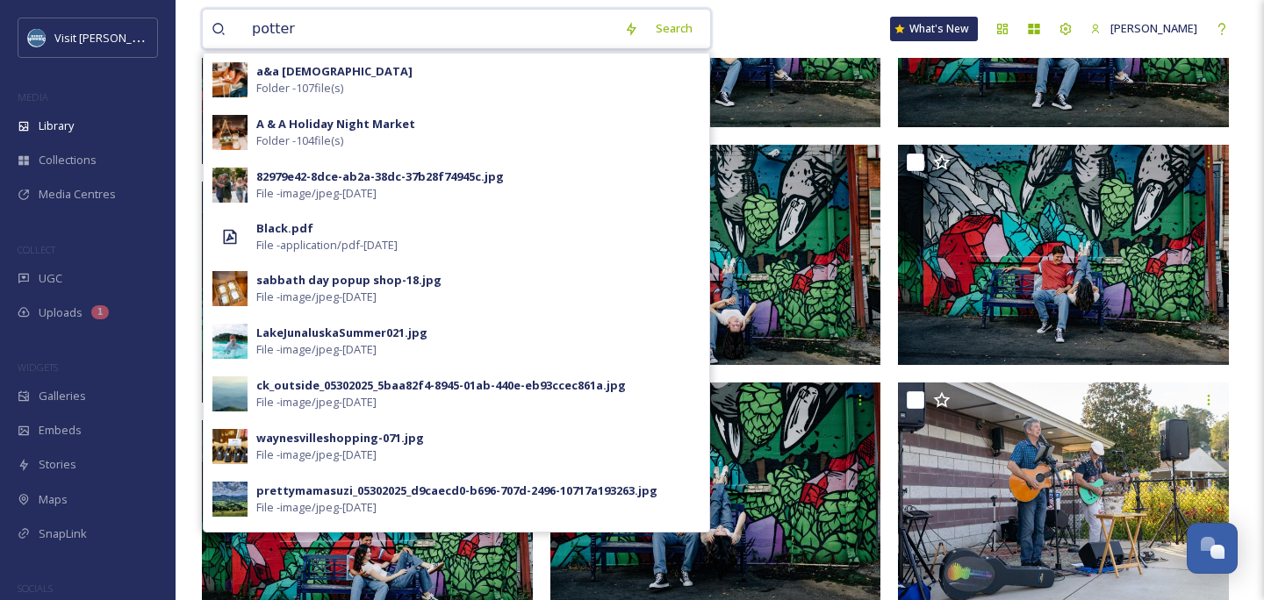
type input "pottery"
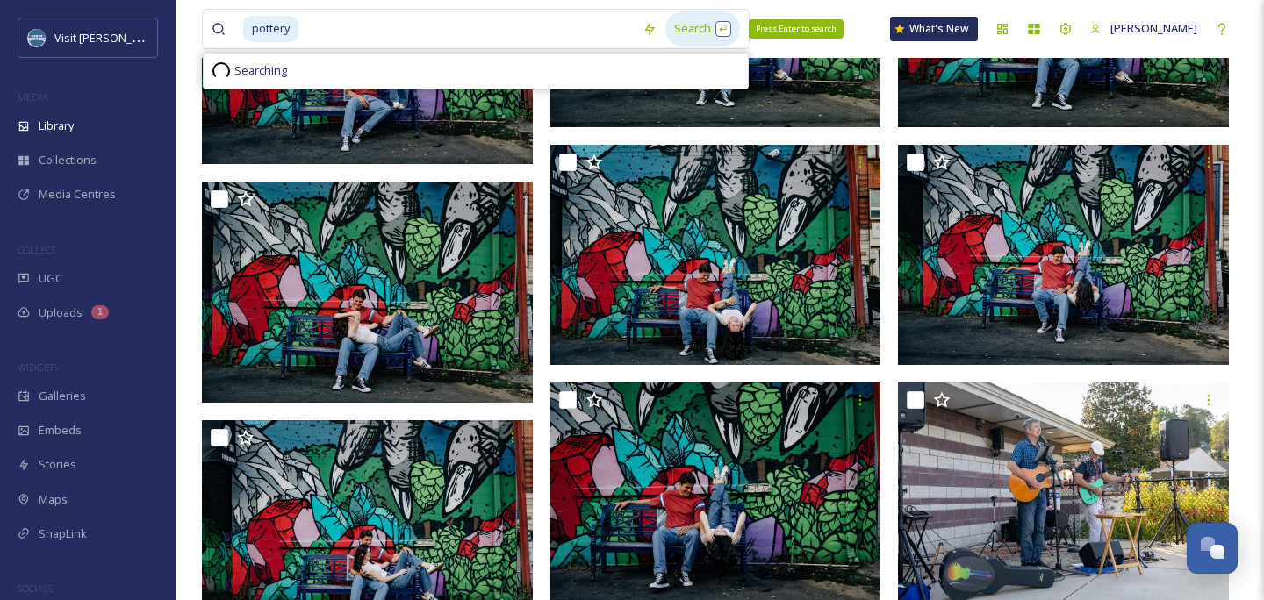
click at [726, 26] on div "Search Press Enter to search" at bounding box center [702, 28] width 75 height 34
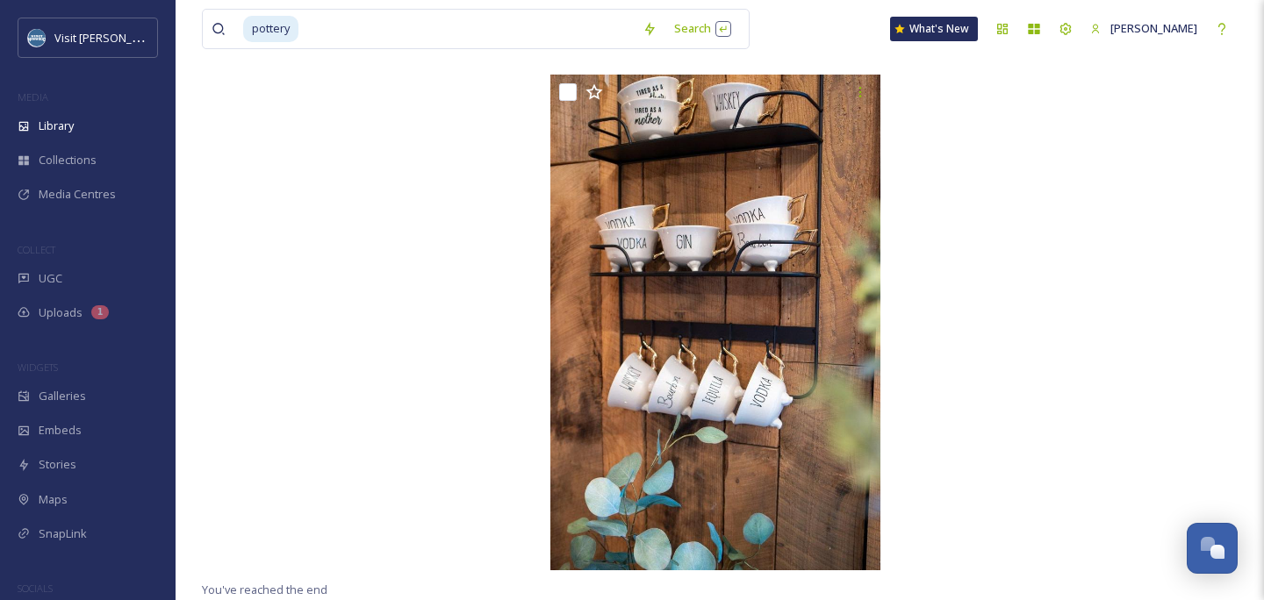
scroll to position [15819, 0]
click at [404, 26] on input at bounding box center [466, 29] width 333 height 39
type input "p"
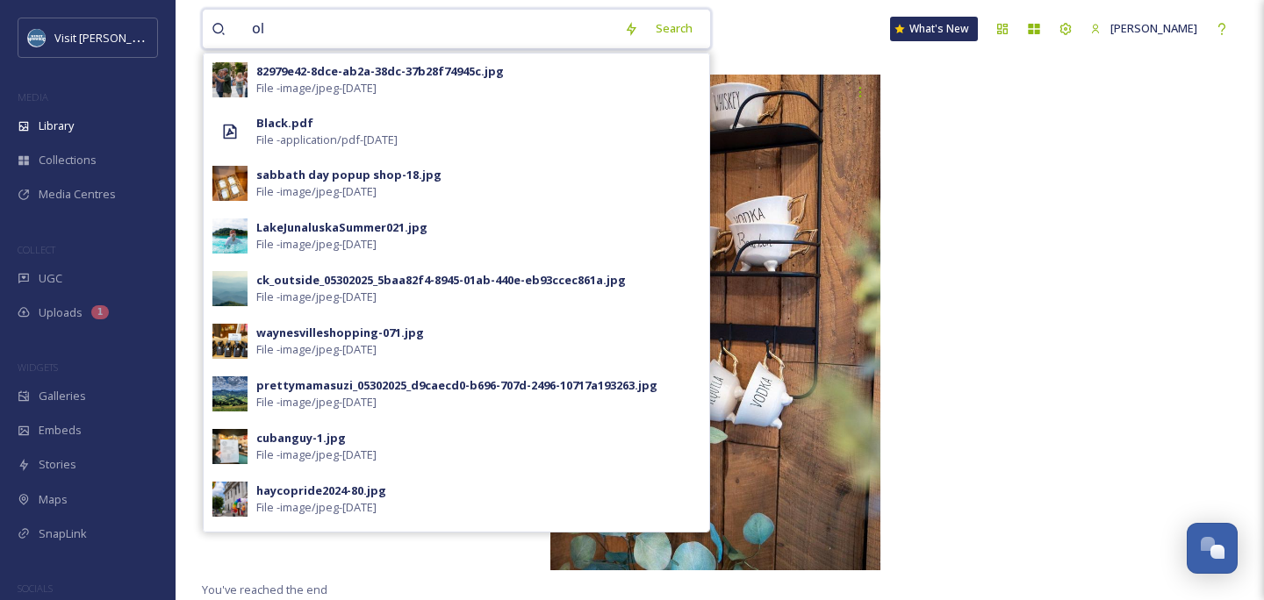
type input "o"
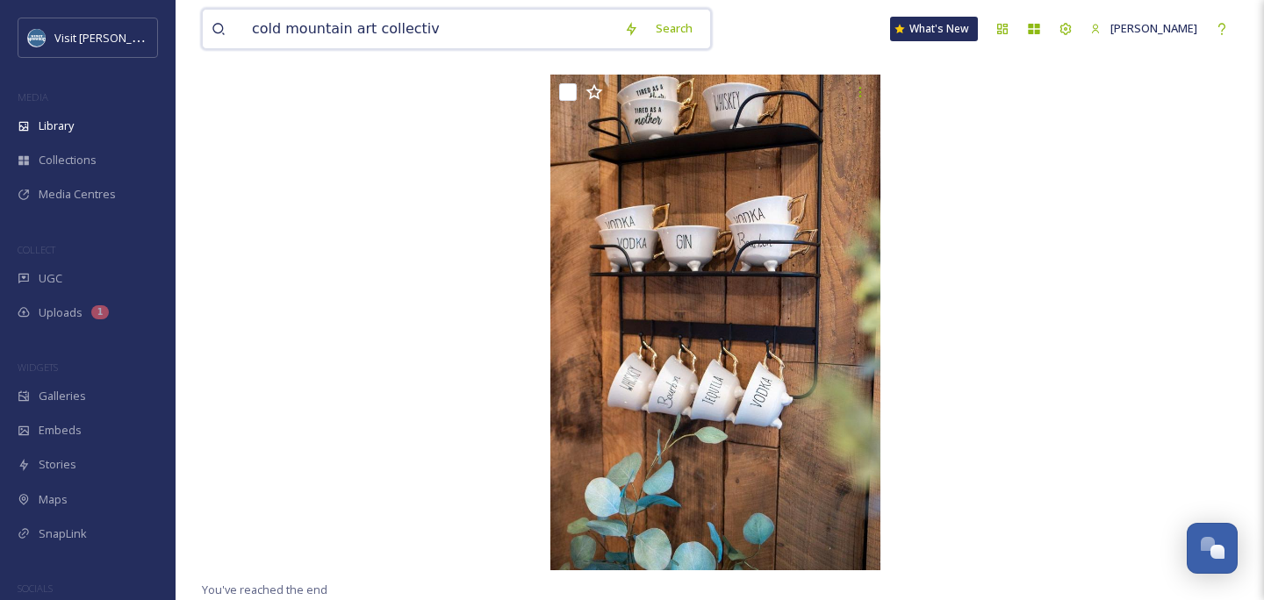
type input "cold mountain art collective"
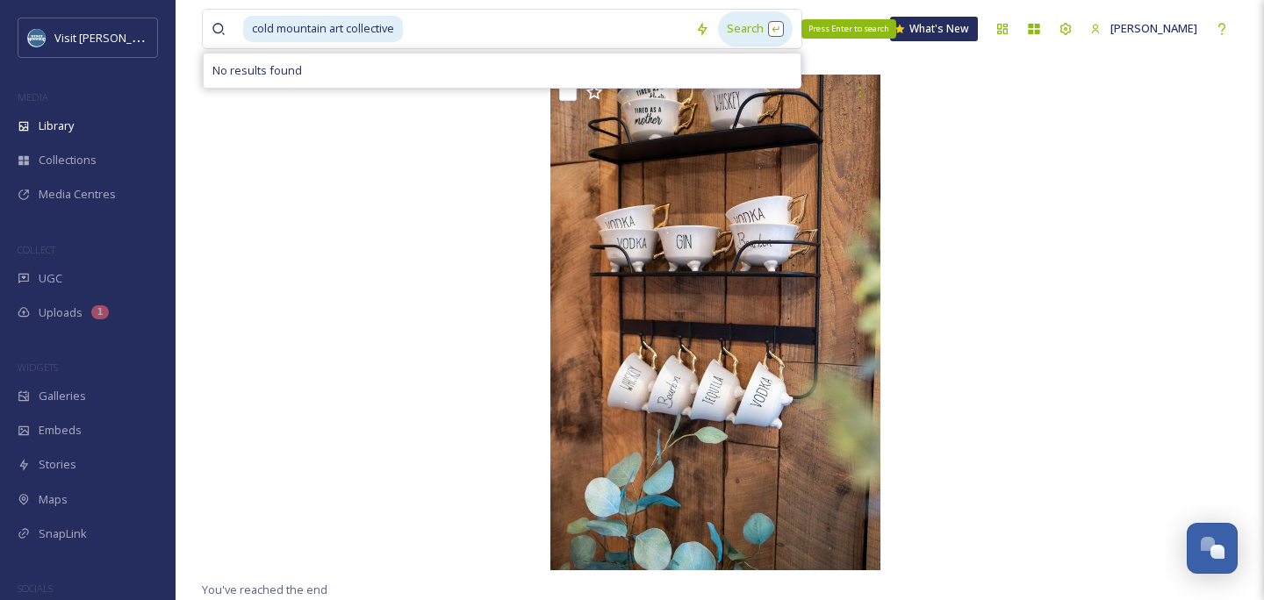
click at [756, 24] on div "Search Press Enter to search" at bounding box center [755, 28] width 75 height 34
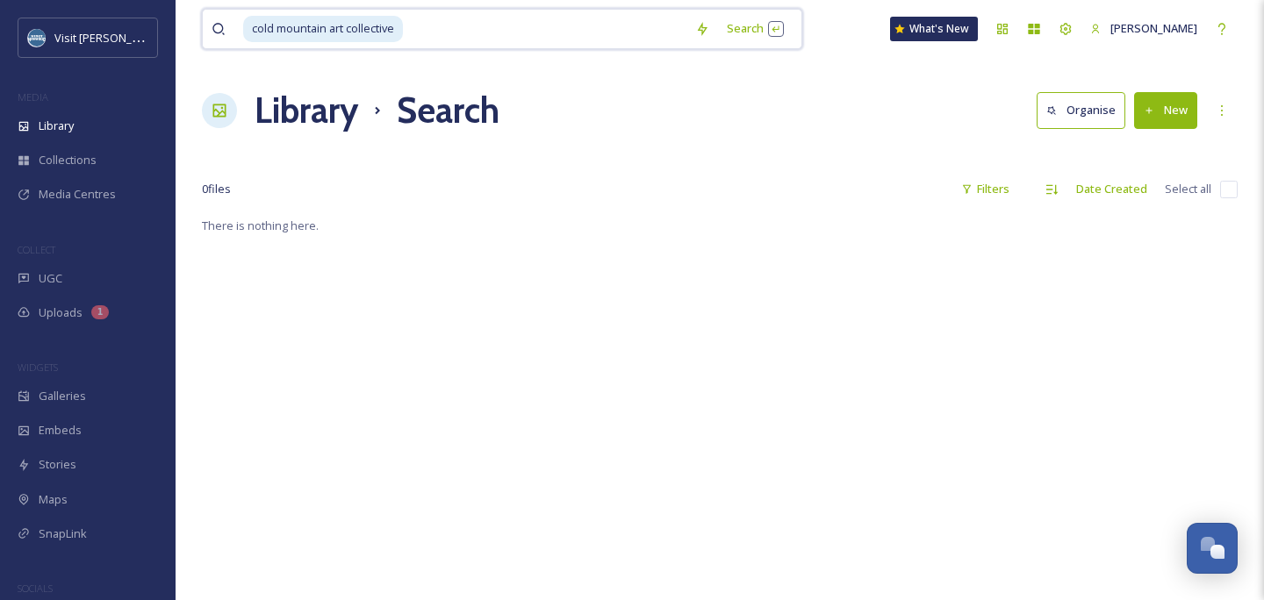
click at [450, 29] on input at bounding box center [546, 29] width 282 height 39
type input "c"
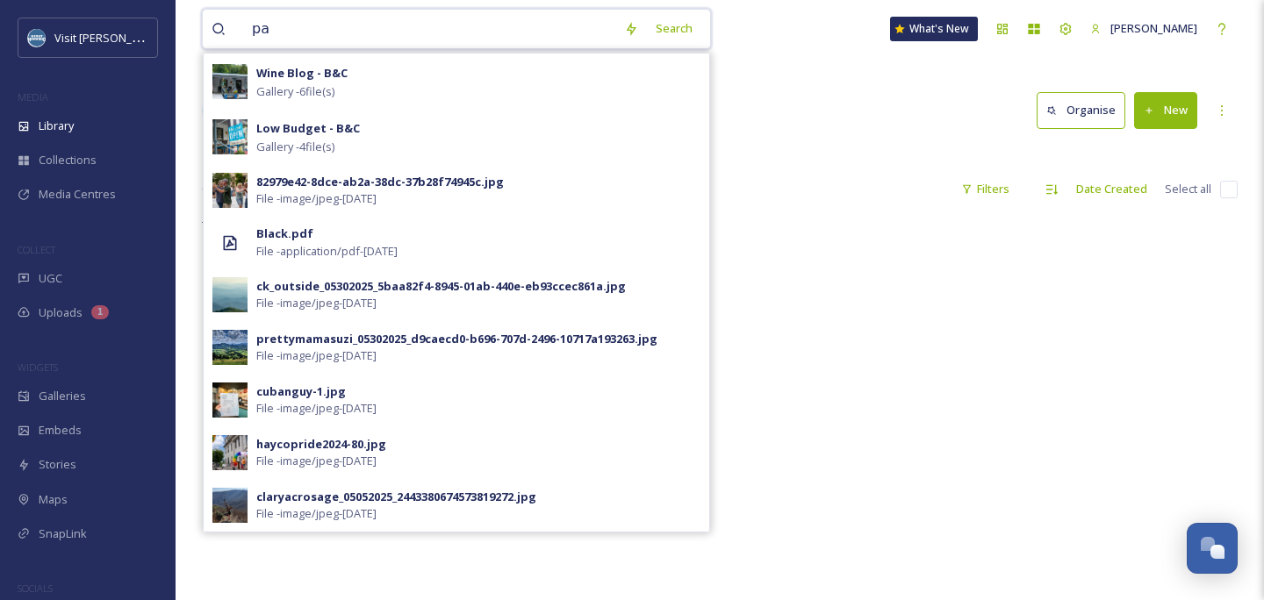
type input "p"
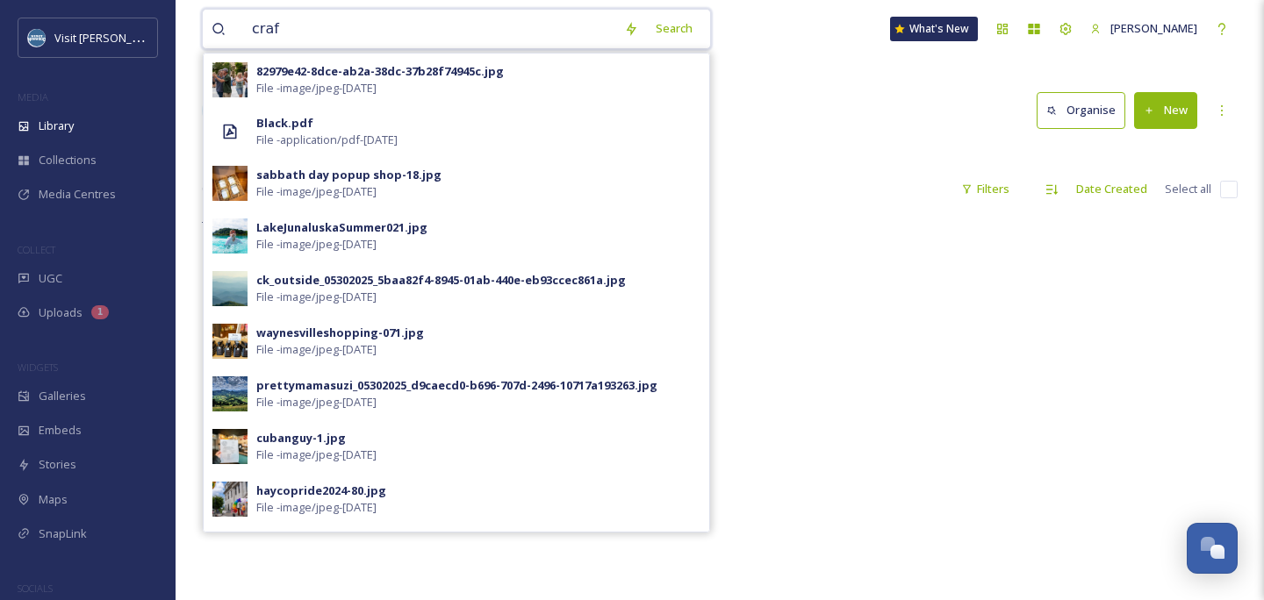
type input "craft"
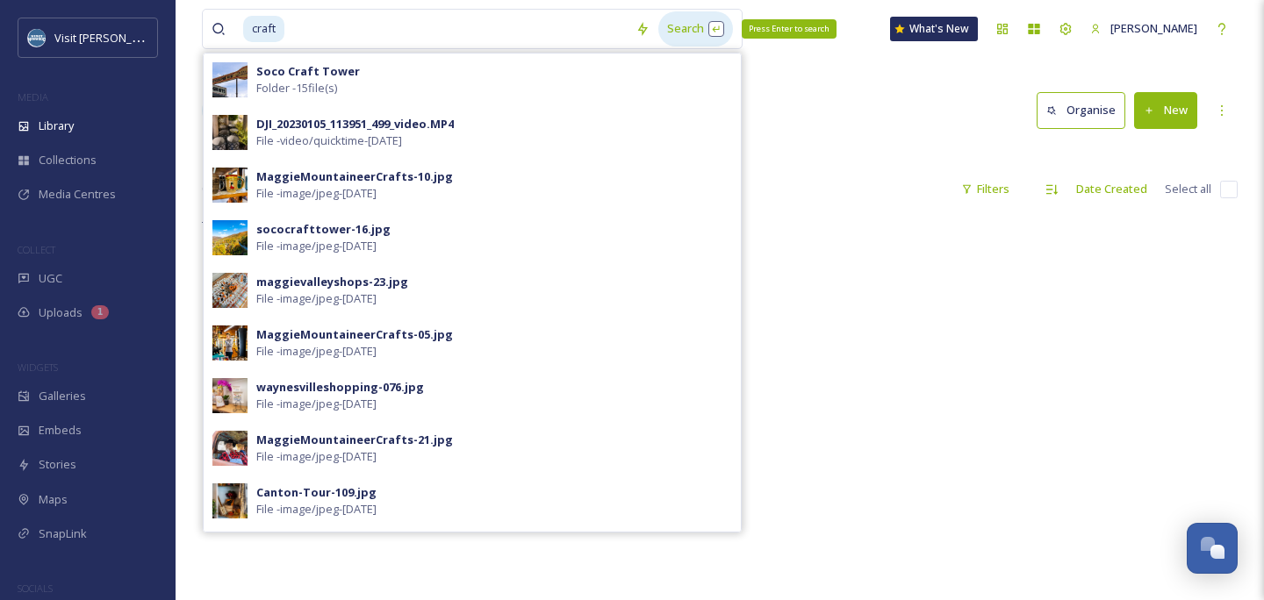
click at [719, 24] on div "Search Press Enter to search" at bounding box center [695, 28] width 75 height 34
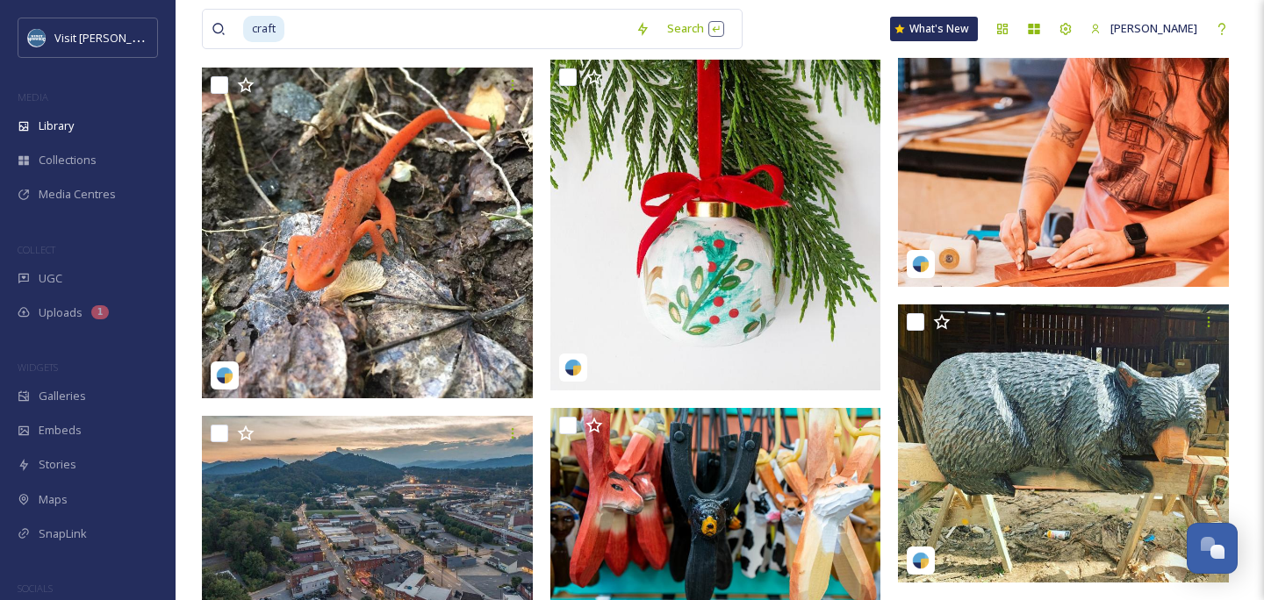
scroll to position [29727, 0]
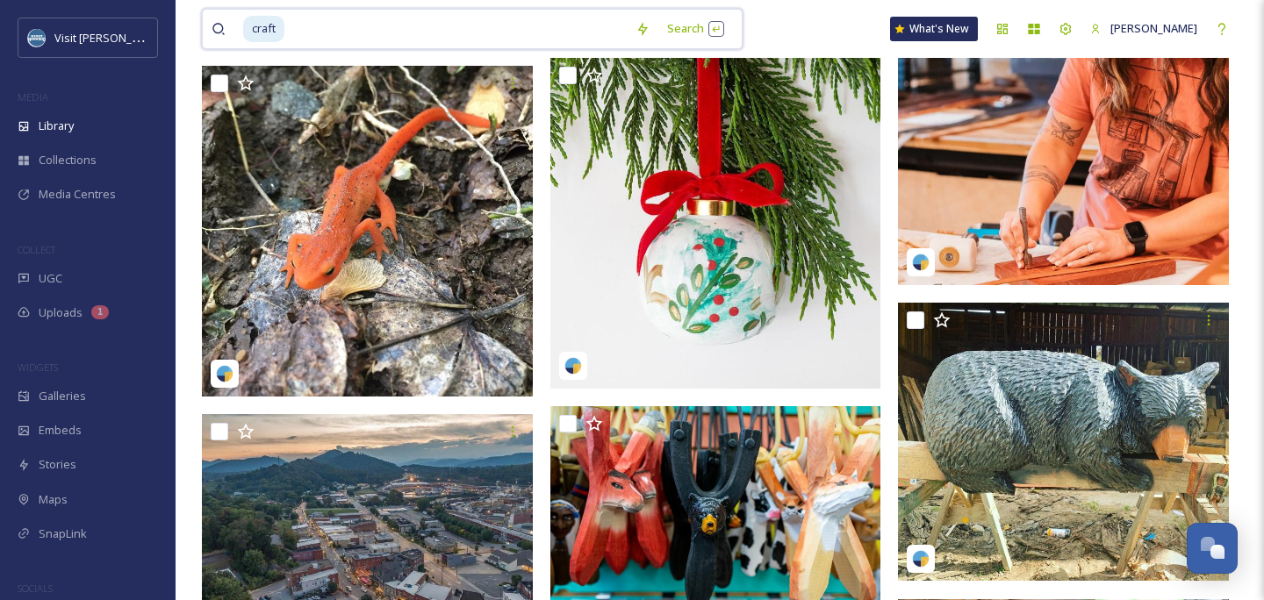
click at [548, 36] on input at bounding box center [456, 29] width 340 height 39
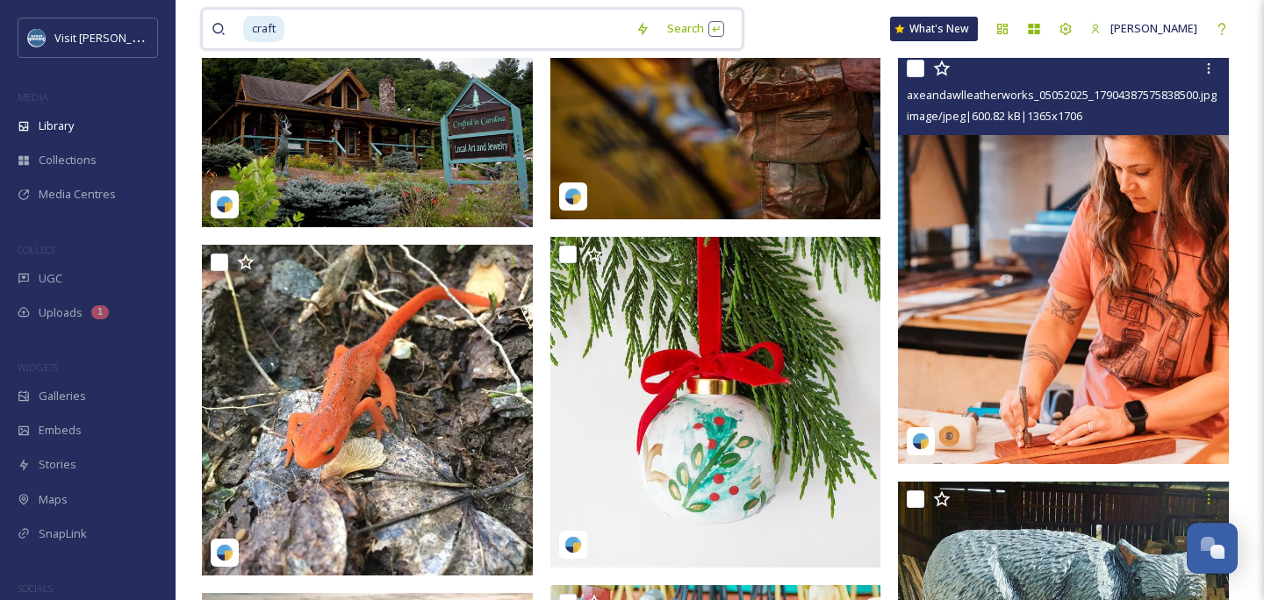
scroll to position [29439, 0]
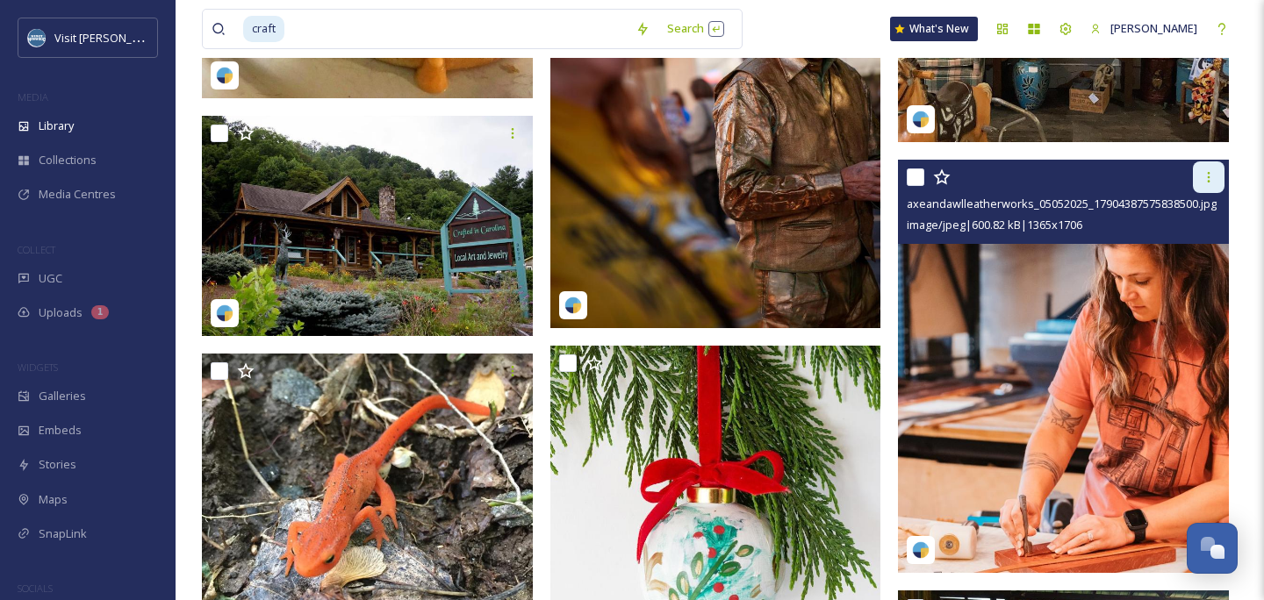
click at [1208, 170] on icon at bounding box center [1208, 177] width 14 height 14
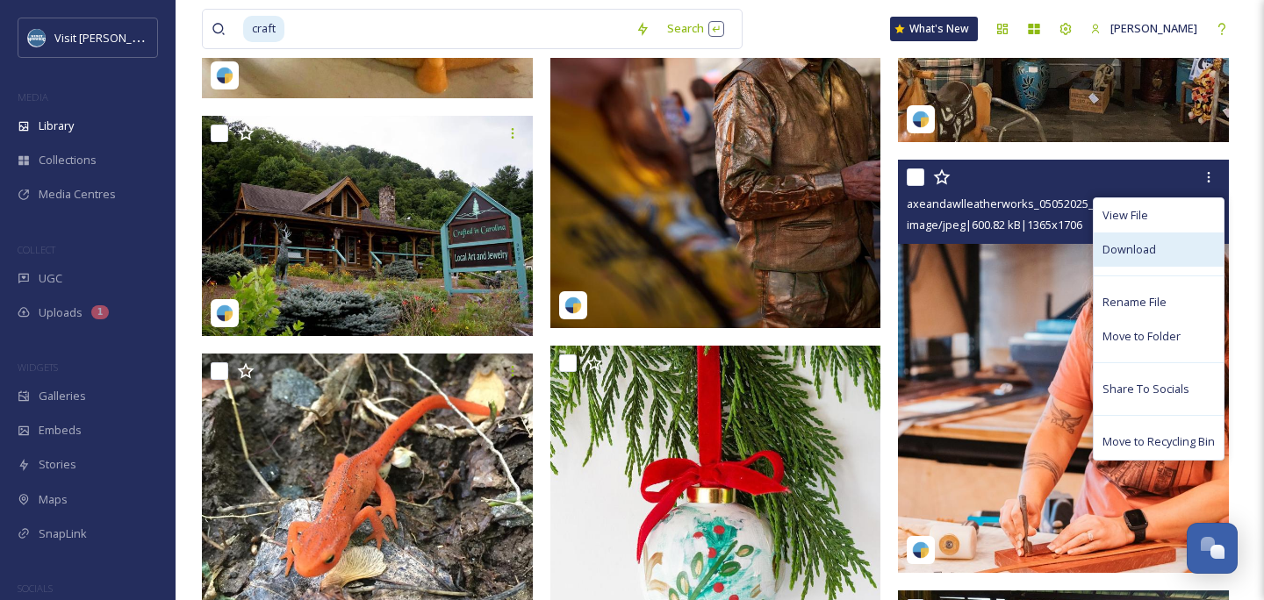
click at [1139, 257] on div "Download" at bounding box center [1158, 250] width 130 height 34
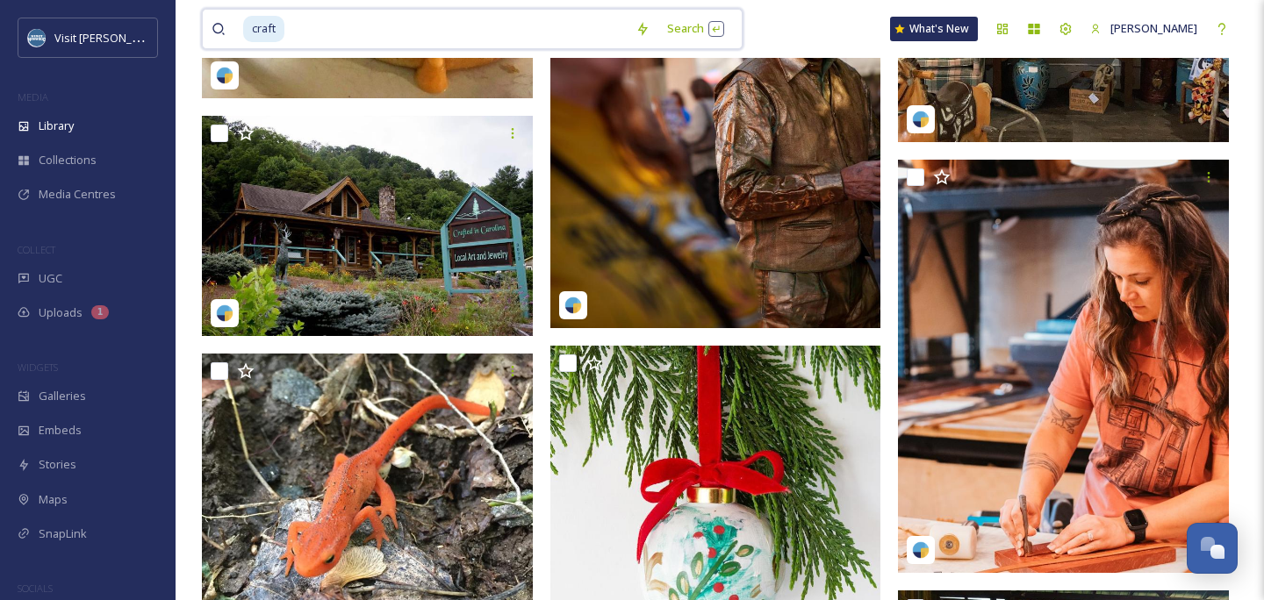
click at [405, 30] on input at bounding box center [456, 29] width 340 height 39
type input "="
type input "c"
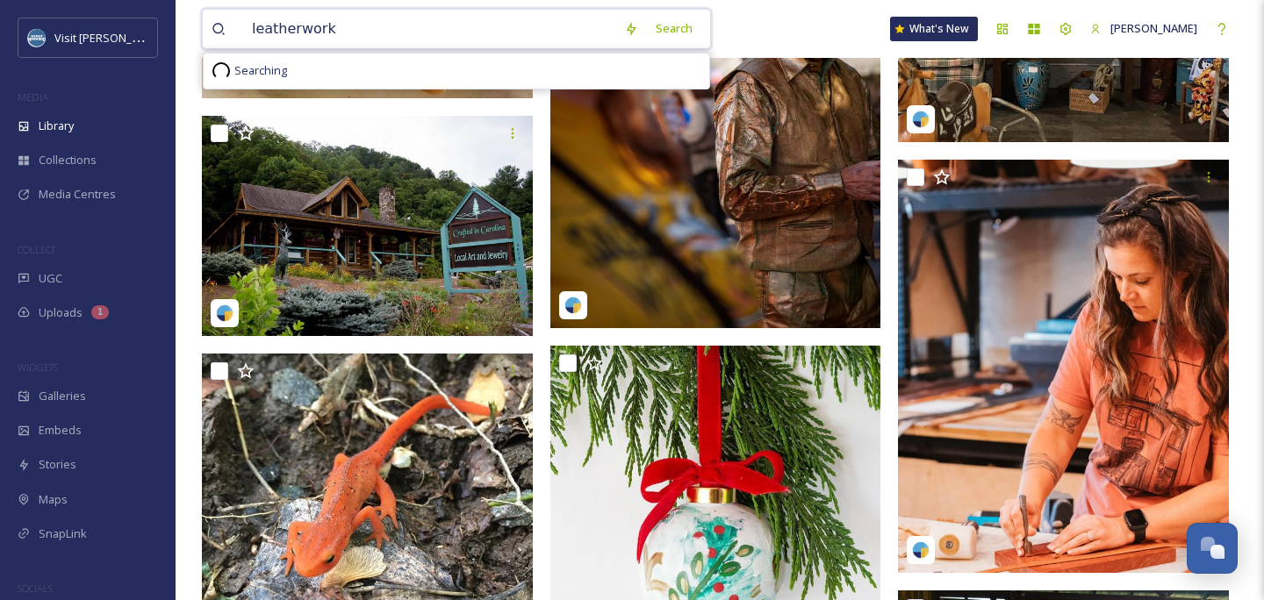
type input "leatherworks"
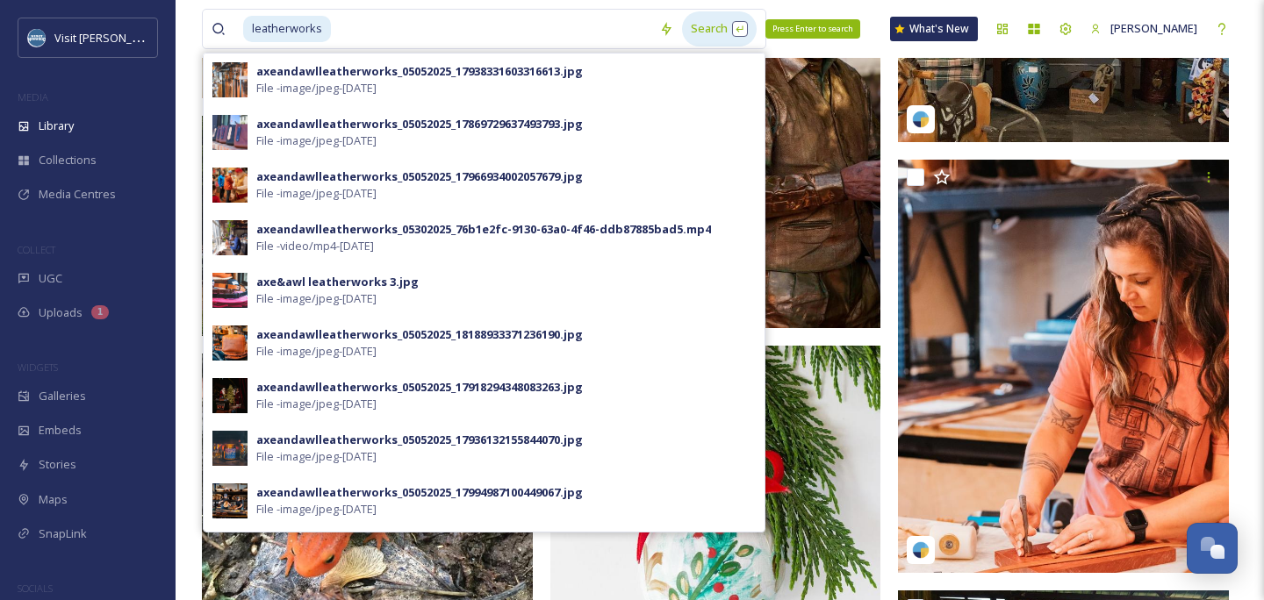
click at [717, 25] on div "Search Press Enter to search" at bounding box center [719, 28] width 75 height 34
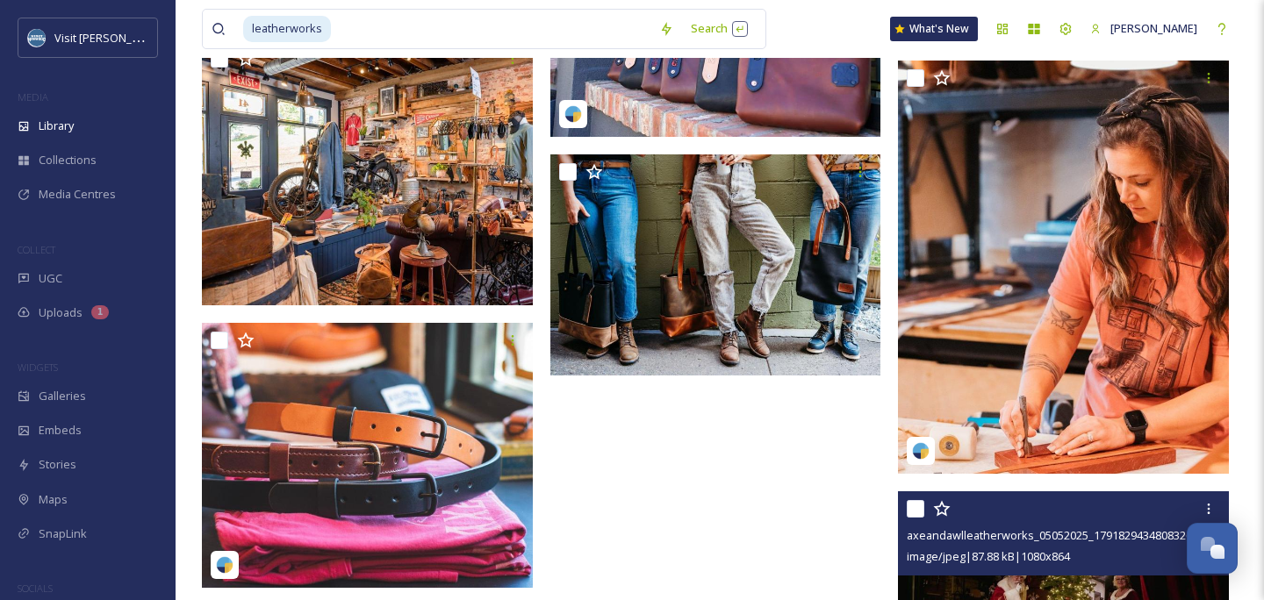
scroll to position [2457, 0]
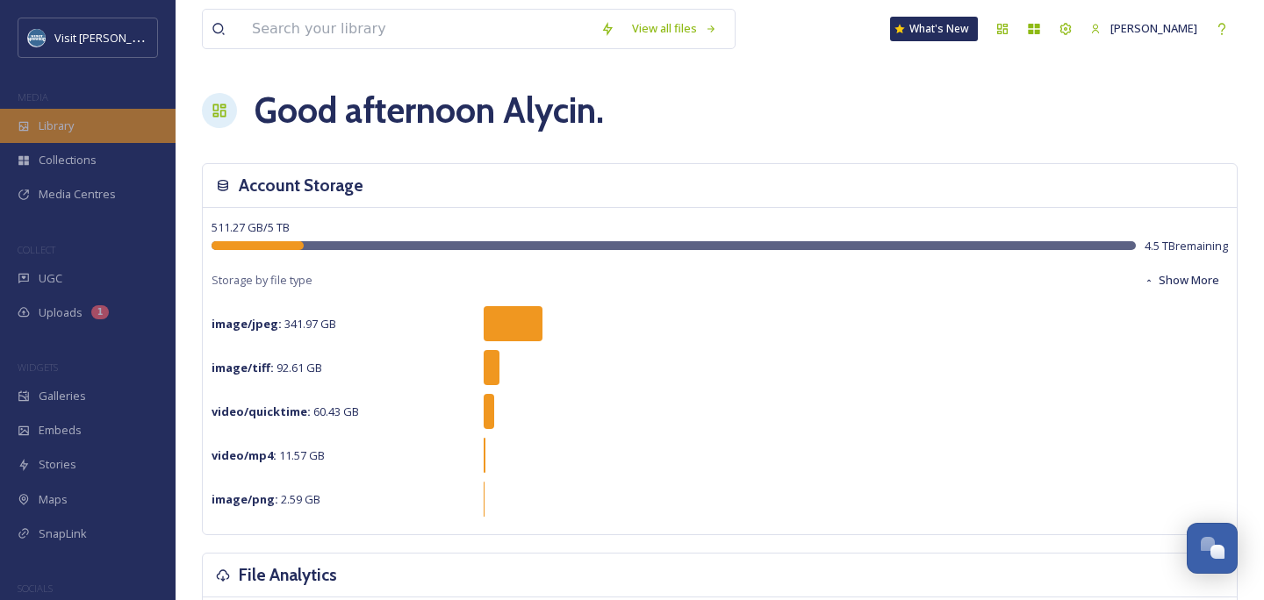
click at [81, 128] on div "Library" at bounding box center [88, 126] width 176 height 34
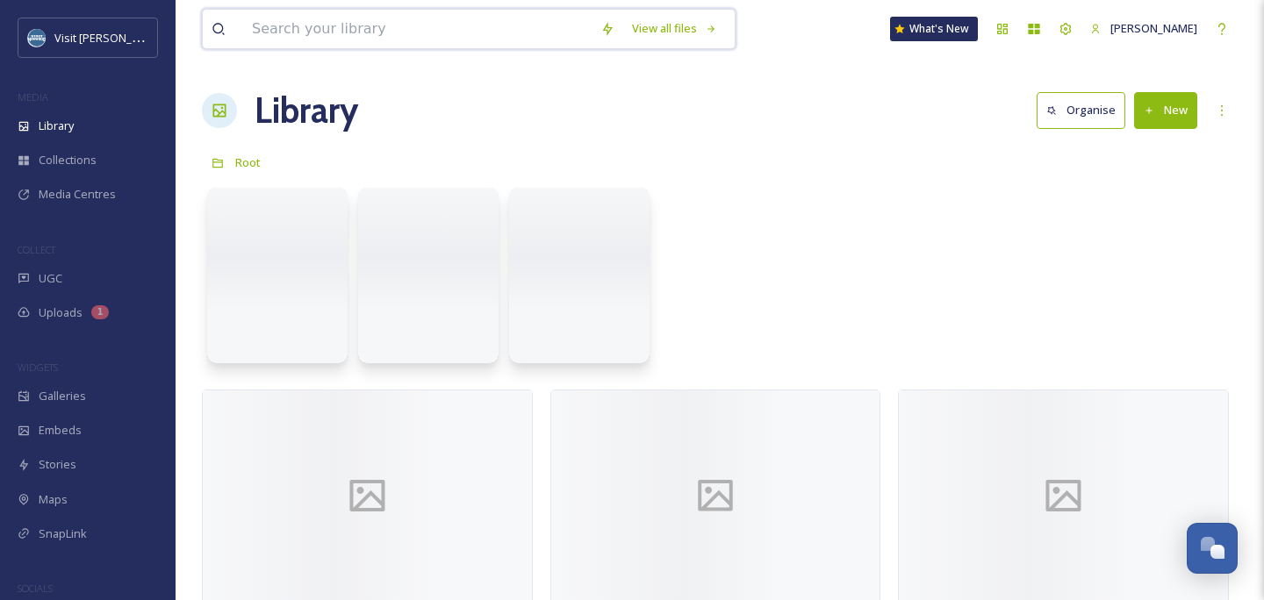
click at [403, 41] on input at bounding box center [417, 29] width 348 height 39
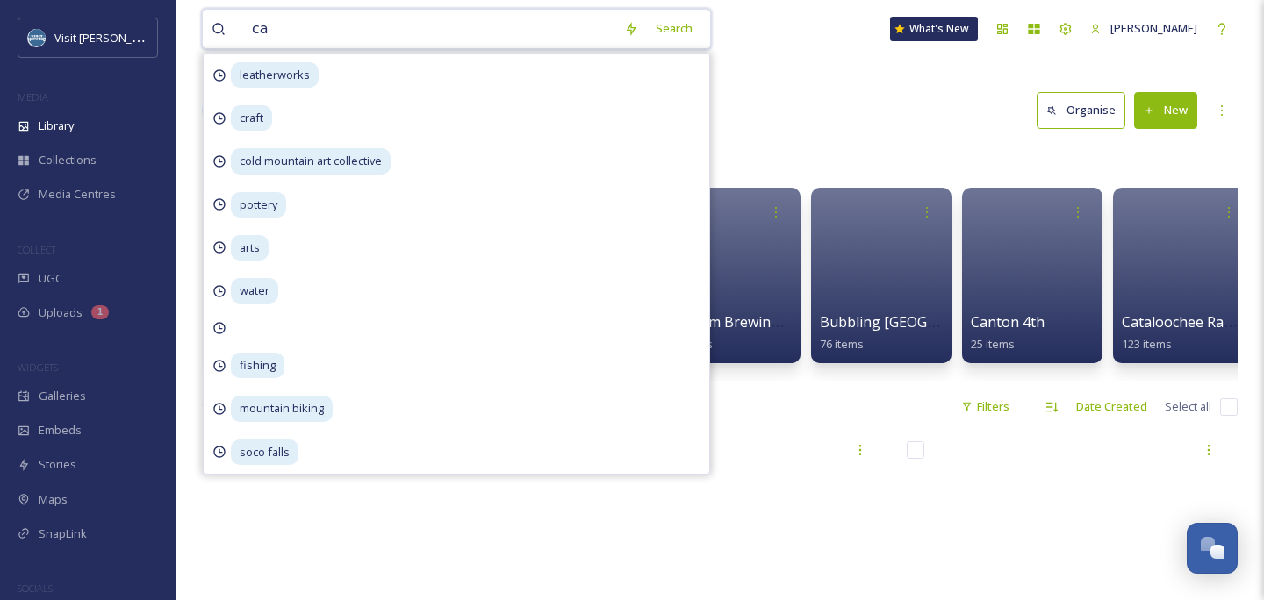
type input "c"
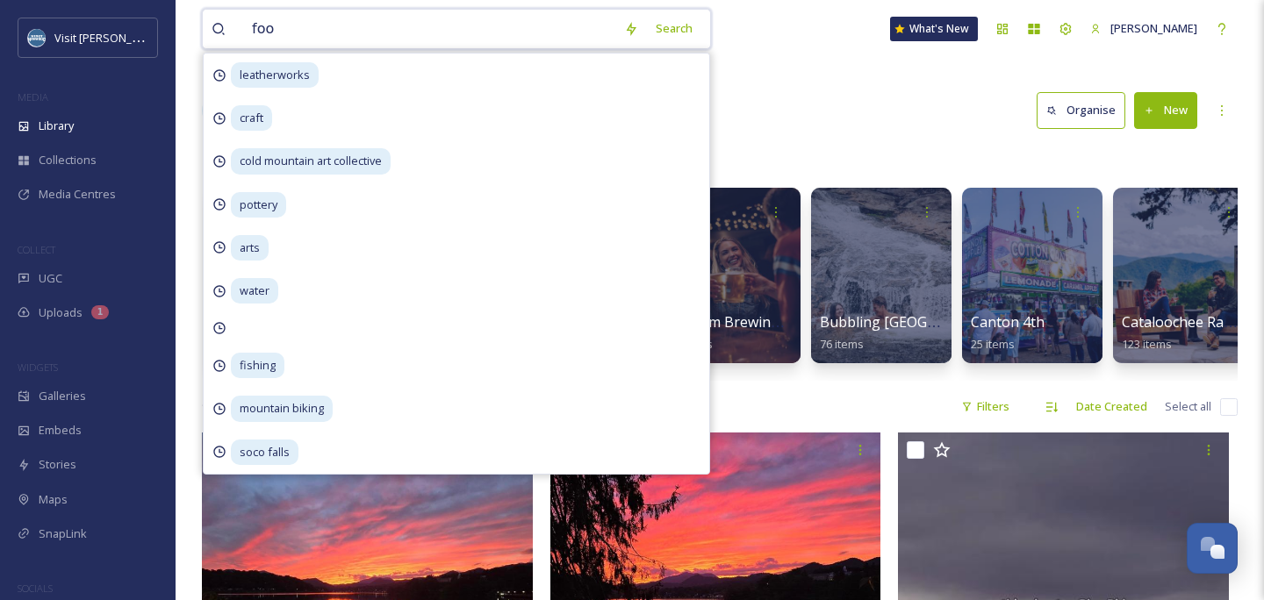
type input "food"
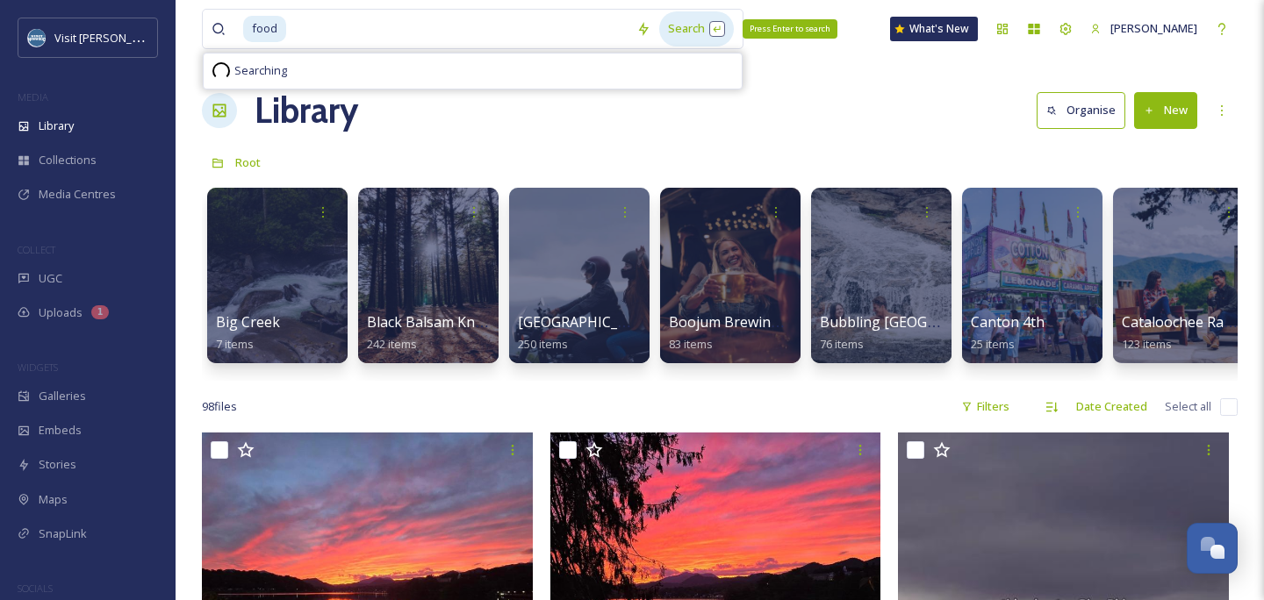
click at [727, 29] on div "Search Press Enter to search" at bounding box center [696, 28] width 75 height 34
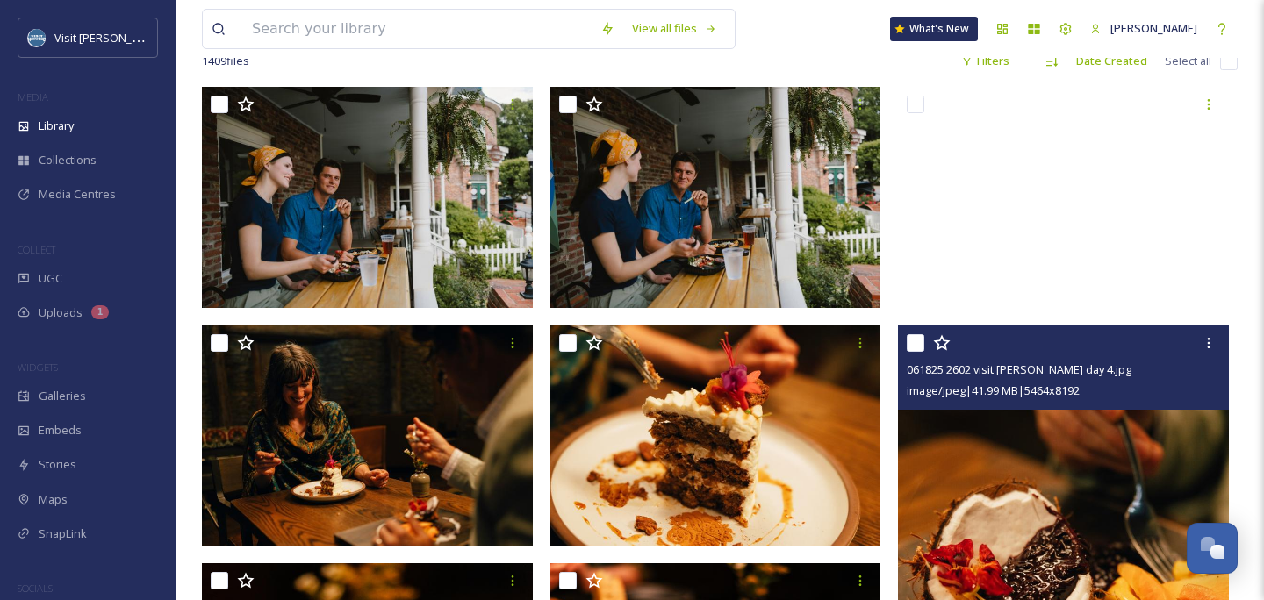
scroll to position [484, 0]
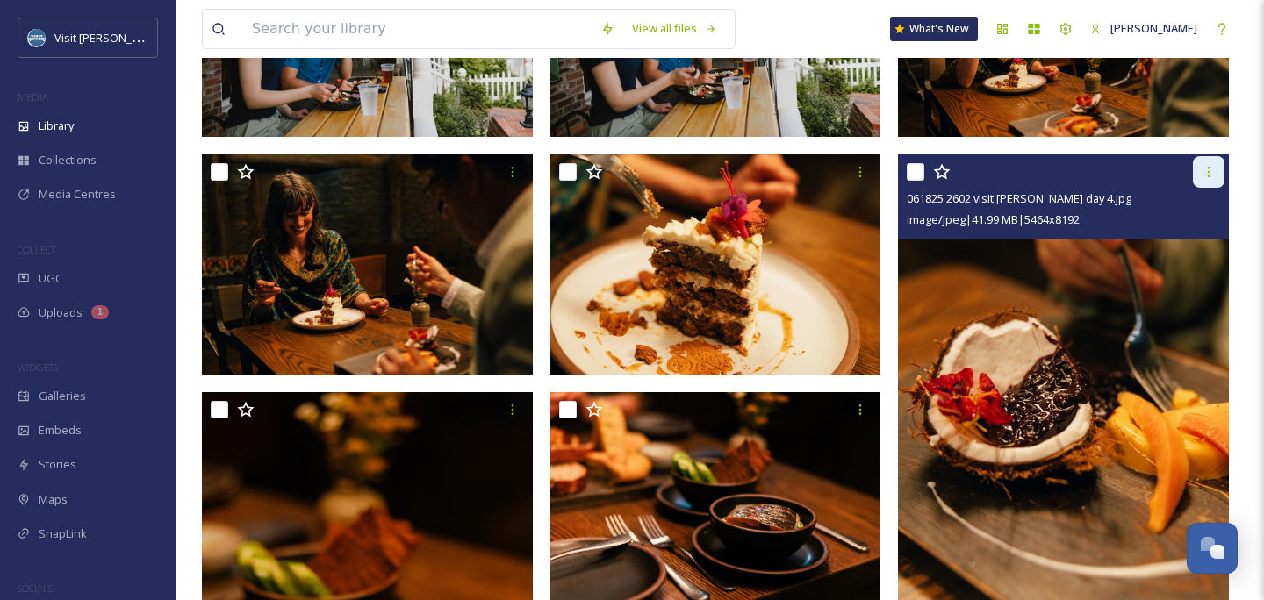
click at [1208, 170] on icon at bounding box center [1208, 172] width 14 height 14
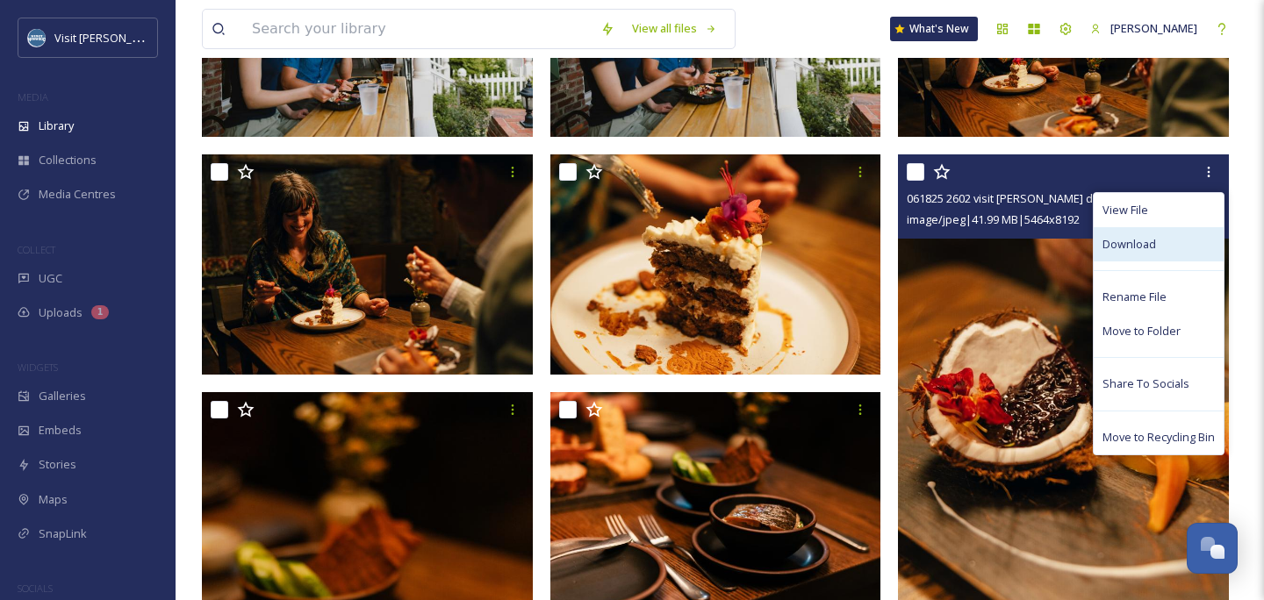
click at [1169, 240] on div "Download" at bounding box center [1158, 244] width 130 height 34
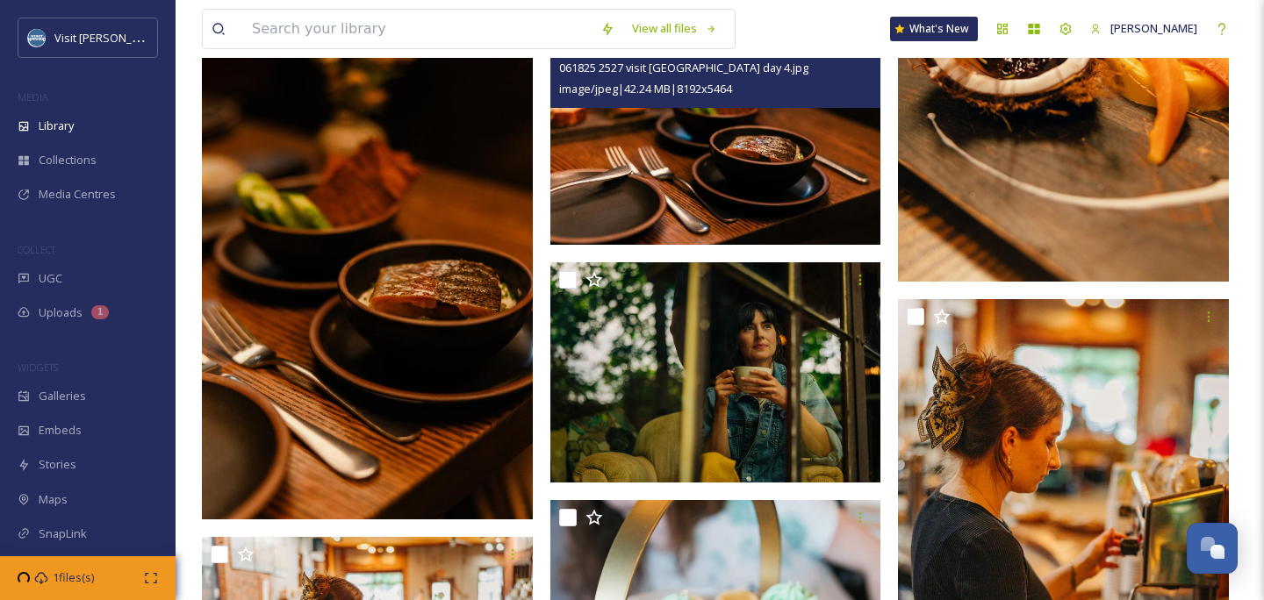
scroll to position [854, 0]
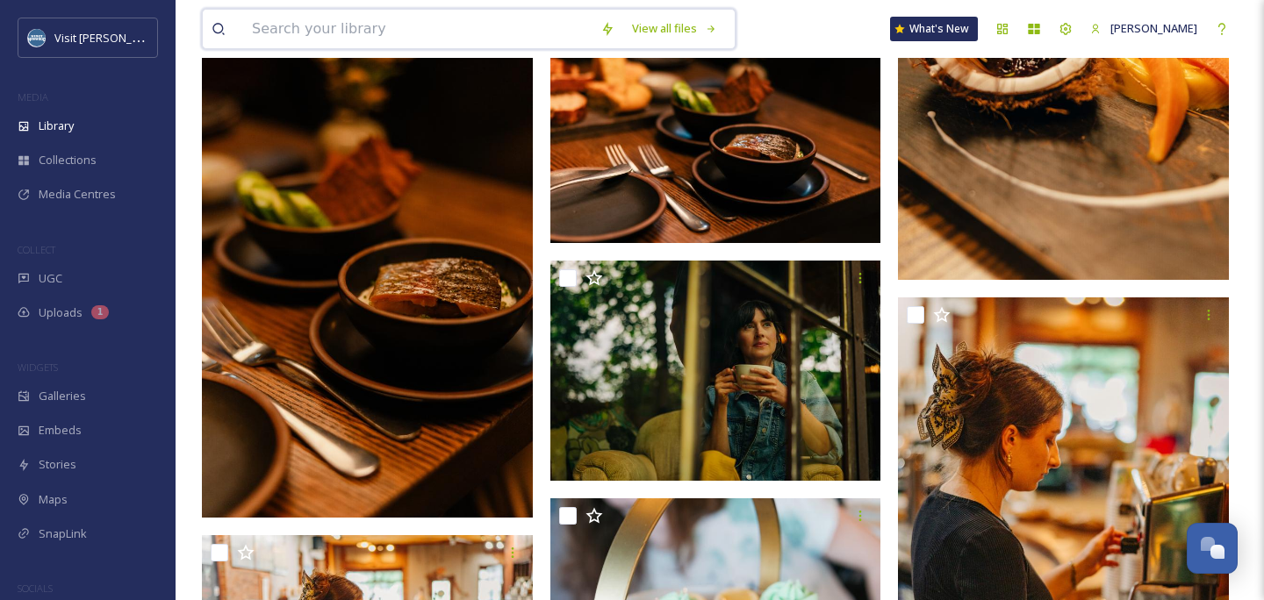
click at [403, 38] on input at bounding box center [417, 29] width 348 height 39
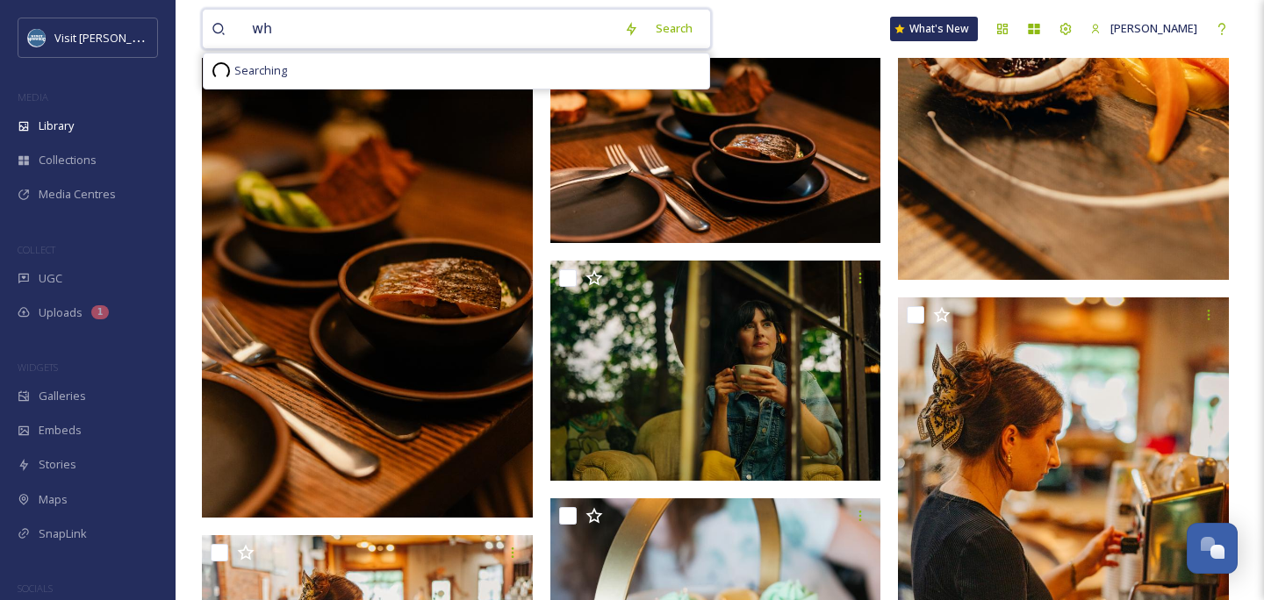
type input "w"
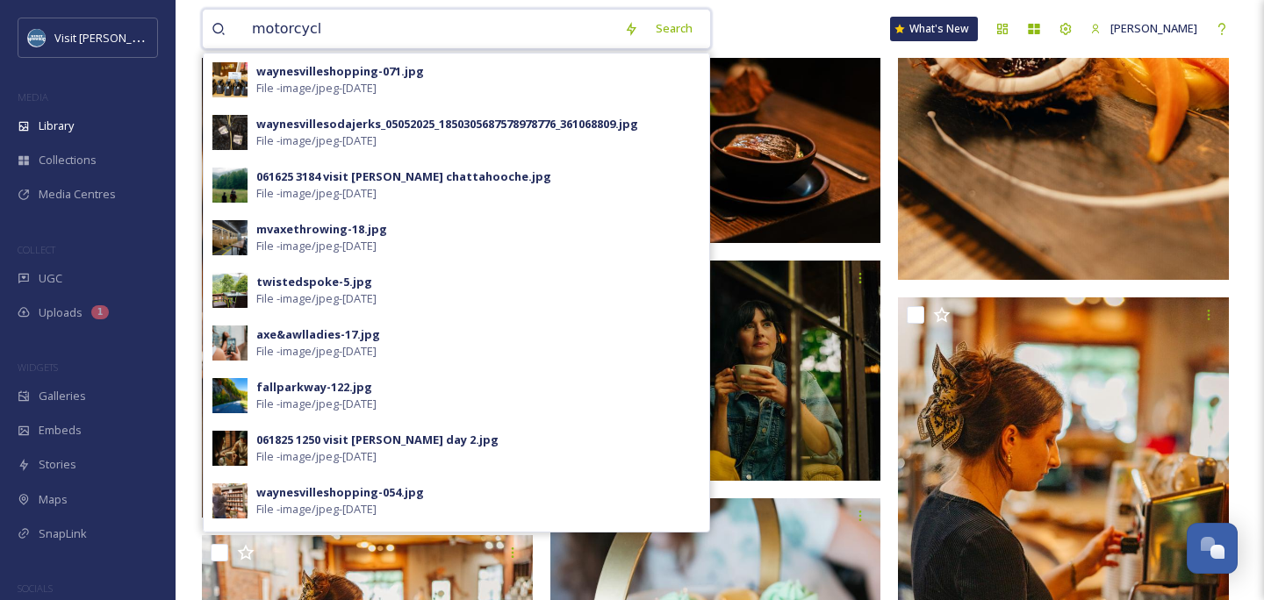
type input "motorcycle"
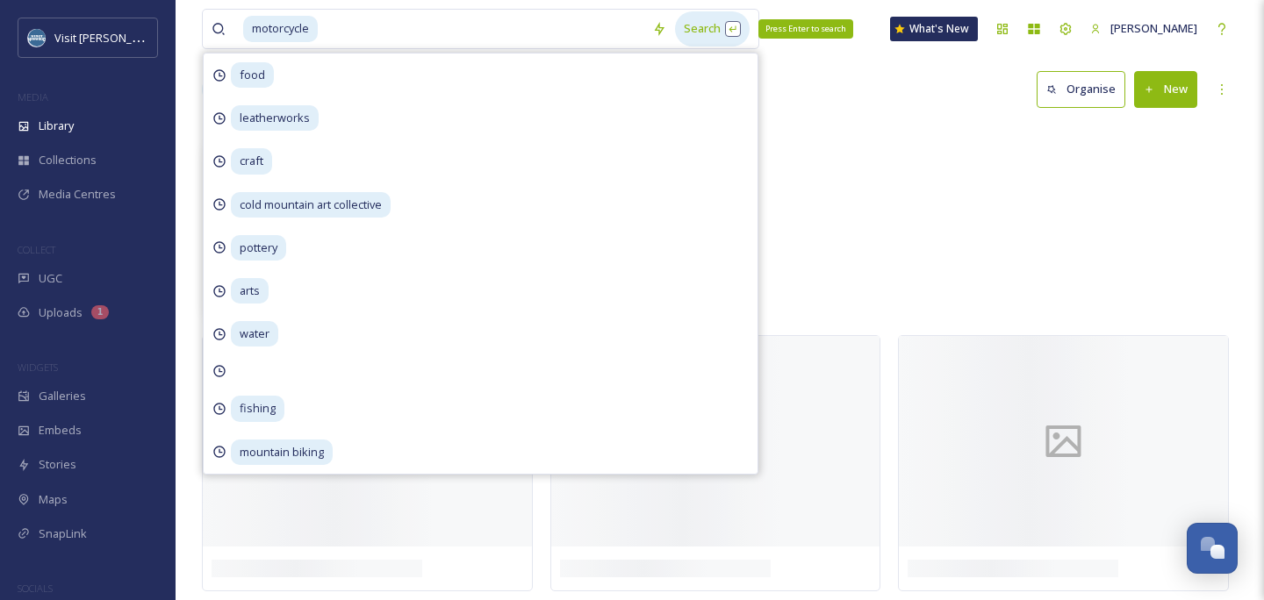
click at [720, 33] on div "Search Press Enter to search" at bounding box center [712, 28] width 75 height 34
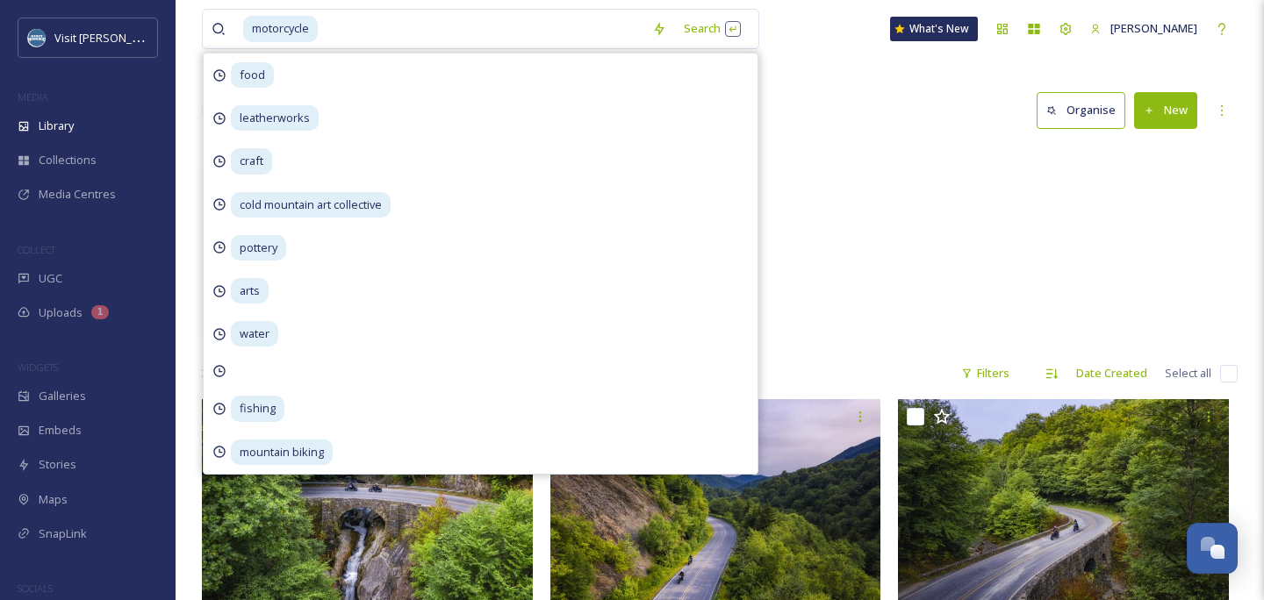
click at [937, 305] on div "Motorcycle Photos for WNC Mag 19 items" at bounding box center [720, 247] width 1036 height 202
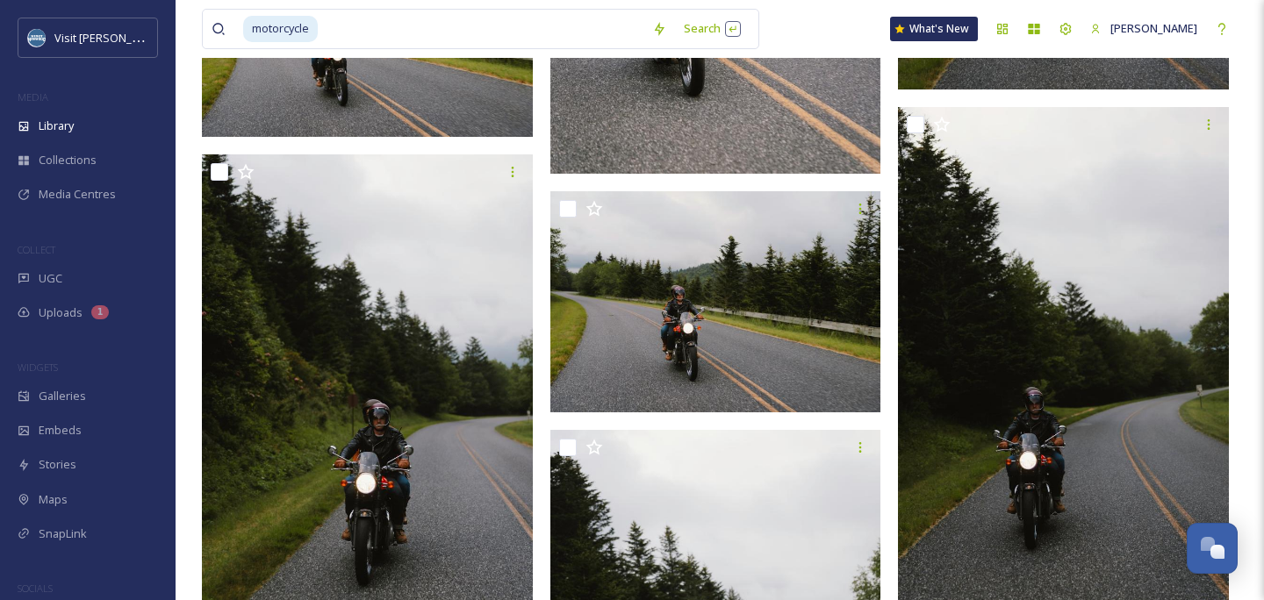
scroll to position [4180, 0]
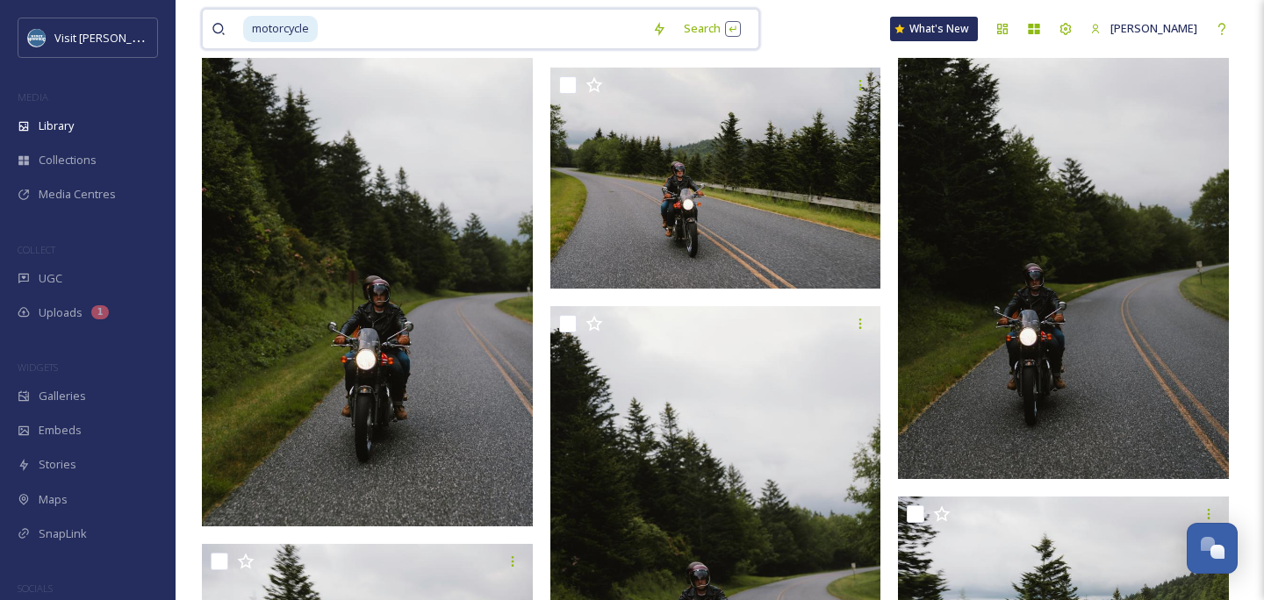
click at [574, 35] on input at bounding box center [481, 29] width 324 height 39
type input "m"
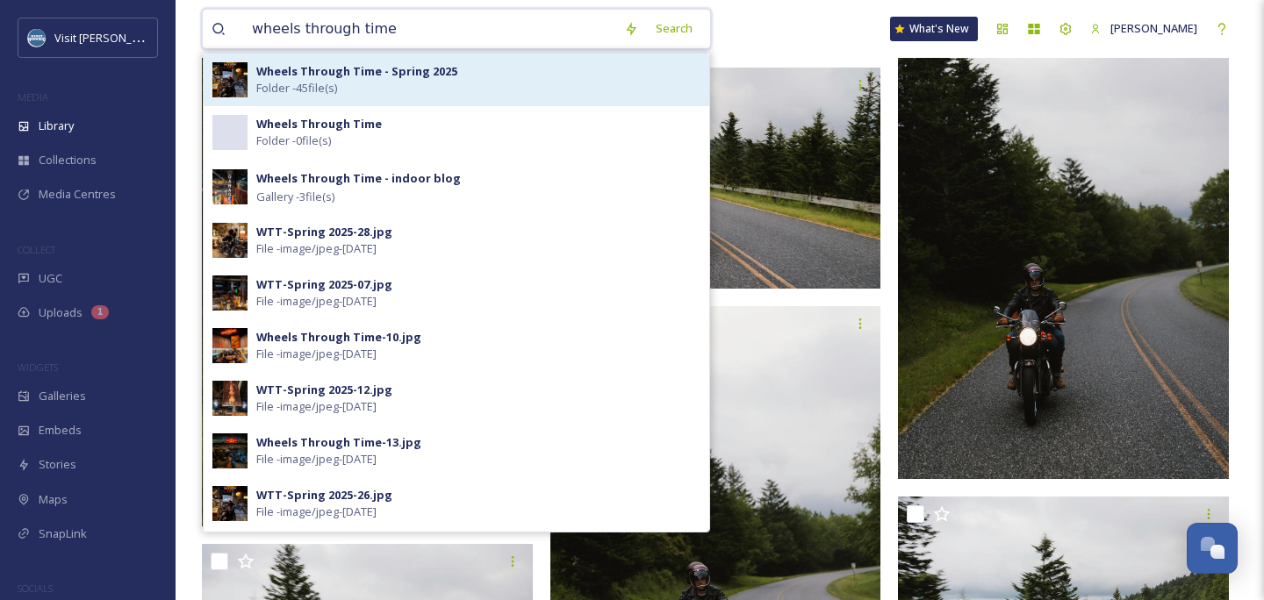
type input "wheels through time"
click at [434, 87] on div "Wheels Through Time - Spring 2025 Folder - 45 file(s)" at bounding box center [478, 79] width 444 height 33
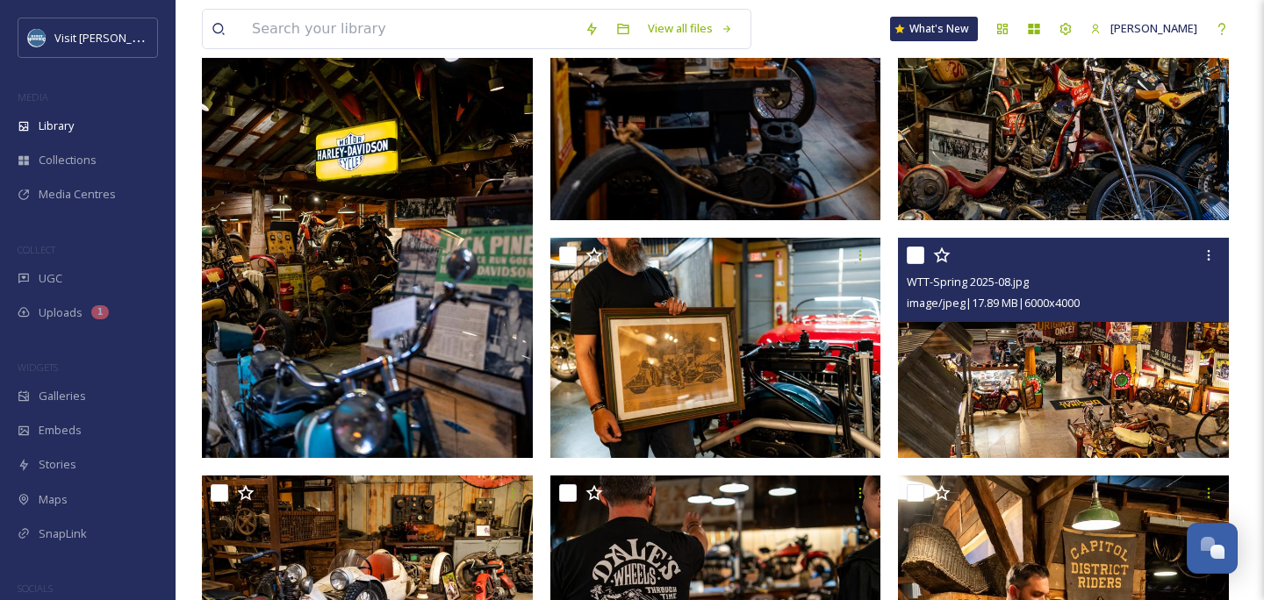
scroll to position [3486, 0]
click at [1128, 380] on img at bounding box center [1063, 348] width 331 height 221
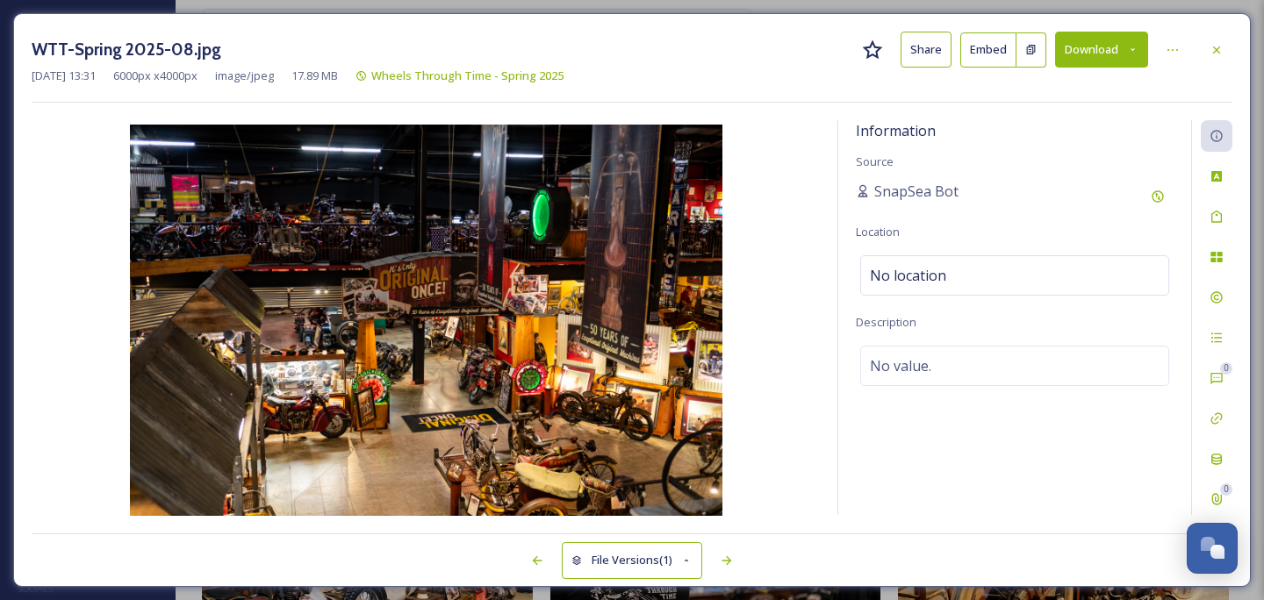
click at [1108, 48] on button "Download" at bounding box center [1101, 50] width 93 height 36
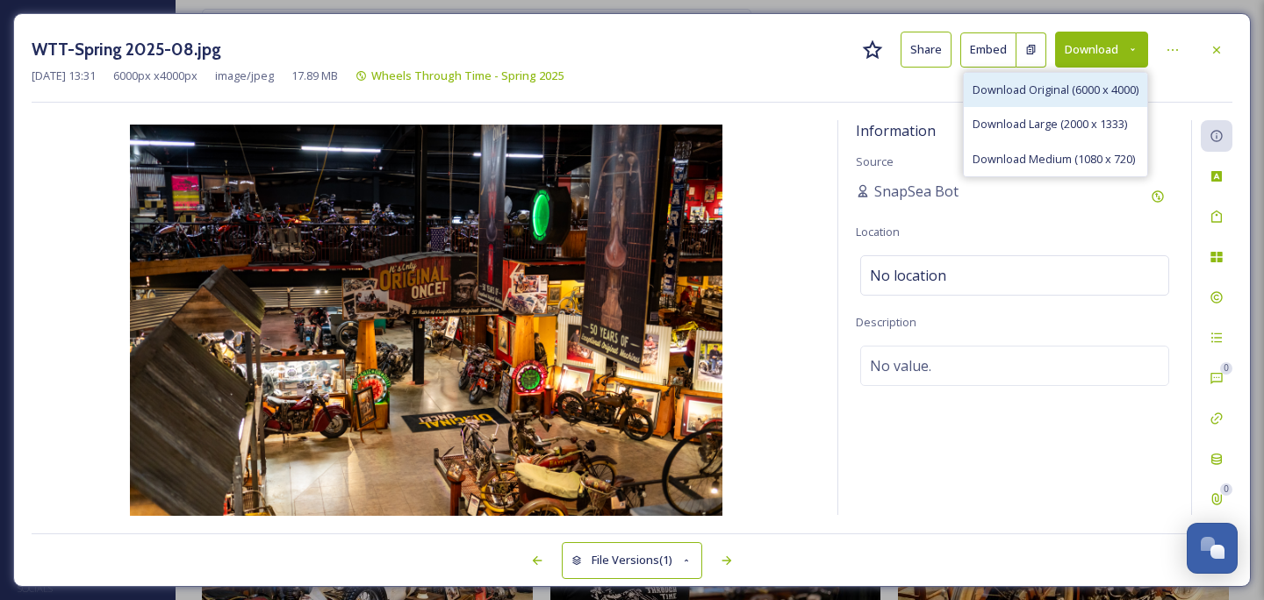
click at [1108, 87] on span "Download Original (6000 x 4000)" at bounding box center [1055, 90] width 166 height 17
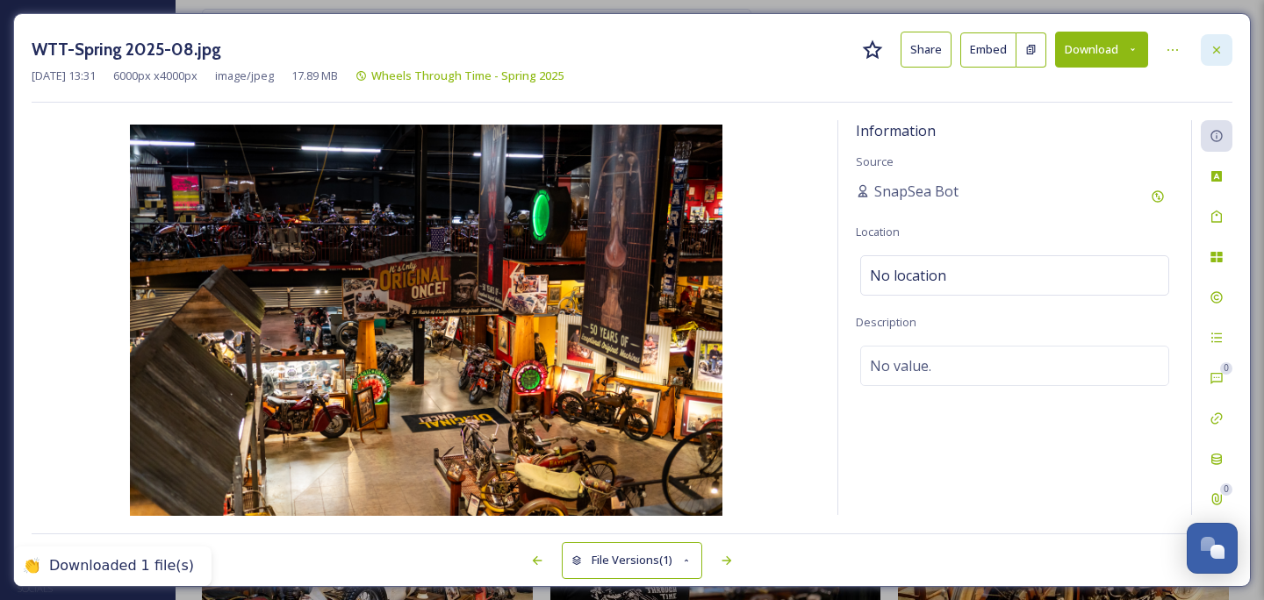
click at [1212, 49] on icon at bounding box center [1216, 50] width 14 height 14
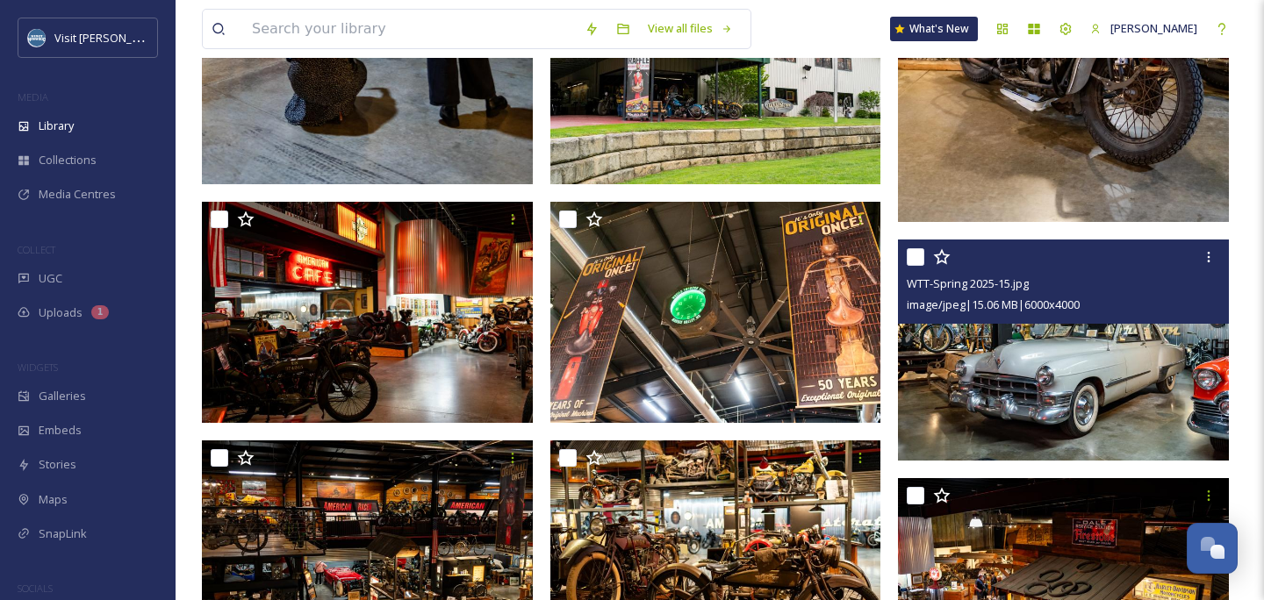
scroll to position [1126, 0]
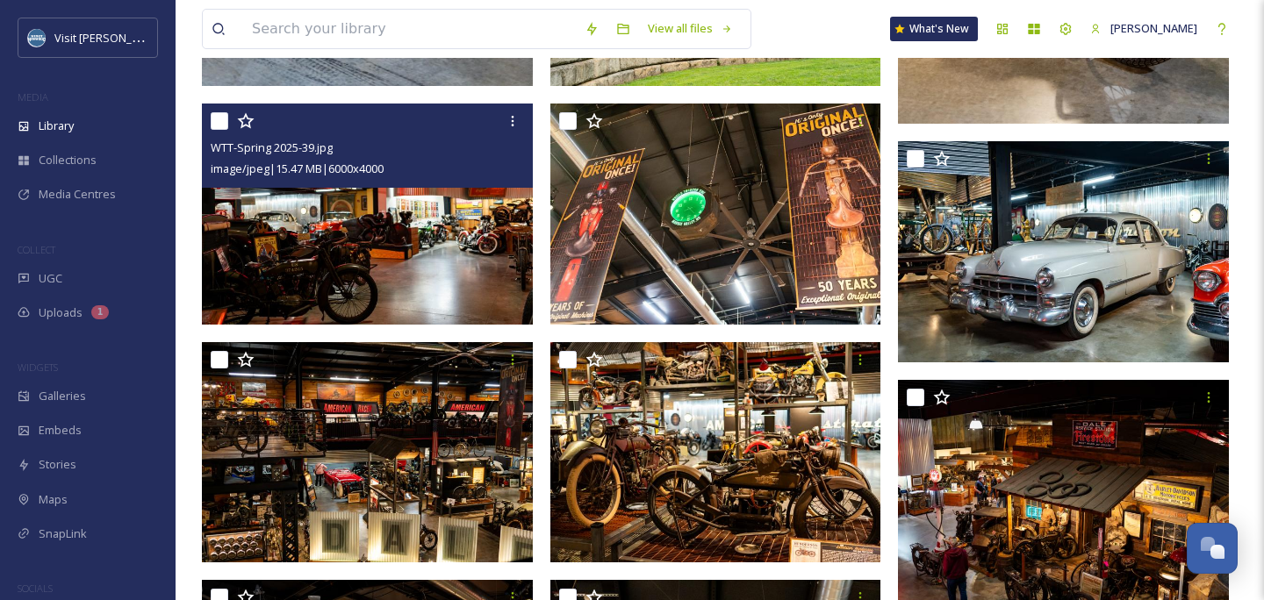
click at [370, 244] on img at bounding box center [367, 214] width 331 height 221
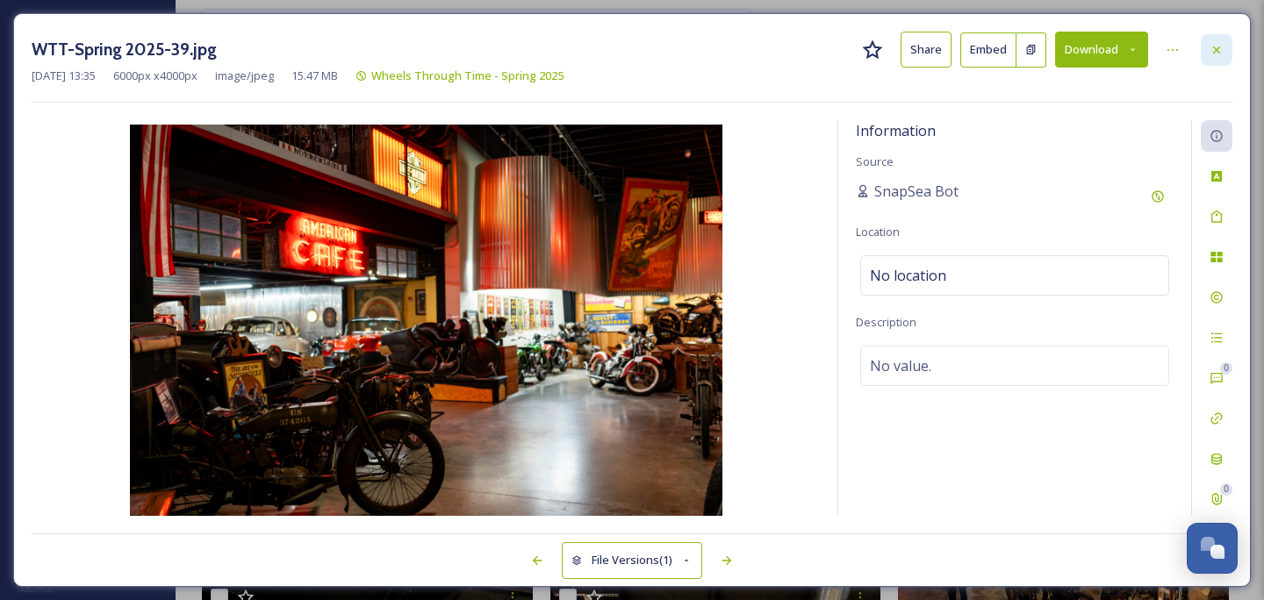
click at [1203, 49] on div at bounding box center [1216, 50] width 32 height 32
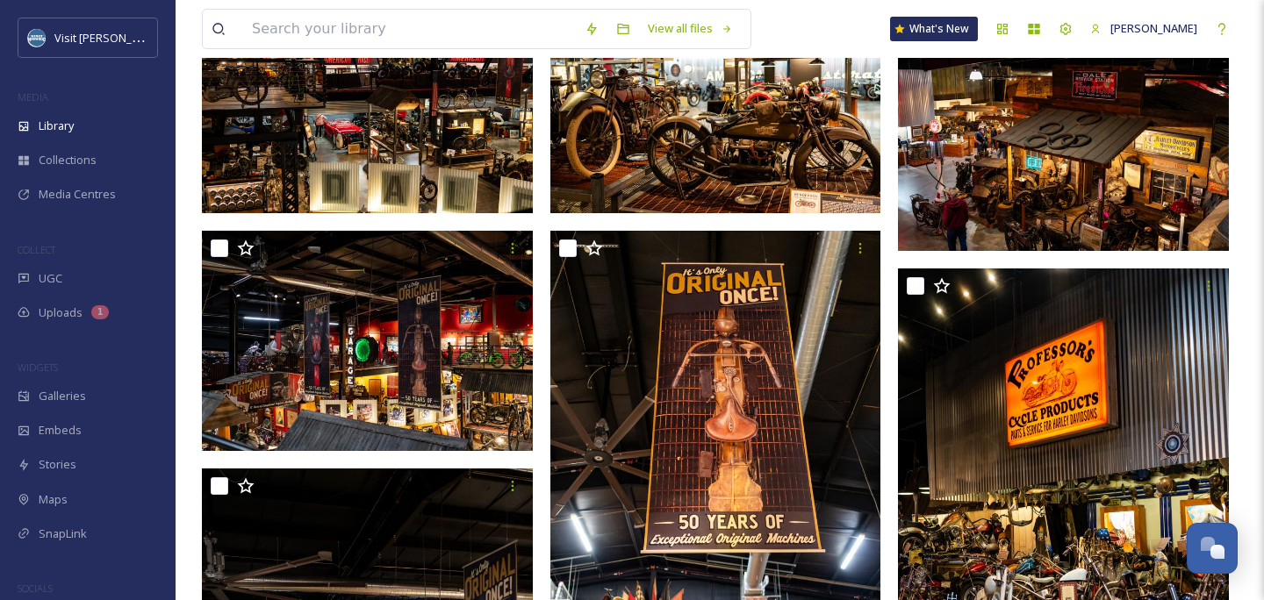
scroll to position [1370, 0]
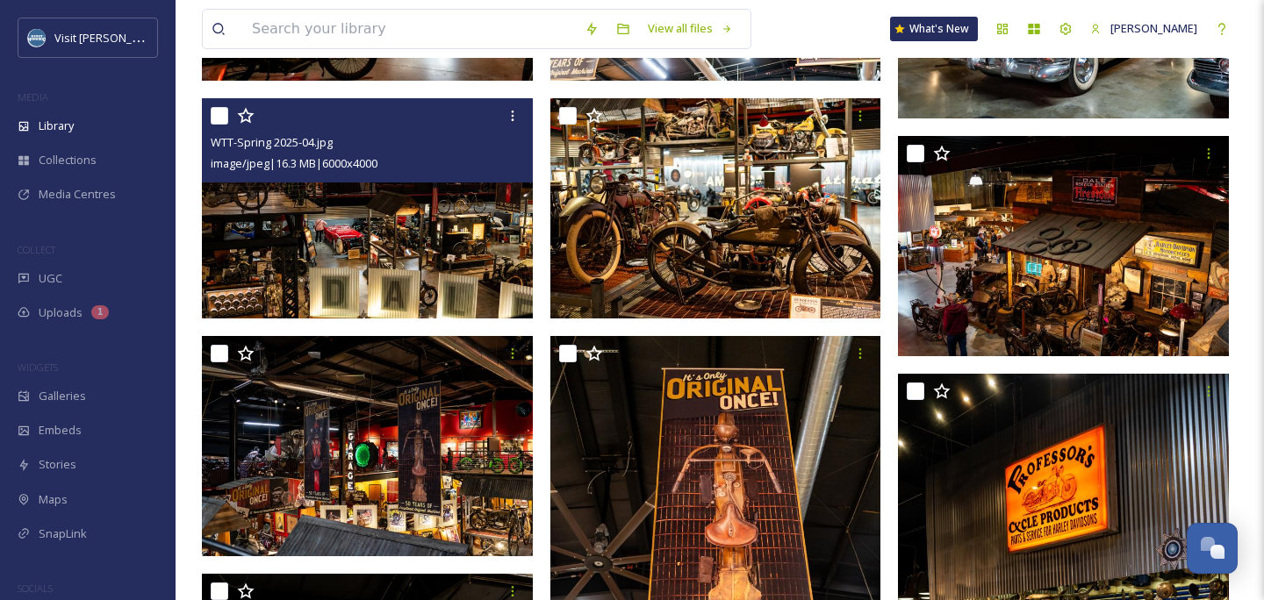
click at [411, 194] on img at bounding box center [367, 208] width 331 height 221
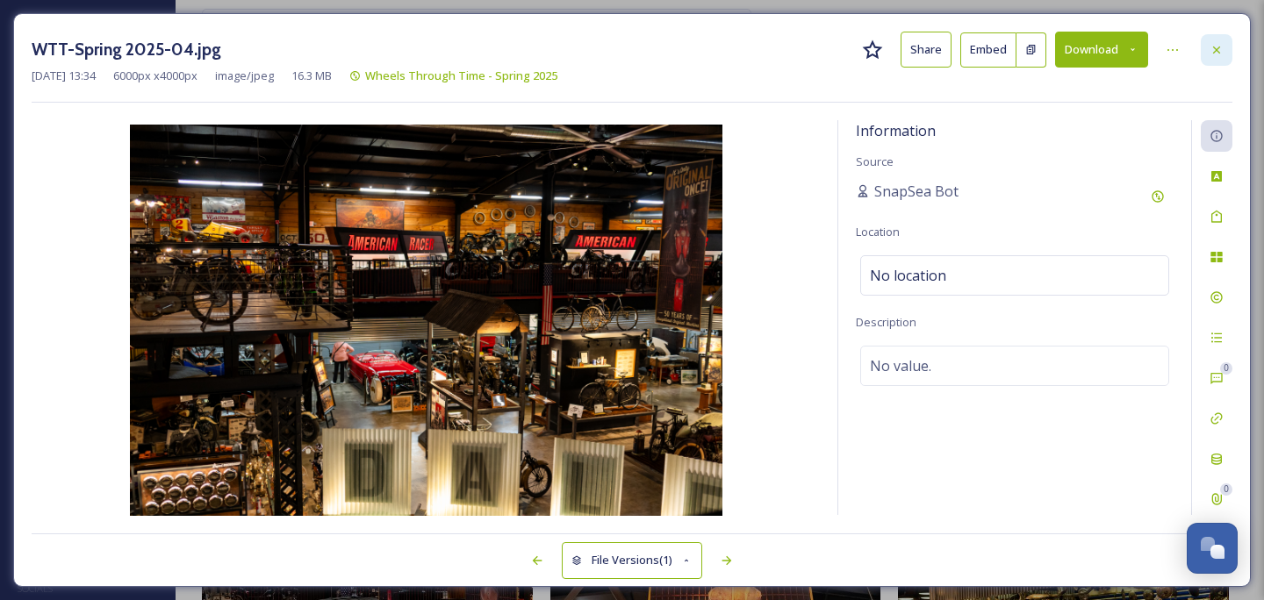
click at [1215, 48] on icon at bounding box center [1216, 49] width 7 height 7
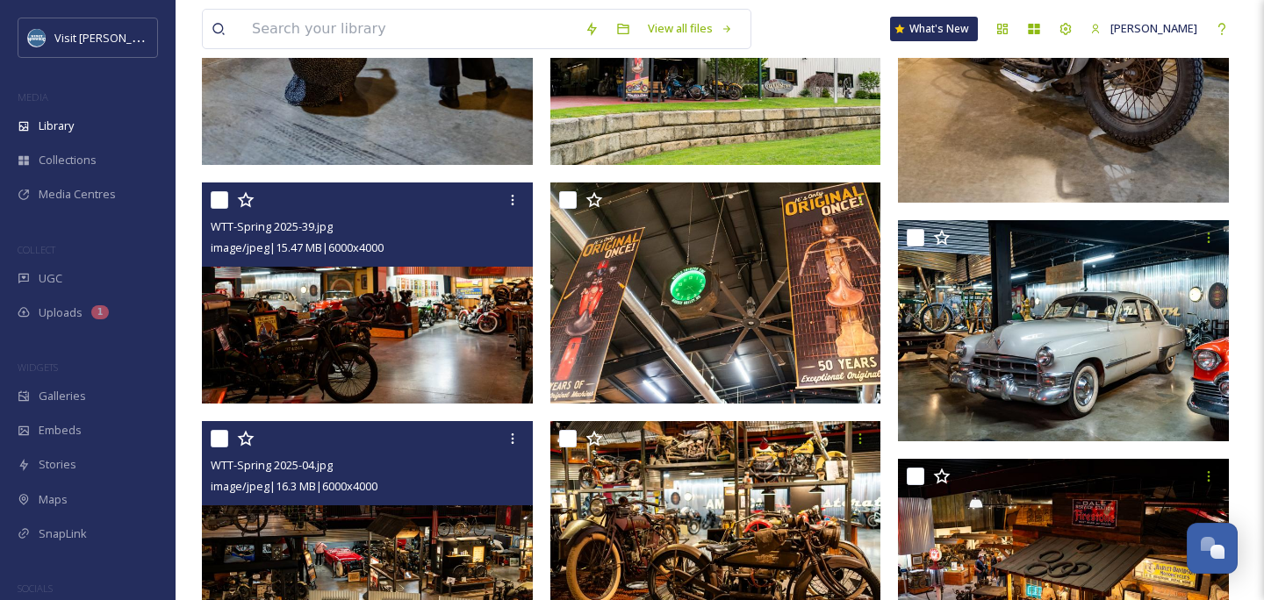
scroll to position [1047, 0]
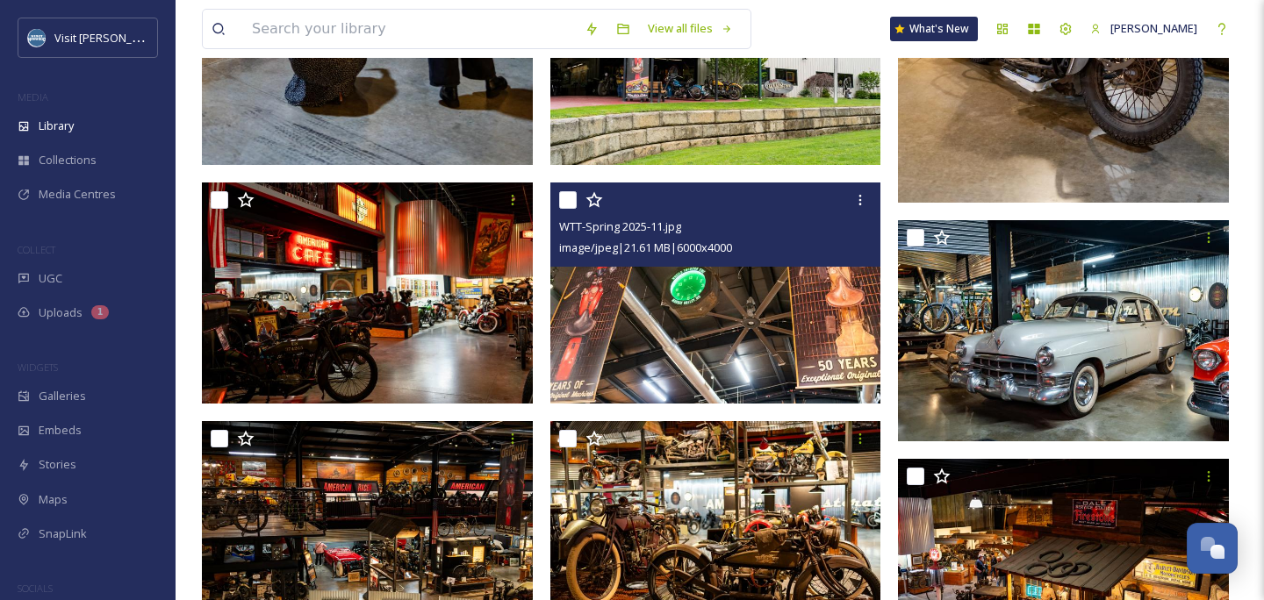
click at [416, 314] on img at bounding box center [367, 293] width 331 height 221
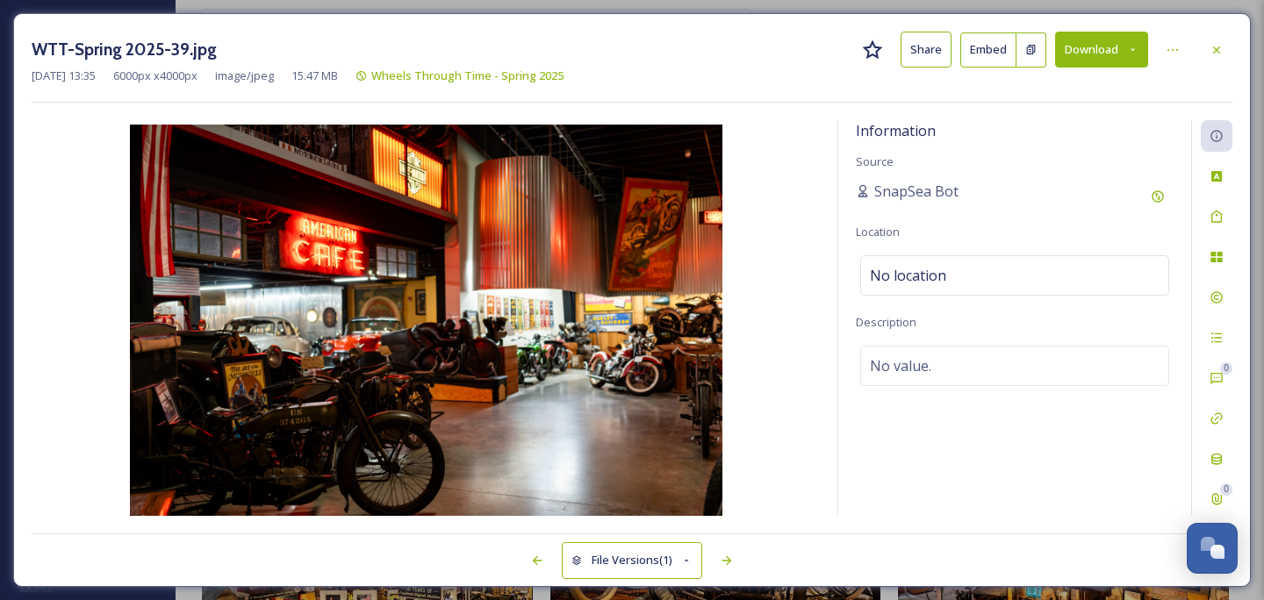
click at [1082, 58] on button "Download" at bounding box center [1101, 50] width 93 height 36
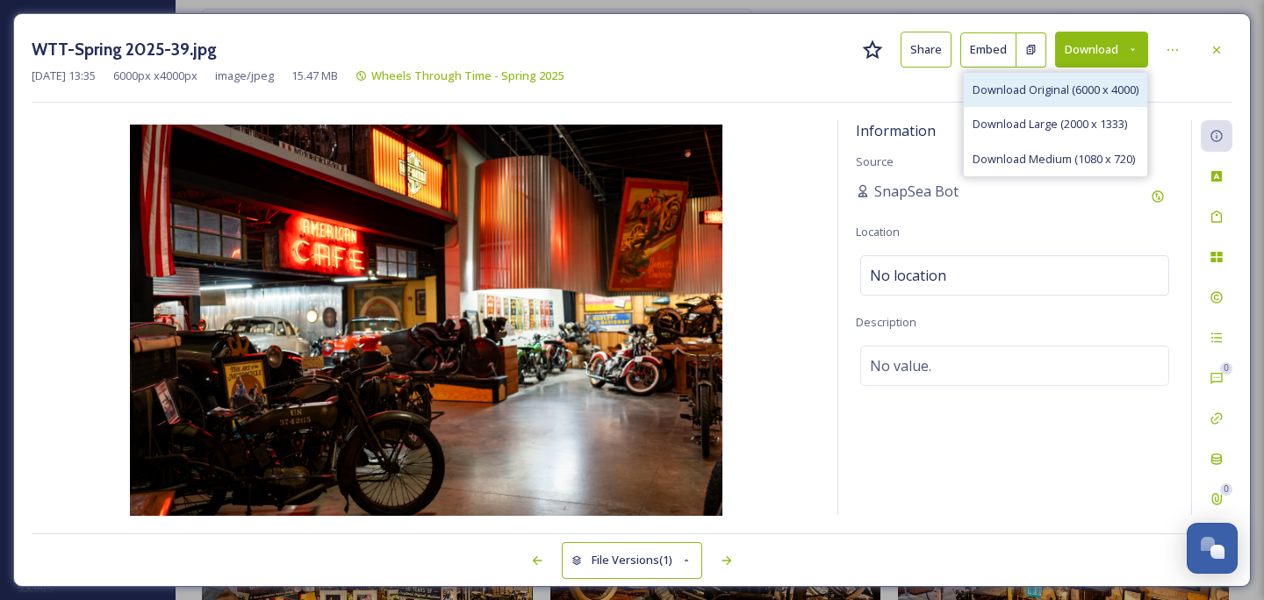
click at [1075, 88] on span "Download Original (6000 x 4000)" at bounding box center [1055, 90] width 166 height 17
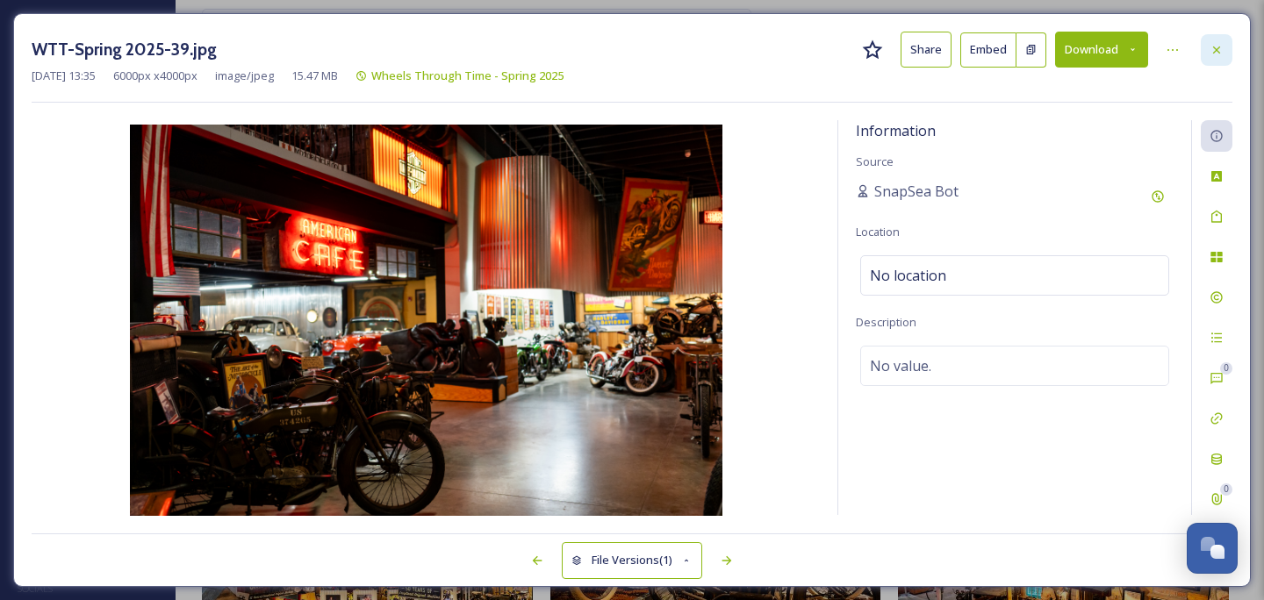
click at [1219, 56] on div at bounding box center [1216, 50] width 32 height 32
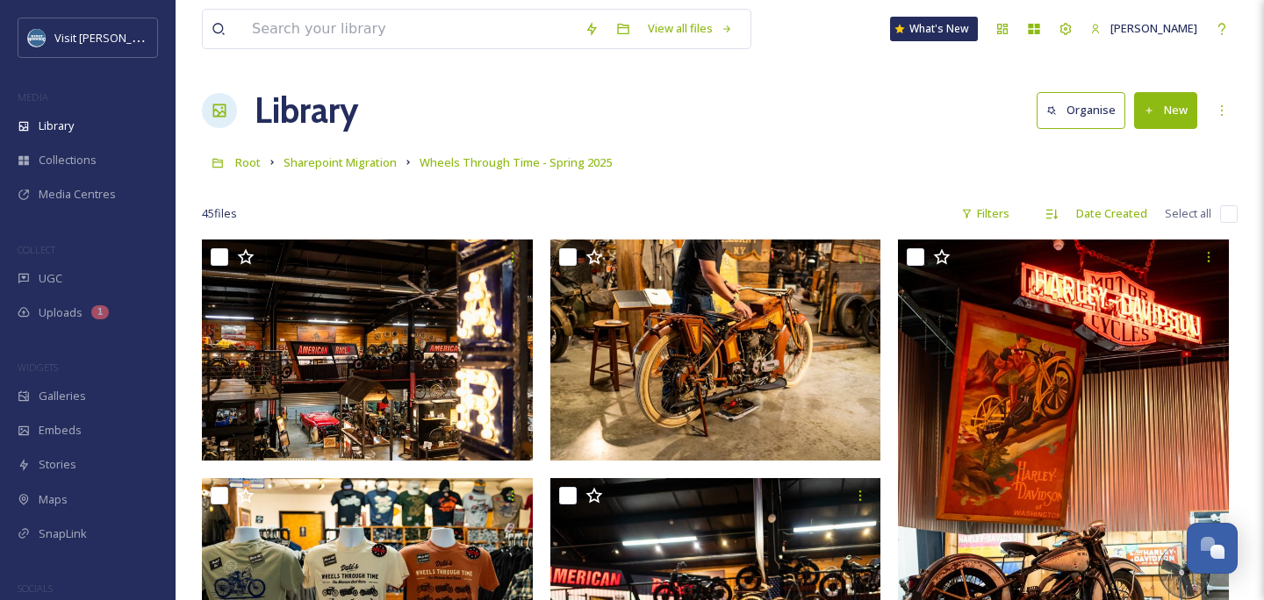
scroll to position [-1, 0]
click at [421, 35] on input at bounding box center [409, 29] width 333 height 39
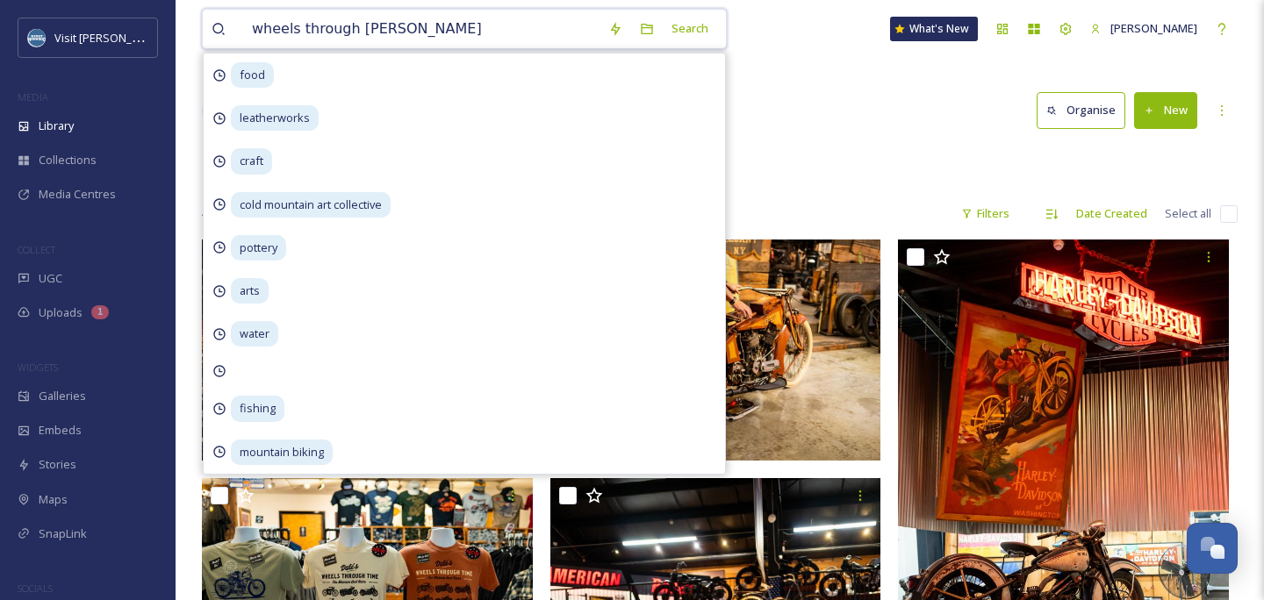
type input "wheels through time"
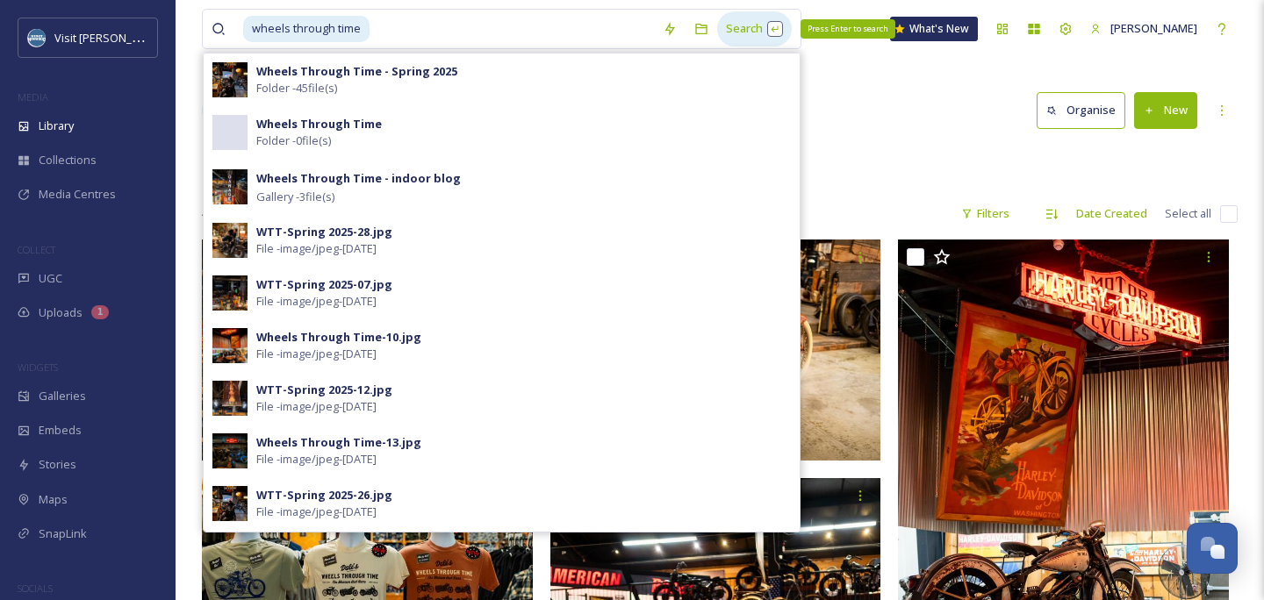
click at [785, 36] on div "Search Press Enter to search" at bounding box center [754, 28] width 75 height 34
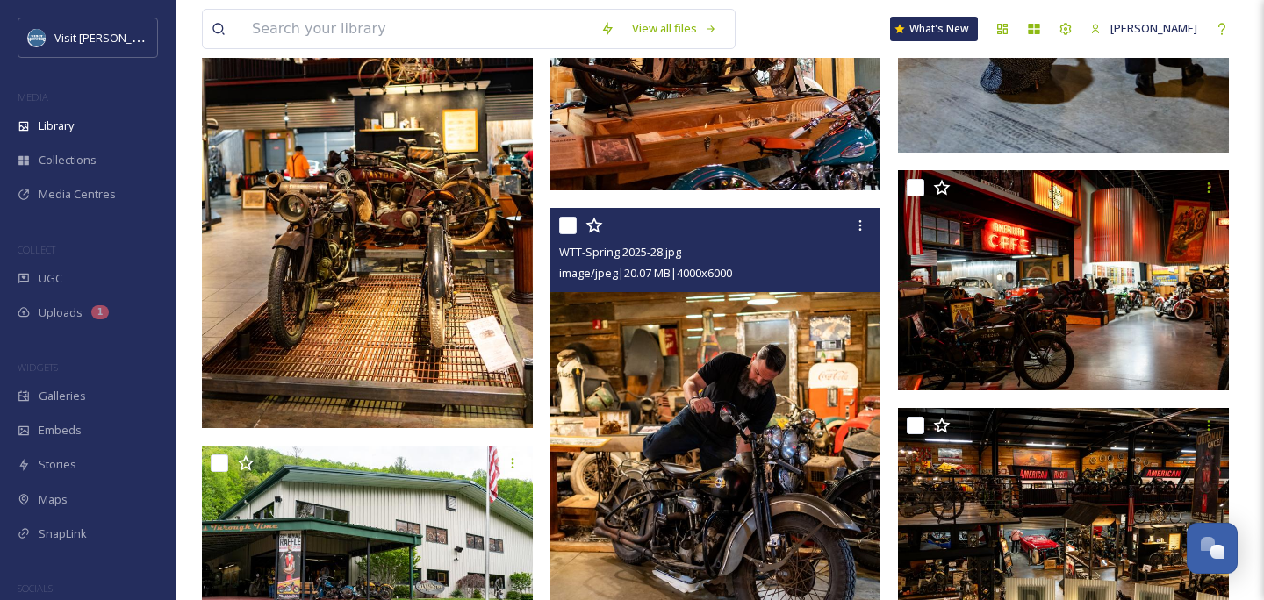
scroll to position [3795, 0]
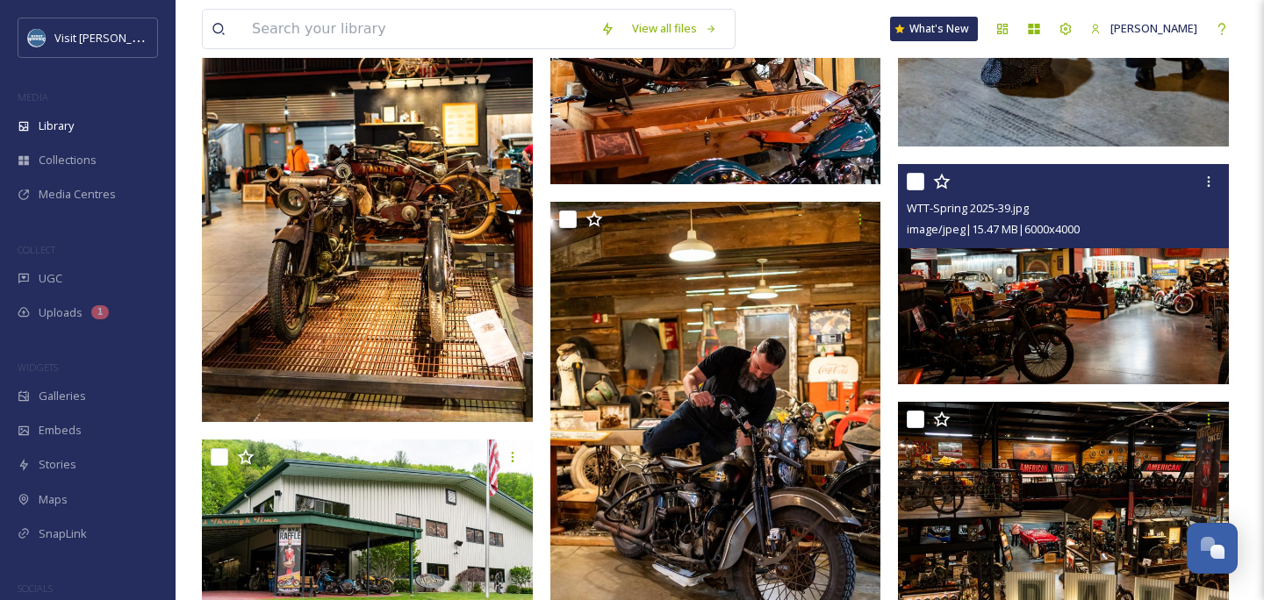
click at [1049, 283] on img at bounding box center [1063, 274] width 331 height 221
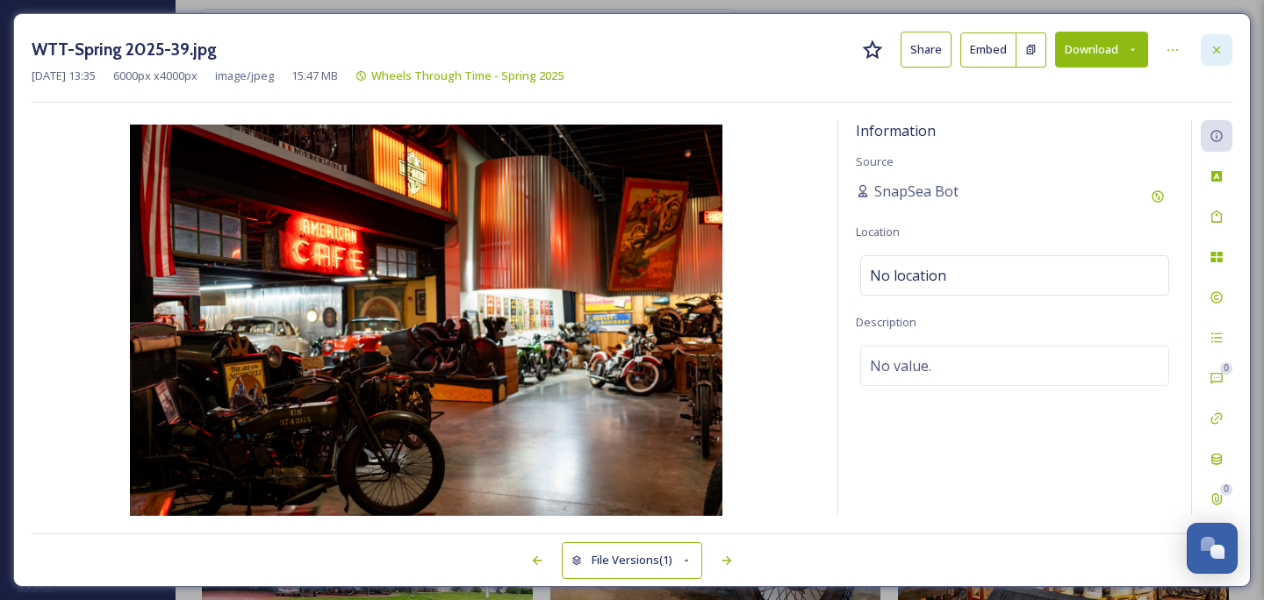
click at [1222, 39] on div at bounding box center [1216, 50] width 32 height 32
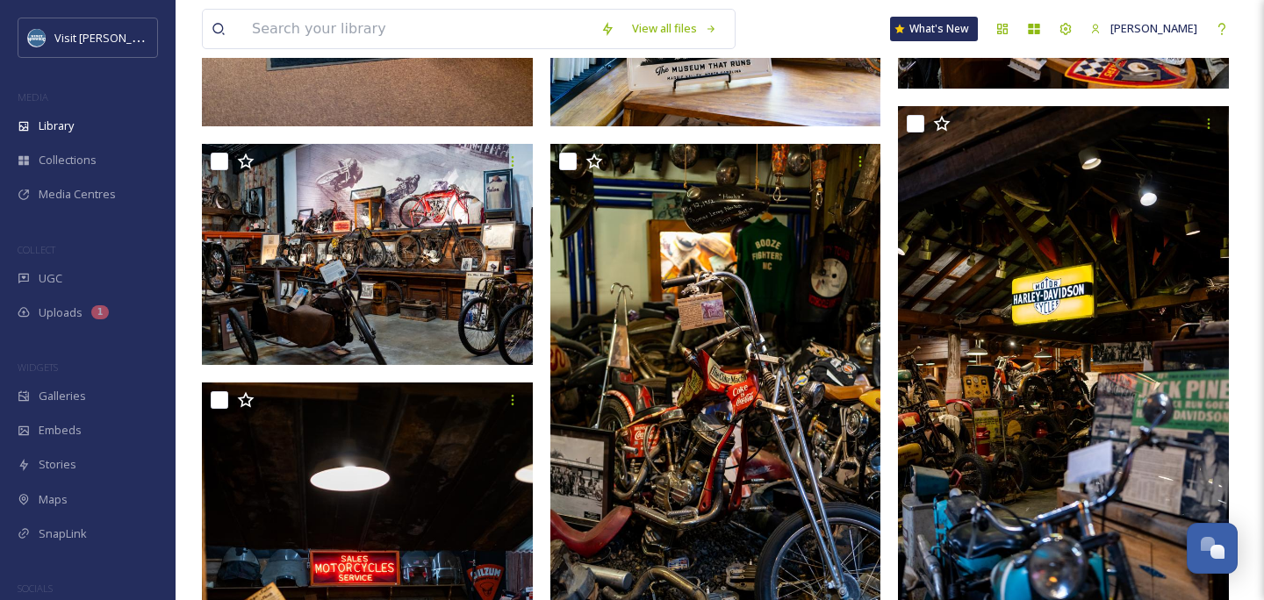
scroll to position [6071, 0]
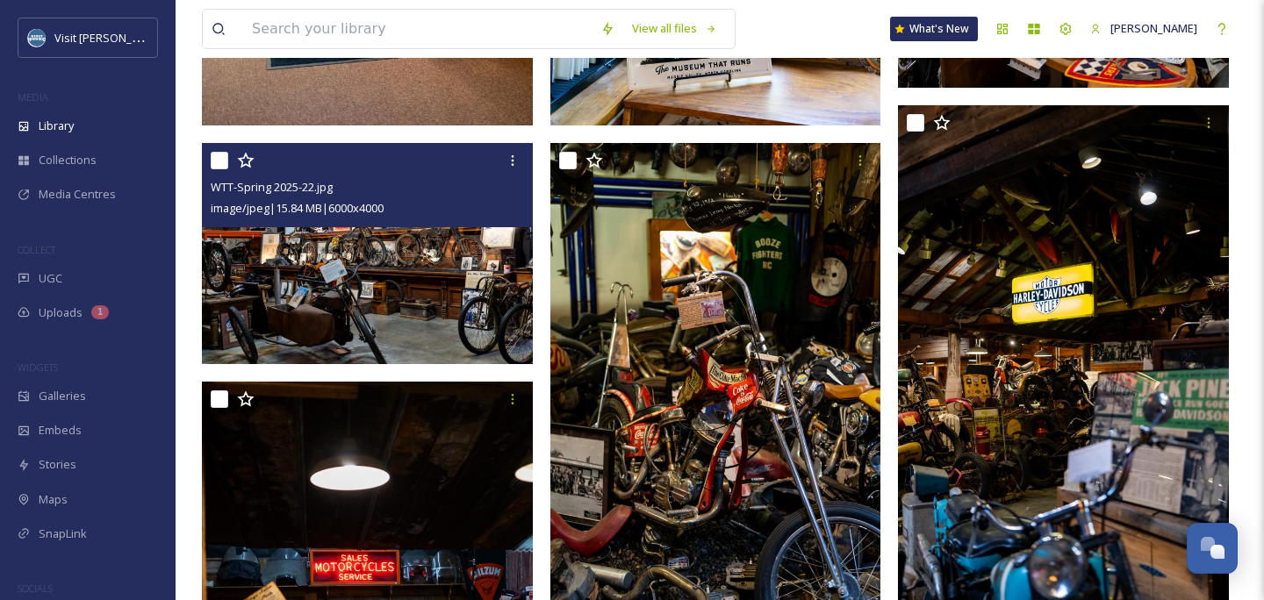
click at [475, 277] on img at bounding box center [367, 253] width 331 height 221
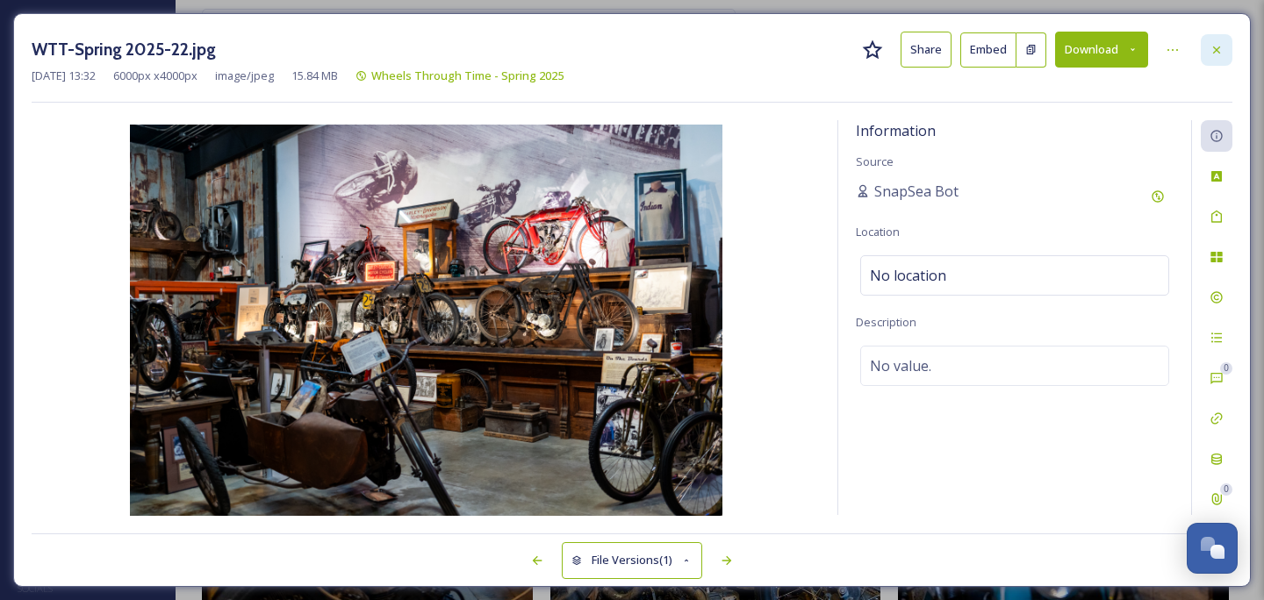
click at [1219, 47] on icon at bounding box center [1216, 49] width 7 height 7
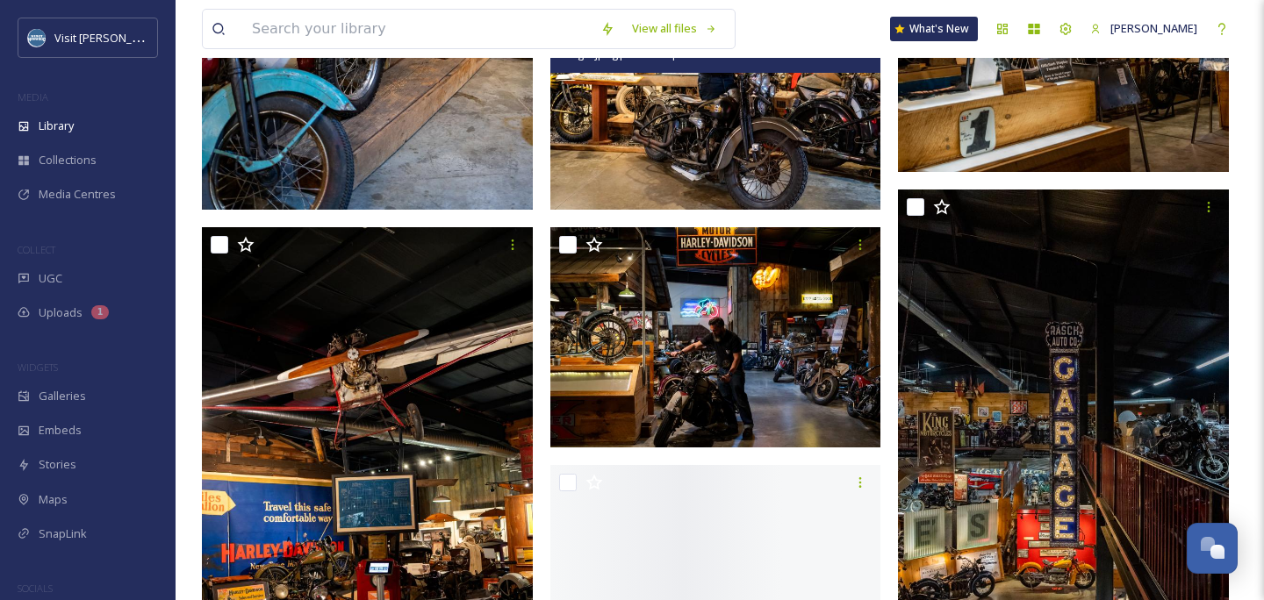
scroll to position [7969, 0]
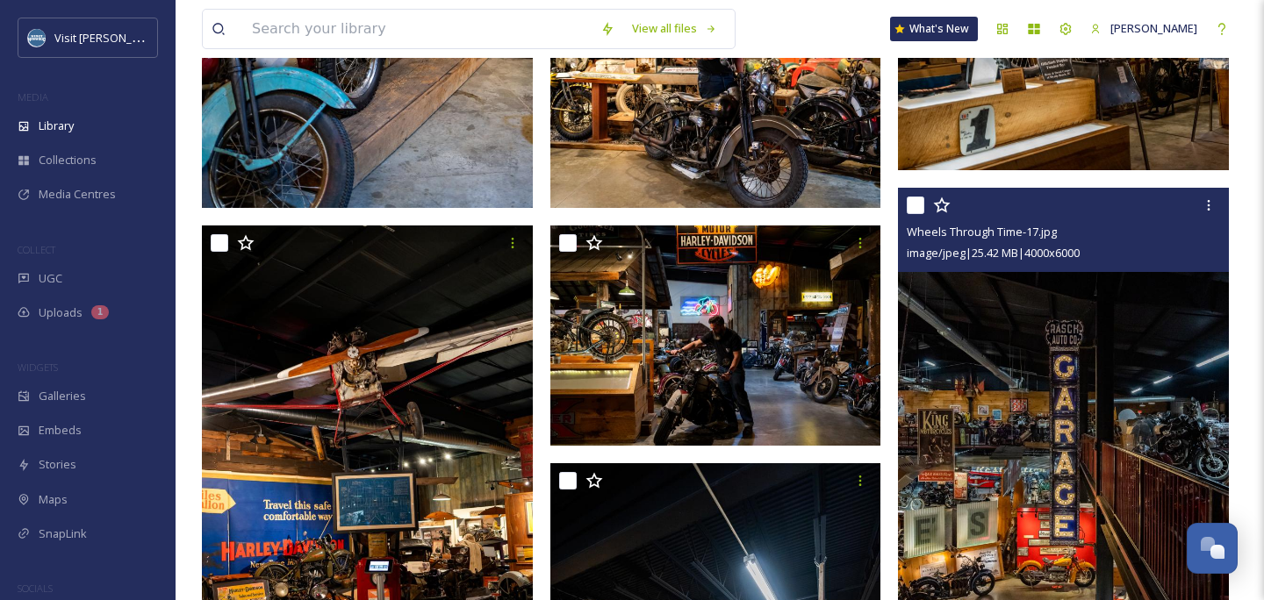
click at [803, 345] on img at bounding box center [715, 336] width 331 height 221
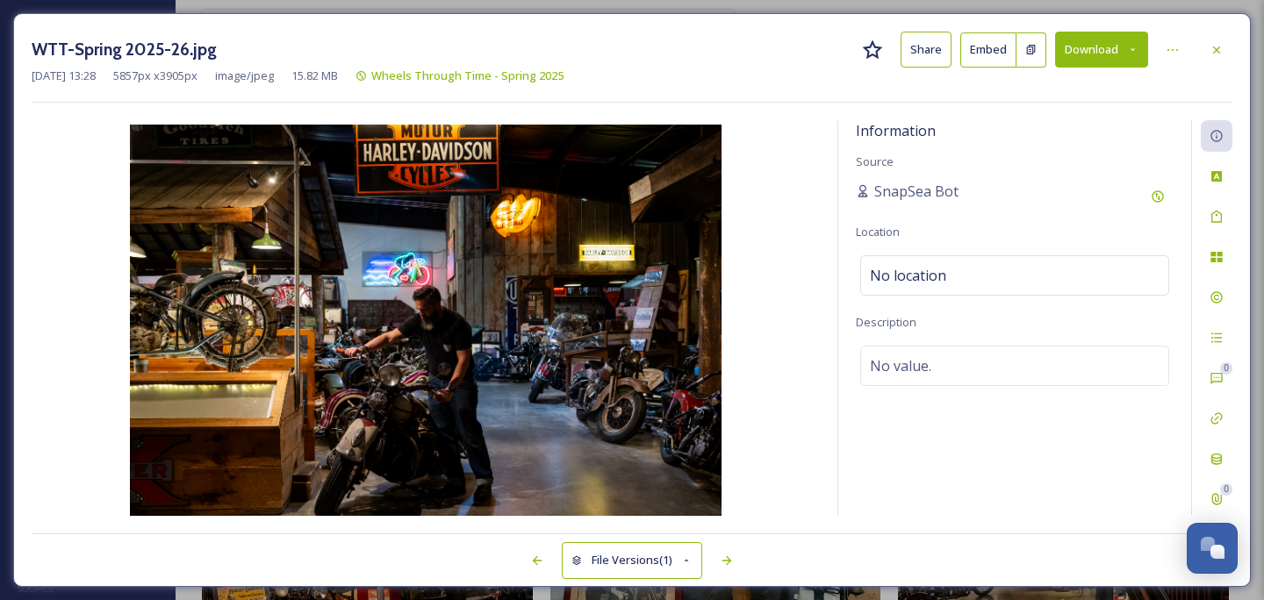
click at [1113, 54] on button "Download" at bounding box center [1101, 50] width 93 height 36
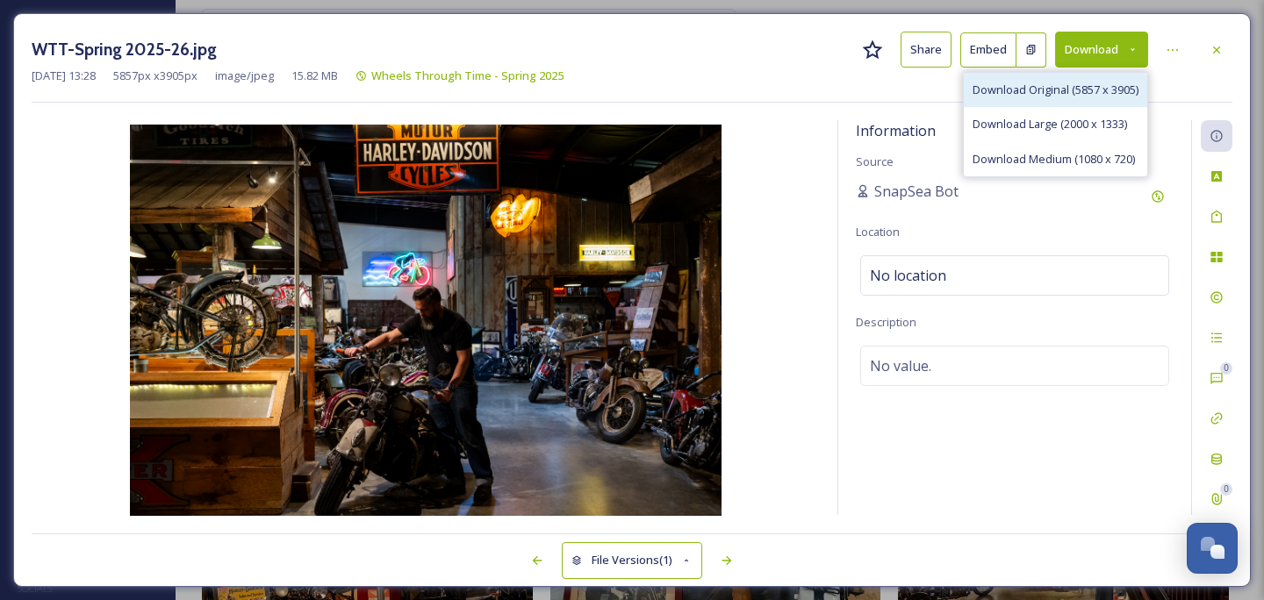
click at [1107, 82] on span "Download Original (5857 x 3905)" at bounding box center [1055, 90] width 166 height 17
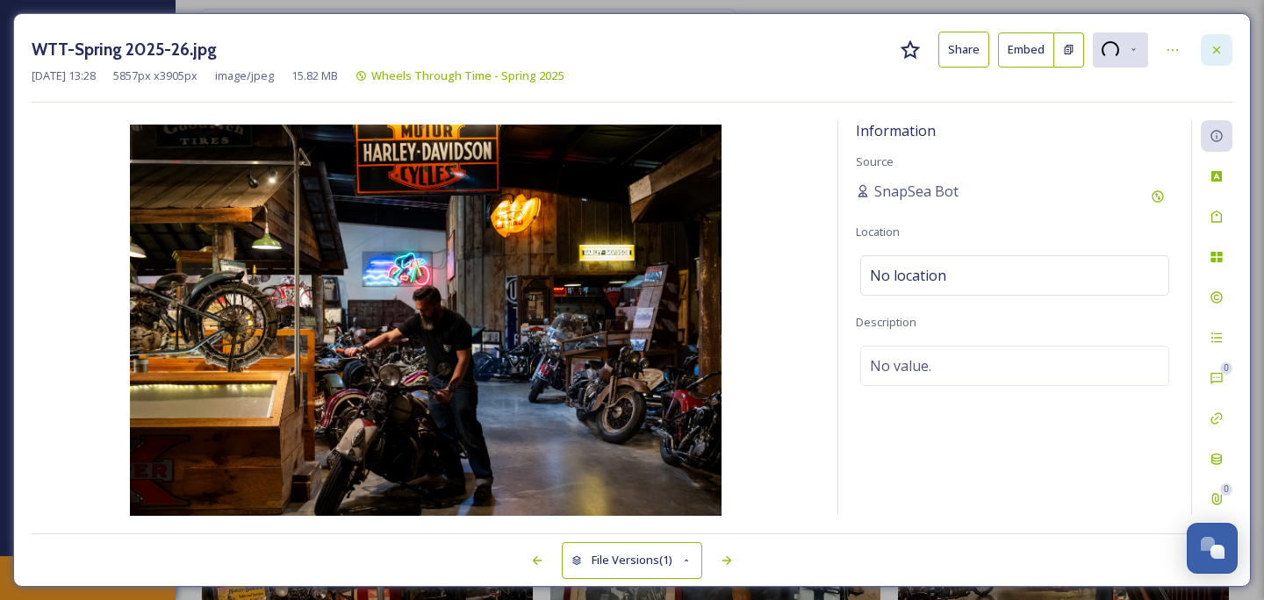
click at [1209, 54] on icon at bounding box center [1216, 50] width 14 height 14
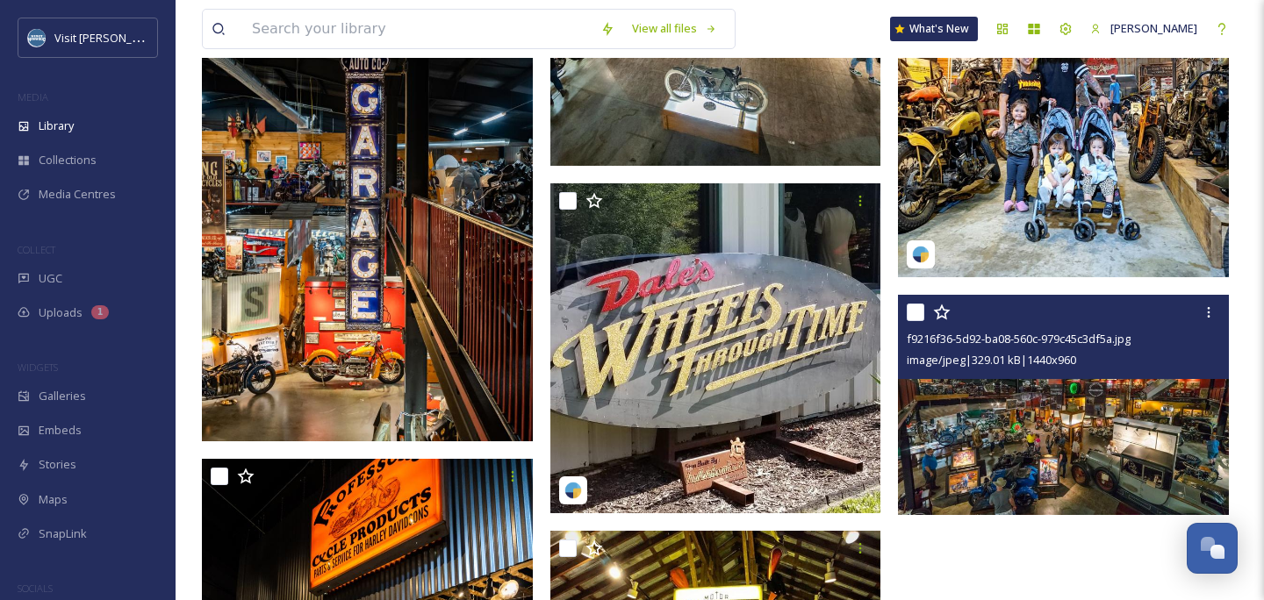
scroll to position [10104, 0]
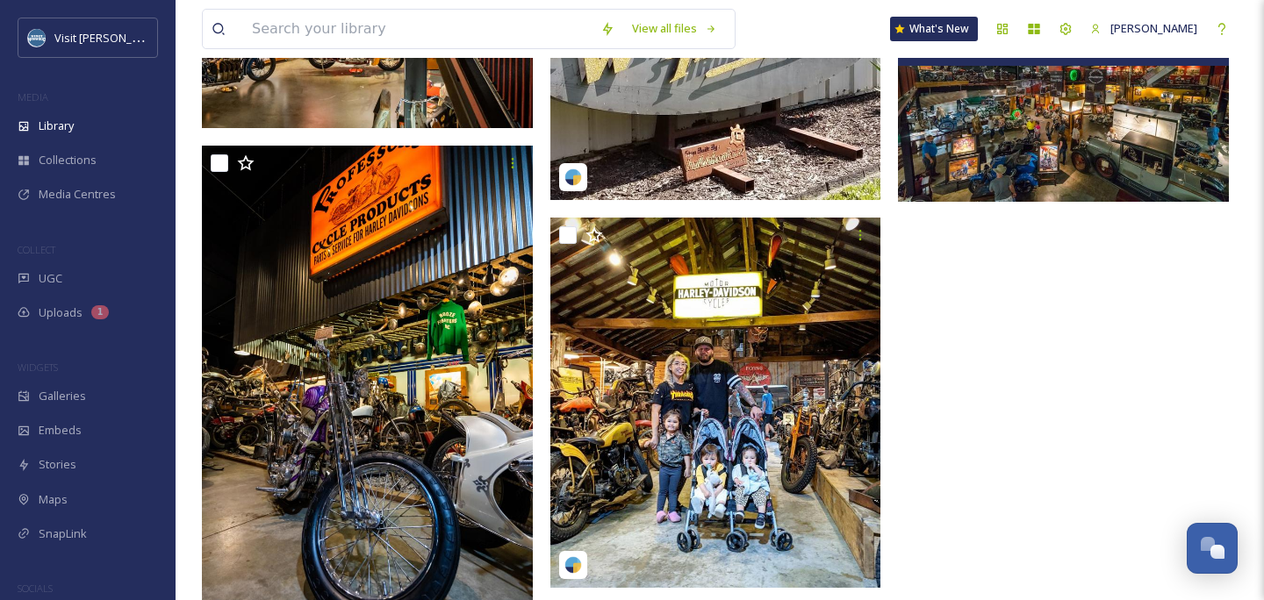
click at [1052, 174] on img at bounding box center [1063, 92] width 331 height 221
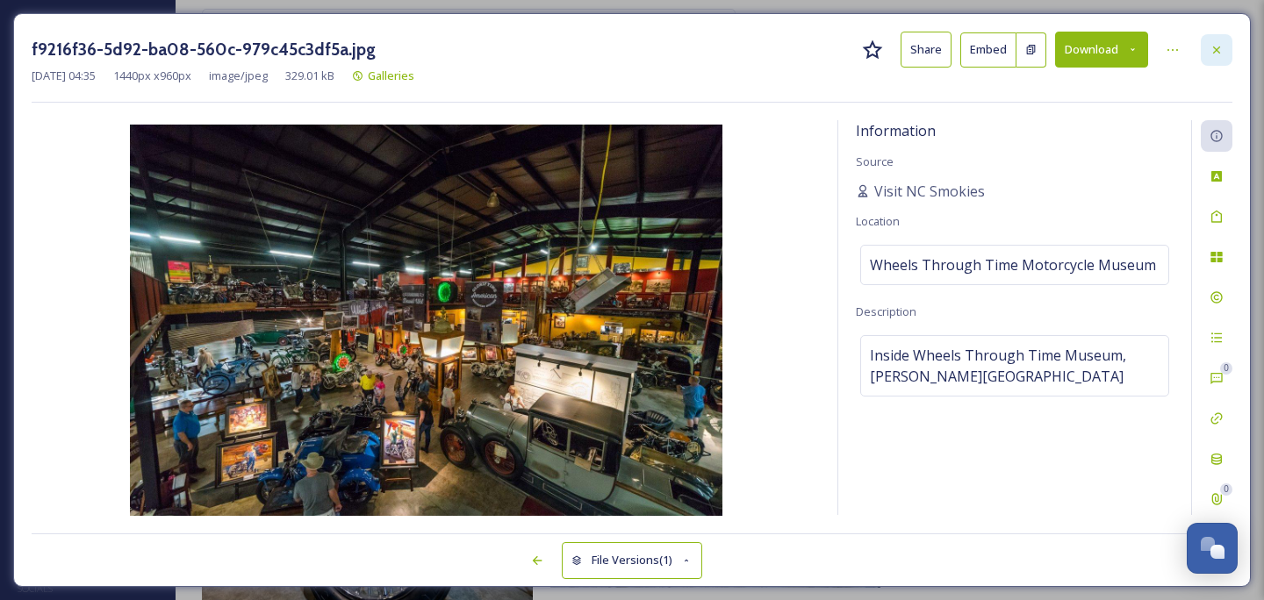
click at [1217, 45] on icon at bounding box center [1216, 50] width 14 height 14
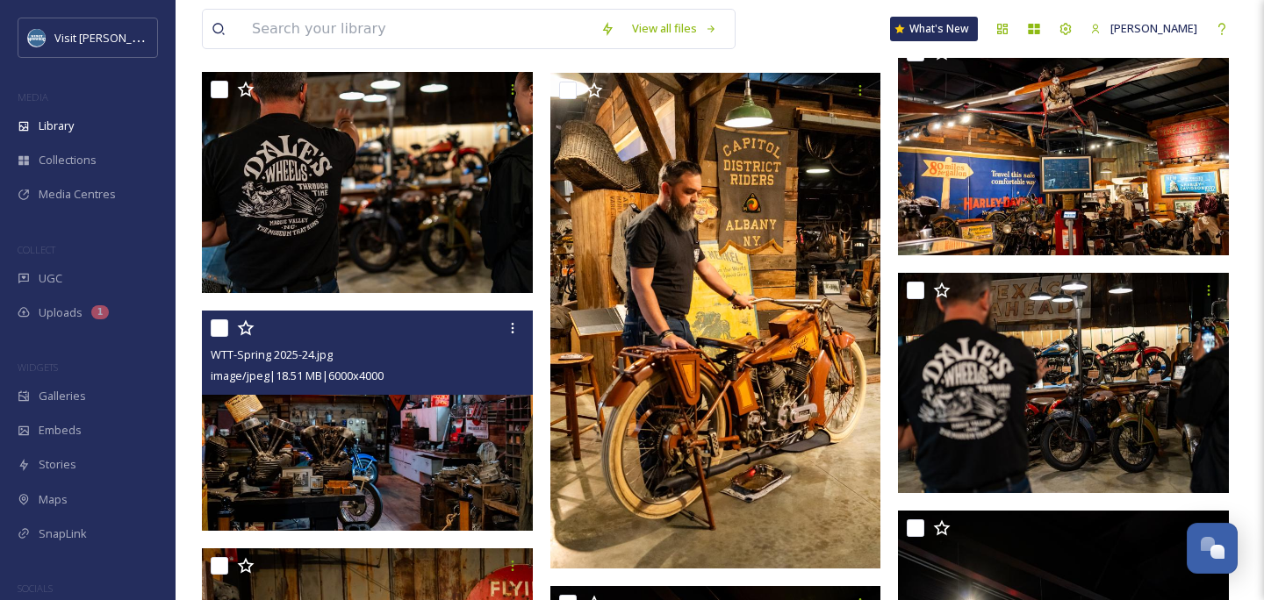
click at [362, 445] on img at bounding box center [367, 421] width 331 height 221
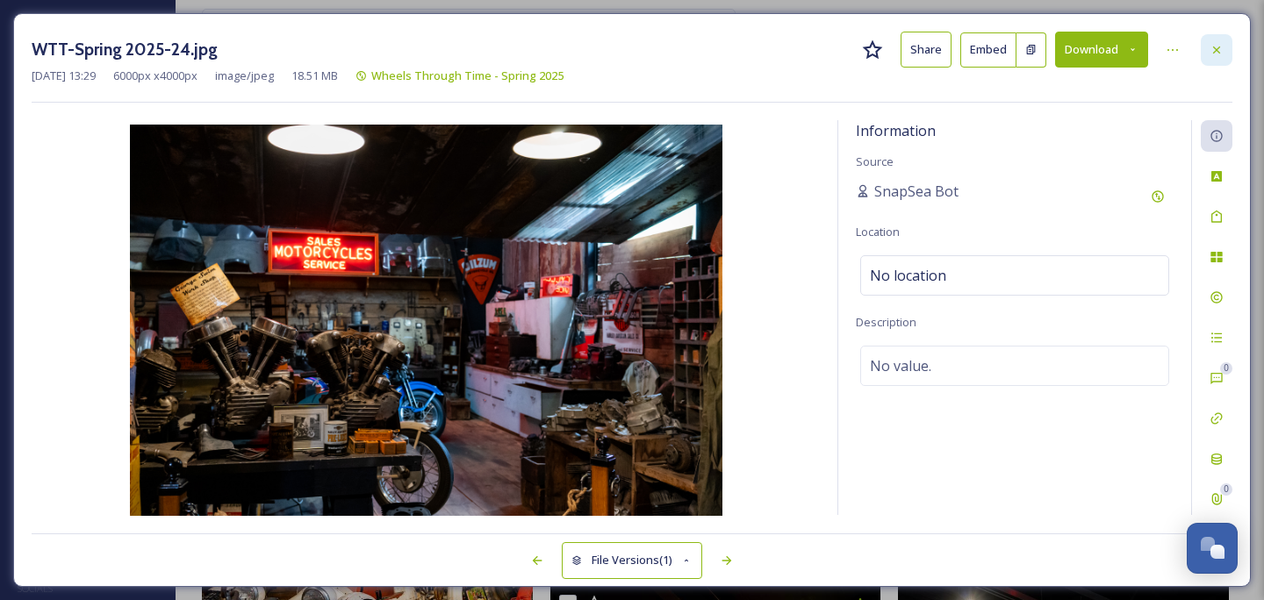
click at [1216, 47] on icon at bounding box center [1216, 50] width 14 height 14
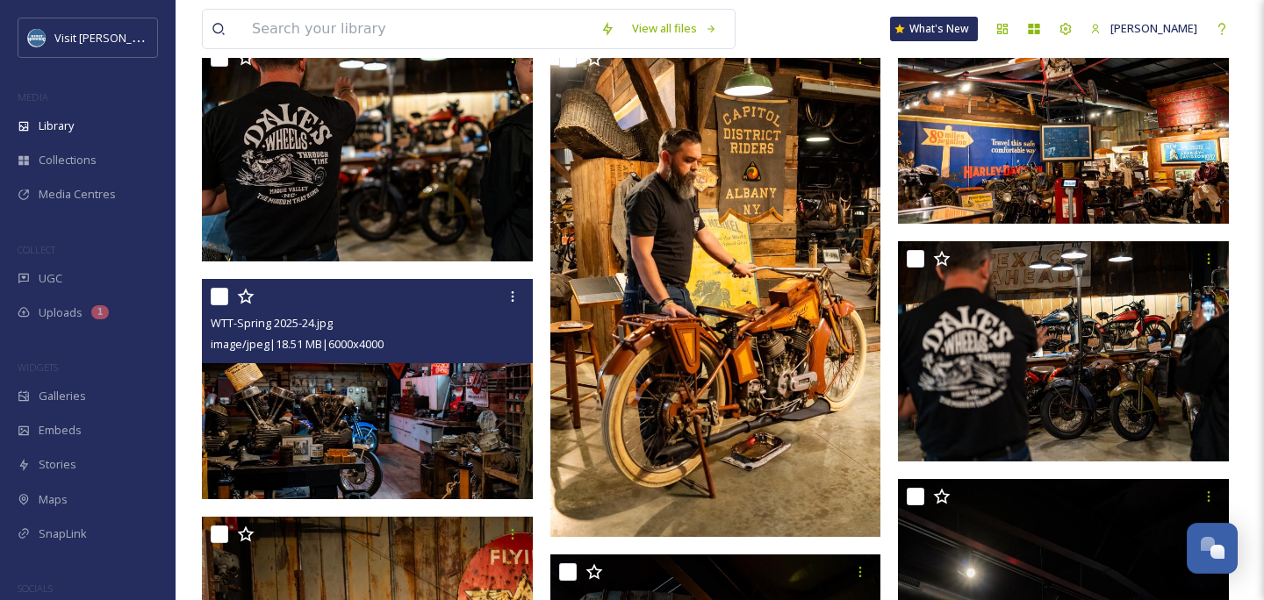
click at [426, 461] on img at bounding box center [367, 389] width 331 height 221
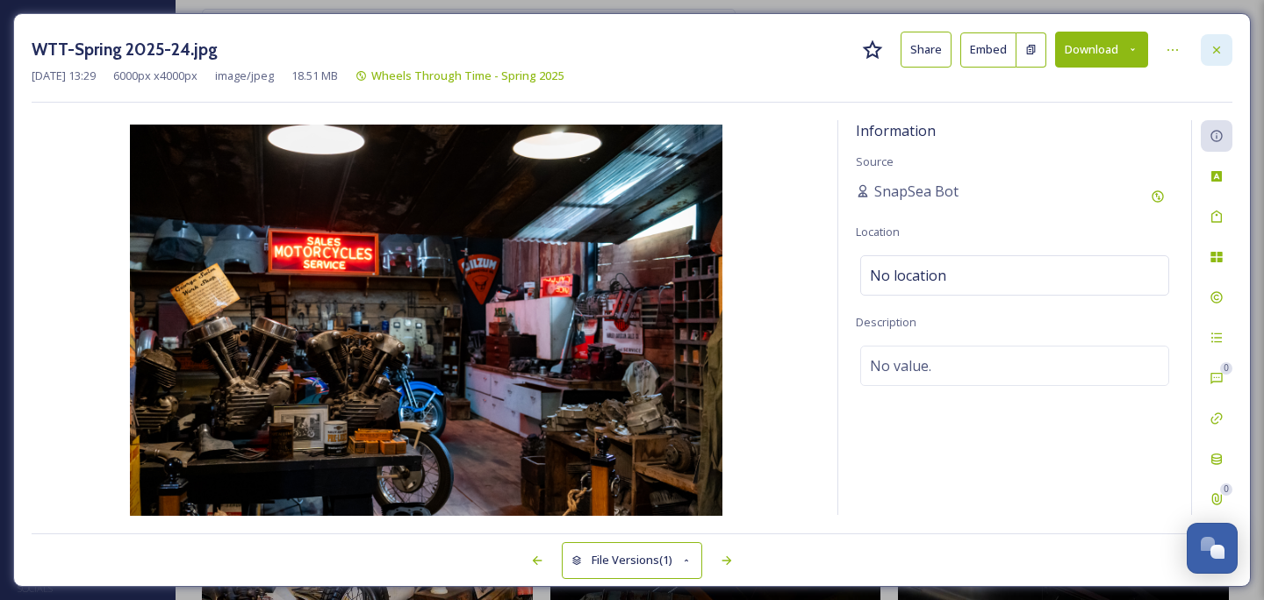
click at [1216, 50] on icon at bounding box center [1216, 50] width 14 height 14
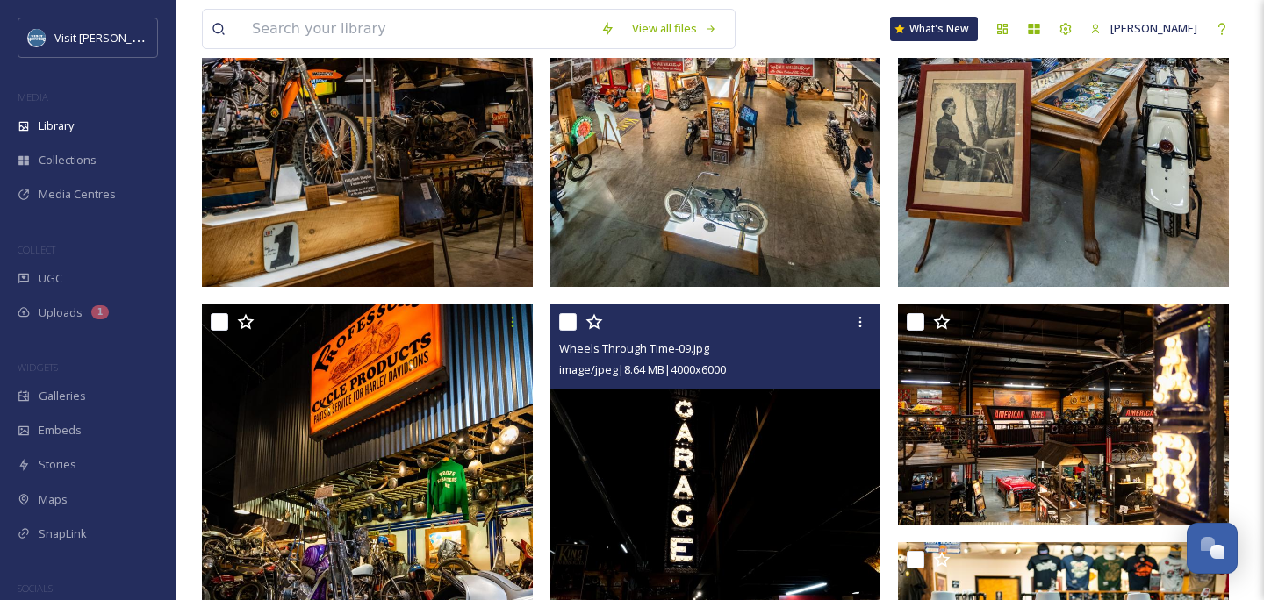
scroll to position [2664, 0]
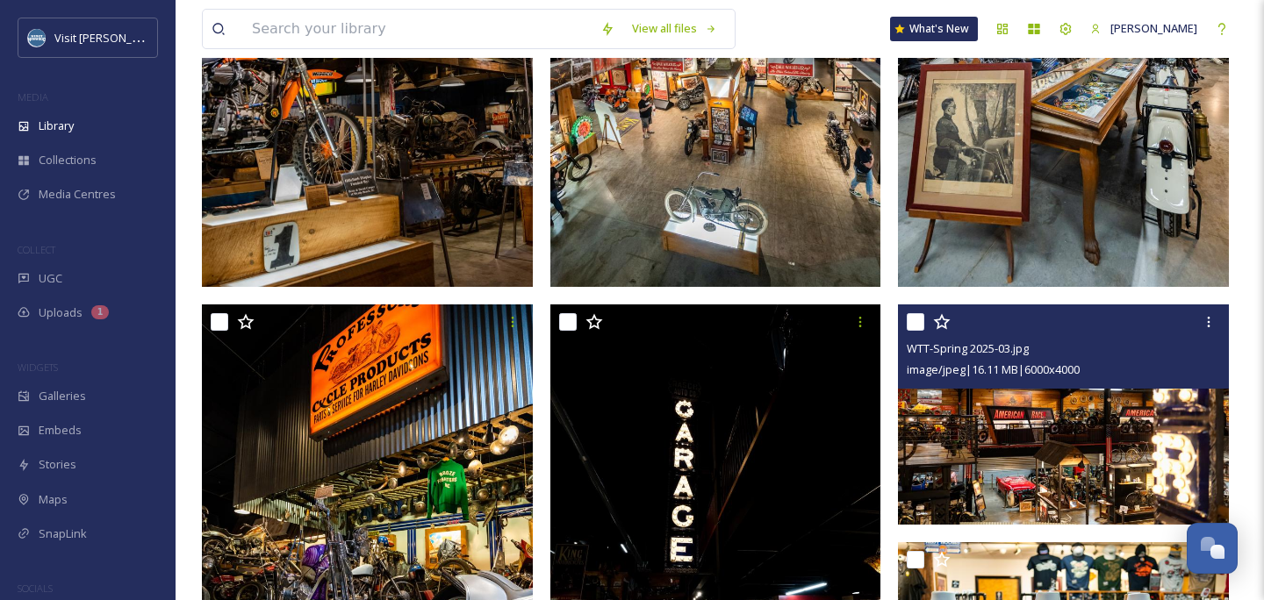
click at [1078, 465] on img at bounding box center [1063, 415] width 331 height 221
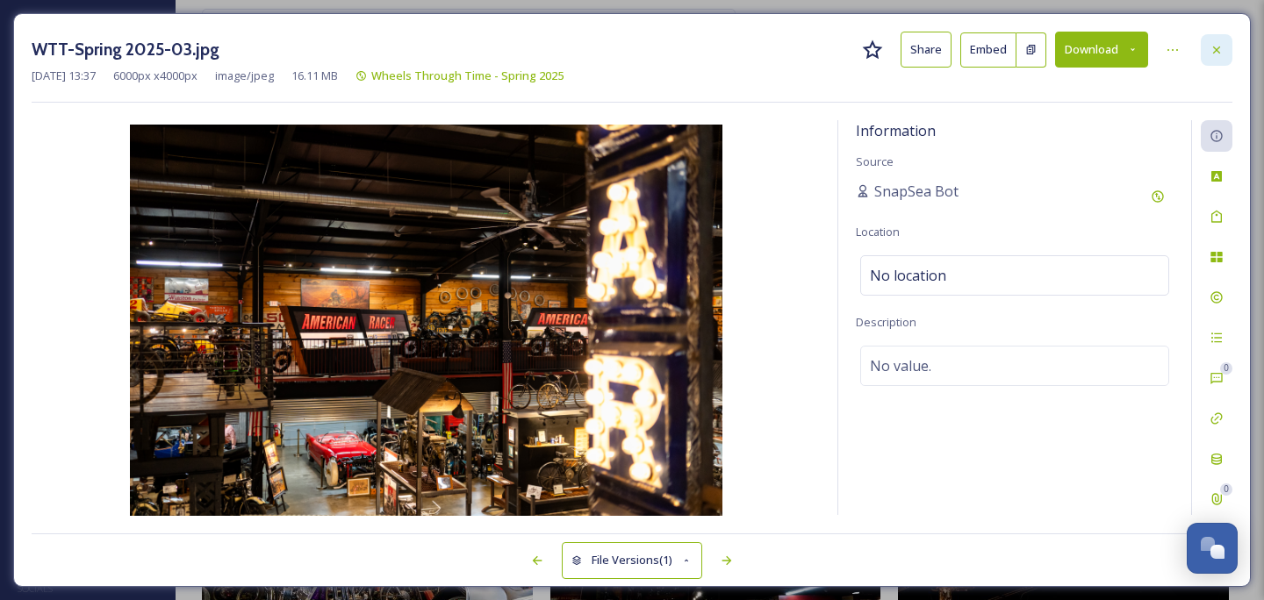
click at [1215, 46] on icon at bounding box center [1216, 50] width 14 height 14
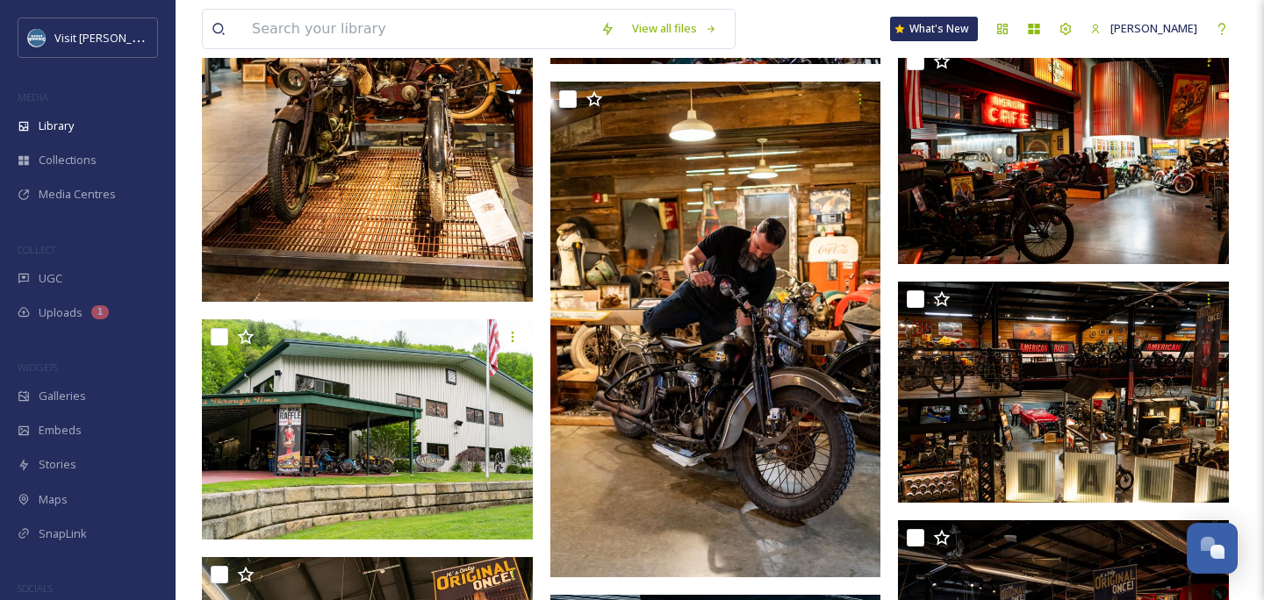
scroll to position [3933, 0]
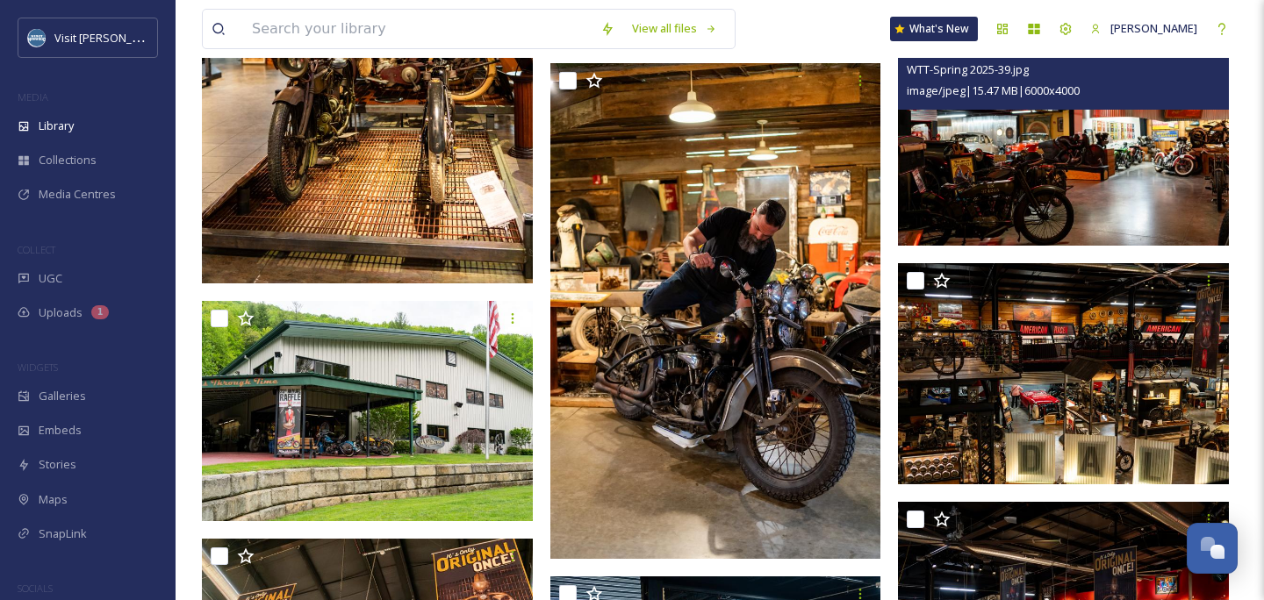
click at [964, 90] on span "image/jpeg | 15.47 MB | 6000 x 4000" at bounding box center [993, 90] width 173 height 16
click at [983, 158] on img at bounding box center [1063, 135] width 331 height 221
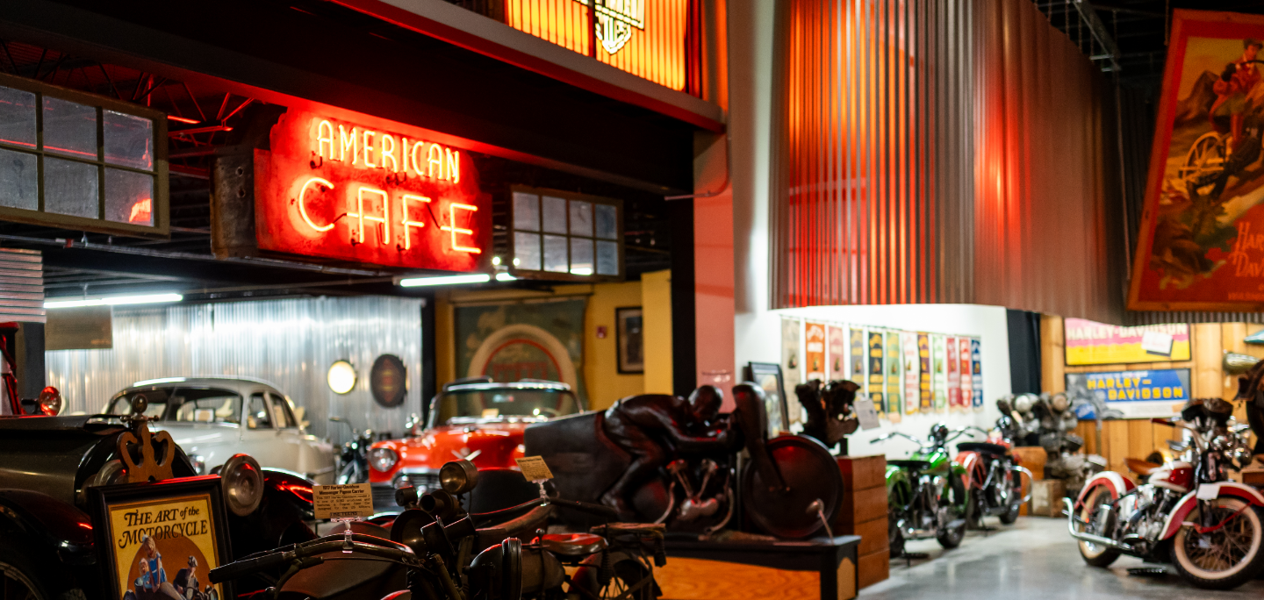
scroll to position [3733, 0]
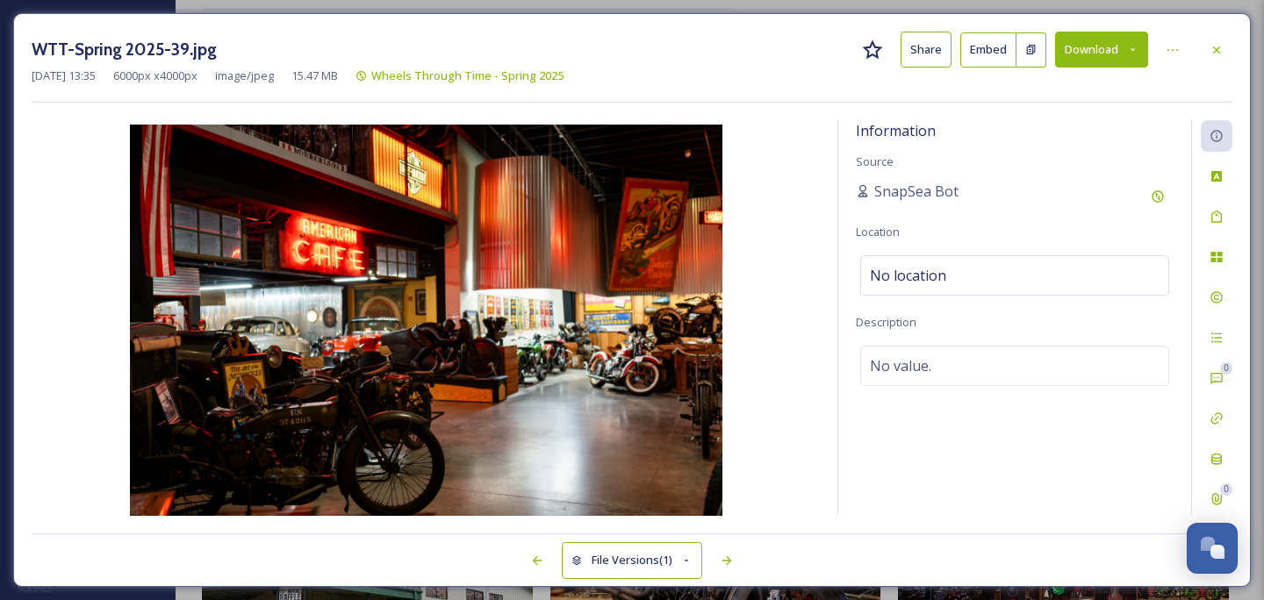
click at [1088, 61] on button "Download" at bounding box center [1101, 50] width 93 height 36
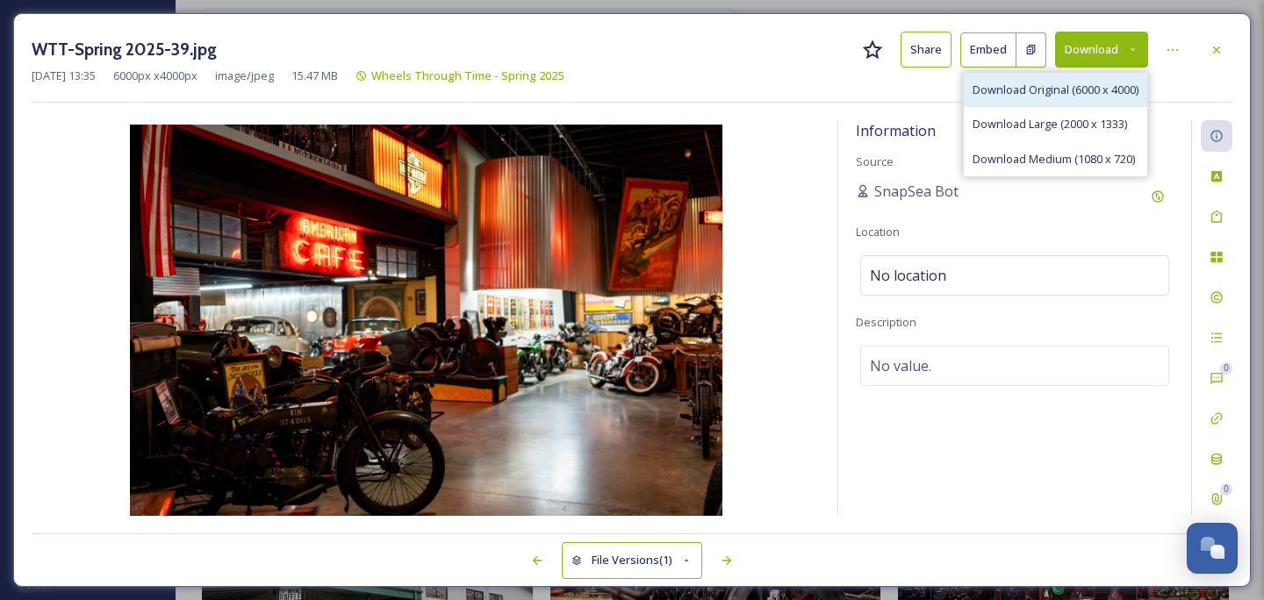
click at [1087, 91] on span "Download Original (6000 x 4000)" at bounding box center [1055, 90] width 166 height 17
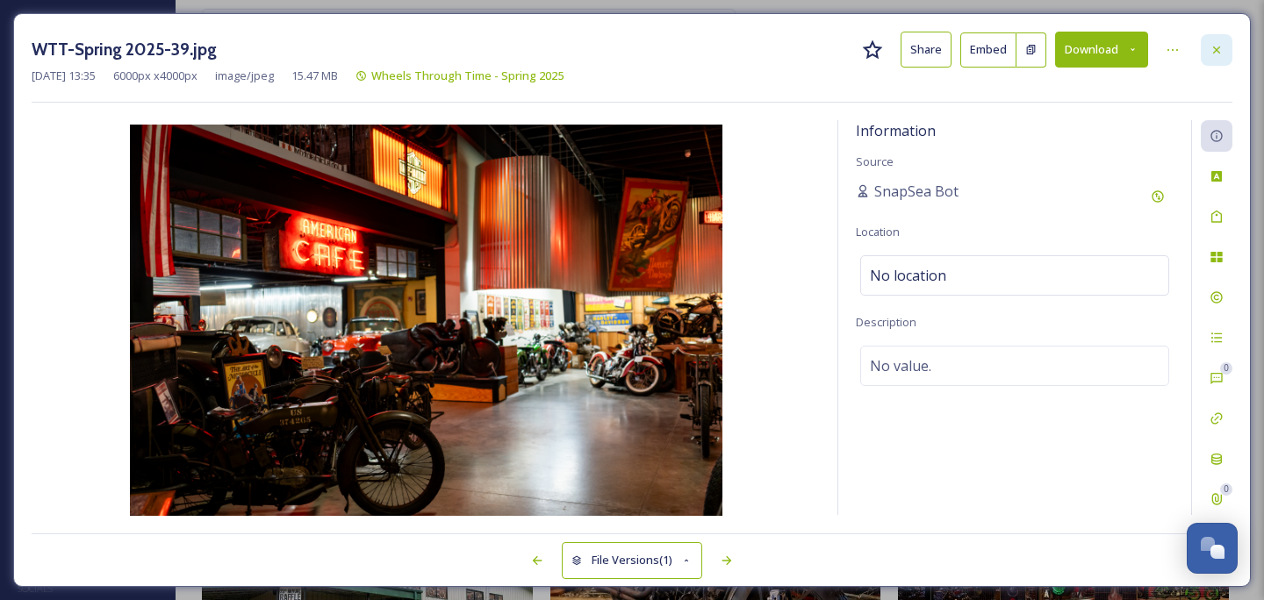
click at [1222, 51] on icon at bounding box center [1216, 50] width 14 height 14
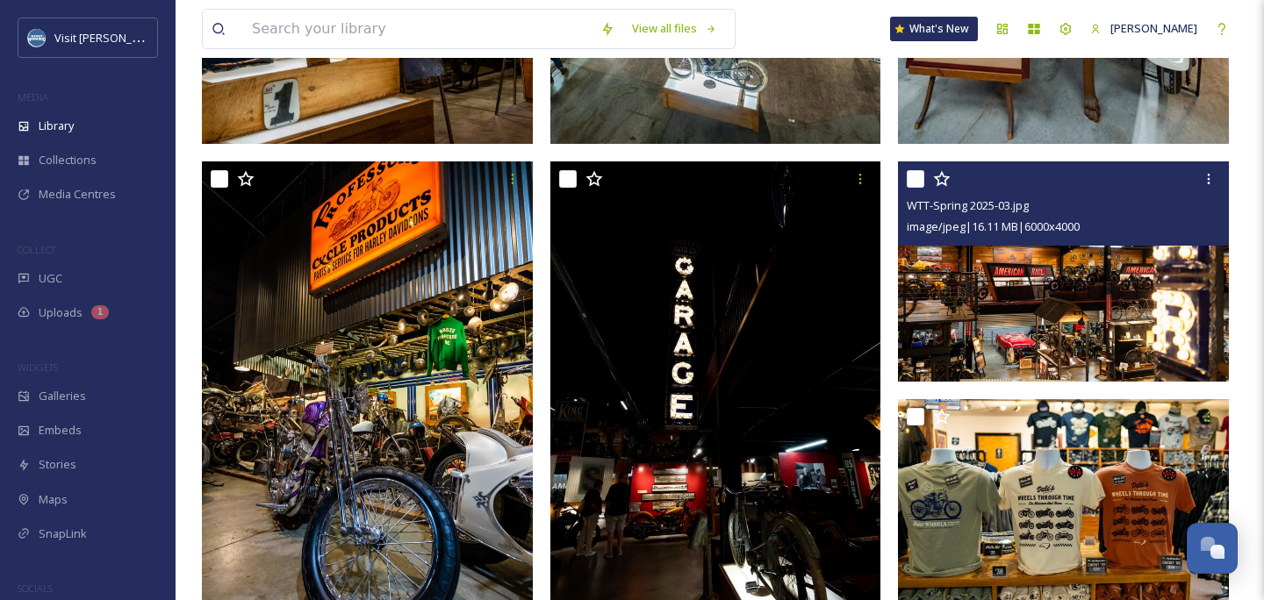
scroll to position [2789, 0]
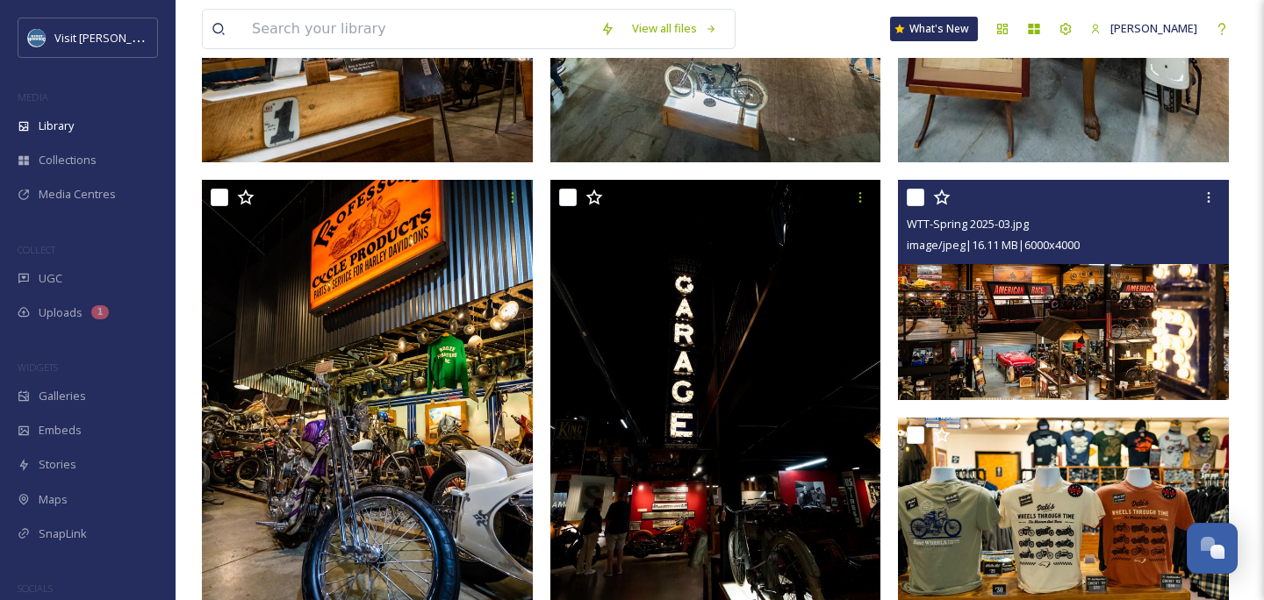
click at [1048, 270] on img at bounding box center [1063, 290] width 331 height 221
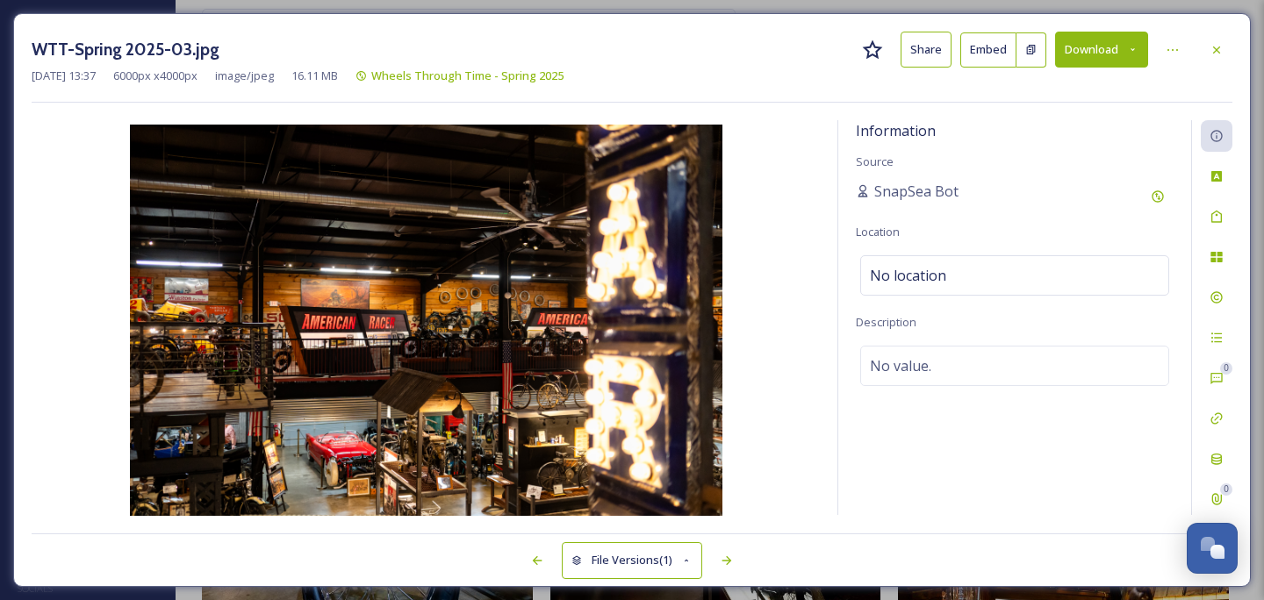
click at [1102, 61] on button "Download" at bounding box center [1101, 50] width 93 height 36
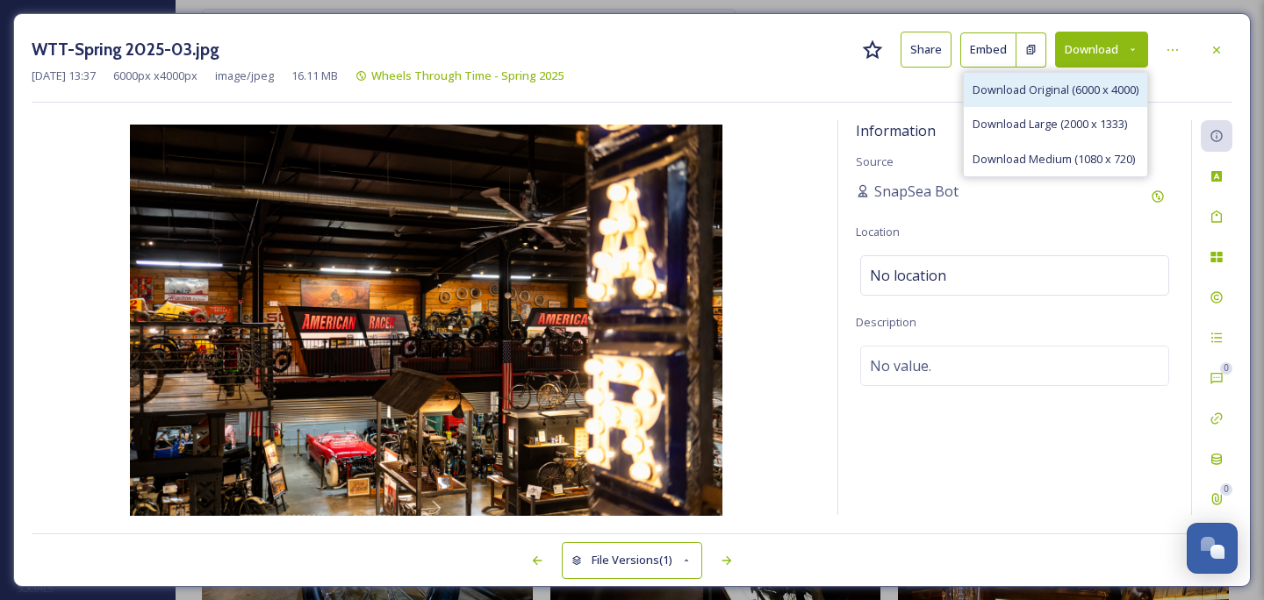
click at [1094, 87] on span "Download Original (6000 x 4000)" at bounding box center [1055, 90] width 166 height 17
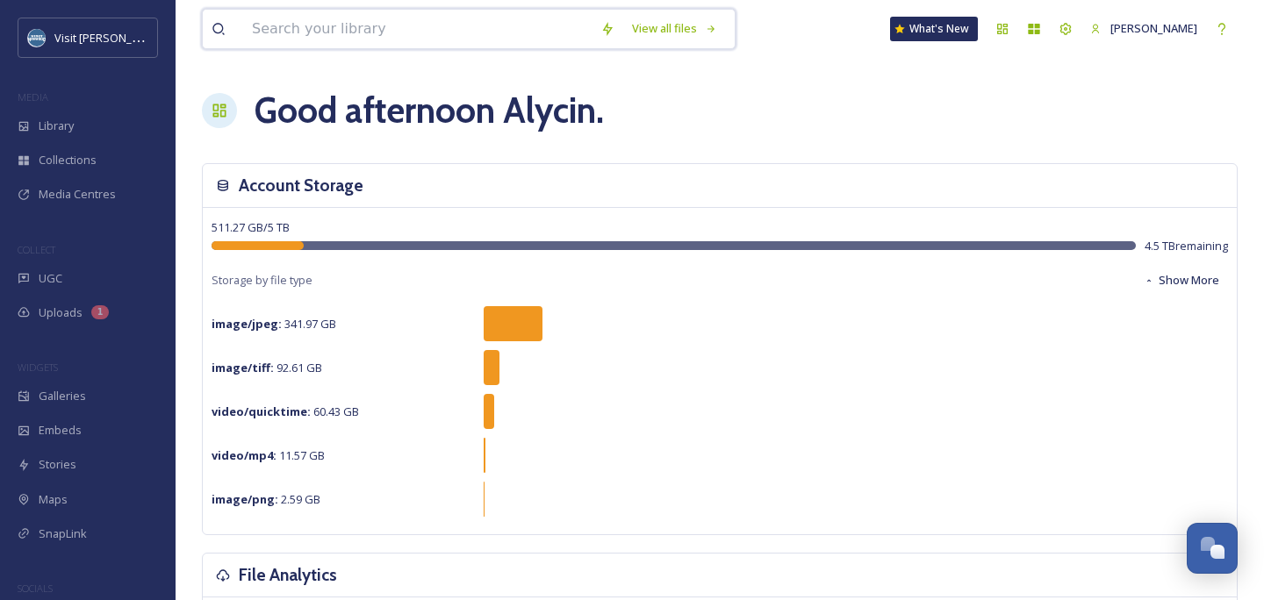
click at [491, 39] on input at bounding box center [417, 29] width 348 height 39
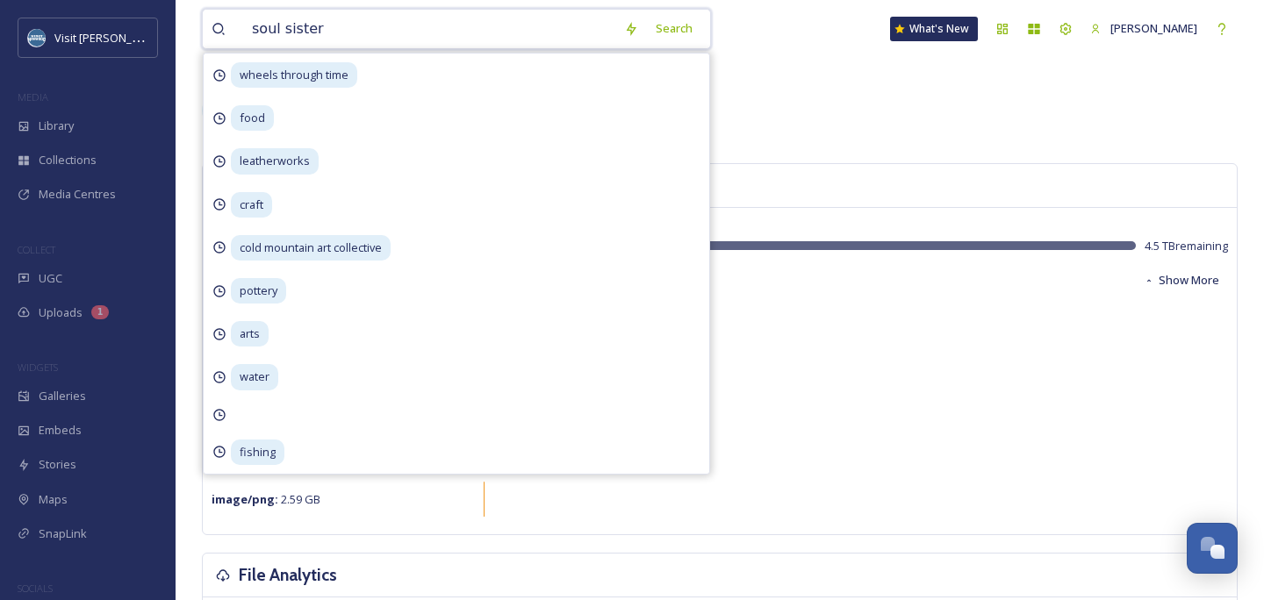
type input "soul sisters"
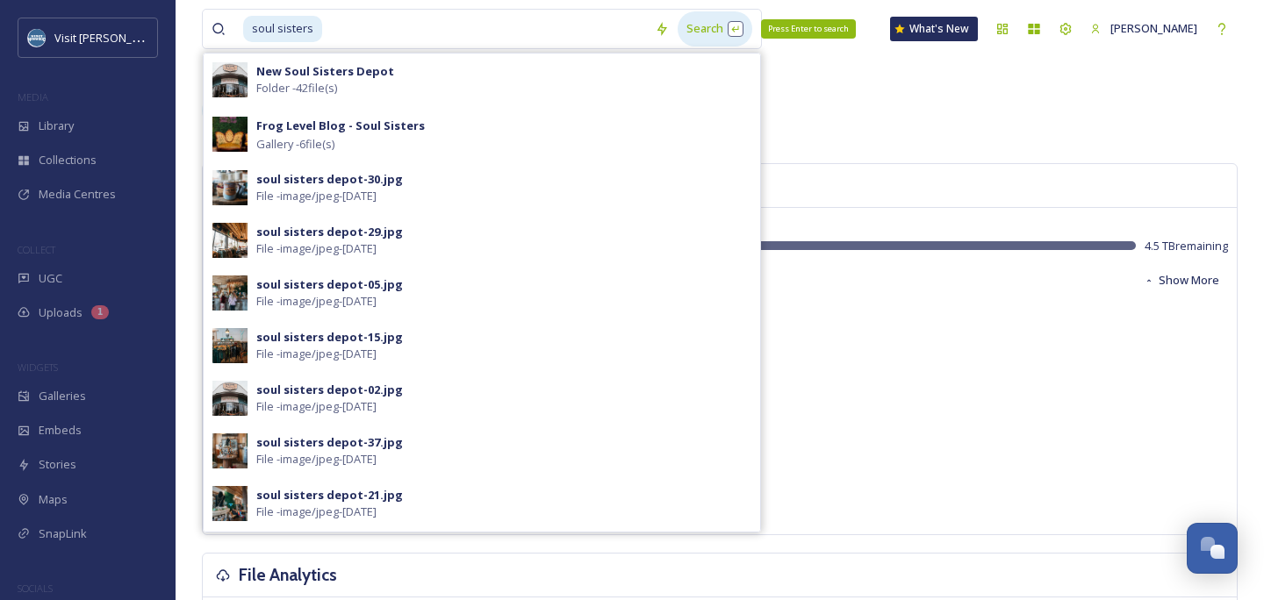
click at [717, 31] on div "Search Press Enter to search" at bounding box center [714, 28] width 75 height 34
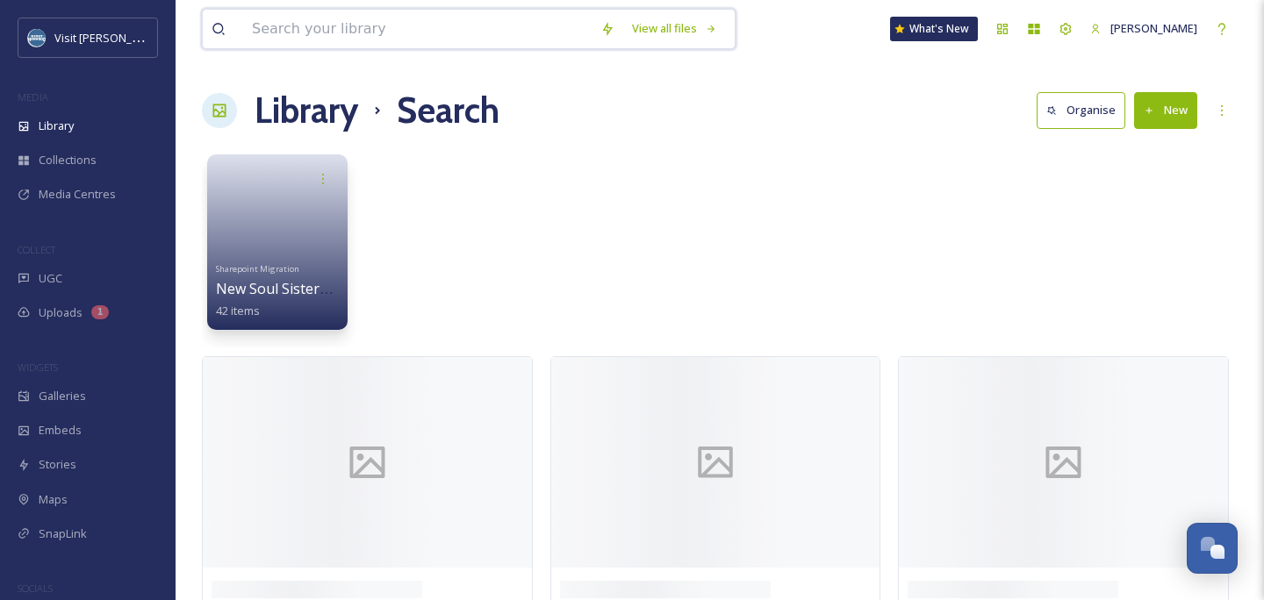
click at [501, 34] on input at bounding box center [417, 29] width 348 height 39
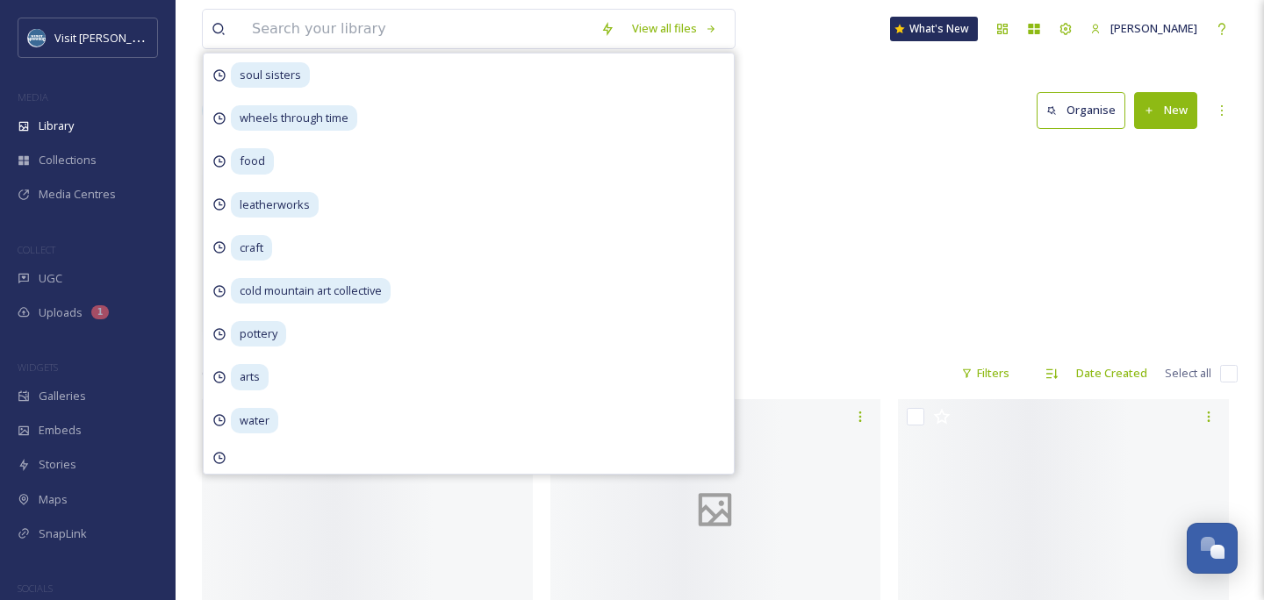
click at [901, 119] on div "Library Search Organise New" at bounding box center [720, 110] width 1036 height 53
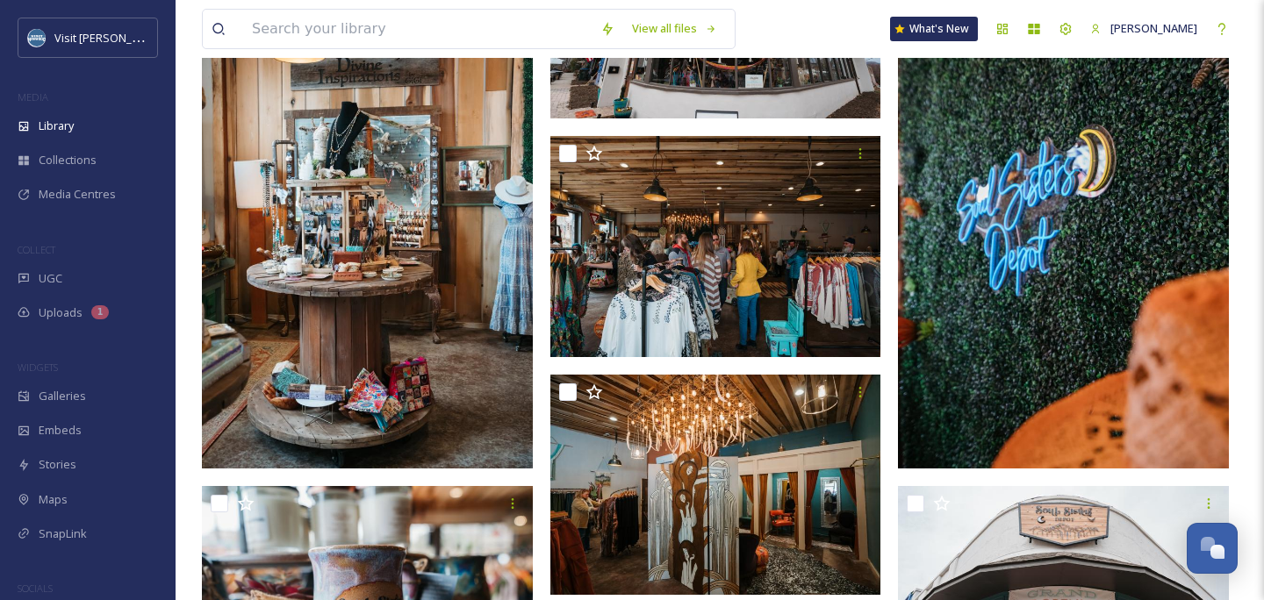
scroll to position [6955, 0]
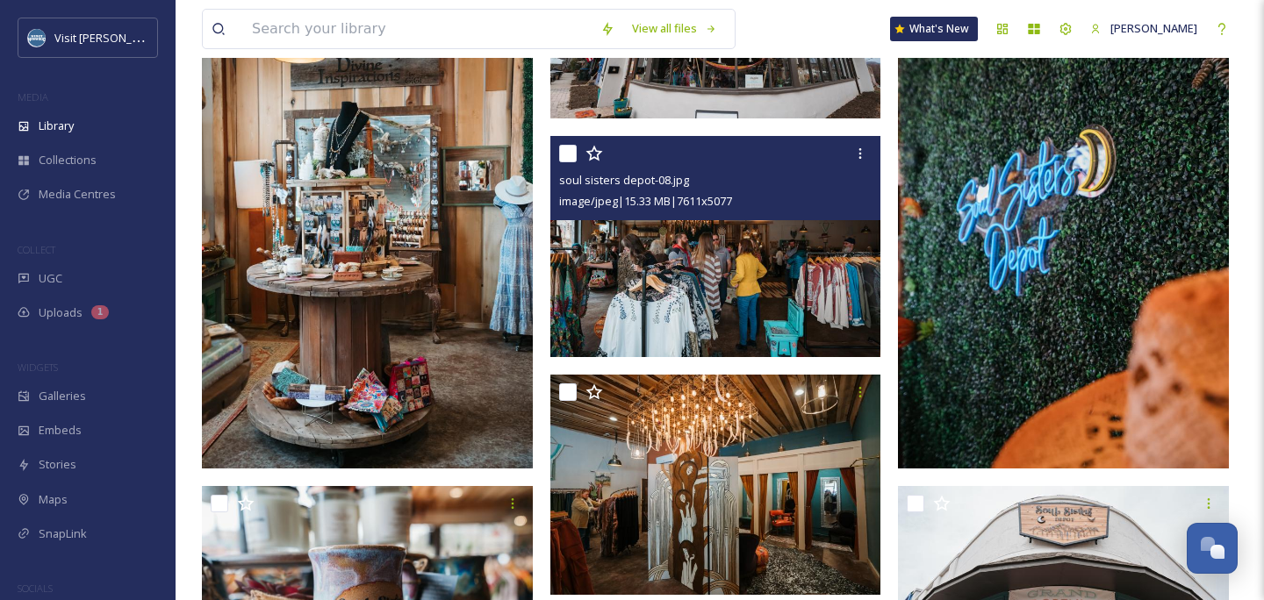
click at [785, 331] on img at bounding box center [715, 246] width 331 height 221
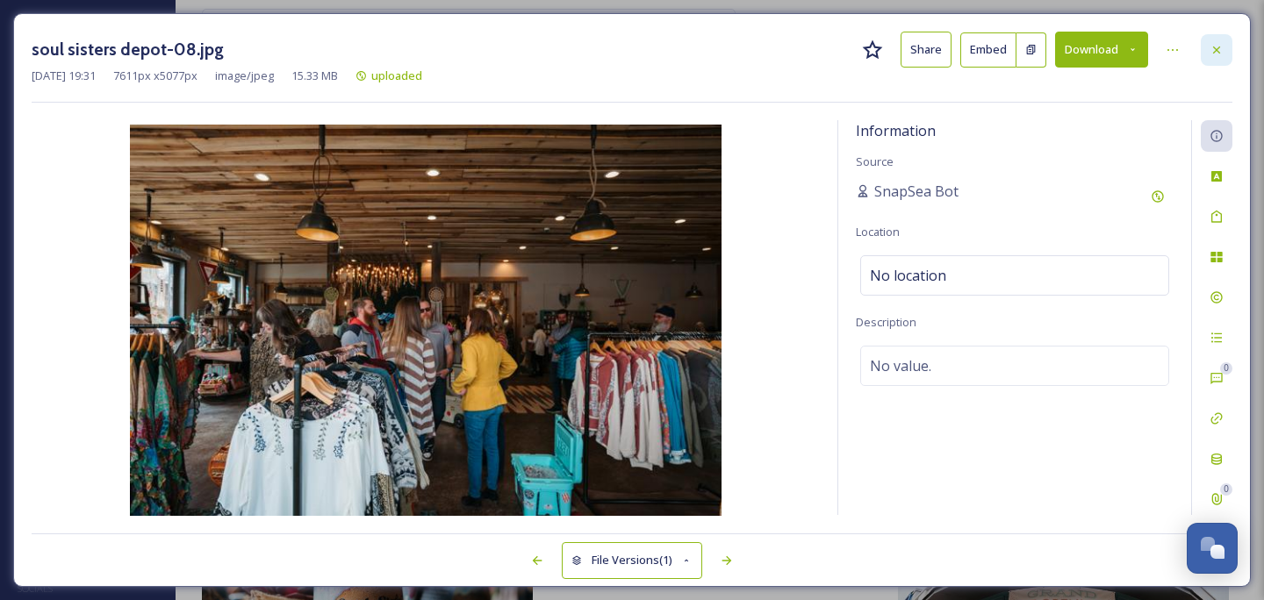
click at [1214, 48] on icon at bounding box center [1216, 50] width 14 height 14
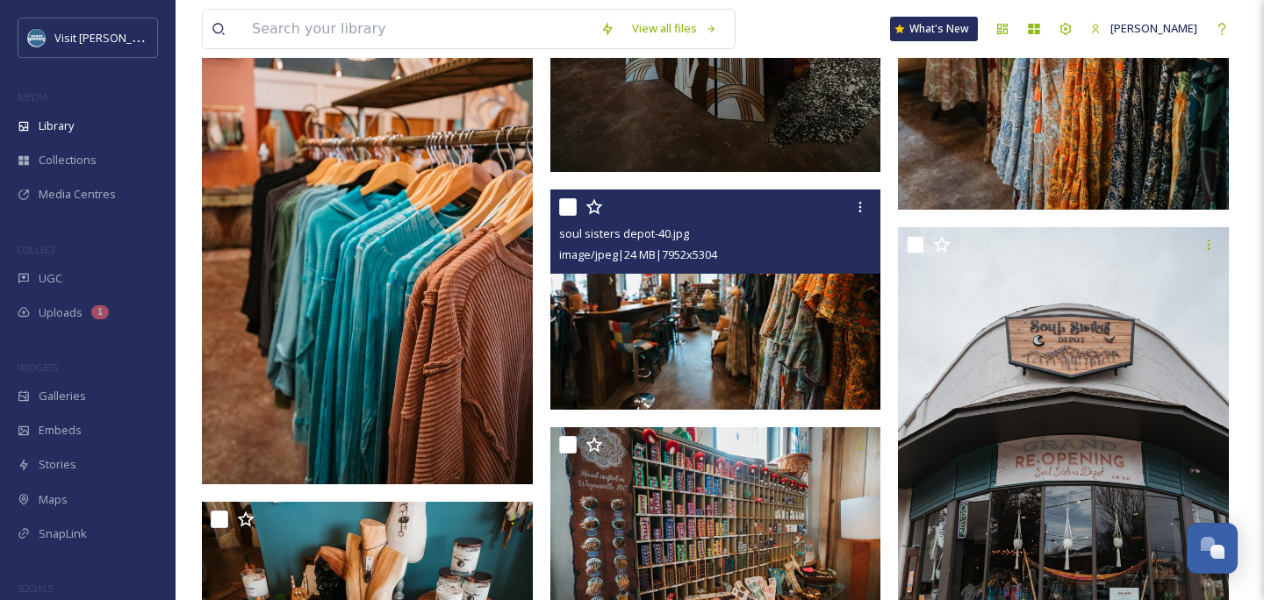
click at [741, 322] on img at bounding box center [715, 300] width 331 height 221
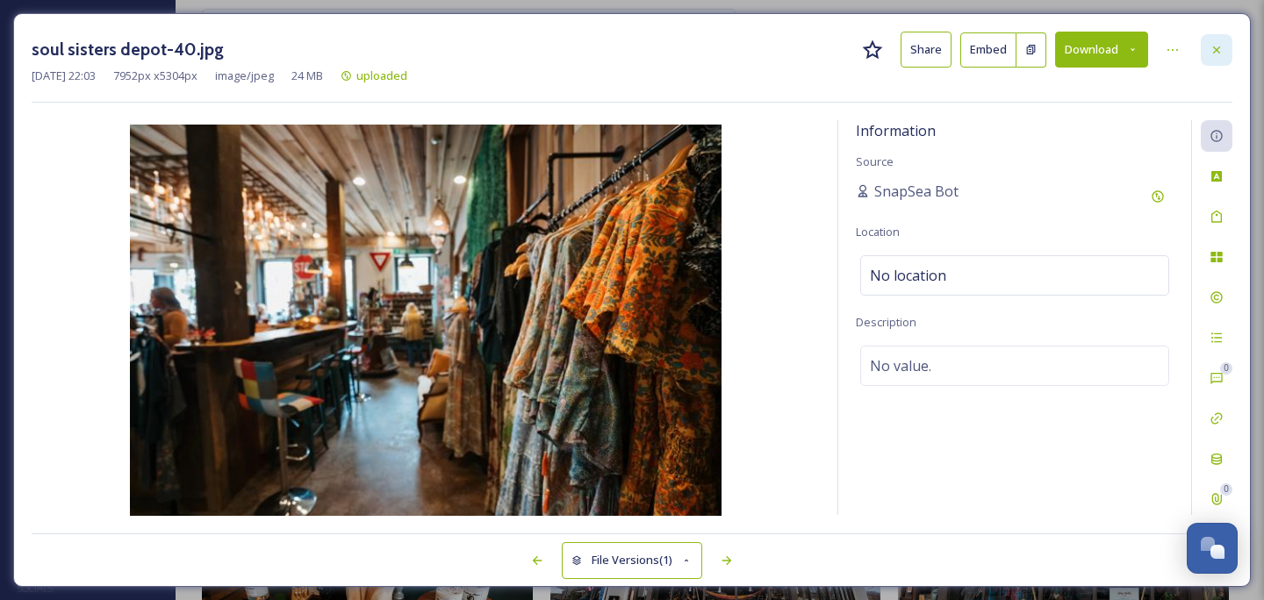
click at [1211, 60] on div at bounding box center [1216, 50] width 32 height 32
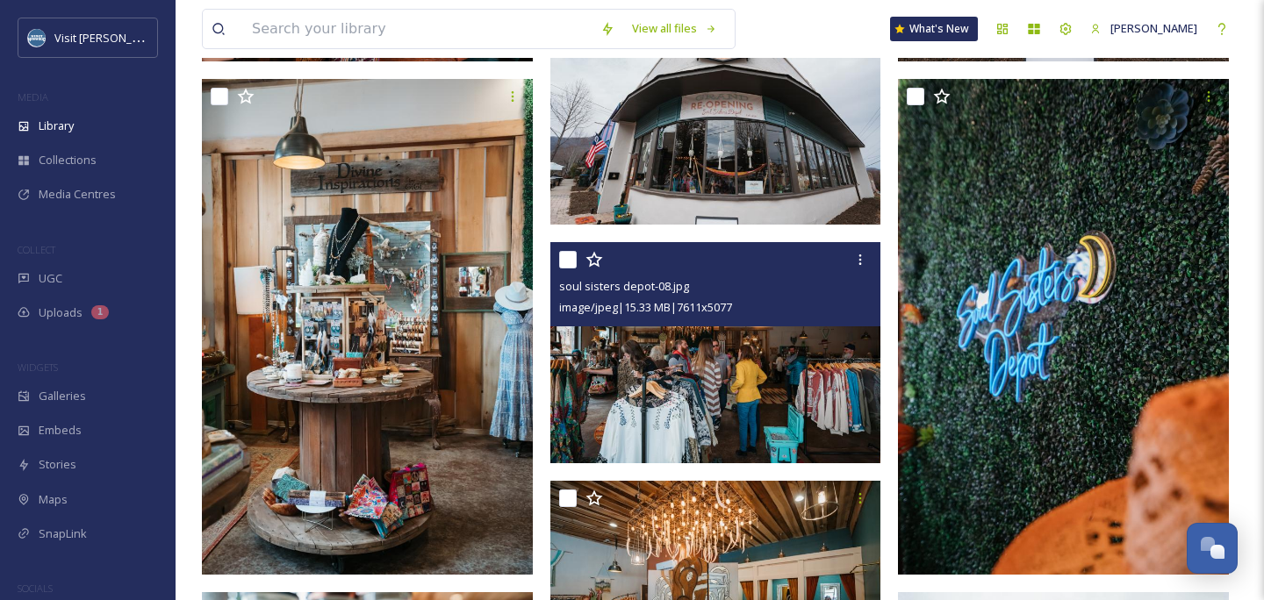
click at [785, 365] on img at bounding box center [715, 352] width 331 height 221
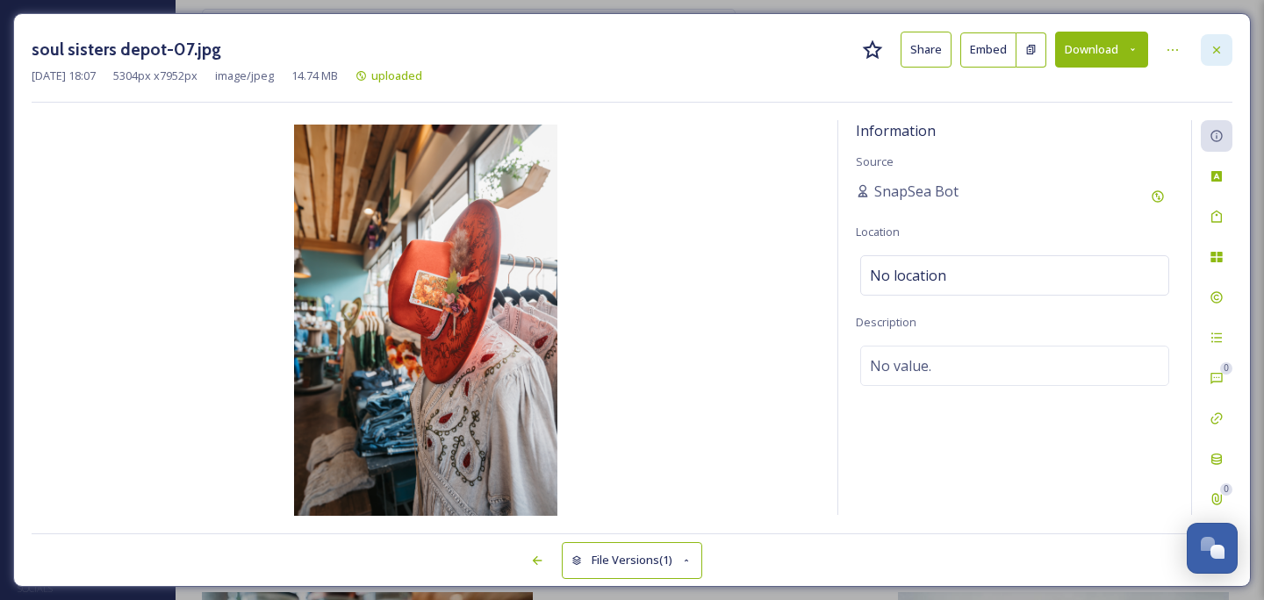
click at [1215, 47] on icon at bounding box center [1216, 50] width 14 height 14
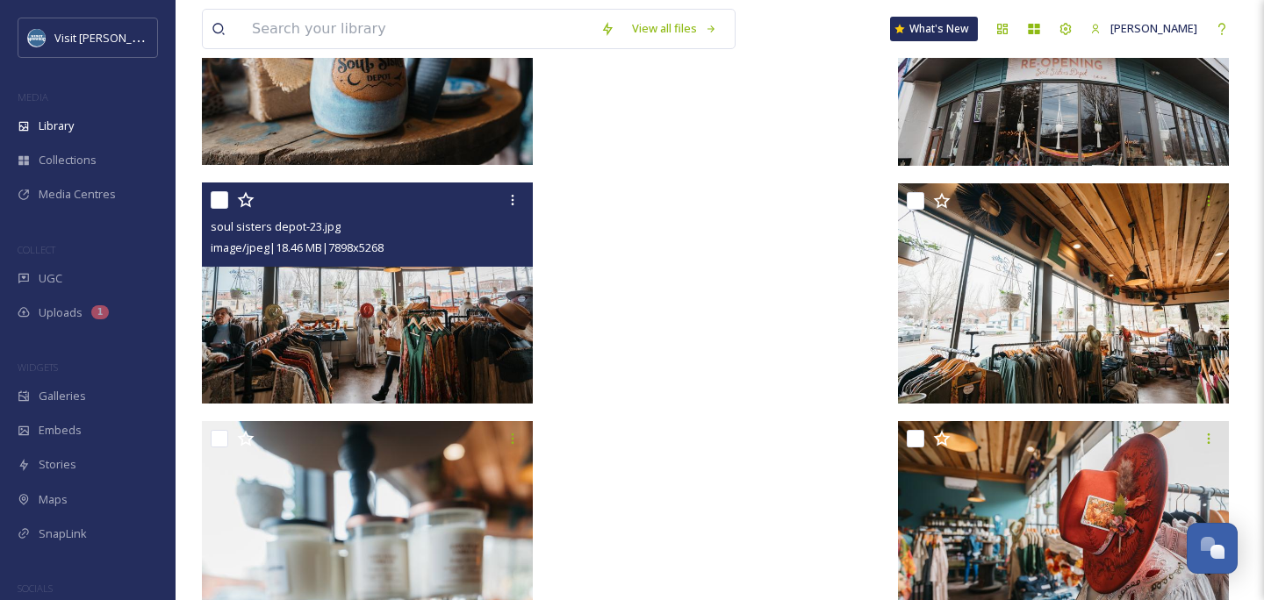
click at [412, 328] on img at bounding box center [367, 293] width 331 height 221
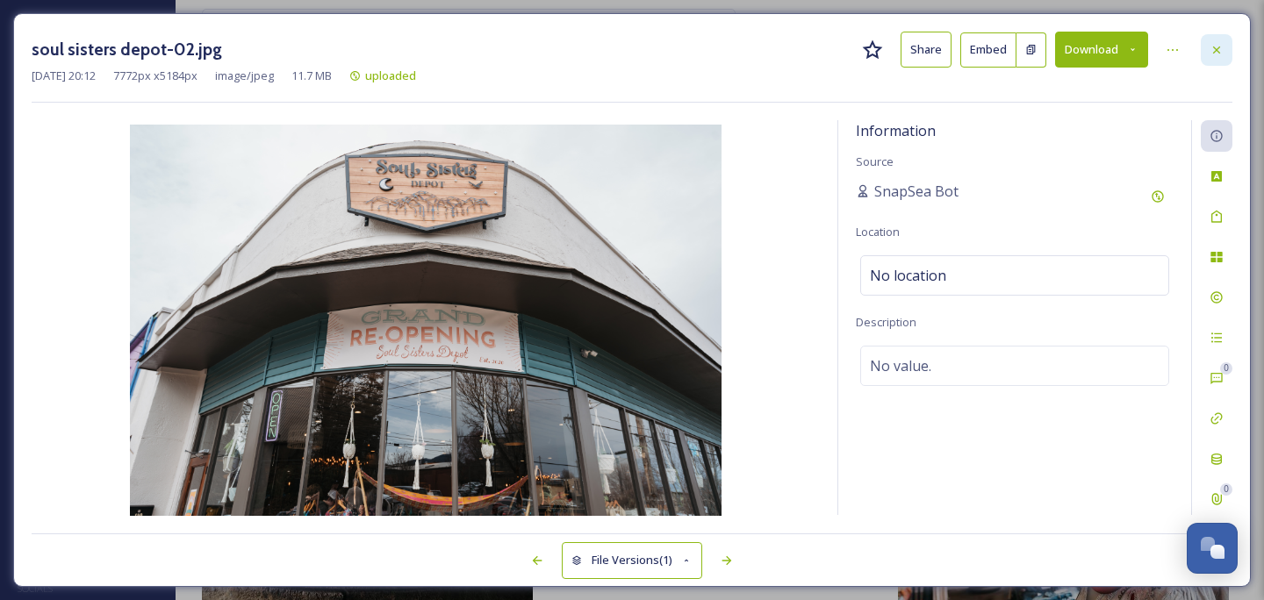
click at [1224, 49] on div at bounding box center [1216, 50] width 32 height 32
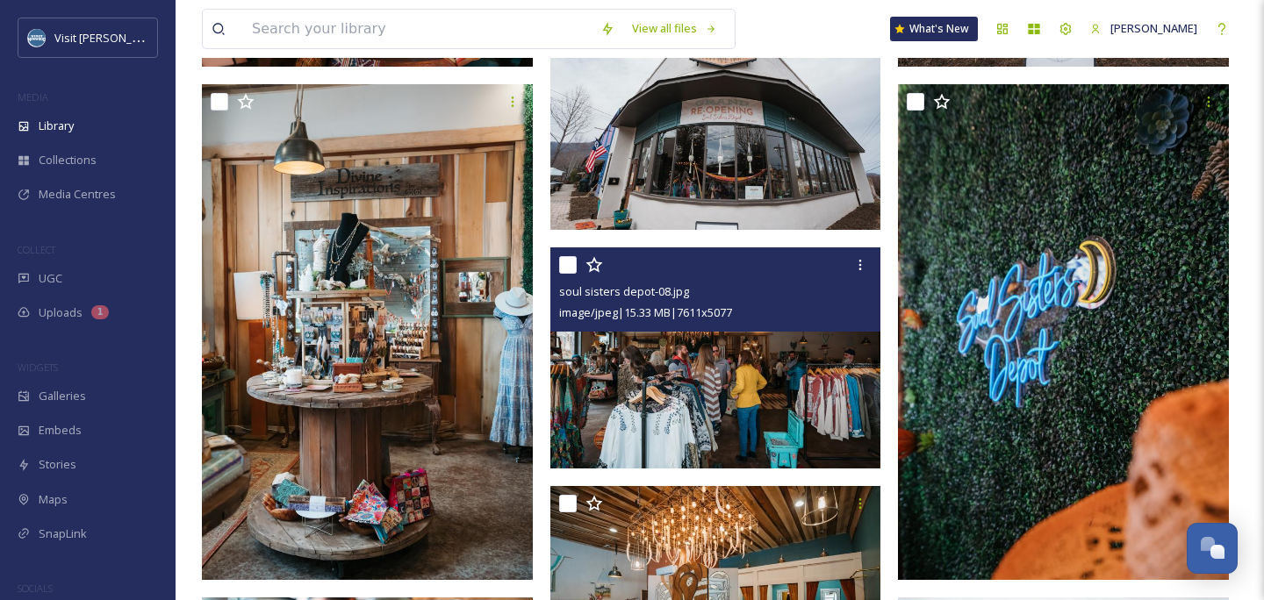
scroll to position [6870, 0]
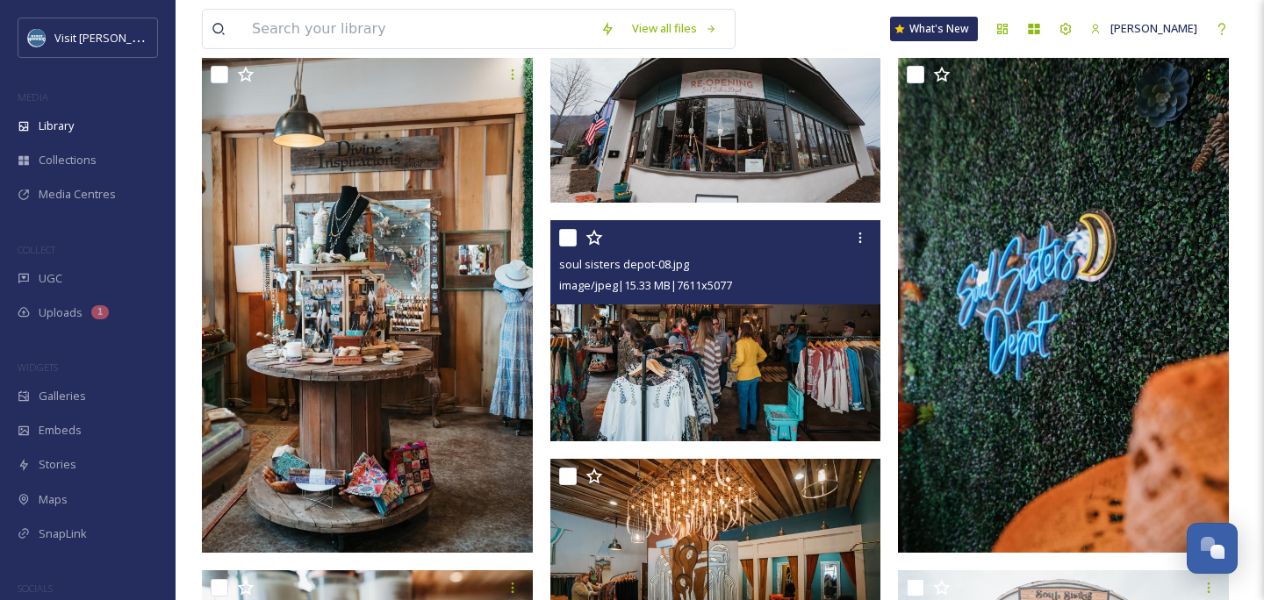
click at [807, 384] on img at bounding box center [715, 330] width 331 height 221
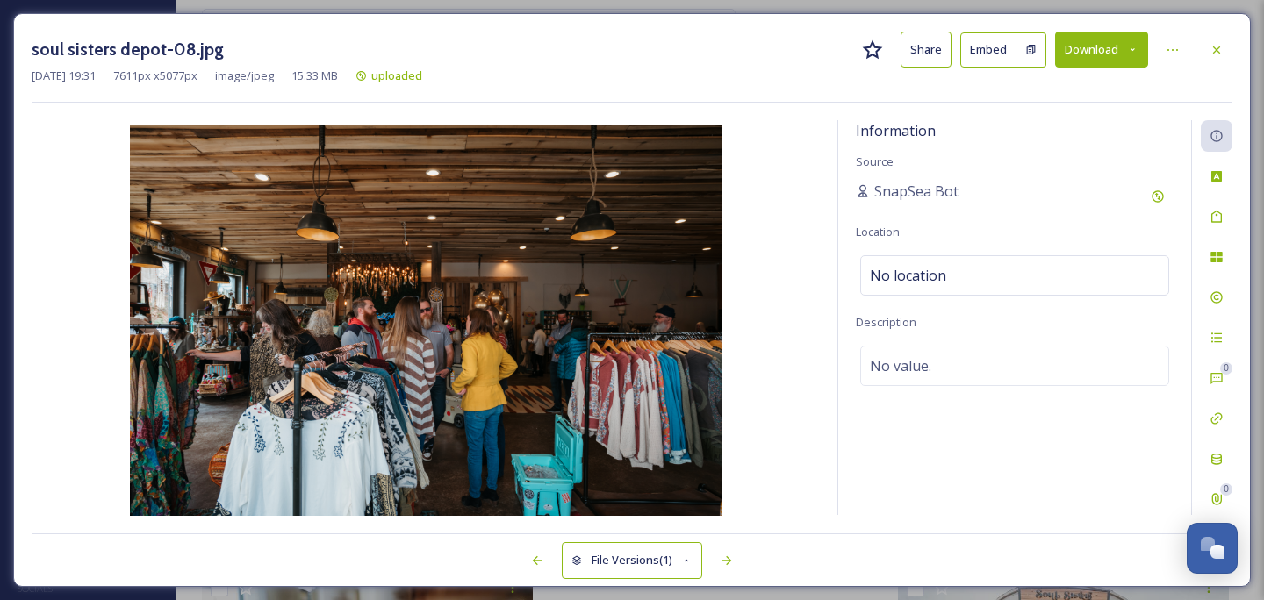
click at [1222, 27] on div "soul sisters depot-08.jpg Share Embed Download May 29 2025 19:31 7611 px x 5077…" at bounding box center [631, 300] width 1237 height 574
click at [1219, 39] on div at bounding box center [1216, 50] width 32 height 32
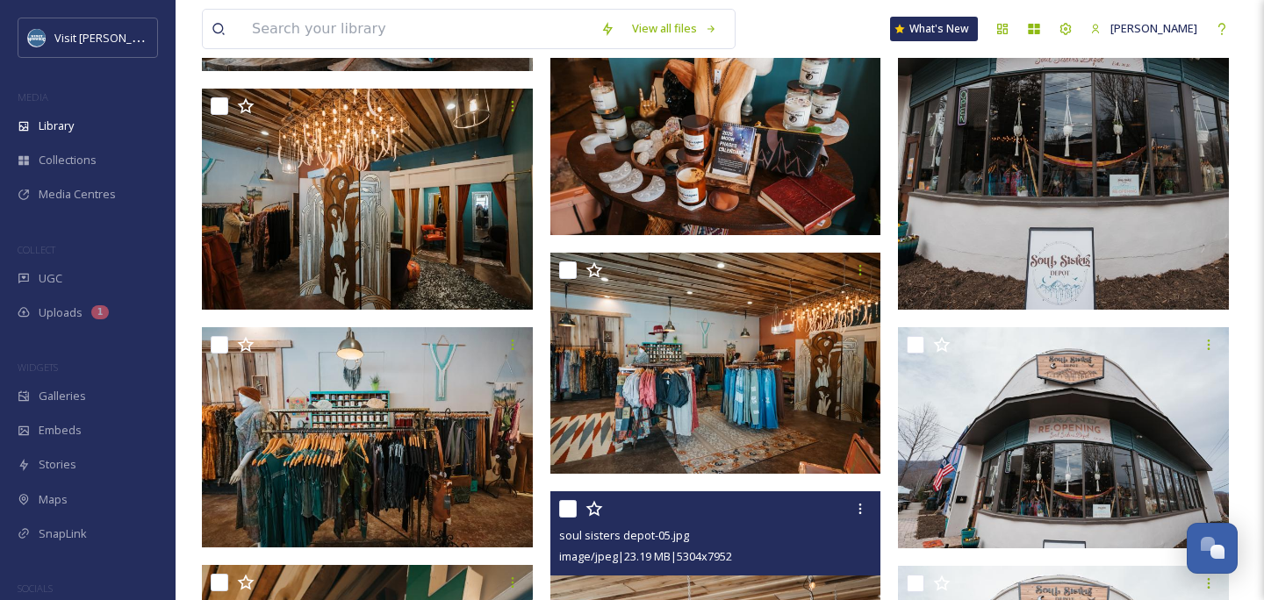
scroll to position [4857, 0]
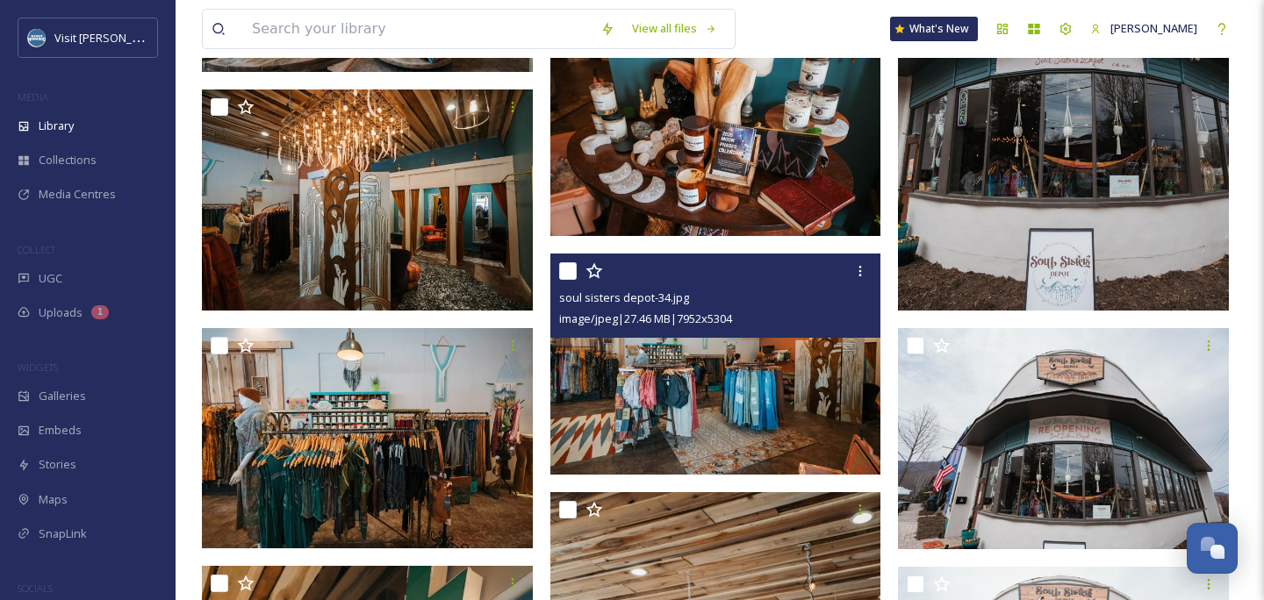
click at [608, 376] on img at bounding box center [715, 364] width 331 height 221
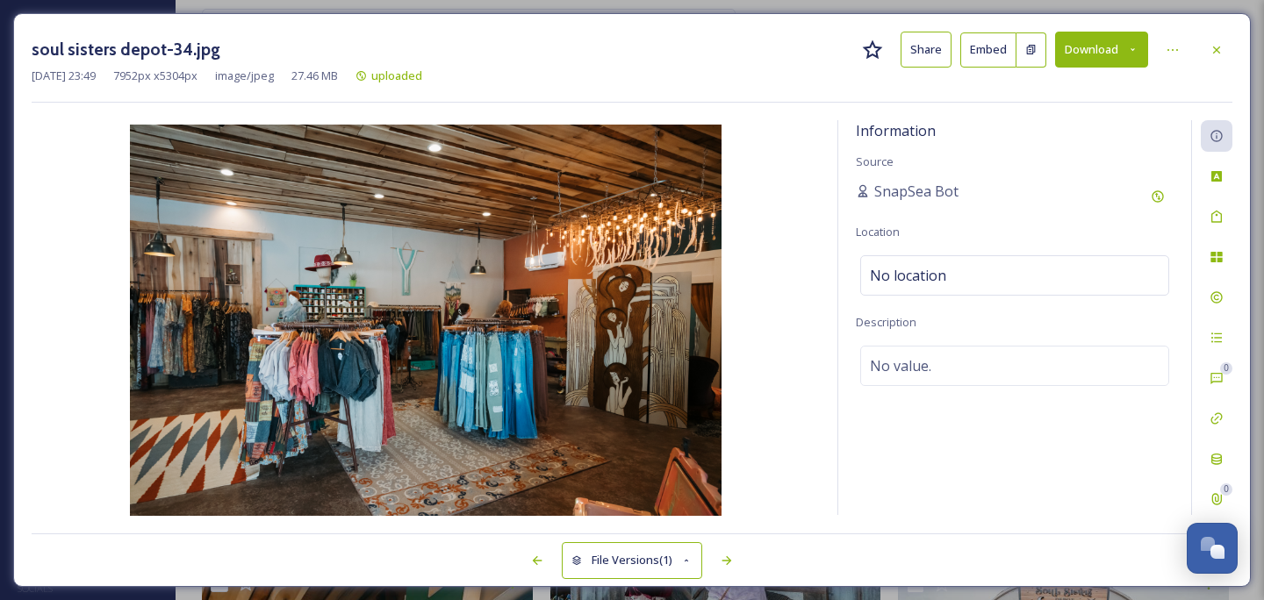
click at [1065, 48] on button "Download" at bounding box center [1101, 50] width 93 height 36
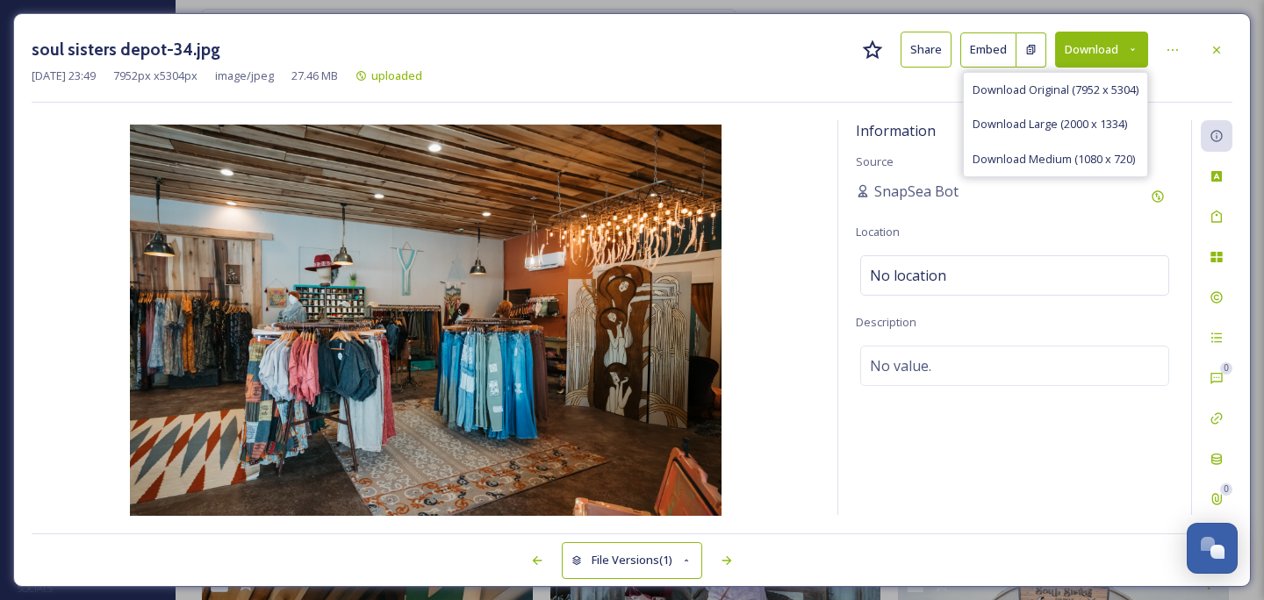
click at [1045, 79] on div "Download Original (7952 x 5304)" at bounding box center [1055, 90] width 183 height 34
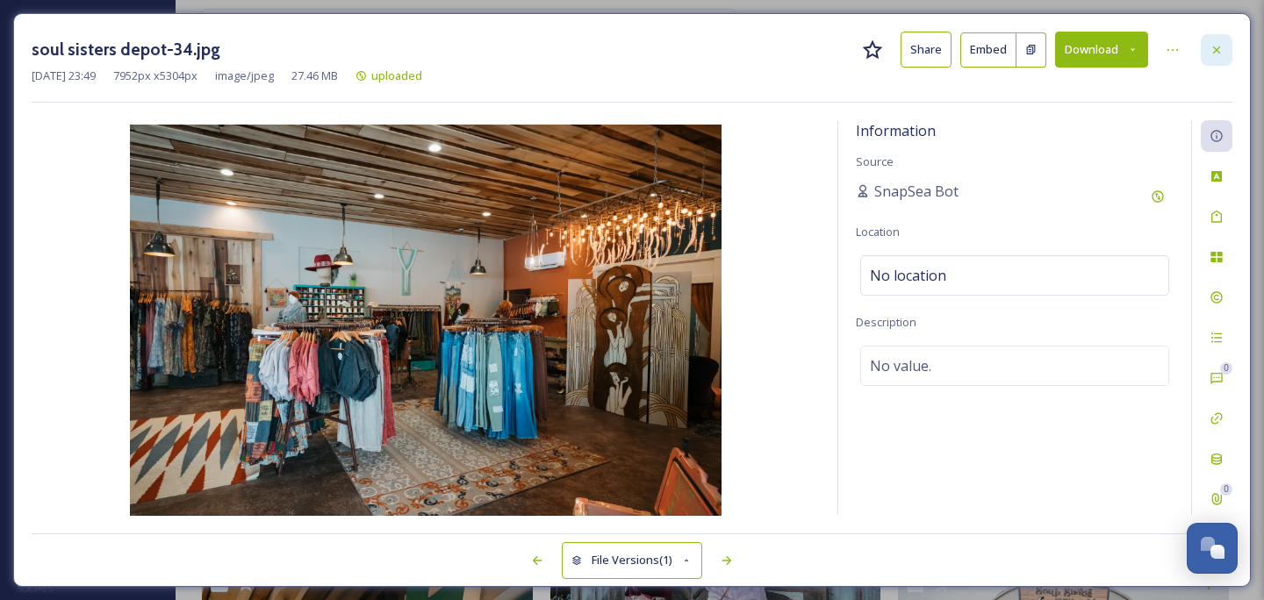
click at [1211, 47] on icon at bounding box center [1216, 50] width 14 height 14
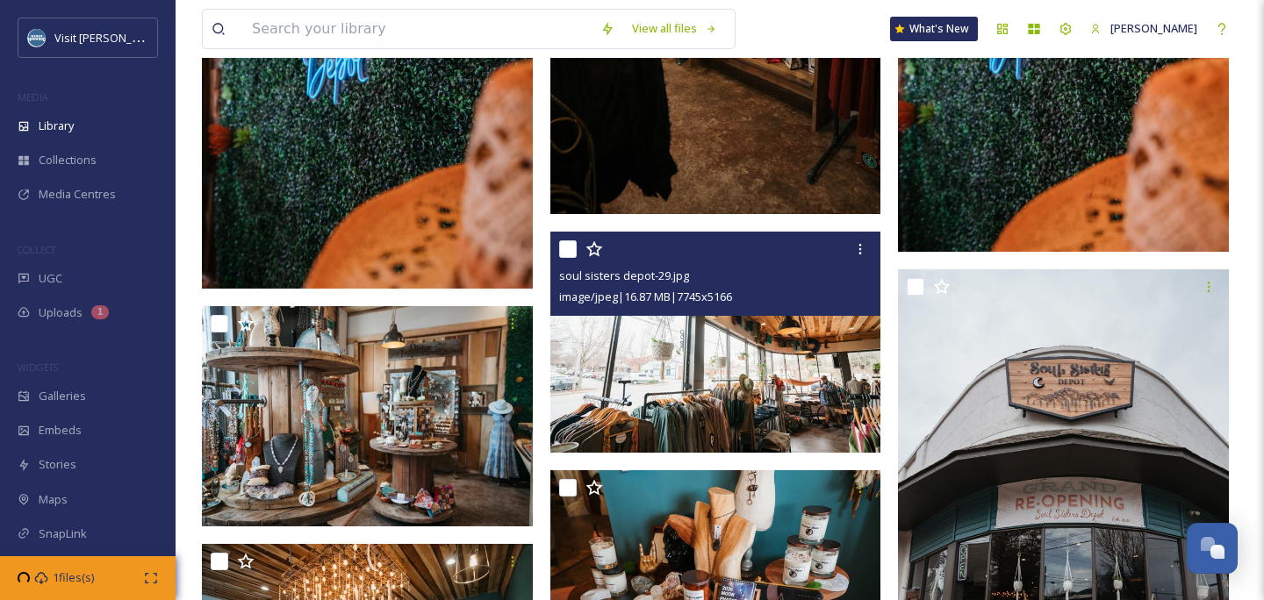
scroll to position [4403, 0]
click at [753, 368] on img at bounding box center [715, 342] width 331 height 221
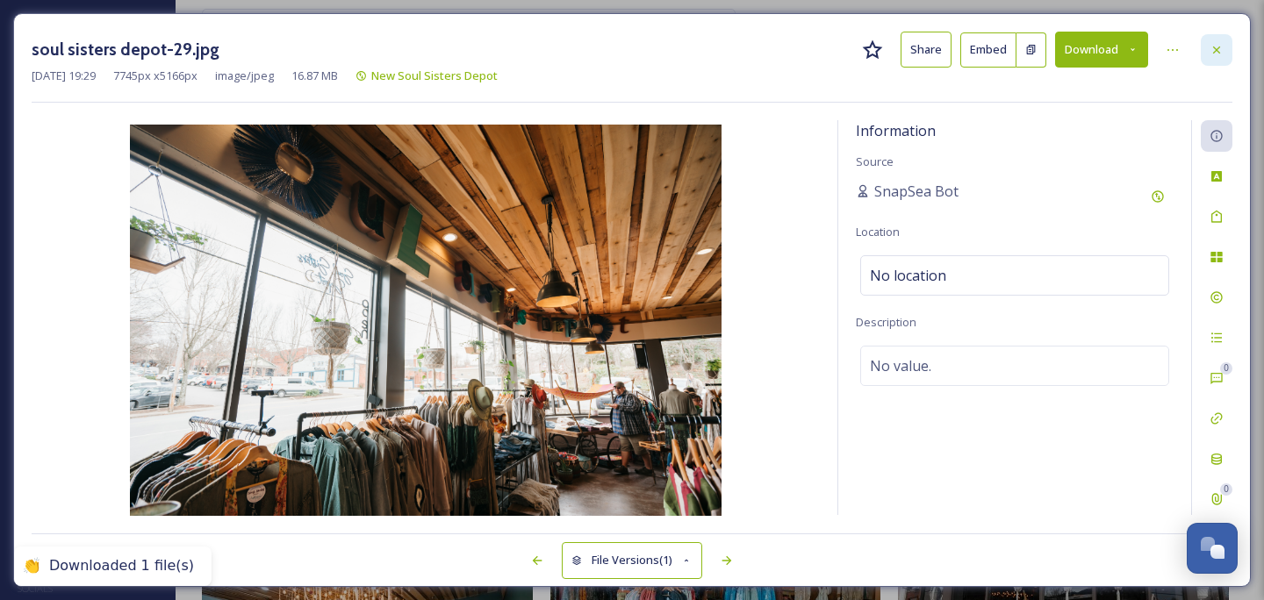
click at [1206, 45] on div at bounding box center [1216, 50] width 32 height 32
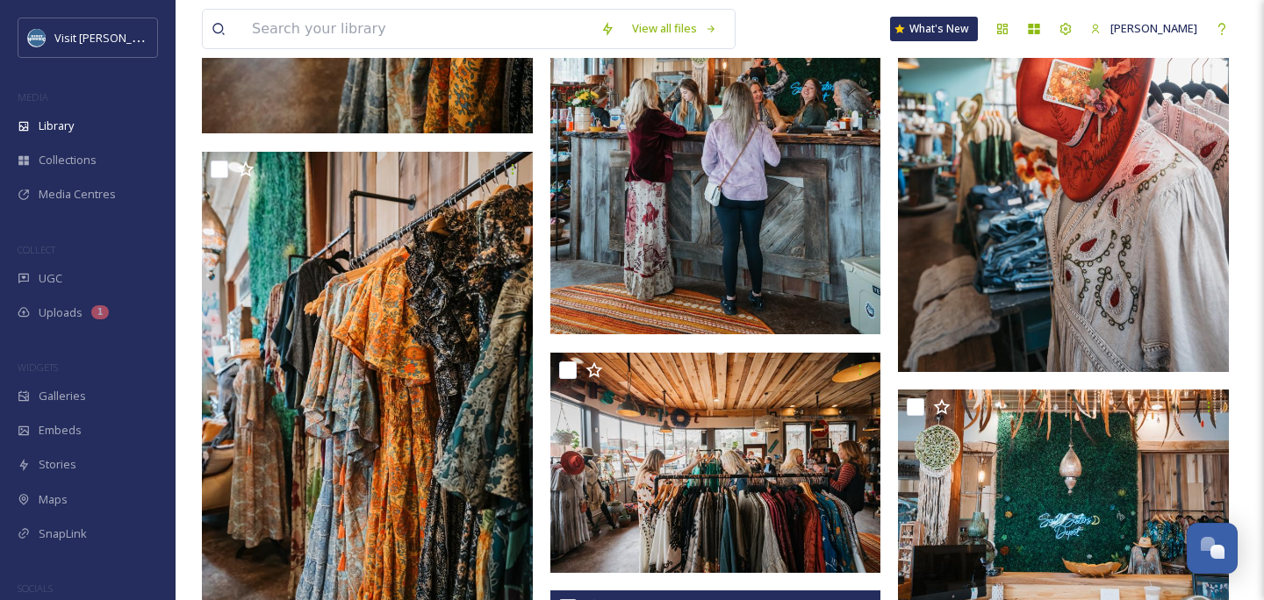
scroll to position [3530, 0]
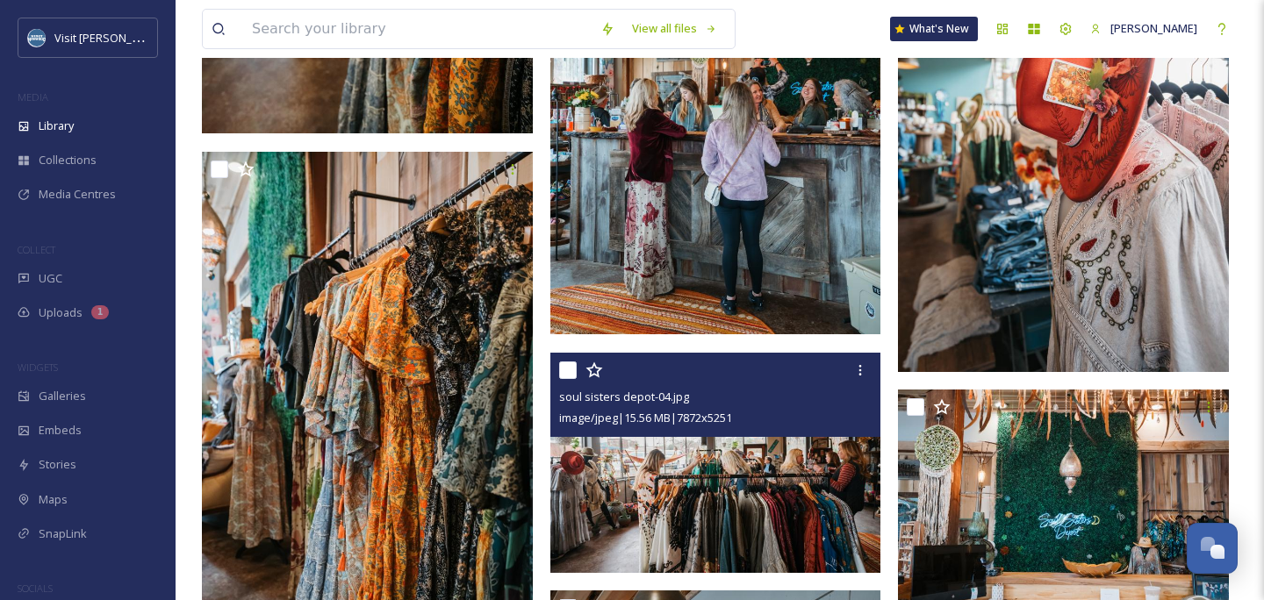
click at [736, 488] on img at bounding box center [715, 463] width 331 height 221
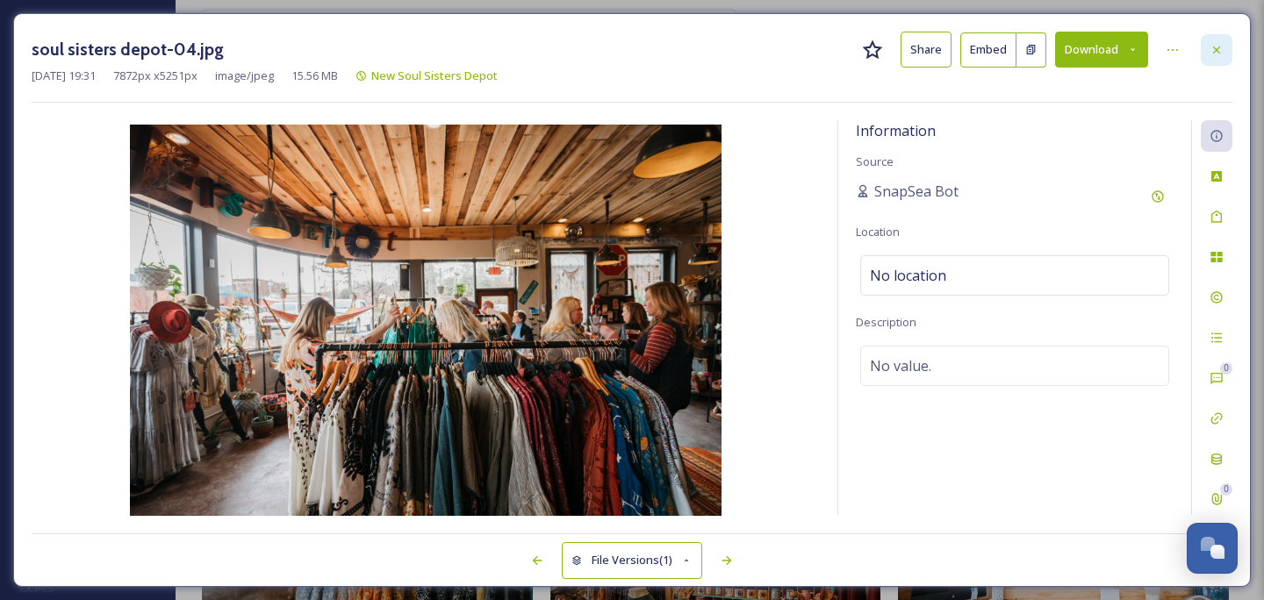
click at [1217, 52] on icon at bounding box center [1216, 50] width 14 height 14
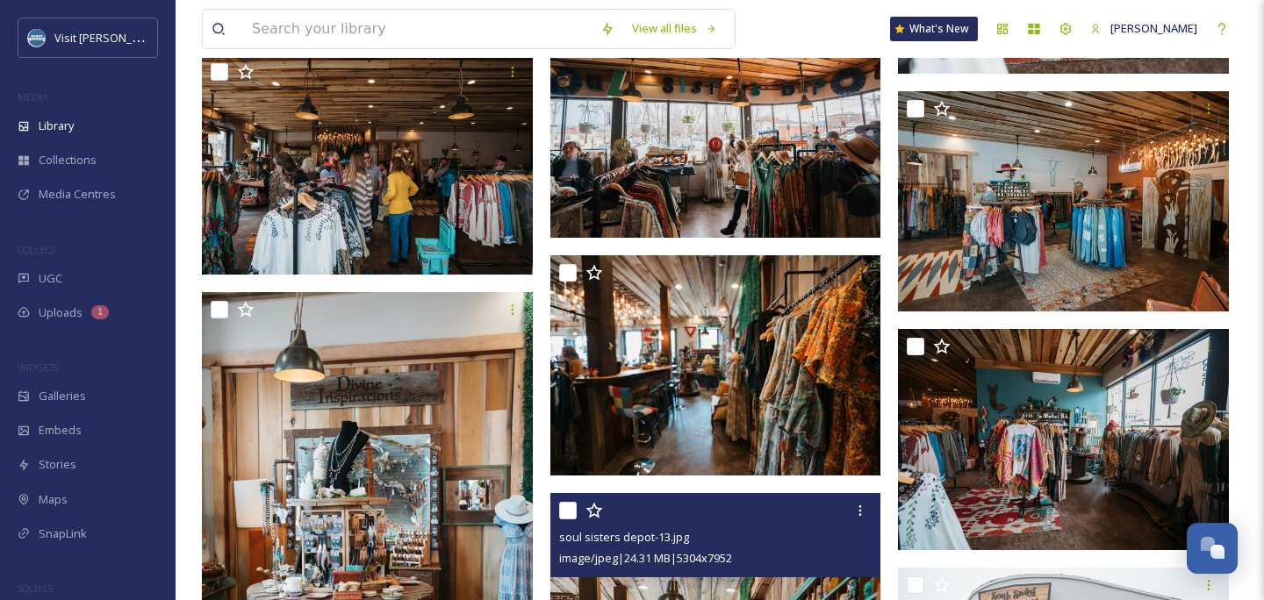
scroll to position [2362, 1]
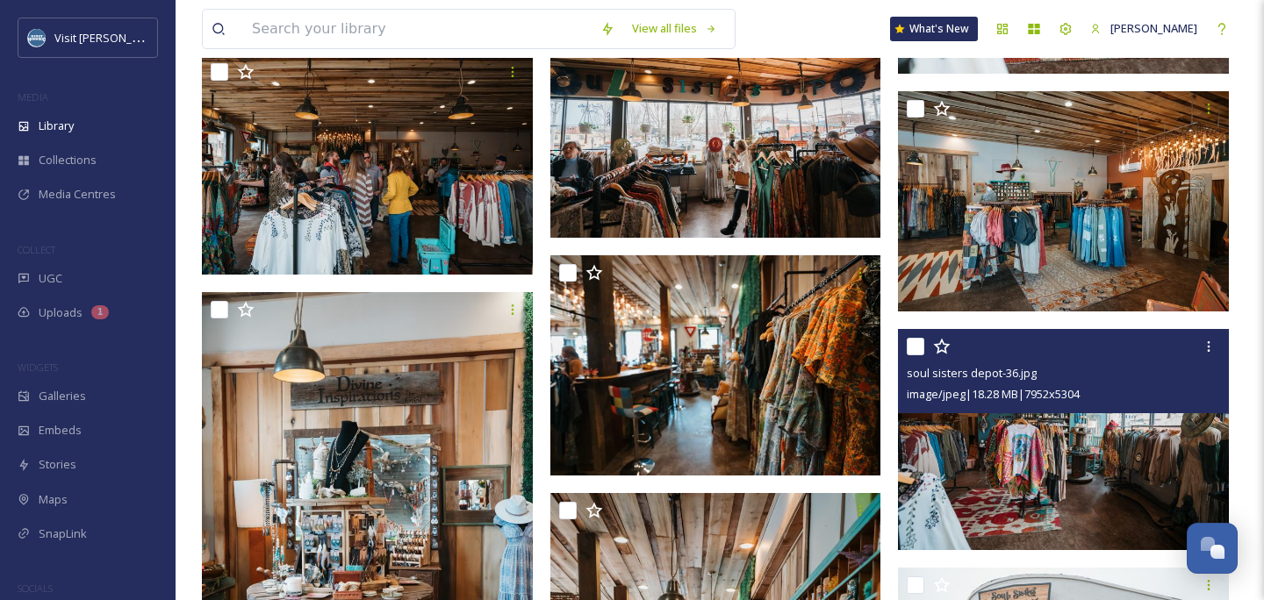
click at [1005, 477] on img at bounding box center [1063, 439] width 331 height 221
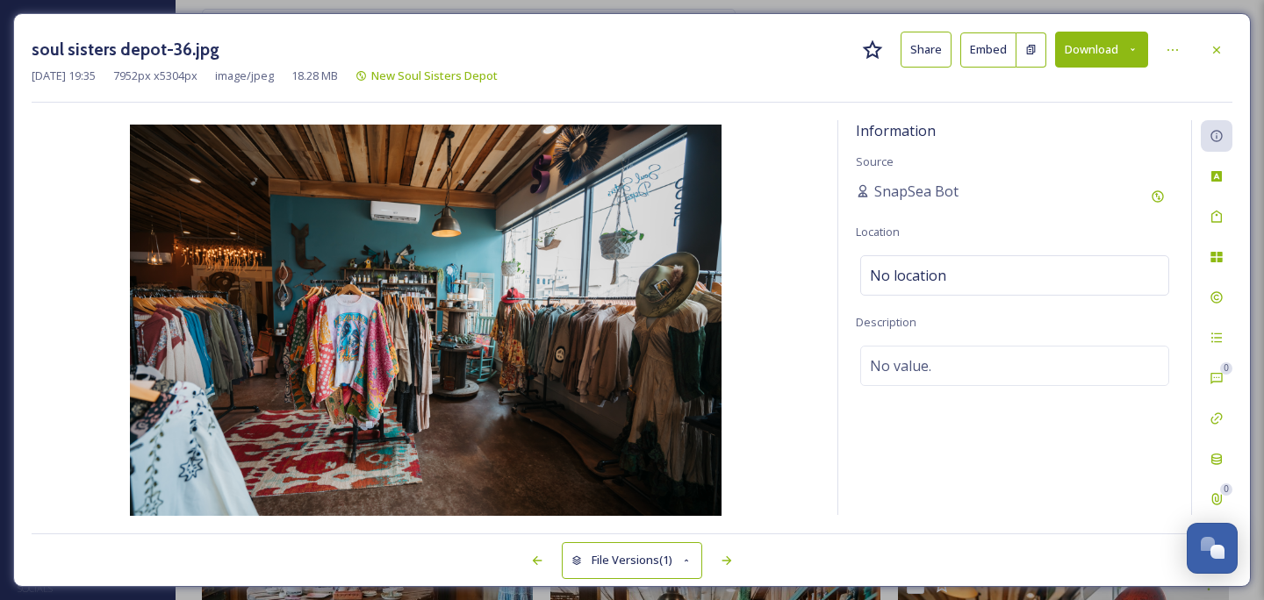
click at [1081, 51] on button "Download" at bounding box center [1101, 50] width 93 height 36
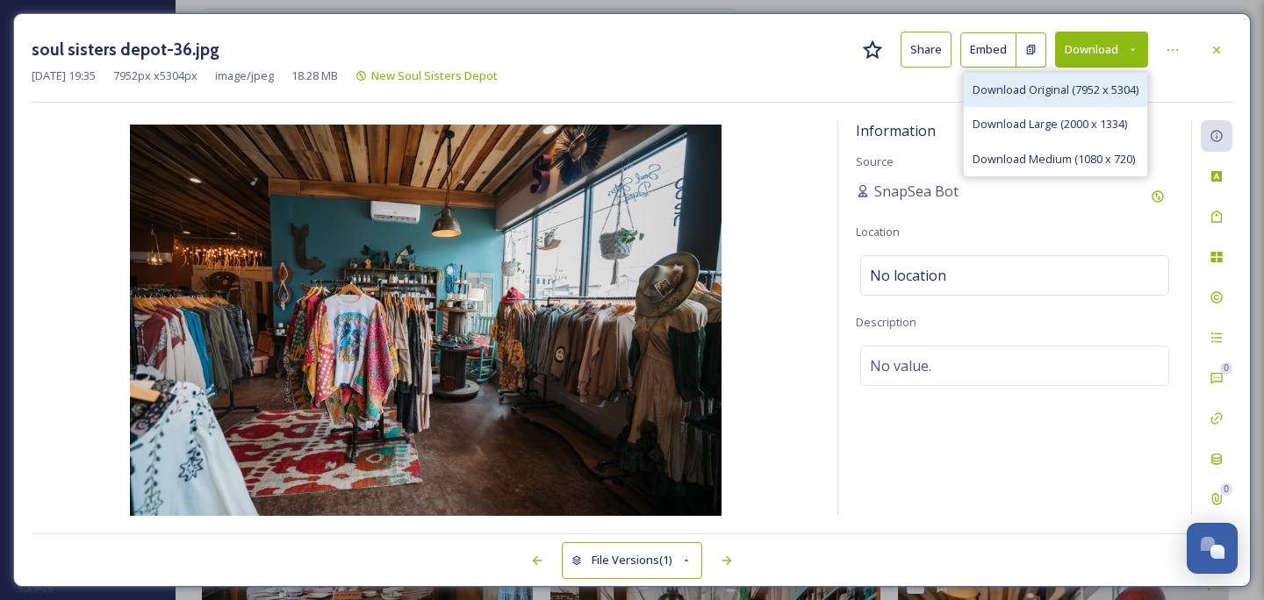
click at [1071, 95] on span "Download Original (7952 x 5304)" at bounding box center [1055, 90] width 166 height 17
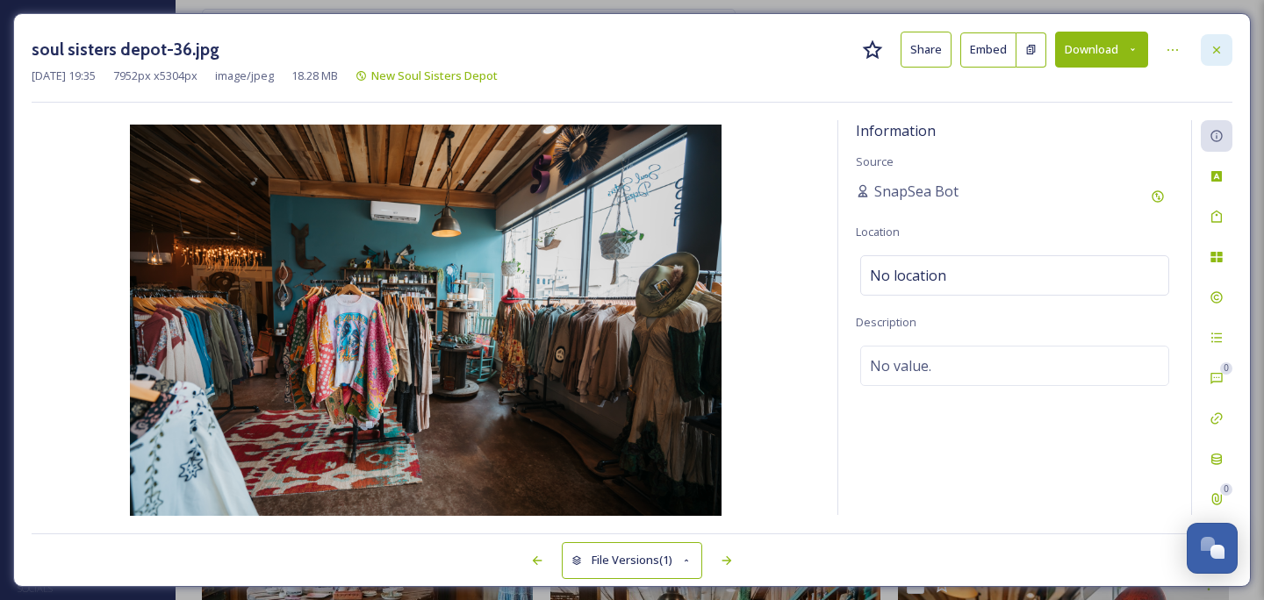
click at [1215, 47] on icon at bounding box center [1216, 50] width 14 height 14
